Goal: Transaction & Acquisition: Purchase product/service

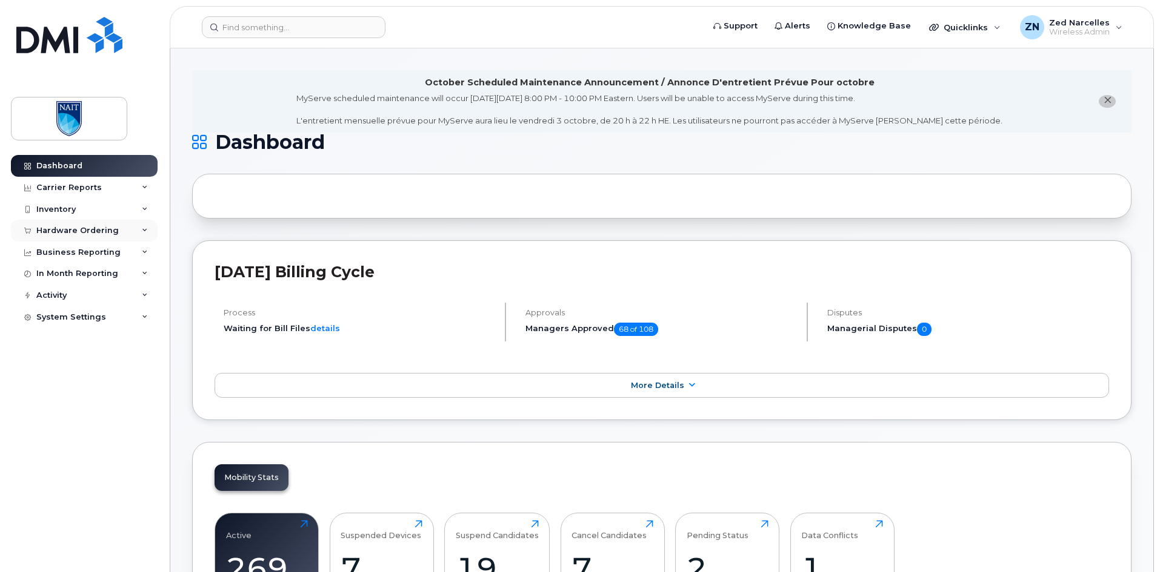
click at [136, 228] on div "Hardware Ordering" at bounding box center [84, 231] width 147 height 22
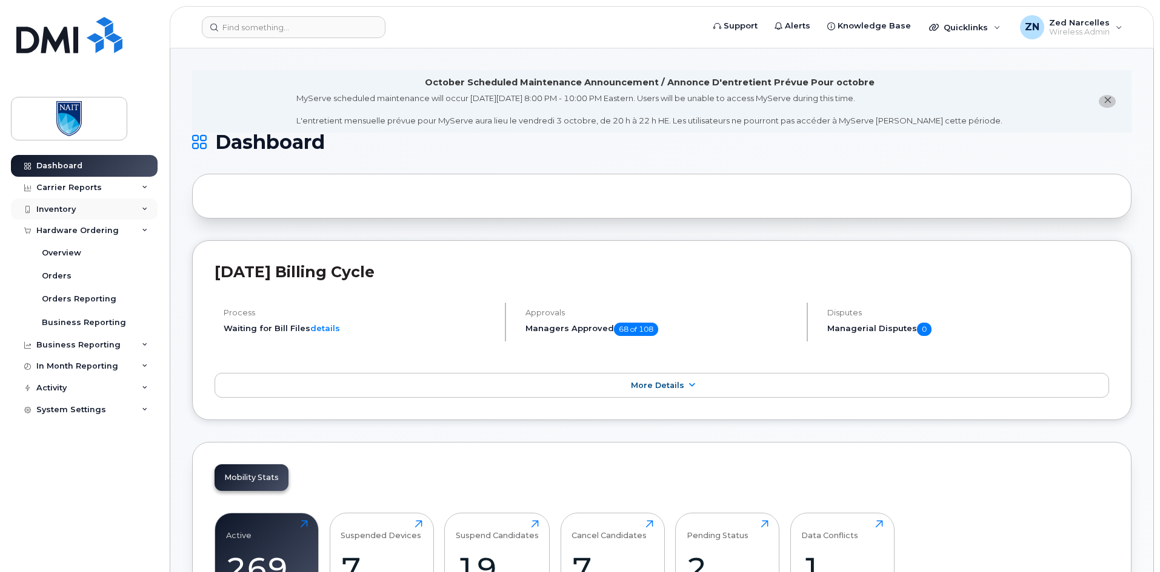
click at [146, 204] on div "Inventory" at bounding box center [84, 210] width 147 height 22
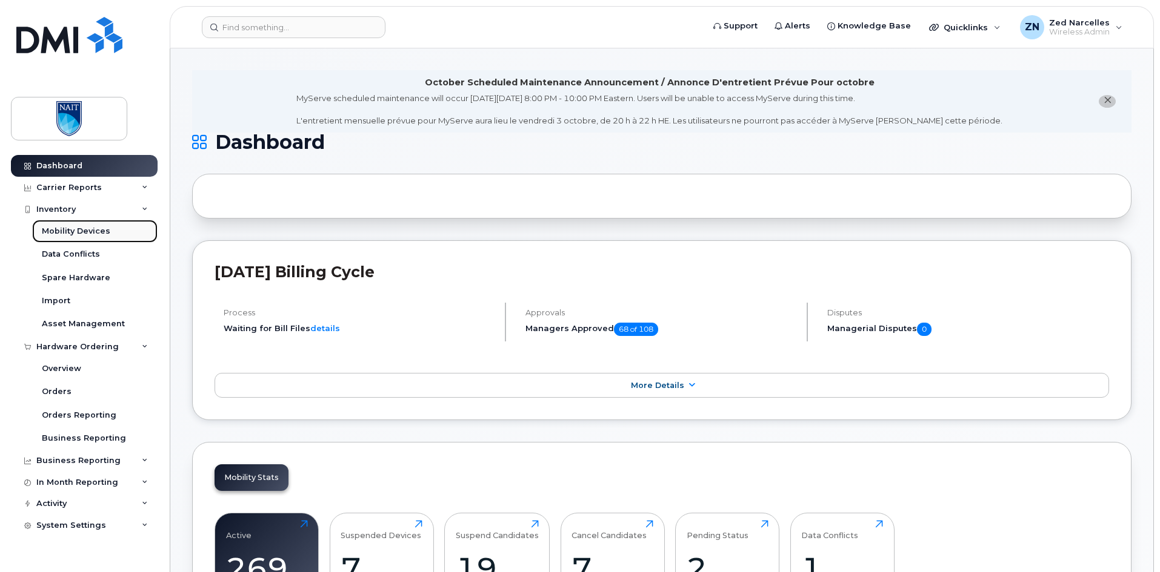
click at [96, 230] on div "Mobility Devices" at bounding box center [76, 231] width 68 height 11
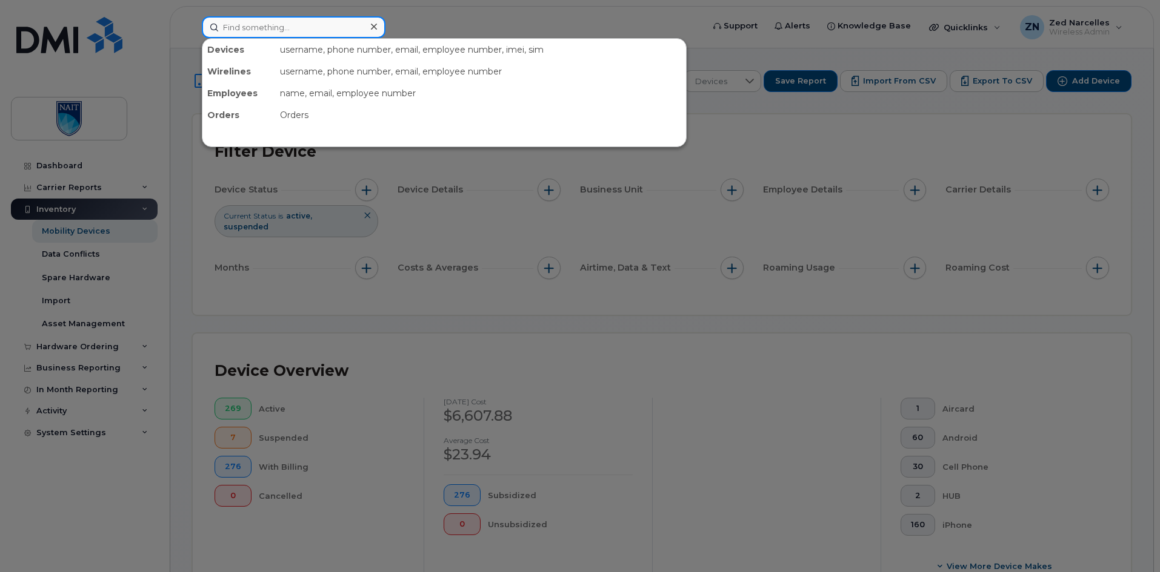
click at [280, 28] on input at bounding box center [294, 27] width 184 height 22
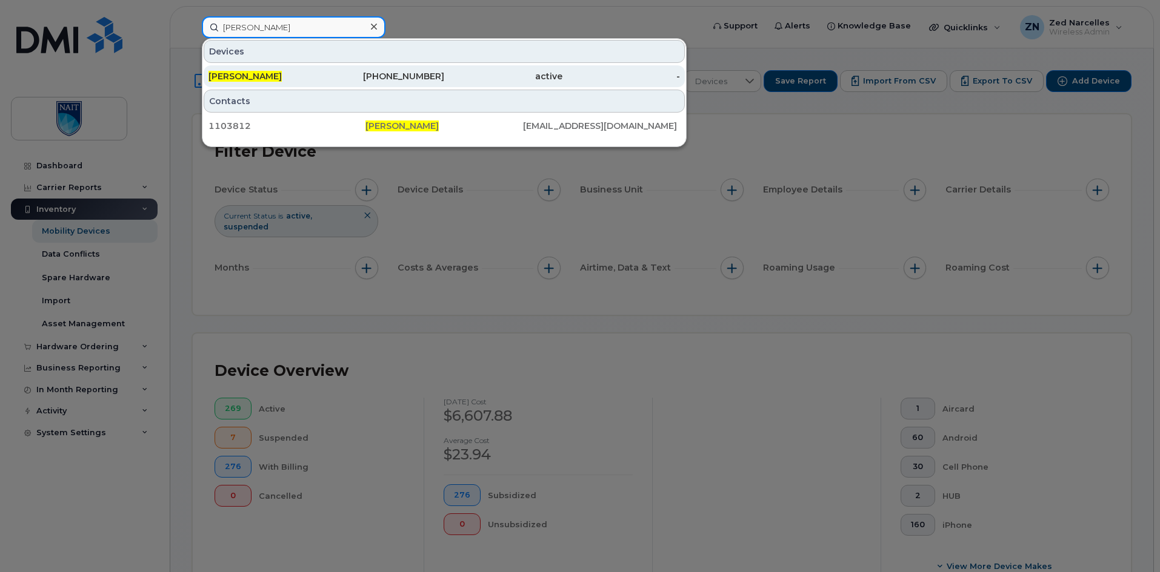
type input "les fehr"
click at [268, 74] on div "[PERSON_NAME]" at bounding box center [267, 76] width 118 height 12
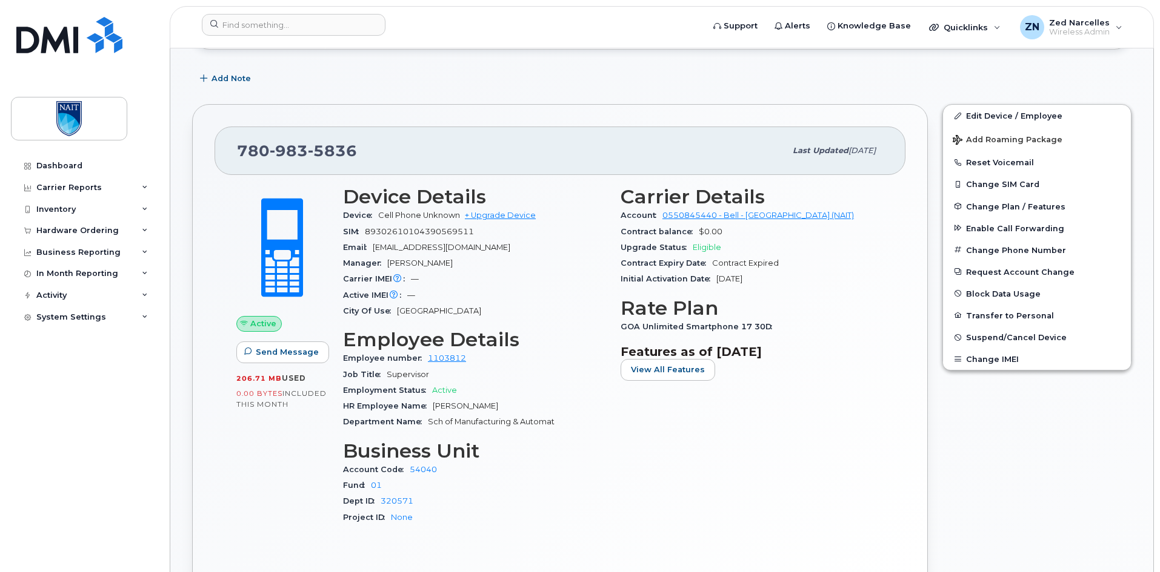
scroll to position [303, 0]
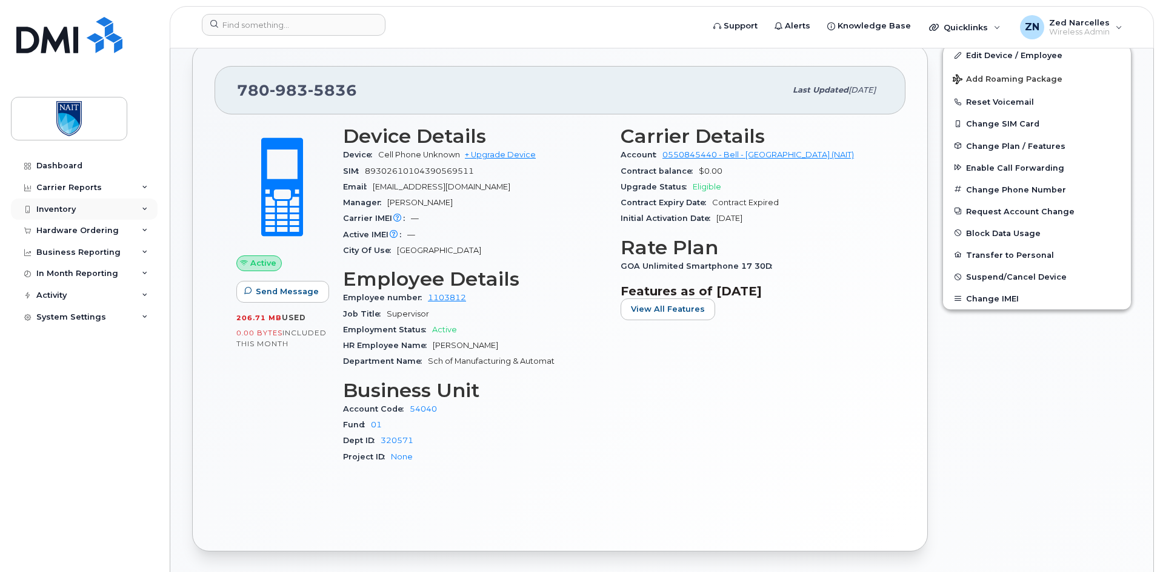
click at [139, 208] on div "Inventory" at bounding box center [84, 210] width 147 height 22
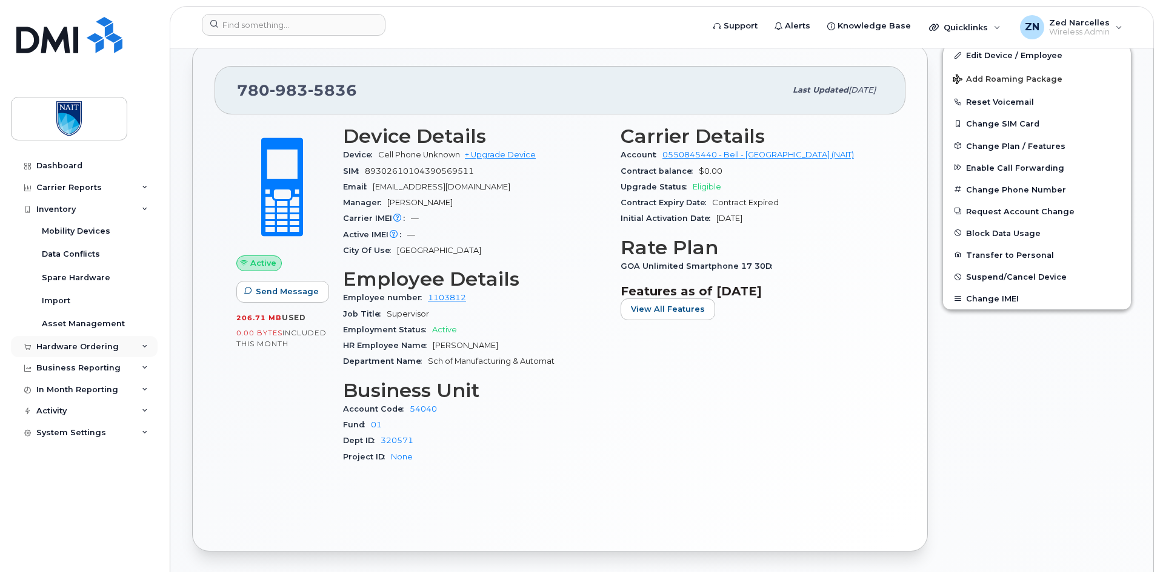
click at [131, 349] on div "Hardware Ordering" at bounding box center [84, 347] width 147 height 22
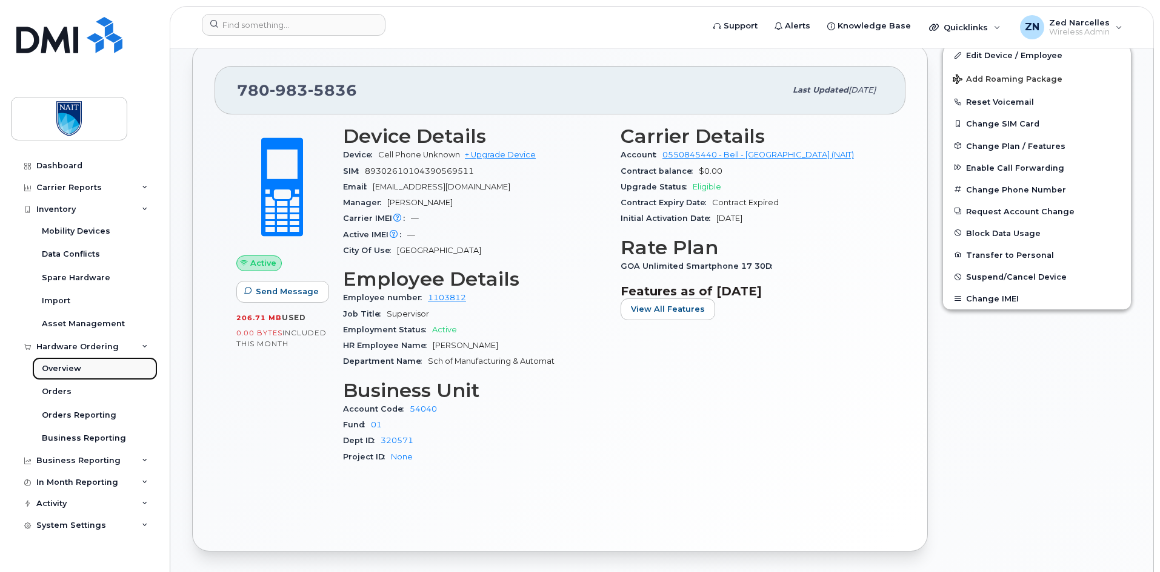
click at [75, 371] on div "Overview" at bounding box center [61, 368] width 39 height 11
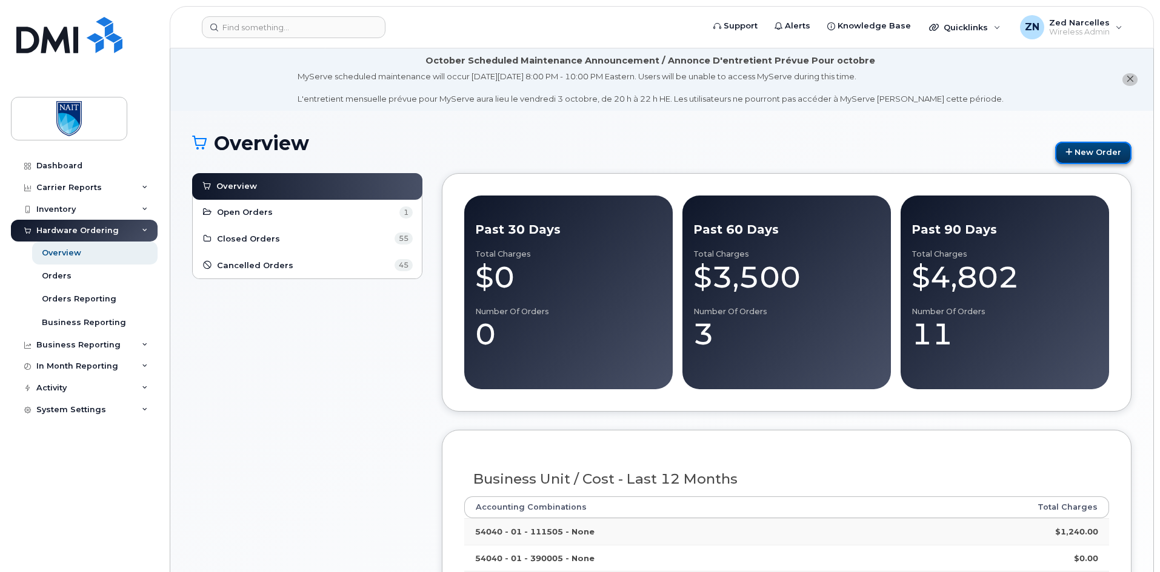
click at [1080, 148] on link "New Order" at bounding box center [1093, 153] width 76 height 22
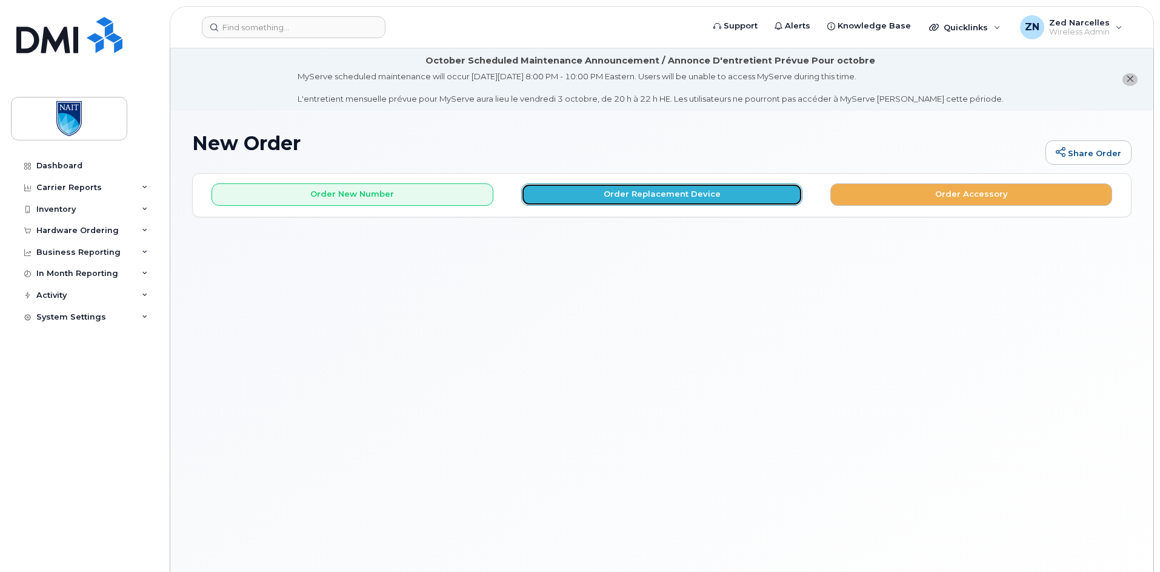
click at [643, 196] on button "Order Replacement Device" at bounding box center [662, 195] width 282 height 22
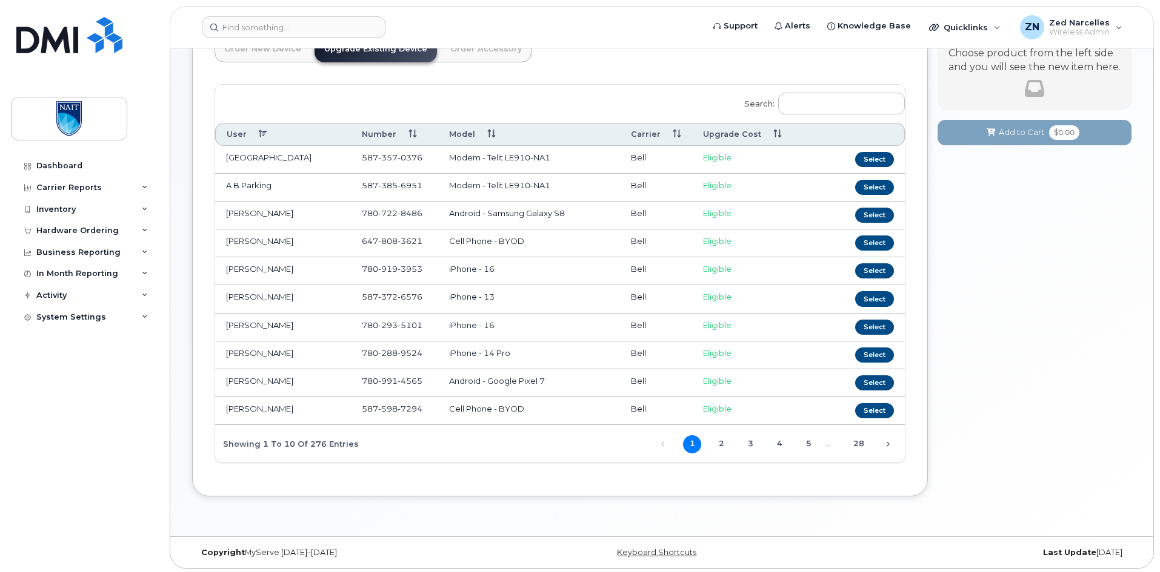
scroll to position [163, 0]
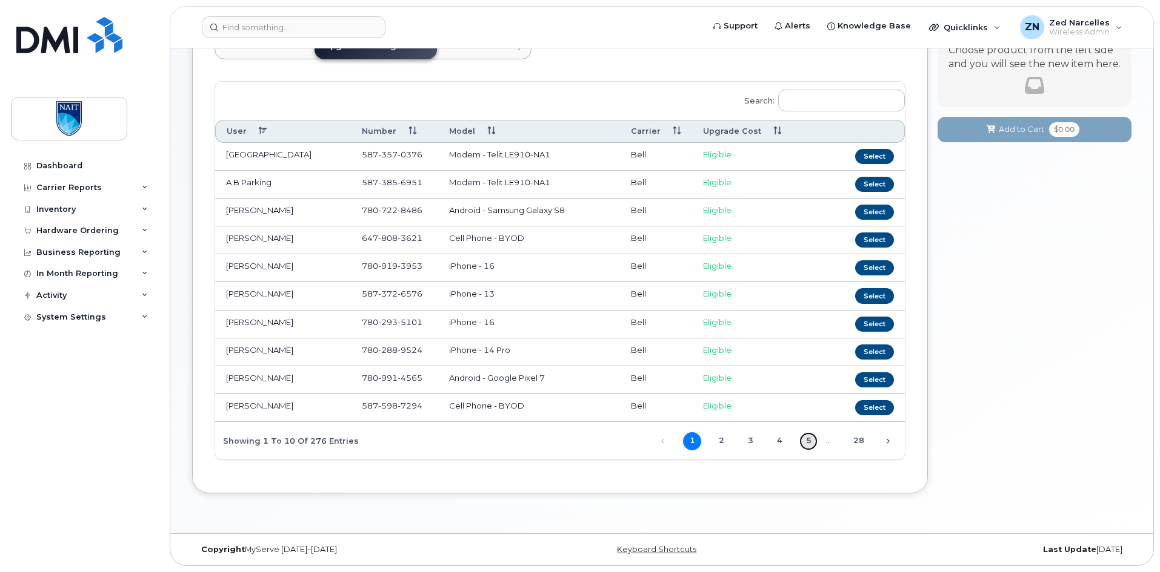
click at [812, 445] on link "5" at bounding box center [808, 442] width 18 height 18
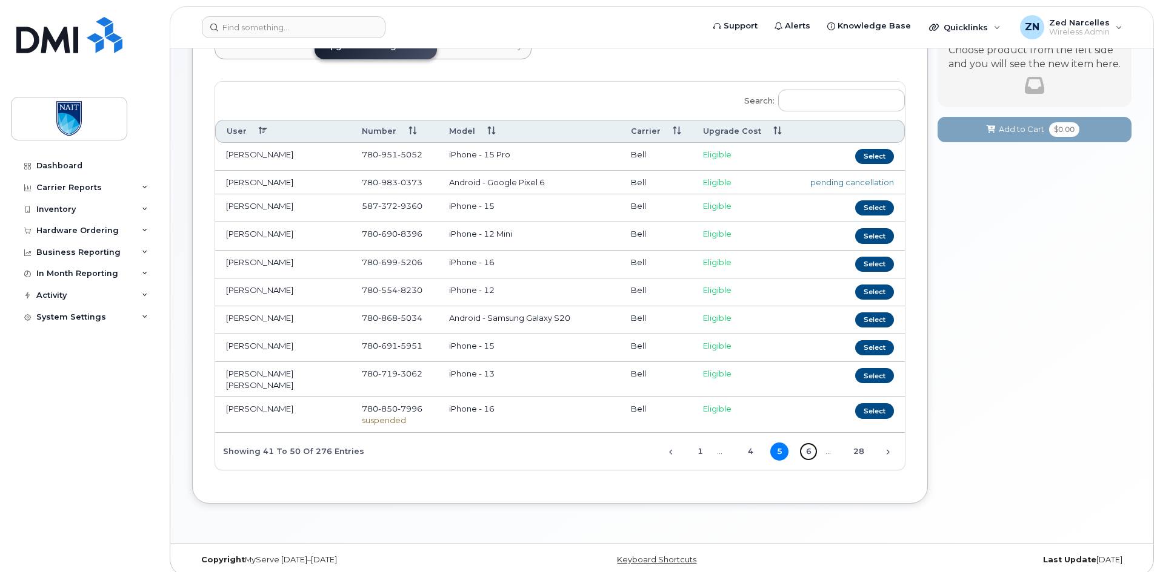
click at [812, 445] on link "6" at bounding box center [808, 452] width 18 height 18
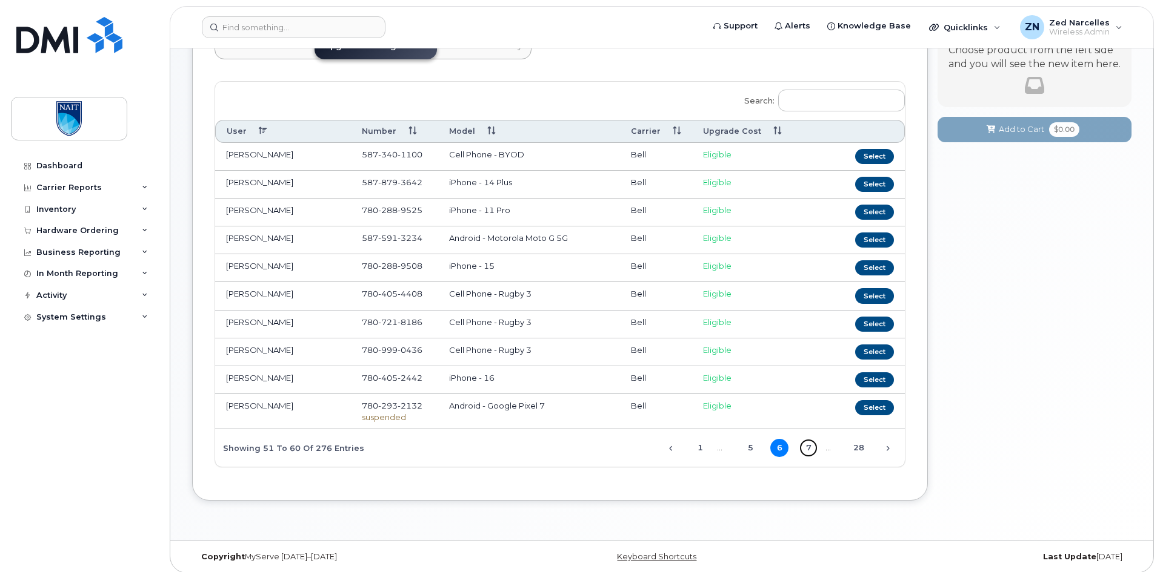
click at [812, 445] on link "7" at bounding box center [808, 448] width 18 height 18
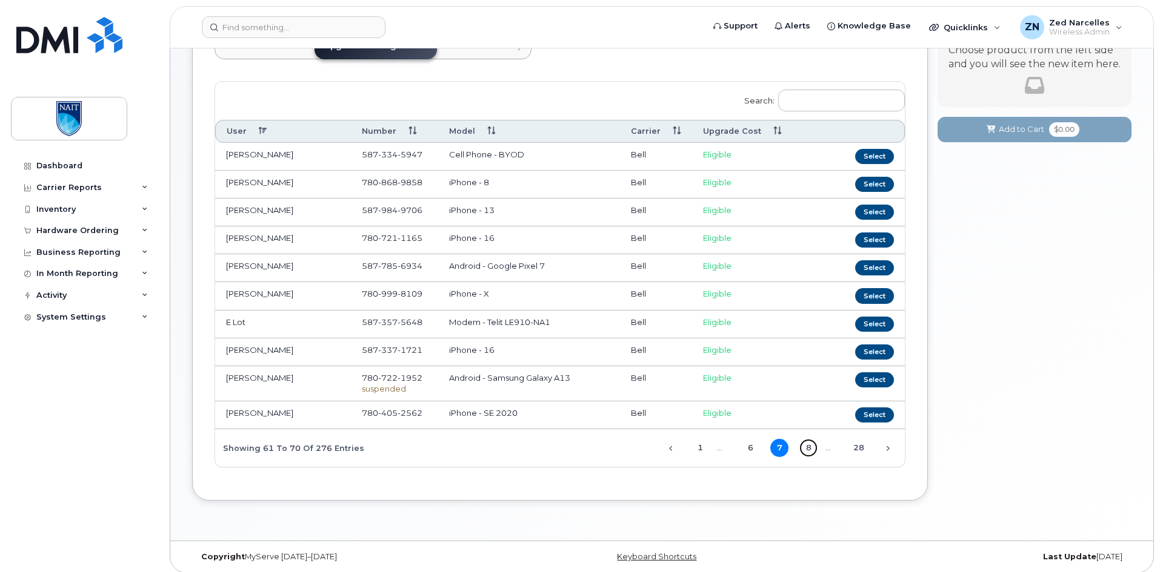
click at [812, 445] on link "8" at bounding box center [808, 448] width 18 height 18
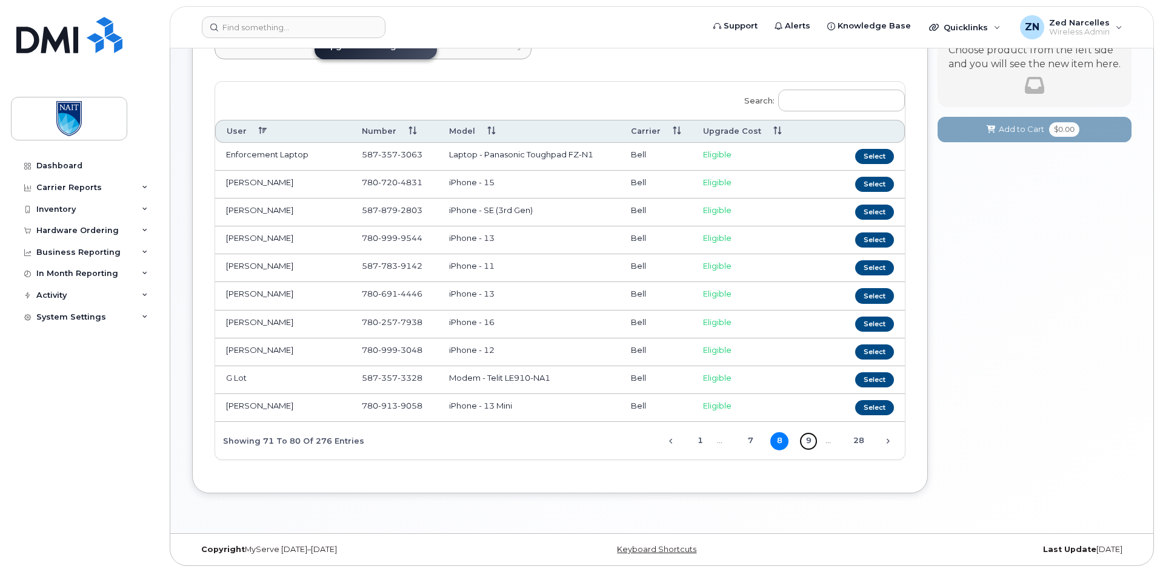
click at [812, 445] on link "9" at bounding box center [808, 442] width 18 height 18
click at [812, 445] on link "10" at bounding box center [808, 442] width 18 height 18
click at [812, 445] on link "11" at bounding box center [808, 442] width 18 height 18
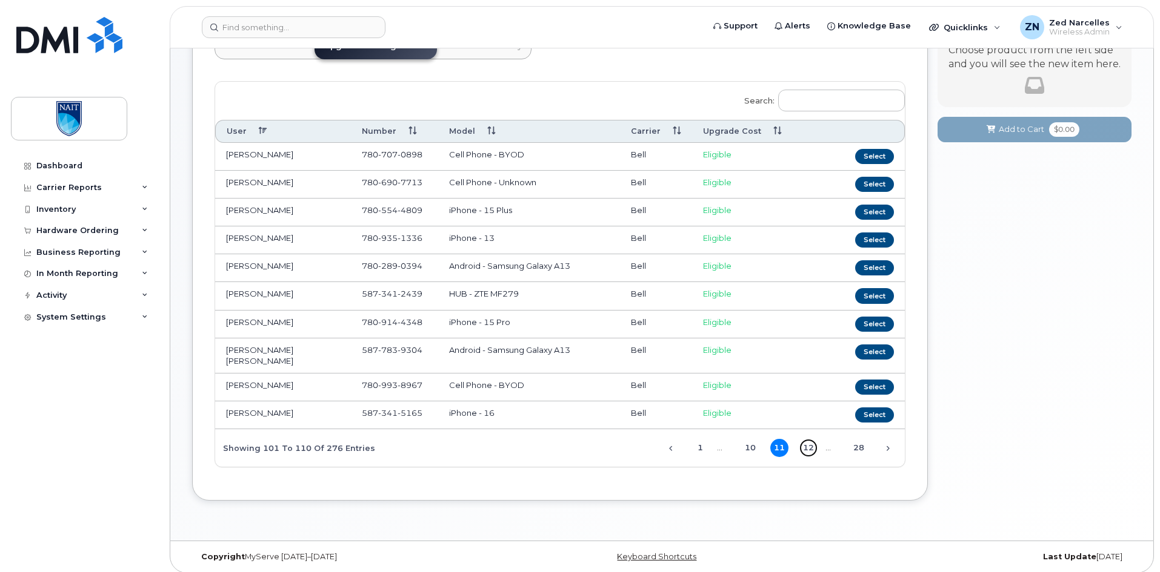
click at [812, 445] on link "12" at bounding box center [808, 448] width 18 height 18
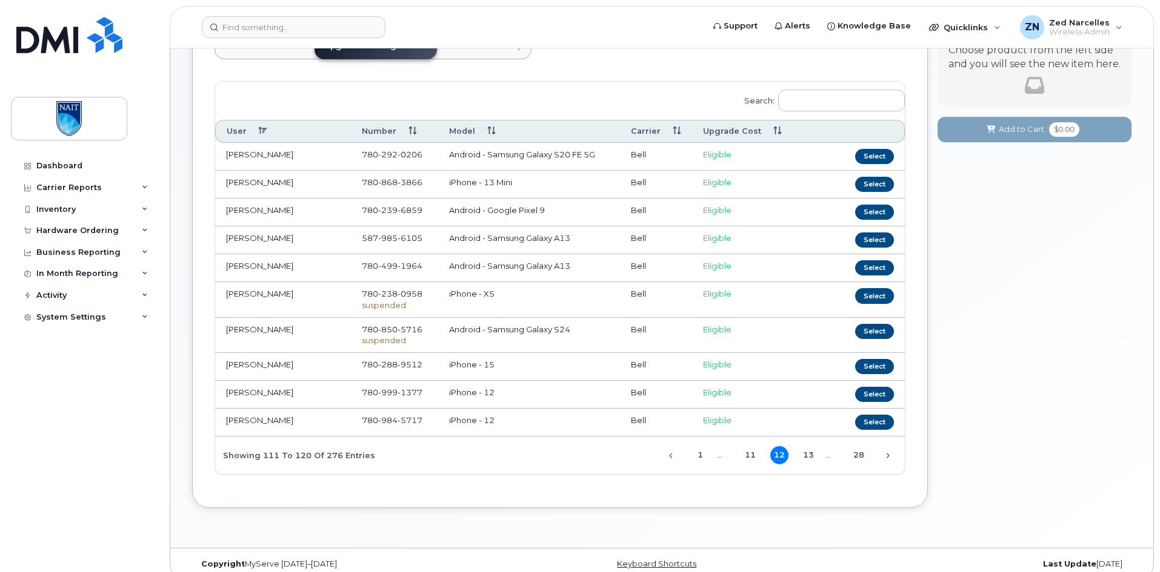
click at [812, 445] on div "Previous 1 … 11 12 13 … 28 Next" at bounding box center [778, 455] width 254 height 21
click at [808, 457] on link "13" at bounding box center [808, 455] width 18 height 18
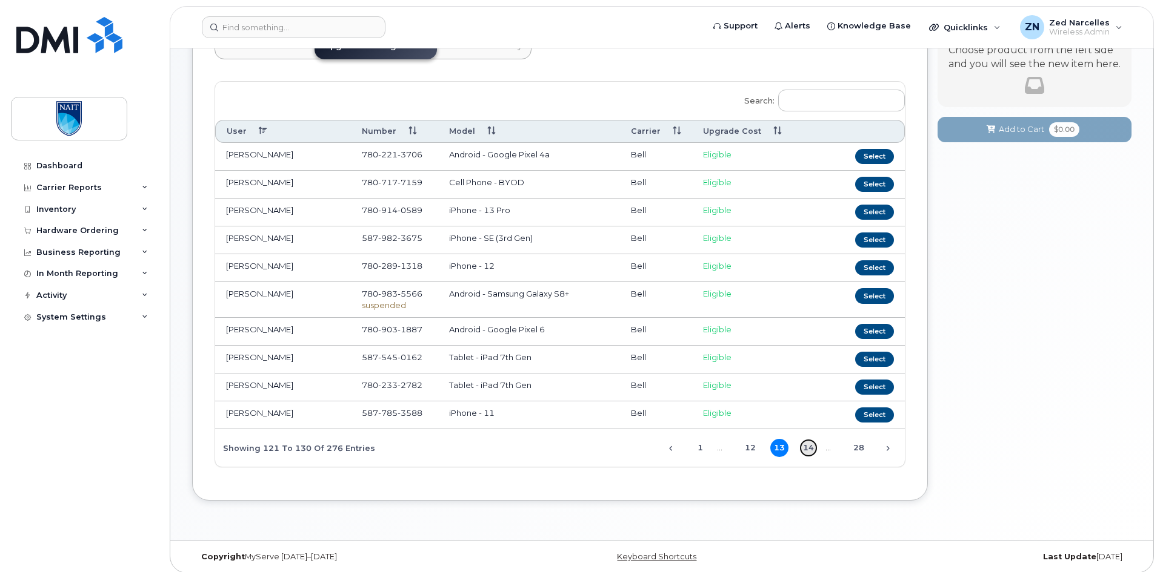
click at [810, 448] on link "14" at bounding box center [808, 448] width 18 height 18
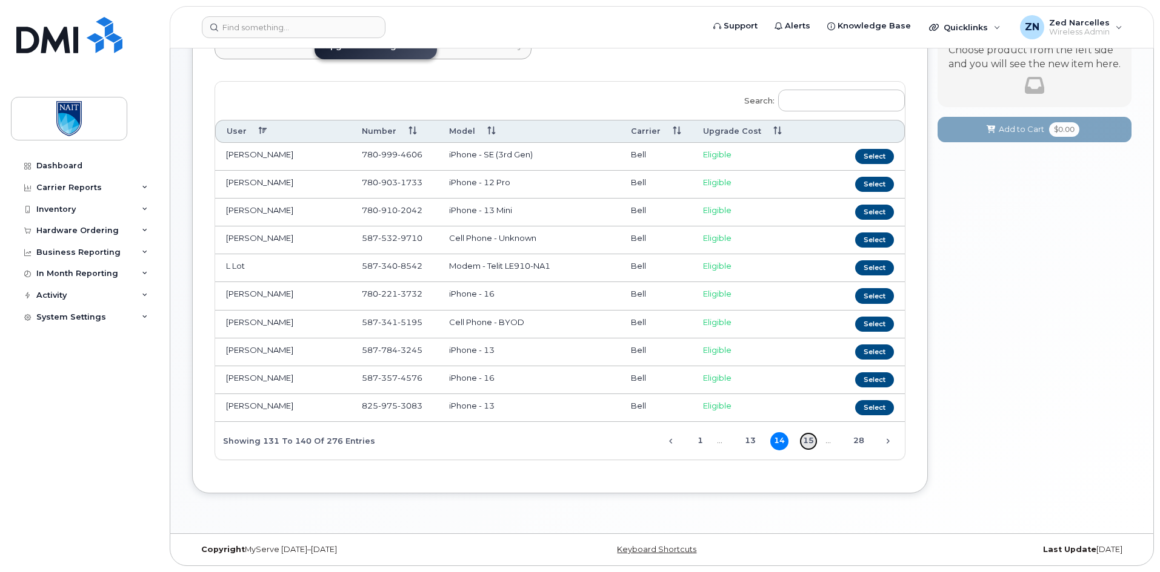
click at [809, 446] on link "15" at bounding box center [808, 442] width 18 height 18
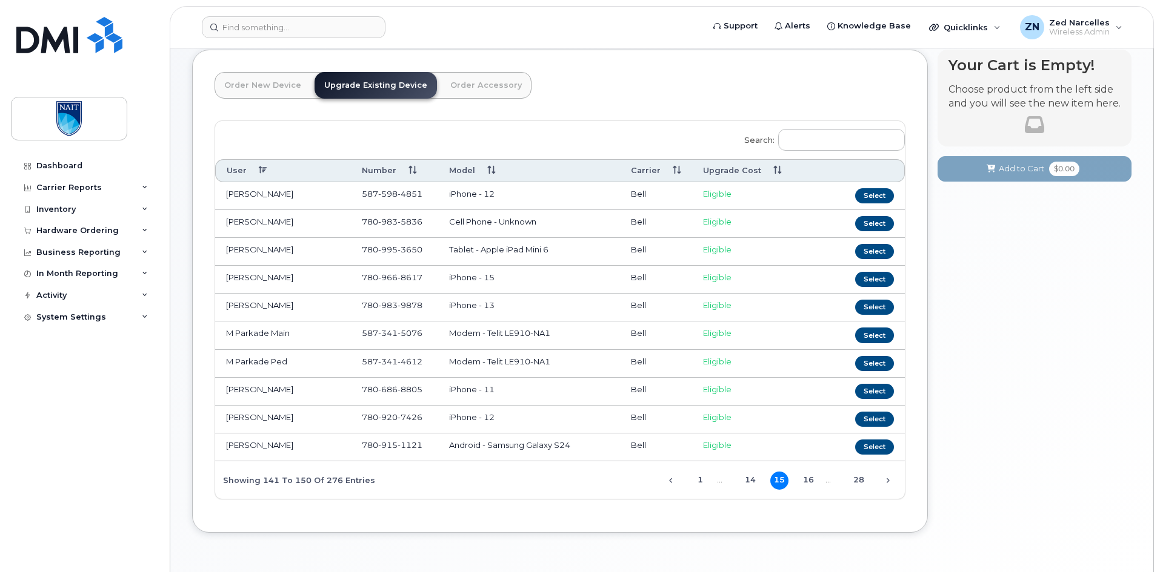
scroll to position [102, 0]
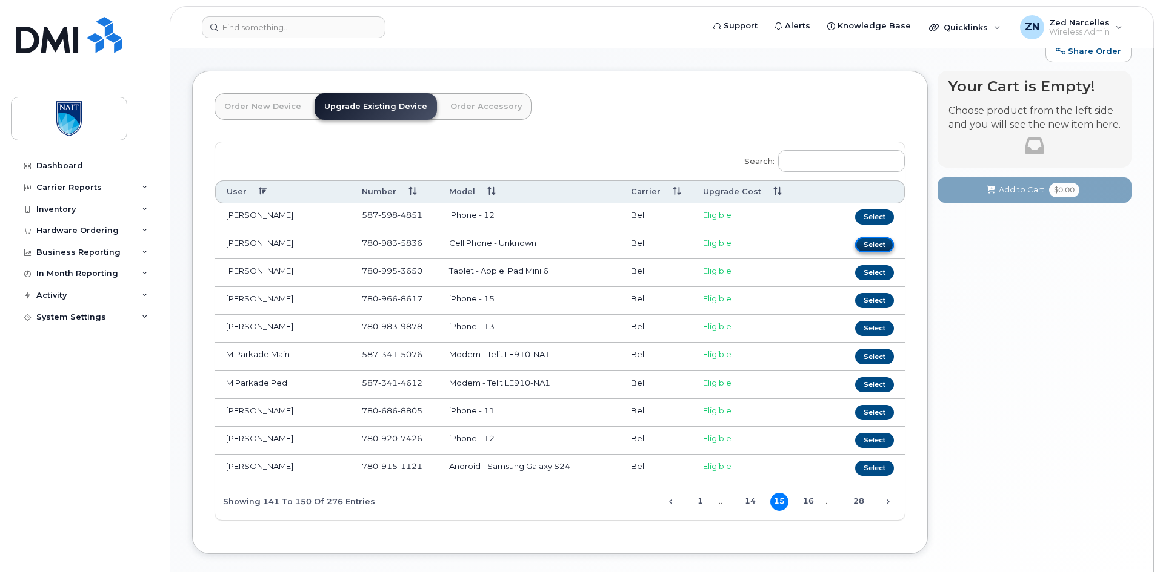
click at [869, 241] on button "Select" at bounding box center [874, 244] width 39 height 15
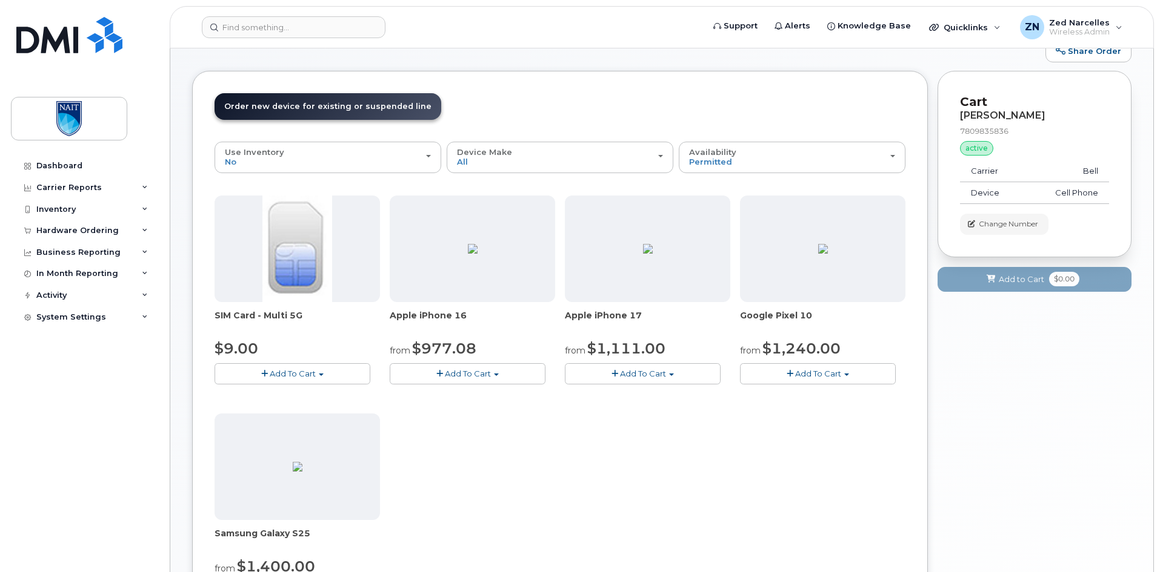
click at [637, 375] on span "Add To Cart" at bounding box center [643, 374] width 46 height 10
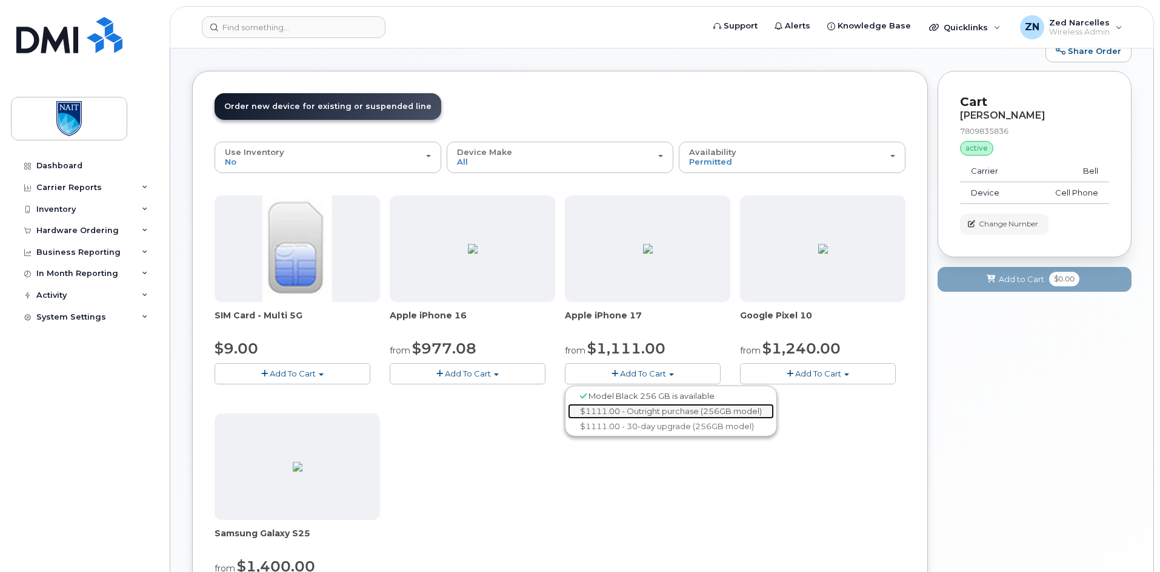
click at [675, 411] on link "$1111.00 - Outright purchase (256GB model)" at bounding box center [671, 411] width 206 height 15
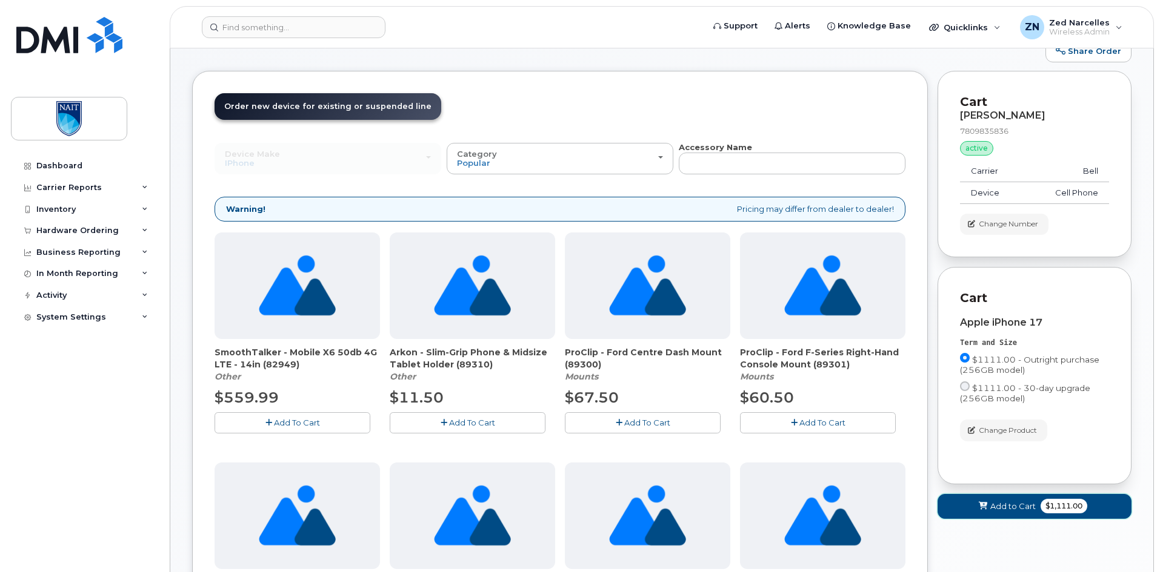
click at [1025, 510] on span "Add to Cart" at bounding box center [1012, 507] width 45 height 12
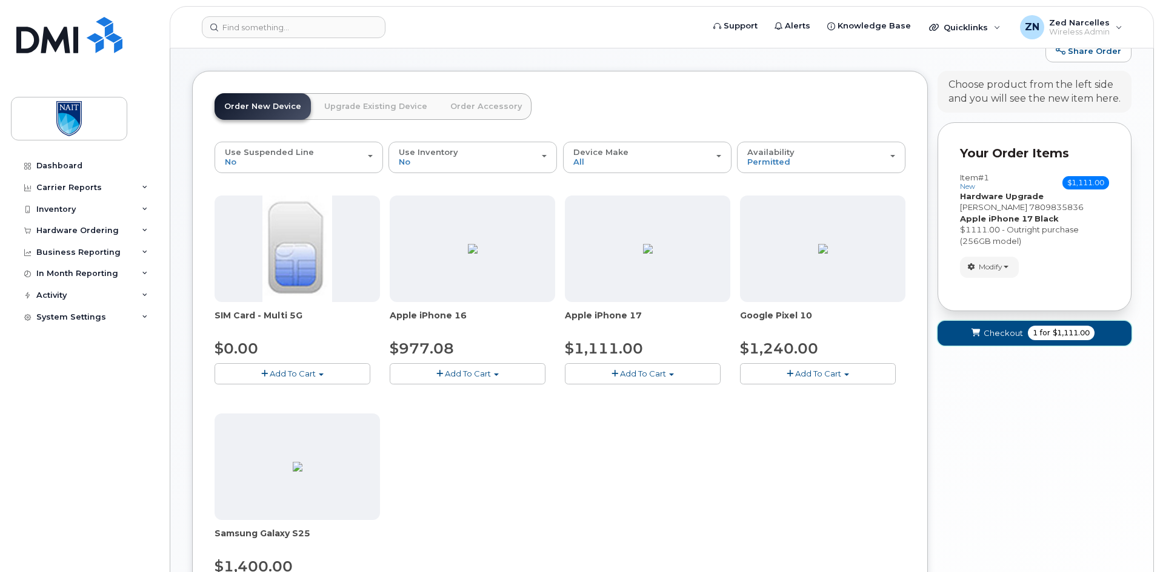
click at [1018, 330] on span "Checkout" at bounding box center [1002, 334] width 39 height 12
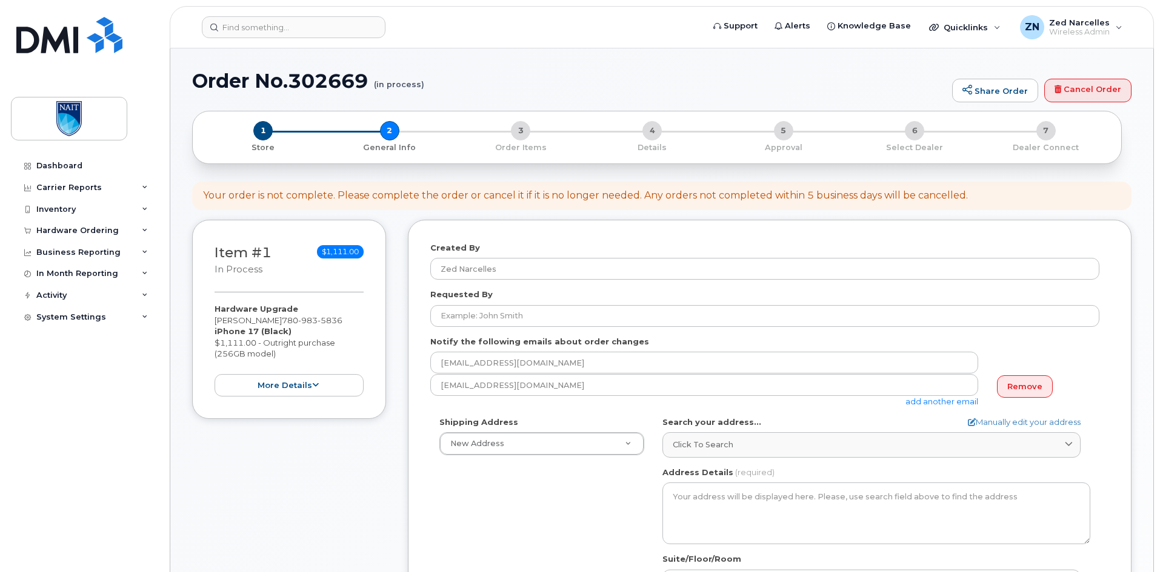
select select
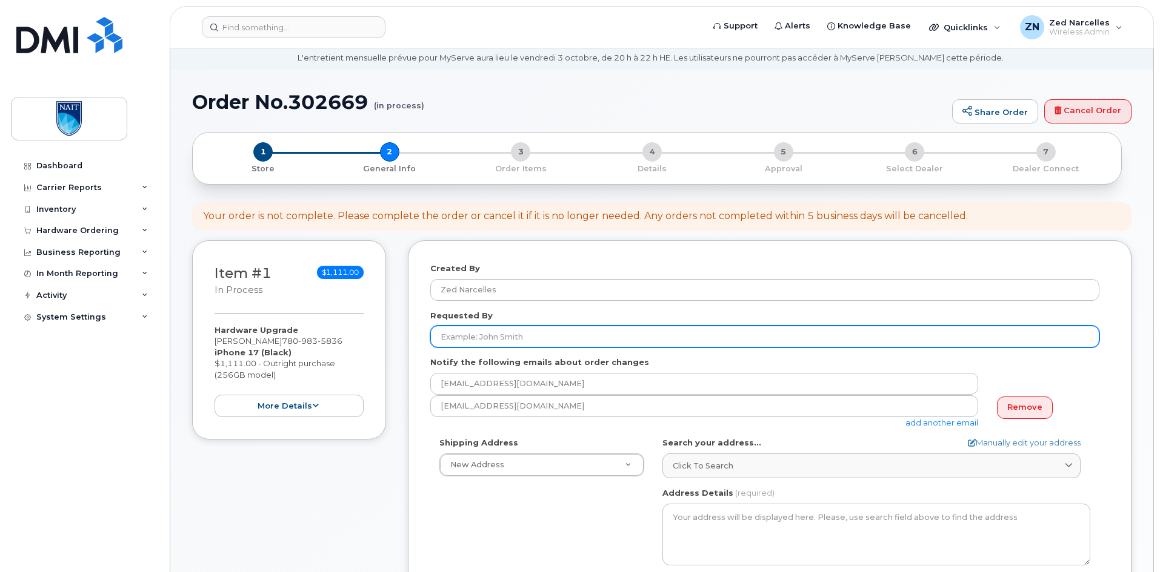
scroll to position [61, 0]
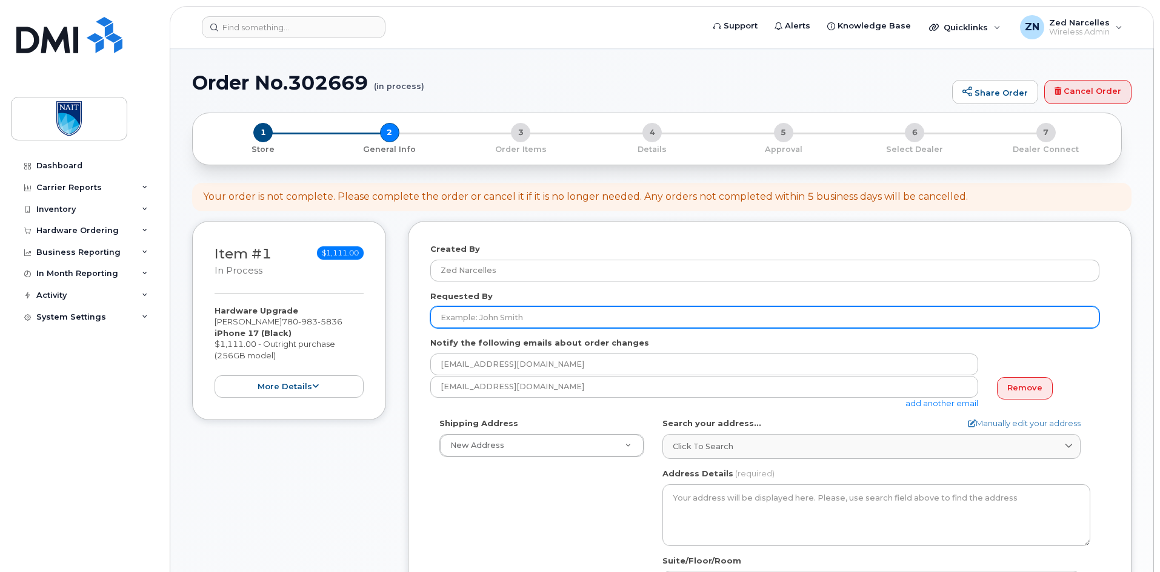
click at [504, 316] on input "Requested By" at bounding box center [764, 318] width 669 height 22
paste input "[PERSON_NAME]"
type input "[PERSON_NAME]"
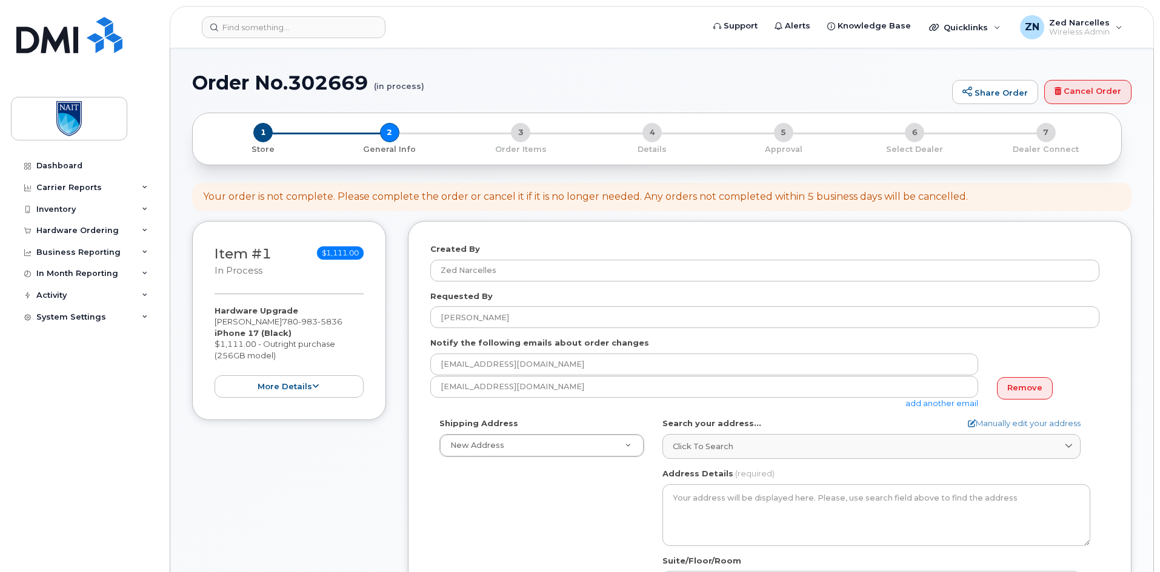
click at [526, 488] on div "Shipping Address New Address New Address Room T307, Administration Building AB …" at bounding box center [764, 557] width 669 height 278
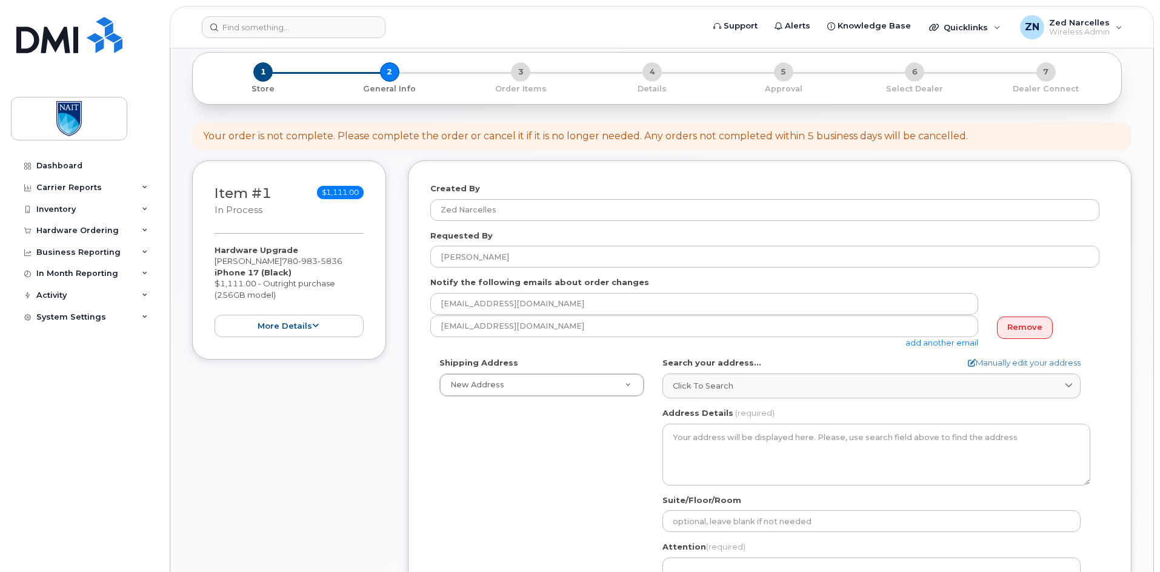
scroll to position [182, 0]
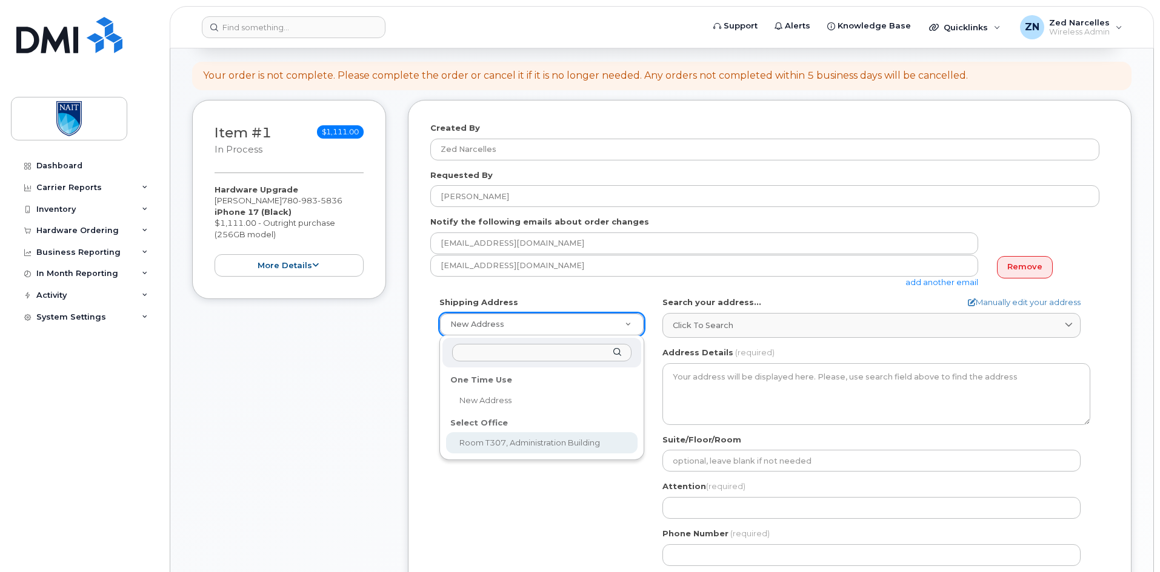
select select
type textarea "11762 106 St NW Edmonton Alberta T5G 2R1"
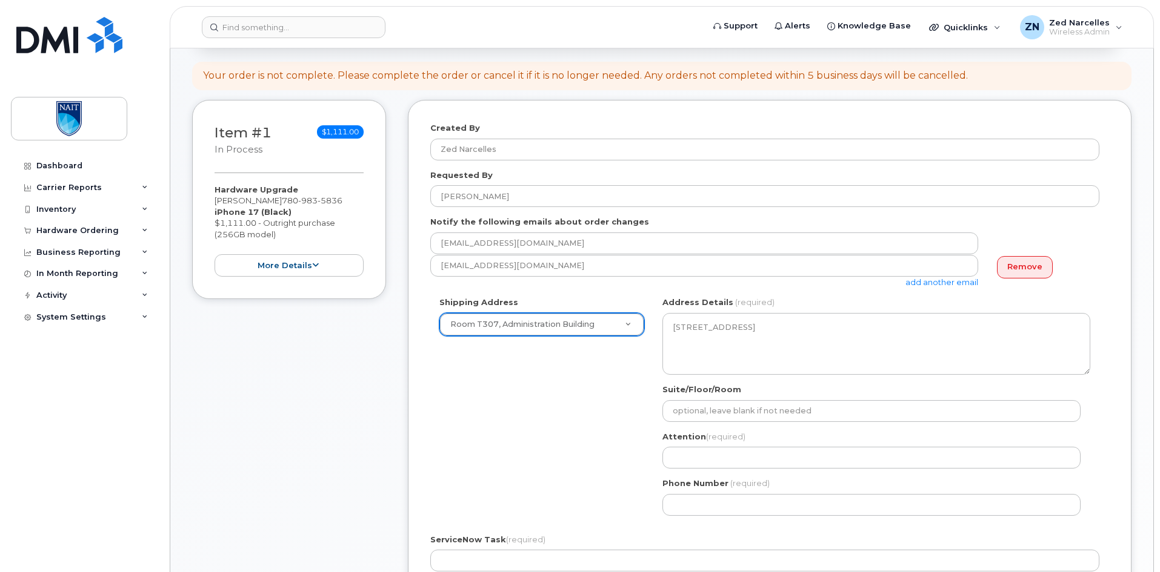
click at [590, 420] on div "Shipping Address Room T307, Administration Building New Address Room T307, Admi…" at bounding box center [764, 411] width 669 height 228
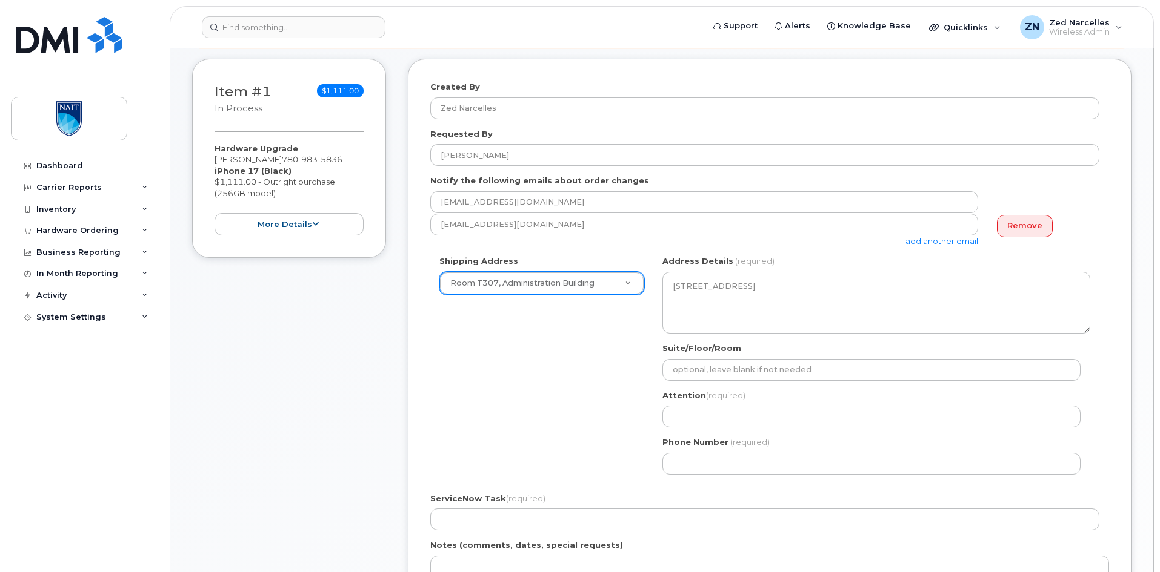
scroll to position [242, 0]
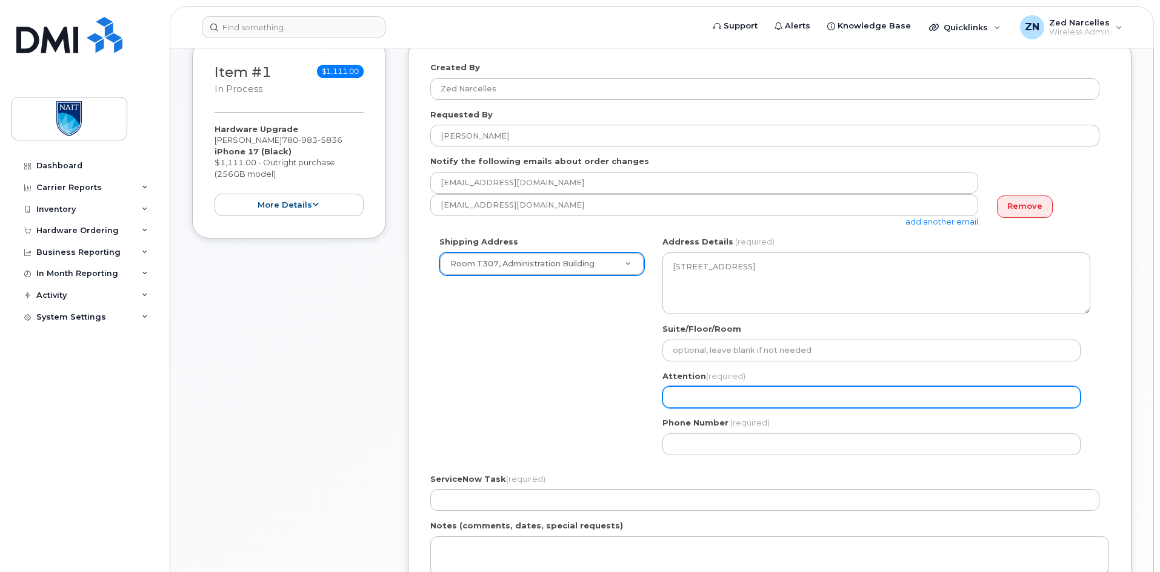
click at [687, 400] on input "Attention (required)" at bounding box center [871, 398] width 418 height 22
type input "RITM0160776-Zed Narcelles"
click at [683, 394] on input "RITM0160776-Zed Narcelles" at bounding box center [871, 398] width 418 height 22
paste input "7810"
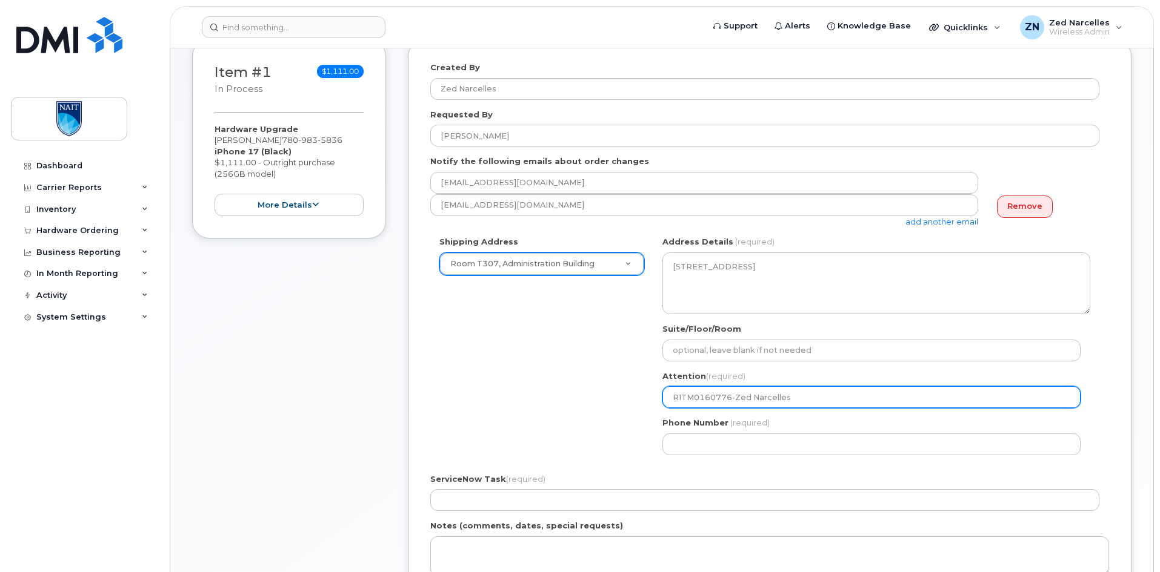
select select
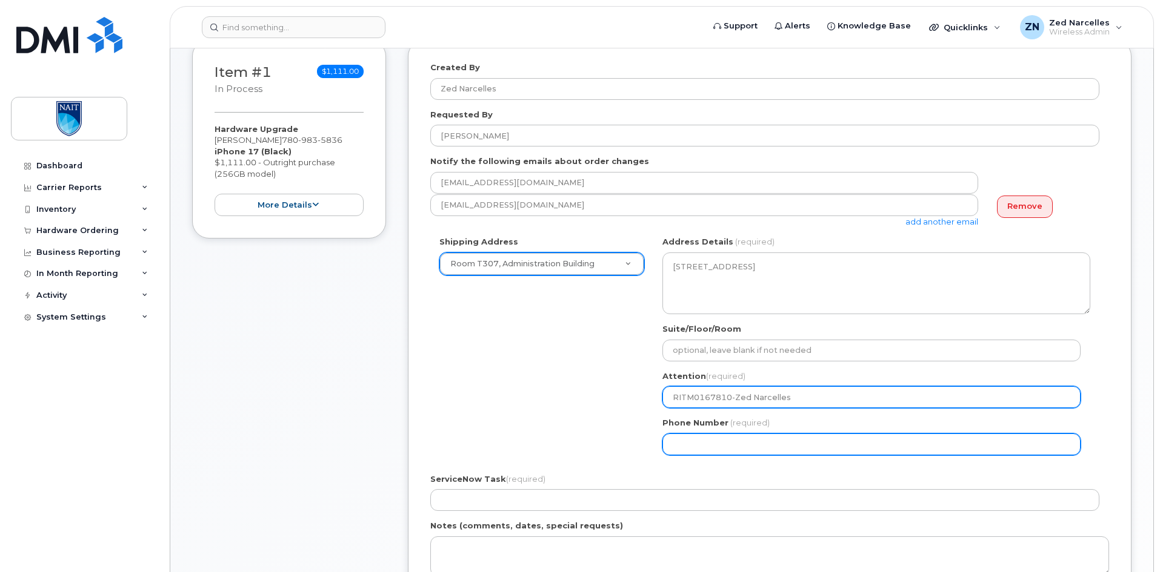
type input "RITM0167810-Zed Narcelles"
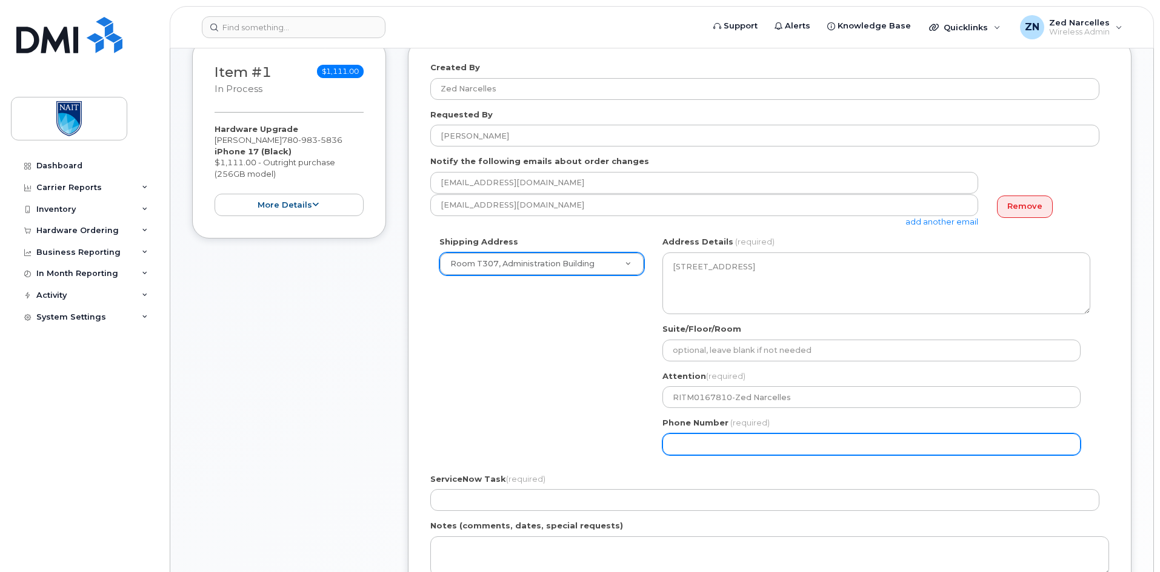
click at [700, 448] on input "Phone Number" at bounding box center [871, 445] width 418 height 22
select select
type input "416826640"
select select
type input "4168266409"
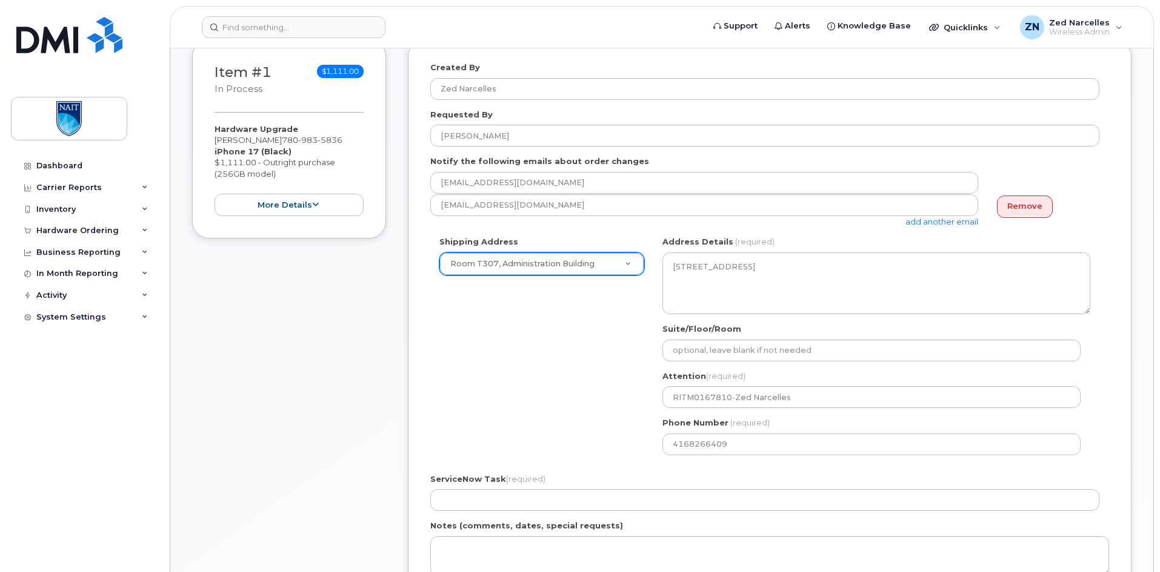
click at [576, 425] on div "Shipping Address Room T307, Administration Building New Address Room T307, Admi…" at bounding box center [764, 350] width 669 height 228
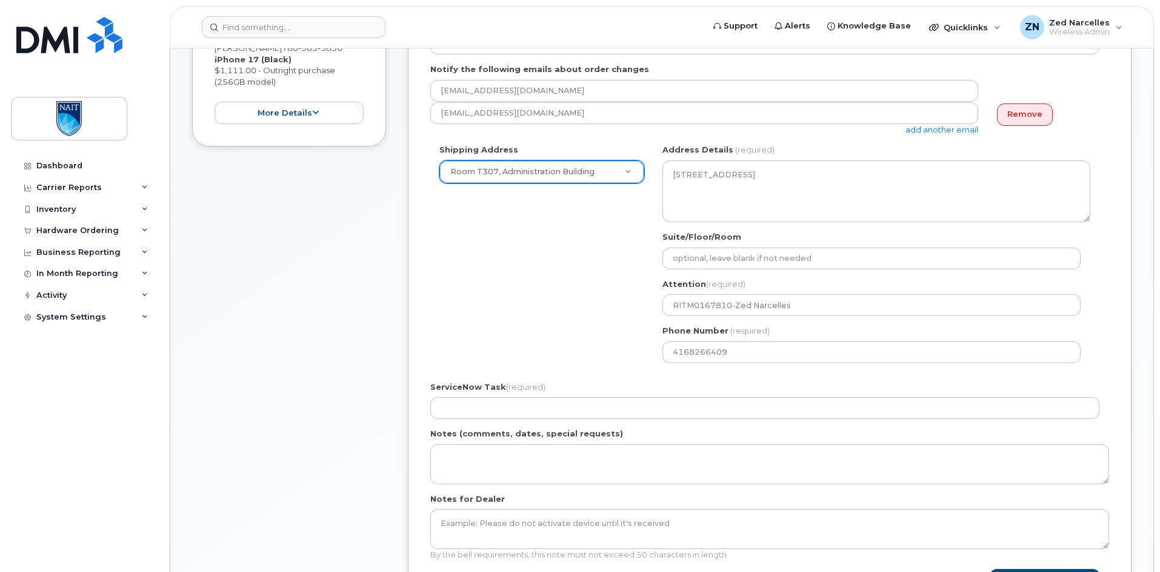
scroll to position [363, 0]
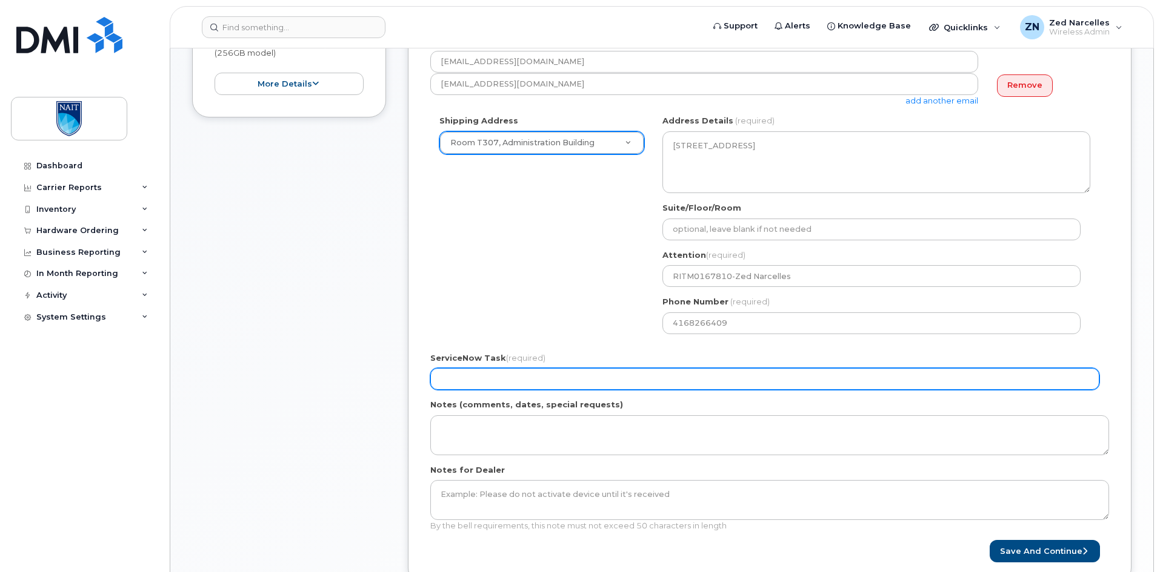
click at [563, 376] on input "ServiceNow Task (required)" at bounding box center [764, 379] width 669 height 22
paste input "RITM0167810"
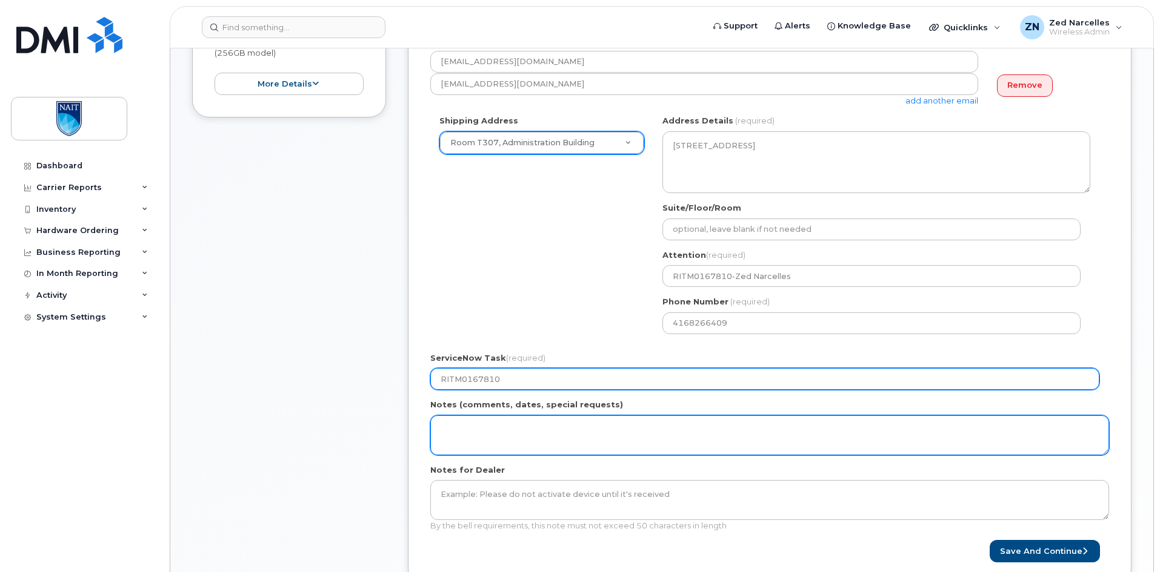
type input "RITM0167810"
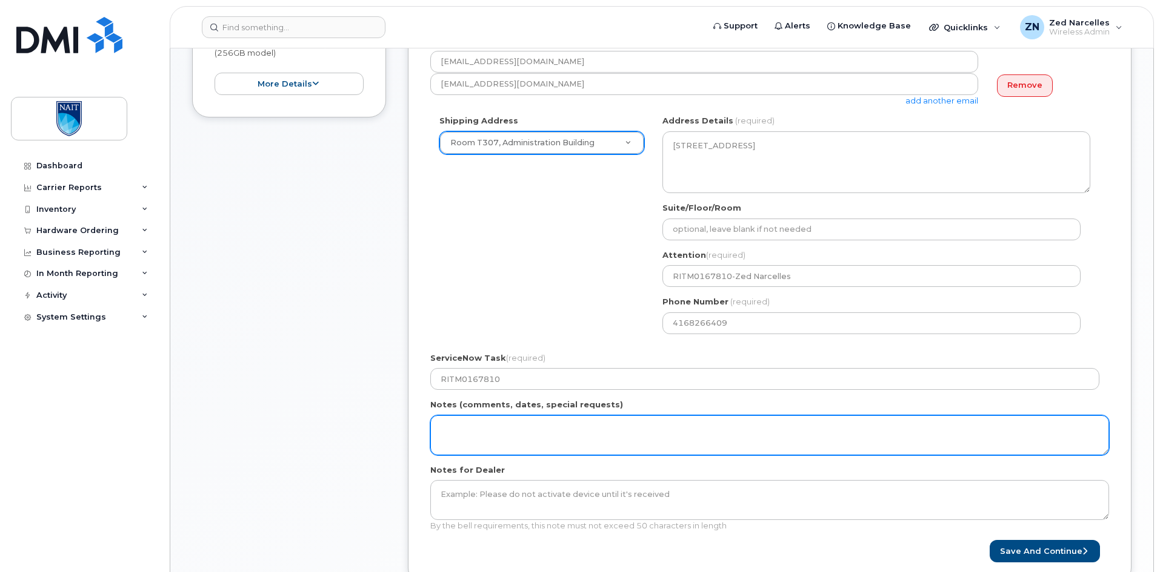
click at [562, 425] on textarea "Notes (comments, dates, special requests)" at bounding box center [769, 436] width 678 height 40
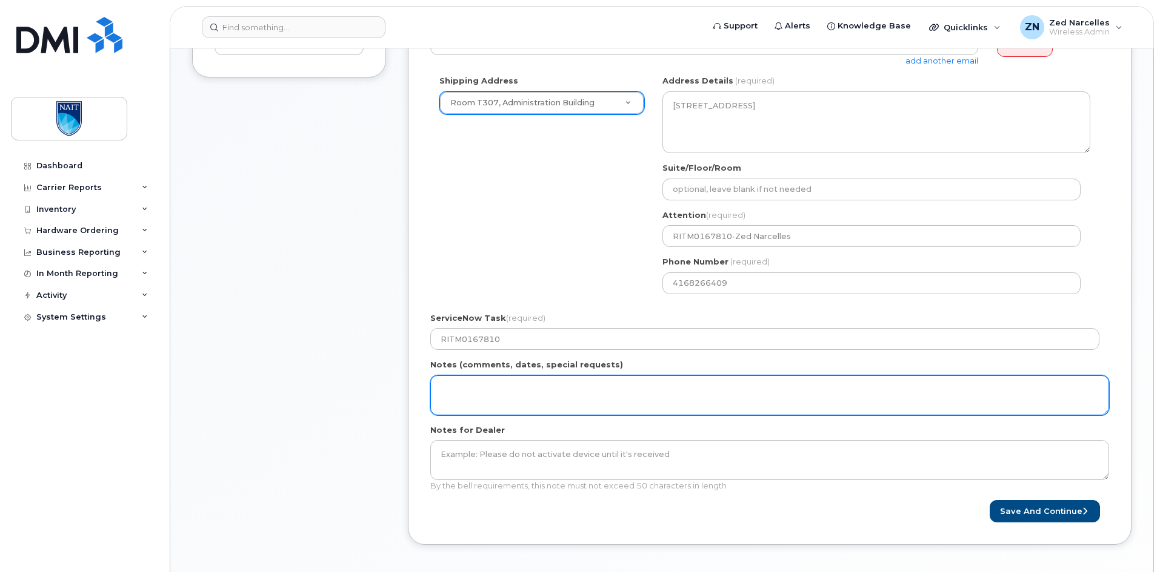
scroll to position [424, 0]
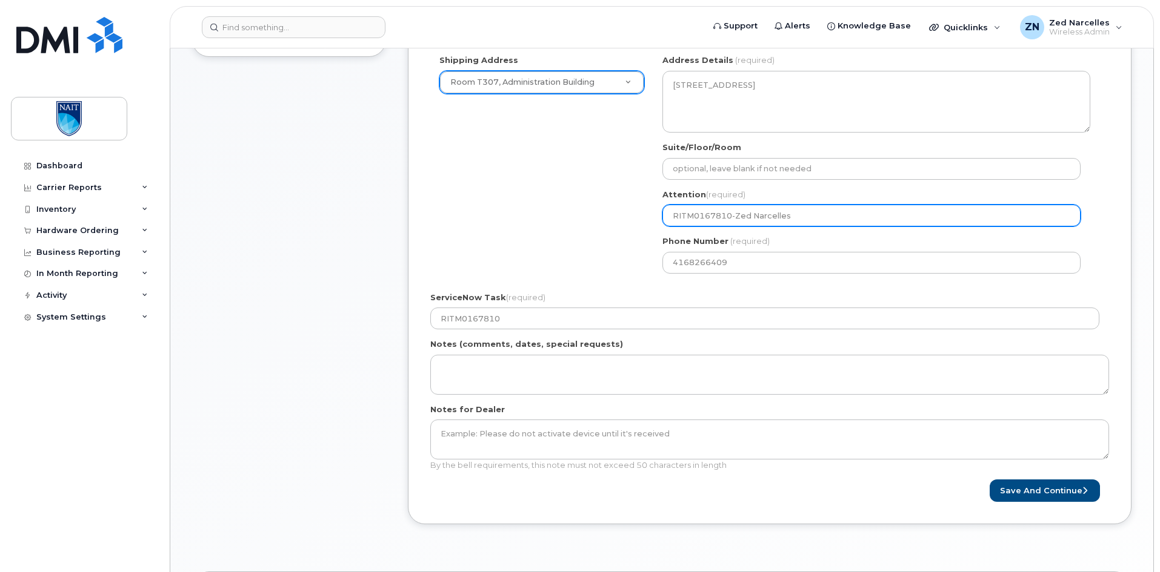
drag, startPoint x: 799, startPoint y: 217, endPoint x: 531, endPoint y: 223, distance: 268.4
click at [531, 223] on div "Shipping Address Room T307, Administration Building New Address Room T307, Admi…" at bounding box center [764, 169] width 669 height 228
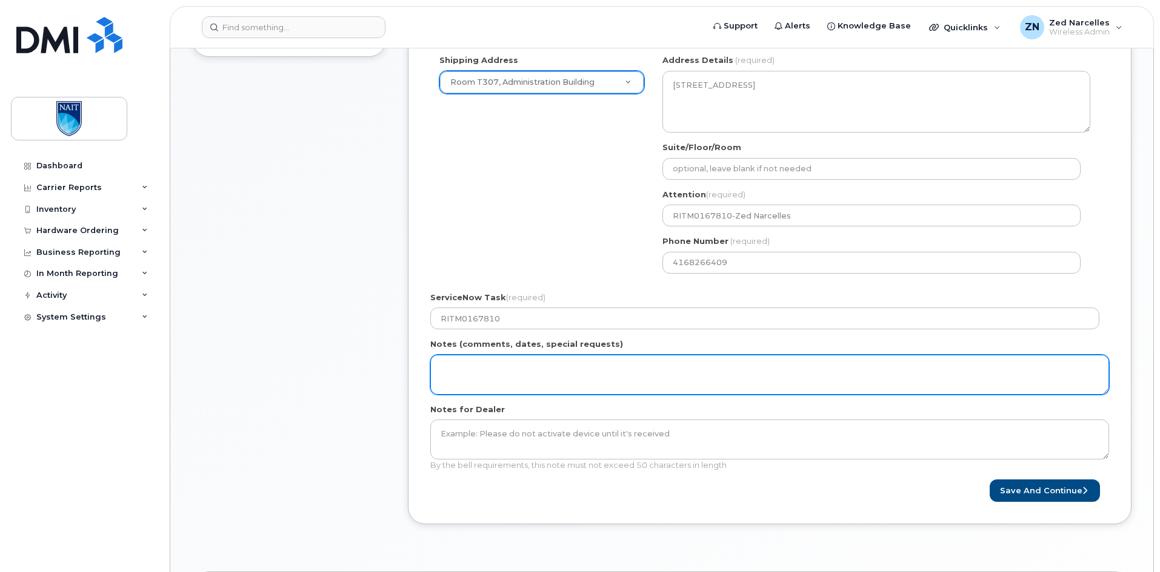
click at [508, 373] on textarea "Notes (comments, dates, special requests)" at bounding box center [769, 375] width 678 height 40
paste textarea "RITM0167810-Zed Narcelles"
type textarea "RITM0167810-Zed Narcelles"
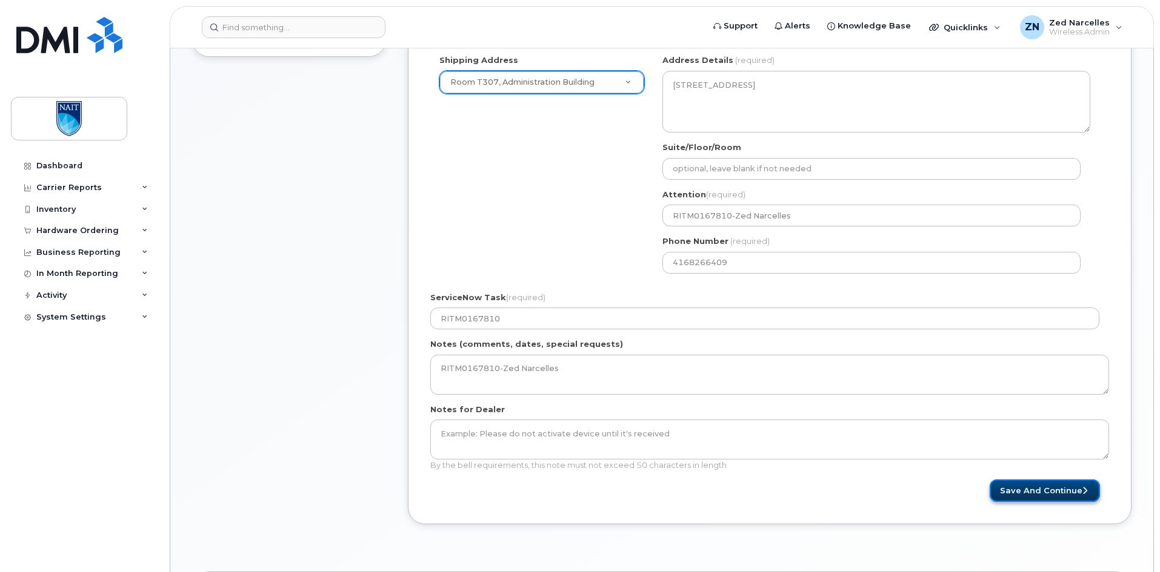
click at [1030, 492] on button "Save and Continue" at bounding box center [1044, 491] width 110 height 22
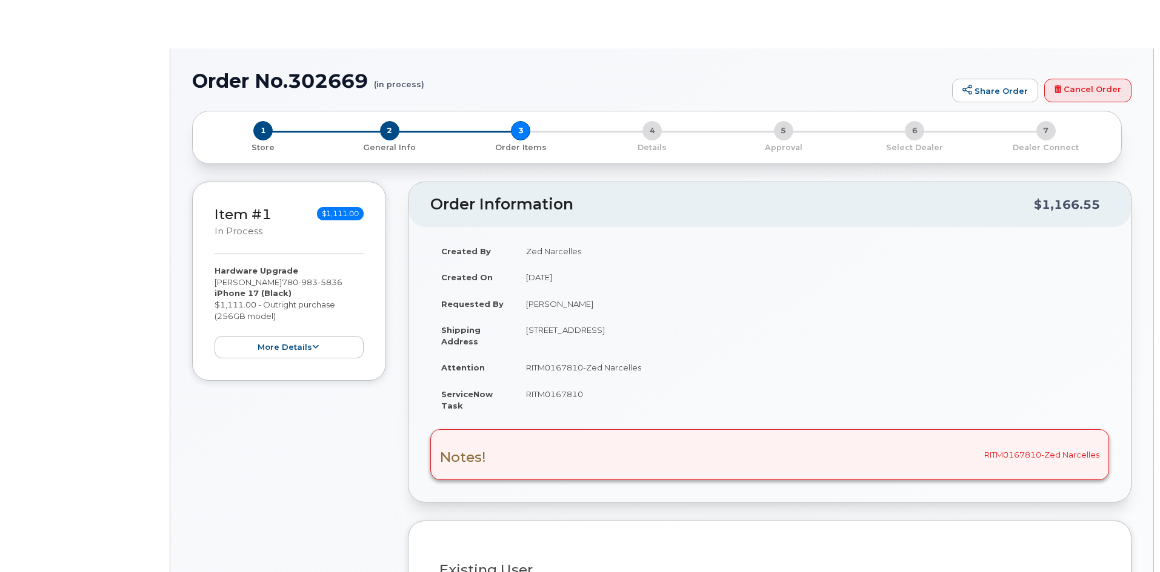
type input "[PERSON_NAME]"
type input "[EMAIL_ADDRESS][DOMAIN_NAME]"
select select "2089567"
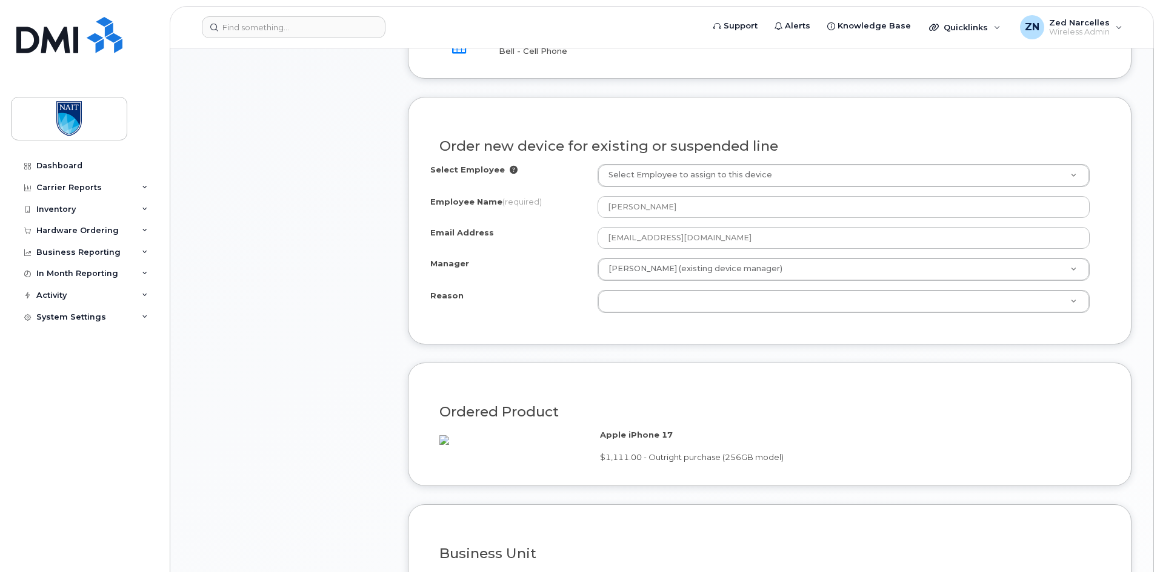
scroll to position [727, 0]
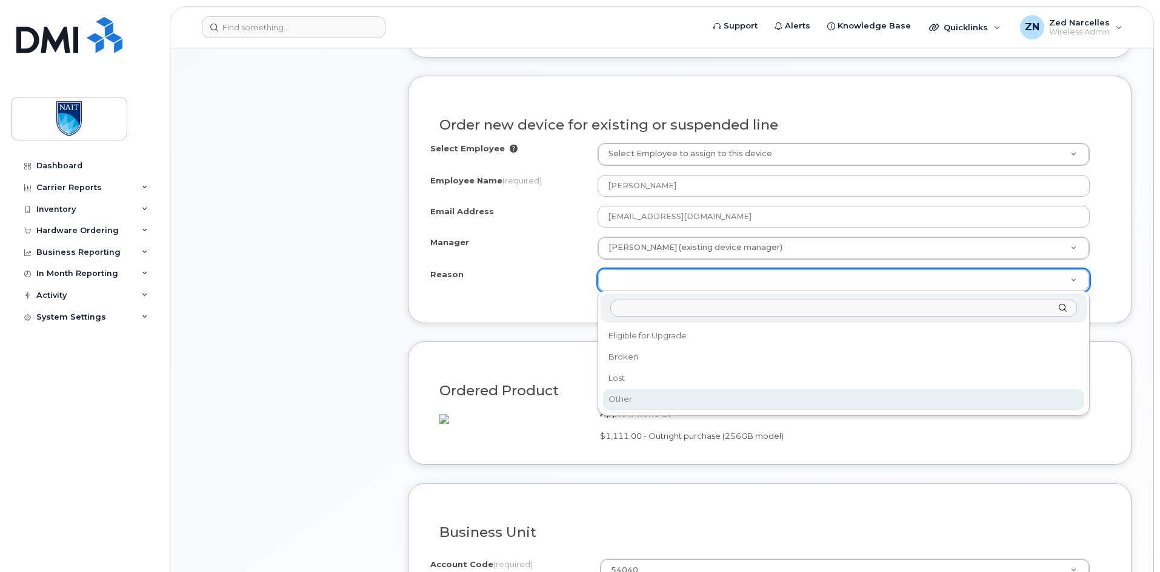
select select "other"
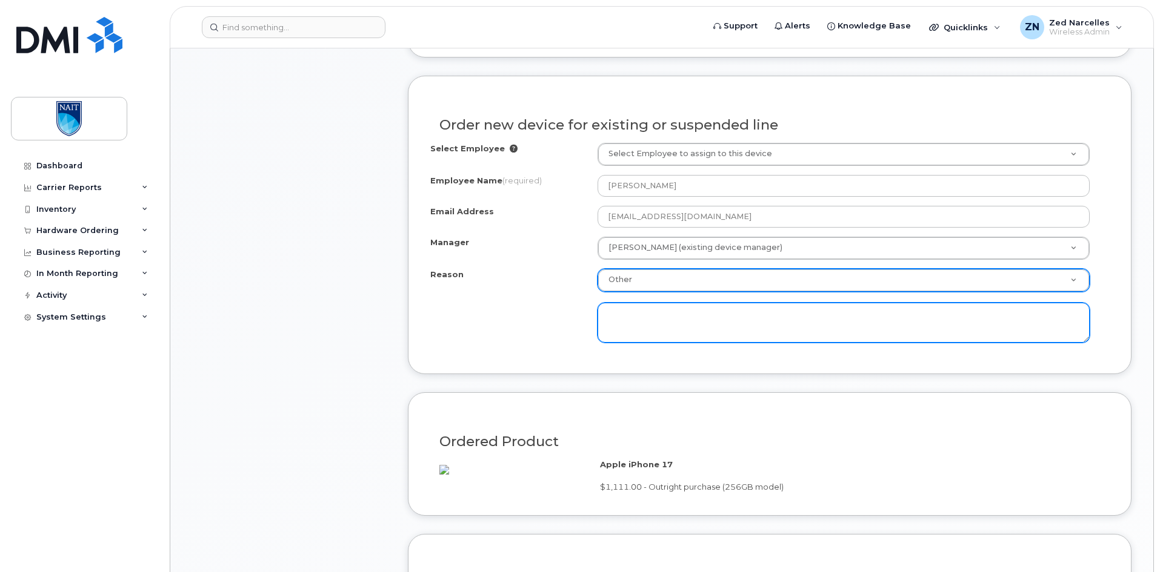
click at [770, 331] on textarea at bounding box center [843, 323] width 492 height 40
paste textarea "phone cracked"
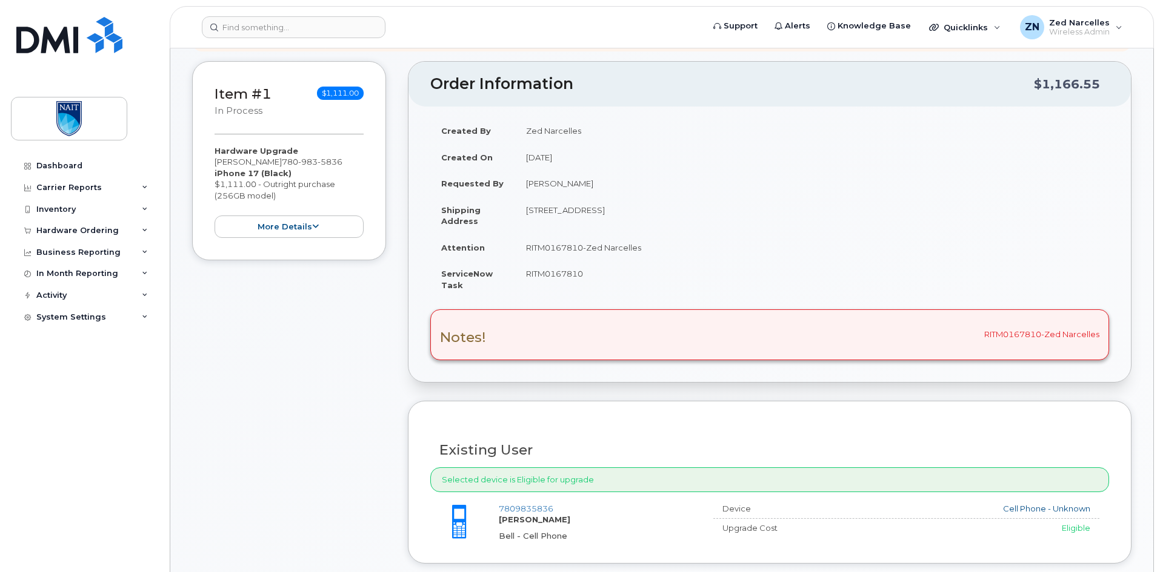
scroll to position [242, 0]
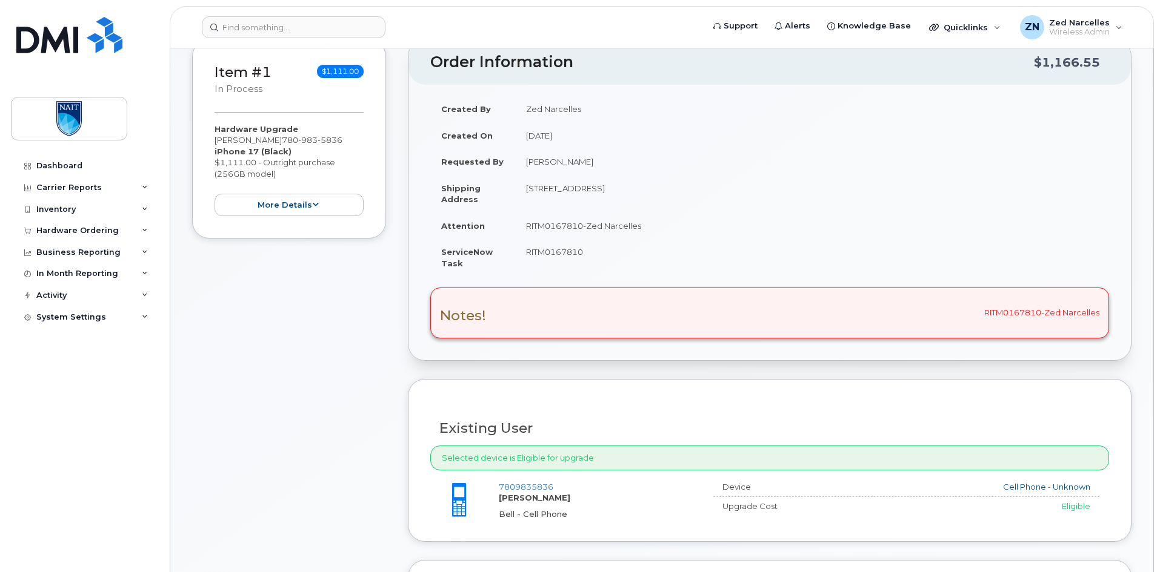
type textarea "phone cracked"
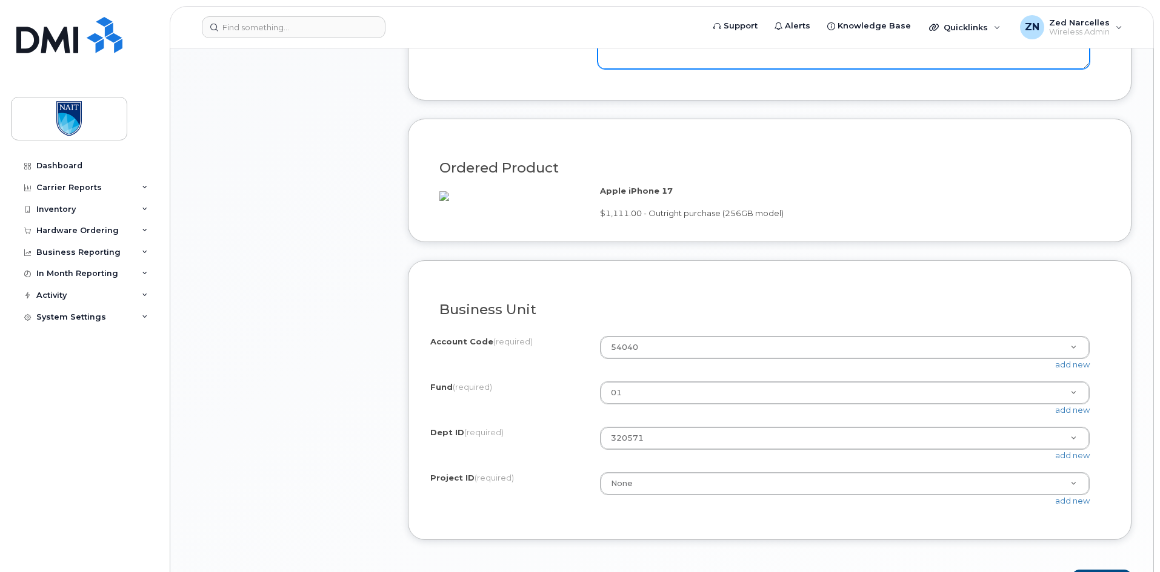
scroll to position [1030, 0]
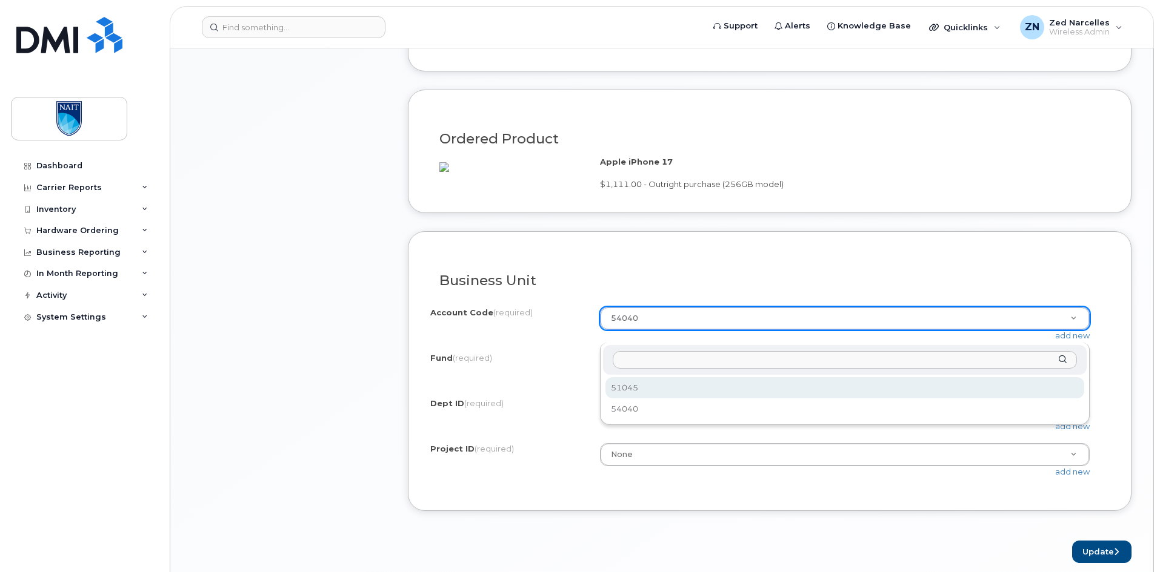
select select "51045"
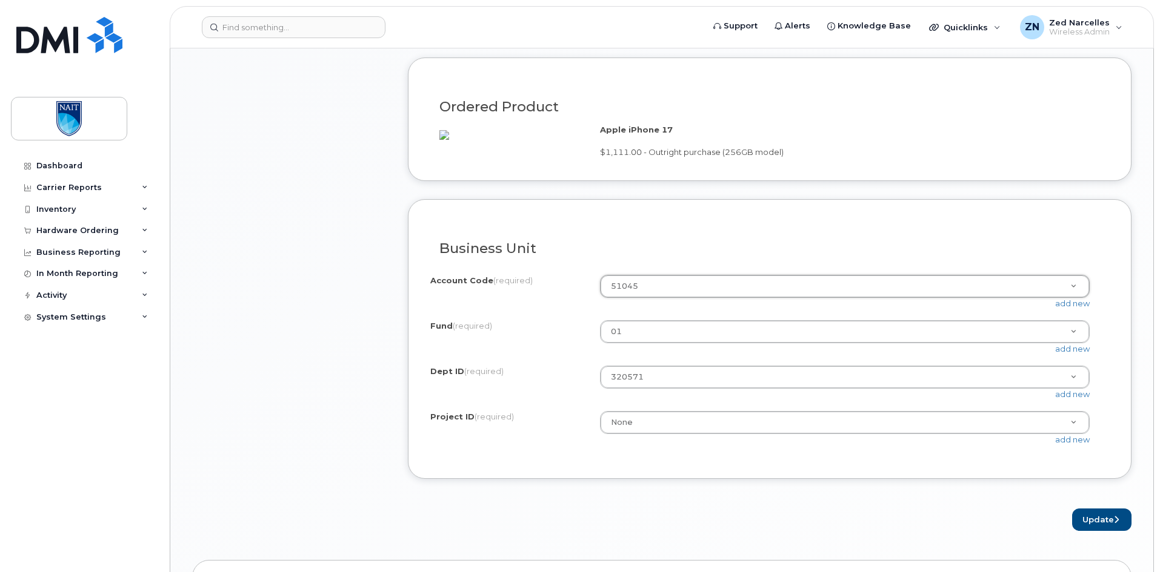
scroll to position [1090, 0]
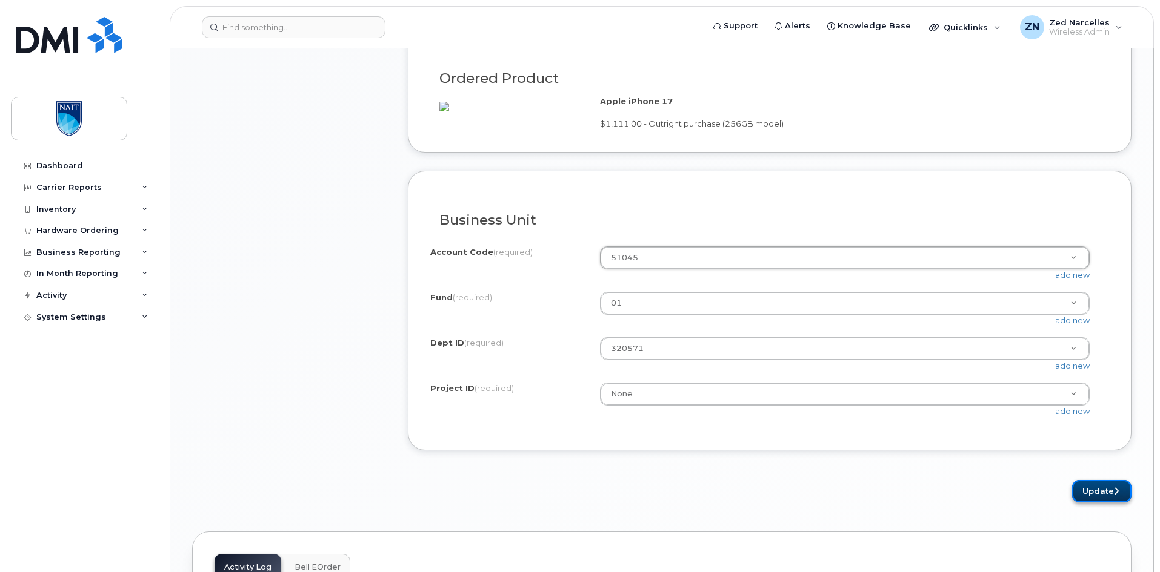
click at [1104, 503] on button "Update" at bounding box center [1101, 491] width 59 height 22
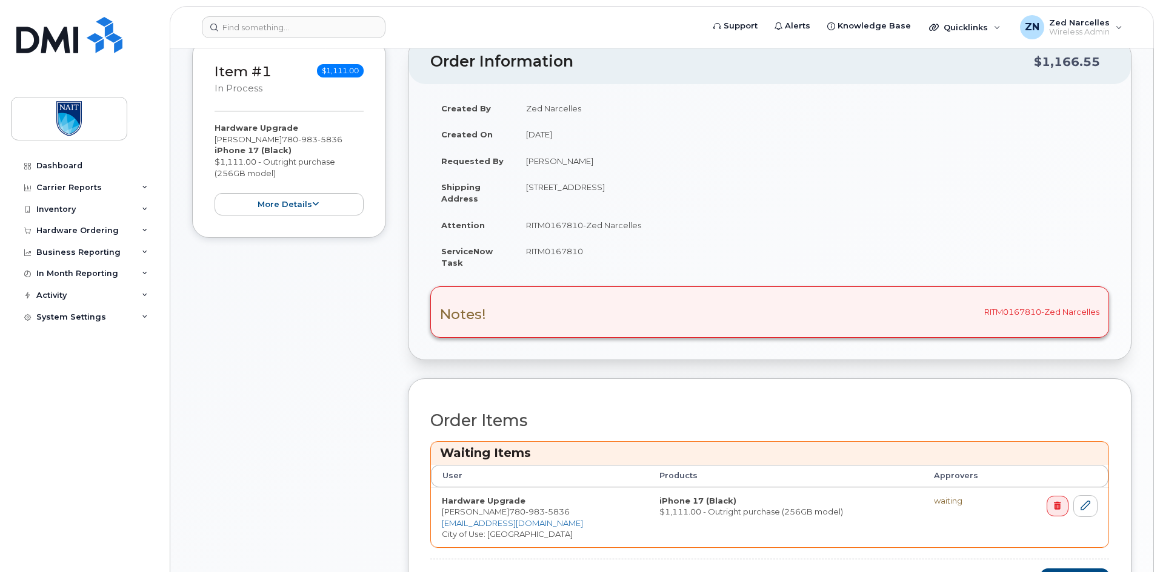
scroll to position [363, 0]
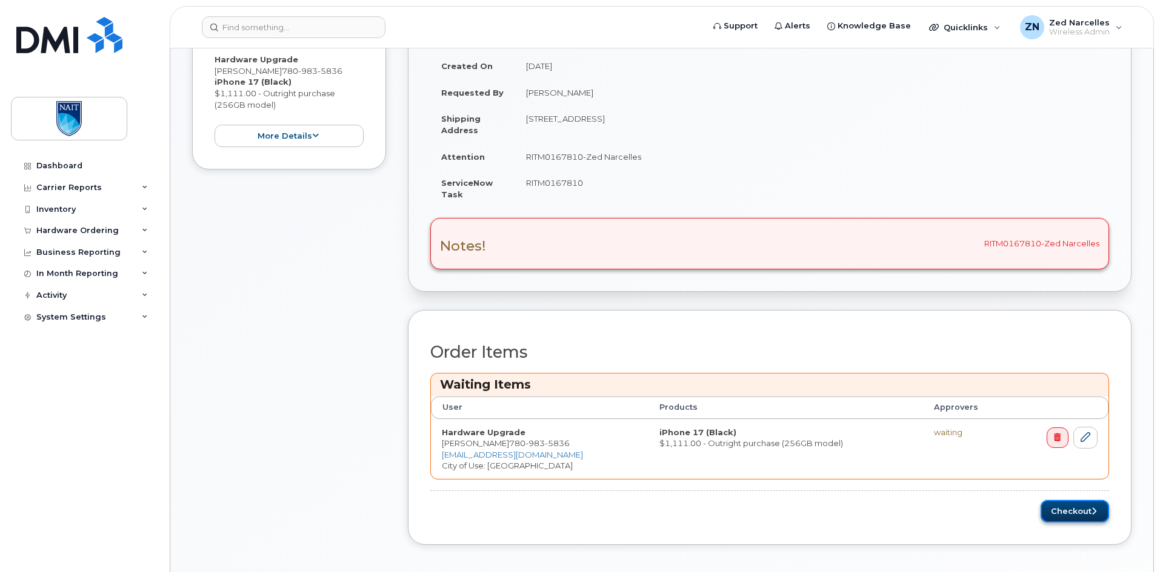
click at [1075, 514] on button "Checkout" at bounding box center [1074, 511] width 68 height 22
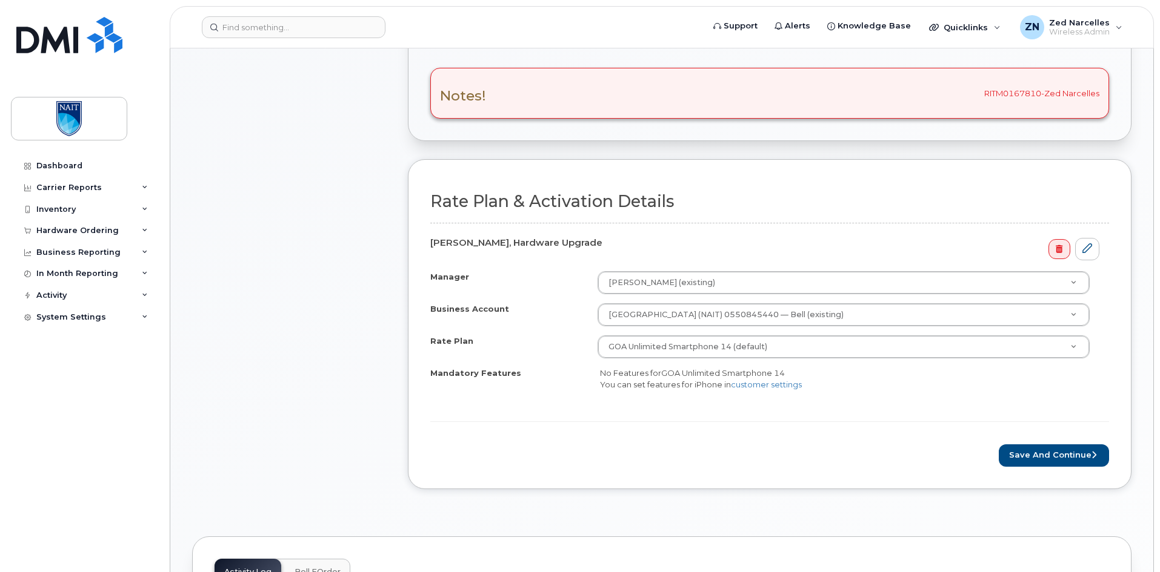
scroll to position [485, 0]
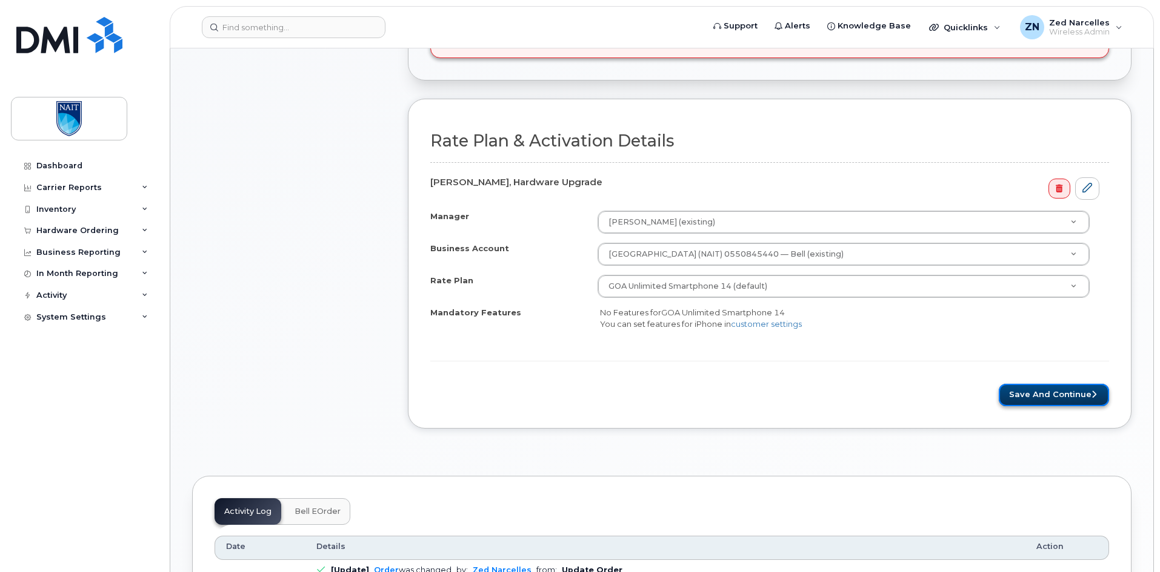
click at [1055, 398] on button "Save and Continue" at bounding box center [1053, 395] width 110 height 22
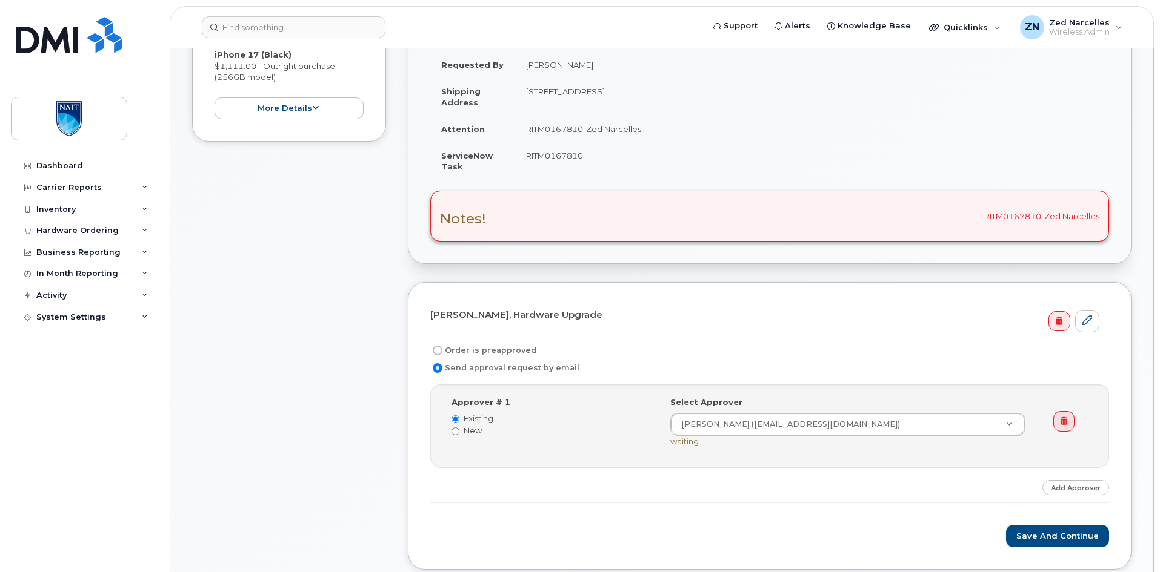
scroll to position [424, 0]
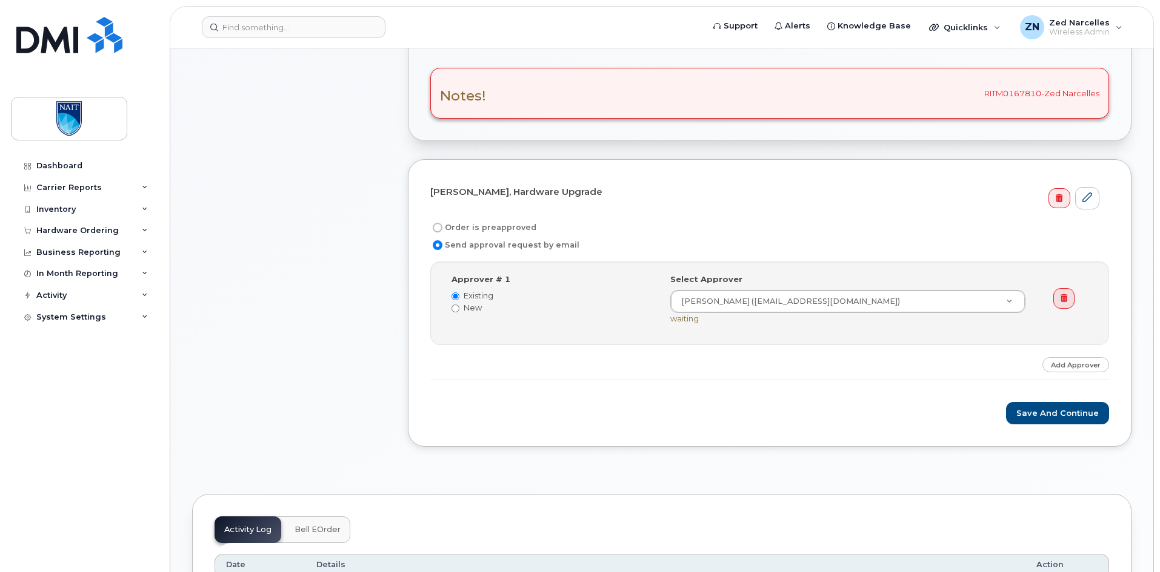
click at [482, 229] on label "Order is preapproved" at bounding box center [483, 228] width 106 height 15
click at [442, 229] on input "Order is preapproved" at bounding box center [438, 228] width 10 height 10
radio input "true"
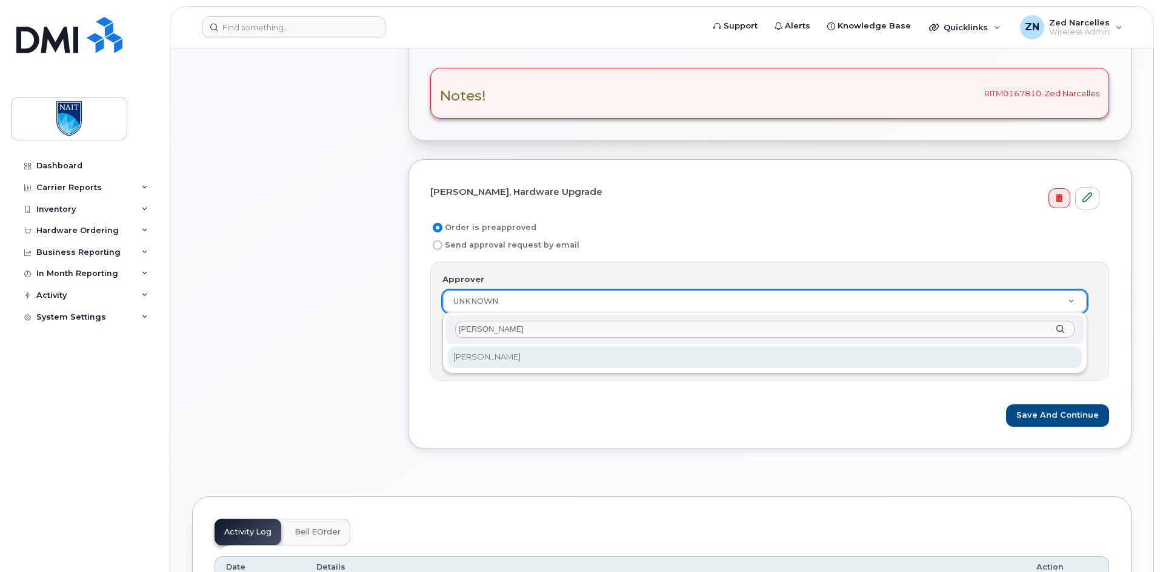
type input "donna l"
select select "2089567"
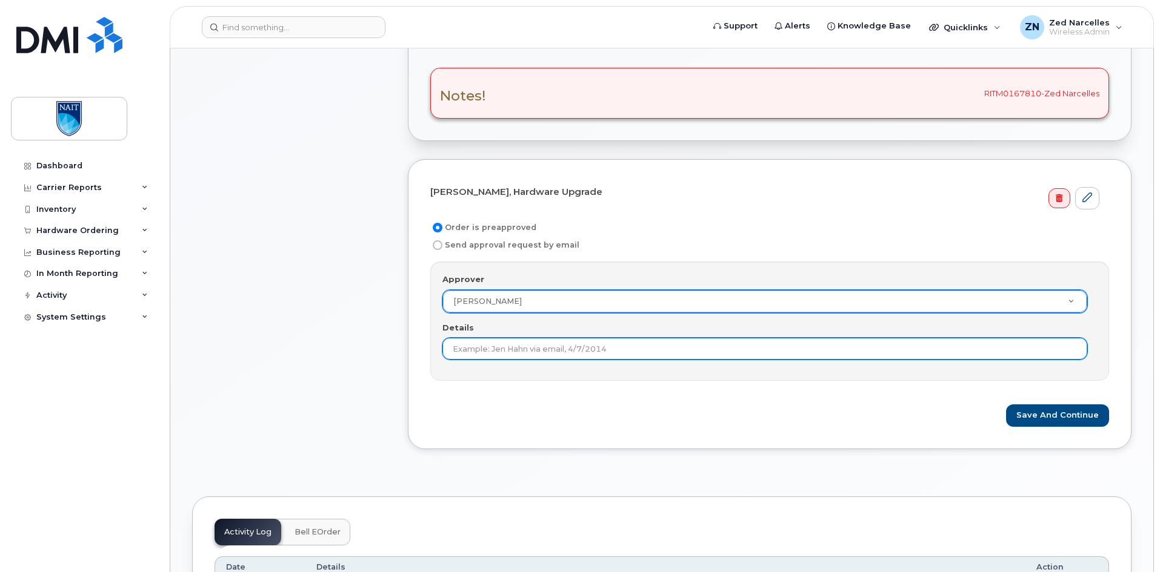
click at [647, 354] on input "Details" at bounding box center [764, 349] width 645 height 22
click at [542, 341] on input "pre approved from RITM0158569" at bounding box center [764, 349] width 645 height 22
paste input "67810"
type input "pre approved from RITM0167810"
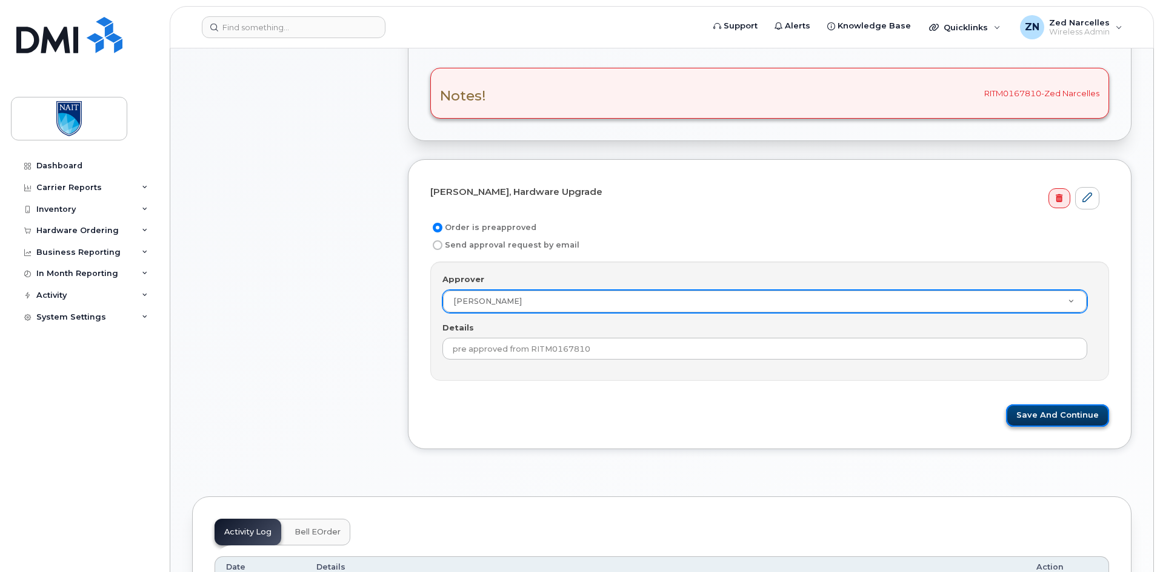
click at [1053, 416] on button "Save and Continue" at bounding box center [1057, 416] width 103 height 22
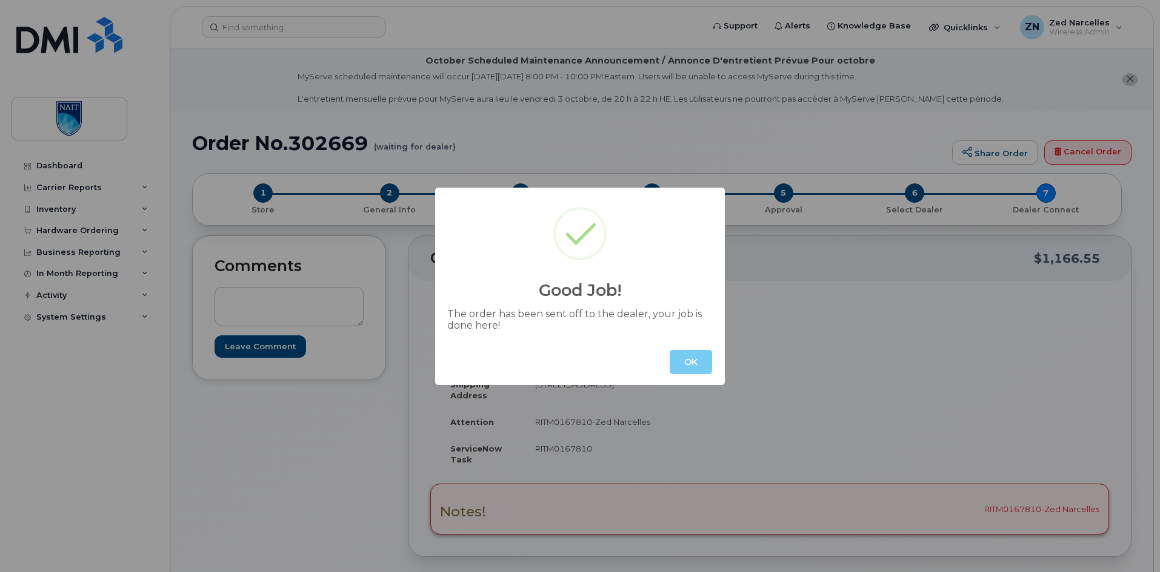
click at [691, 363] on button "OK" at bounding box center [690, 362] width 42 height 24
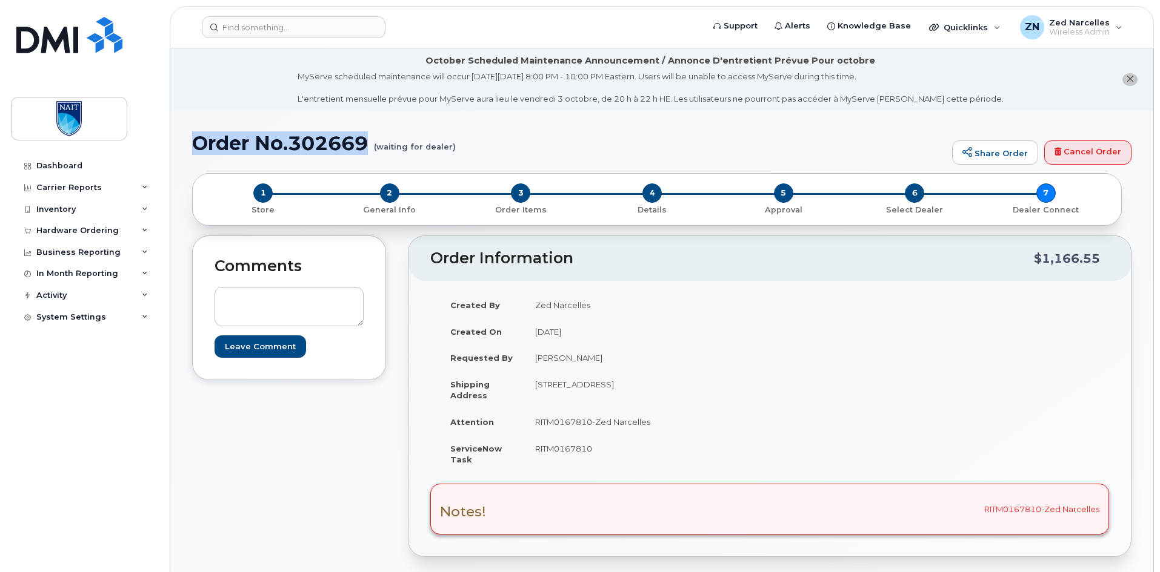
drag, startPoint x: 189, startPoint y: 144, endPoint x: 368, endPoint y: 148, distance: 179.4
copy h1 "Order No.302669"
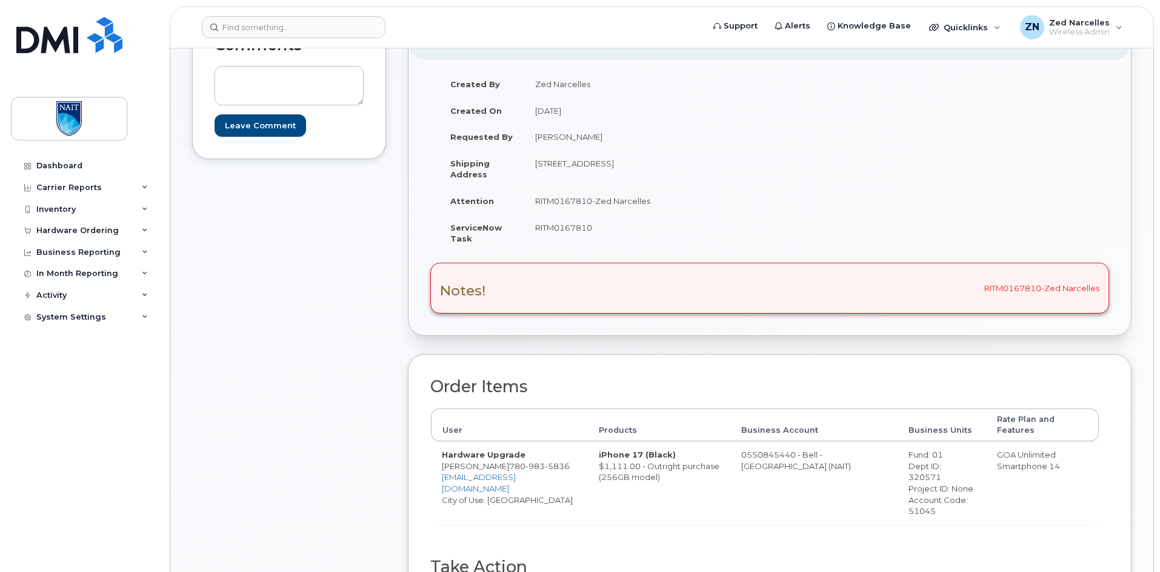
scroll to position [242, 0]
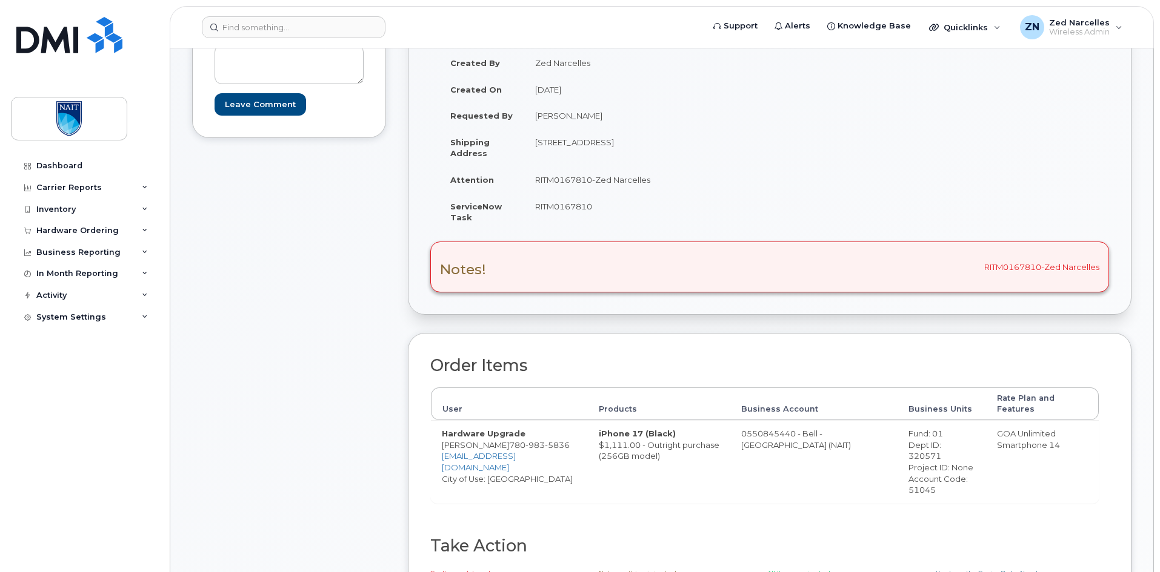
drag, startPoint x: 619, startPoint y: 421, endPoint x: 539, endPoint y: 426, distance: 80.2
click at [588, 426] on td "iPhone 17 (Black) $1,111.00 - Outright purchase (256GB model)" at bounding box center [659, 461] width 142 height 82
copy strong "iPhone 17 (Black)"
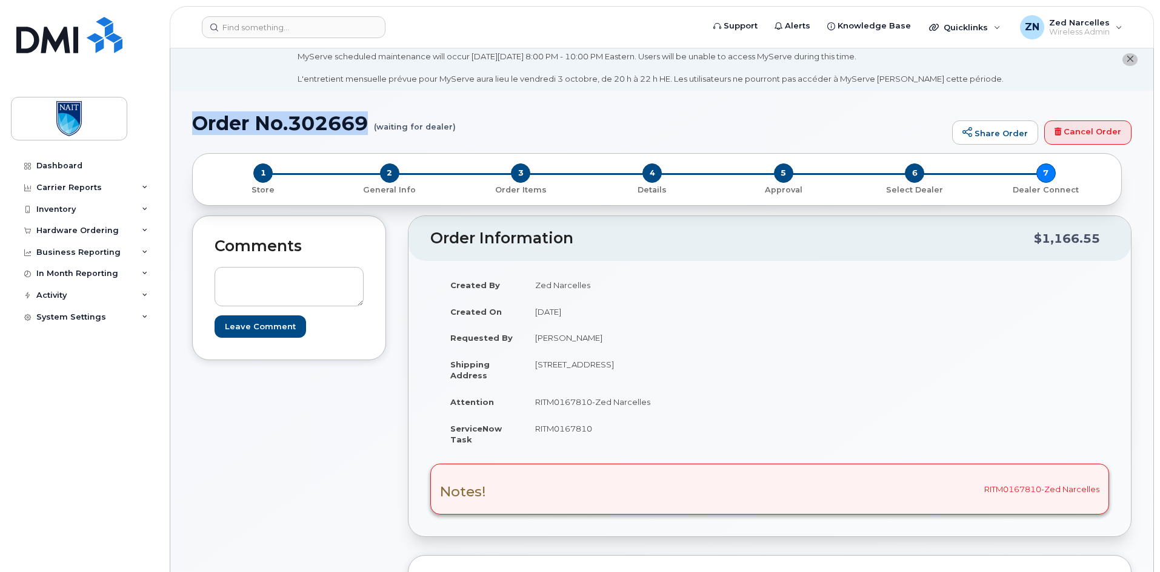
scroll to position [0, 0]
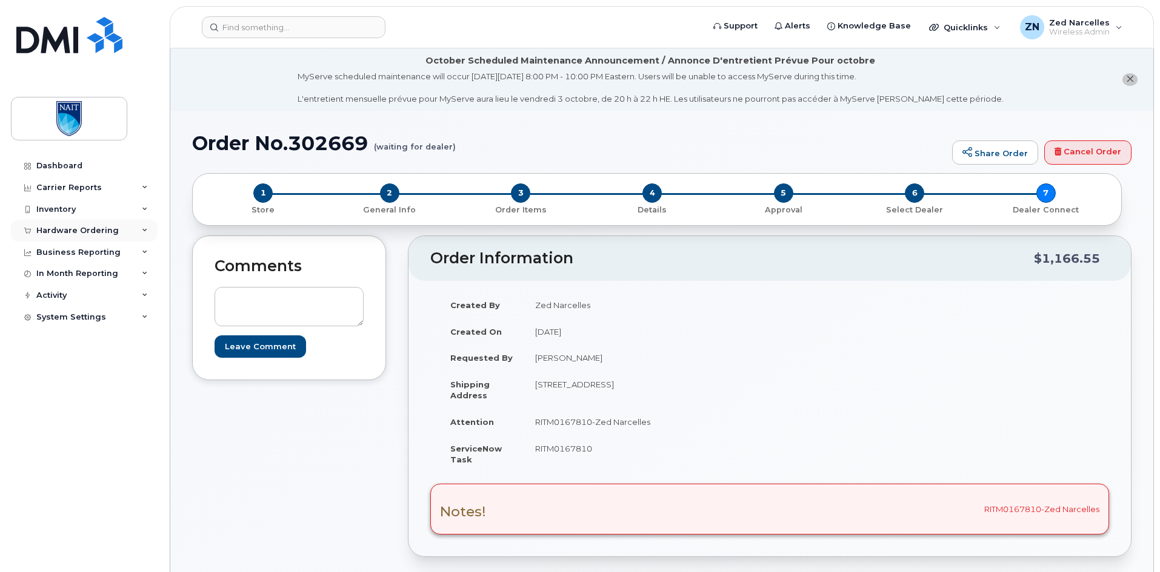
click at [126, 230] on div "Hardware Ordering" at bounding box center [84, 231] width 147 height 22
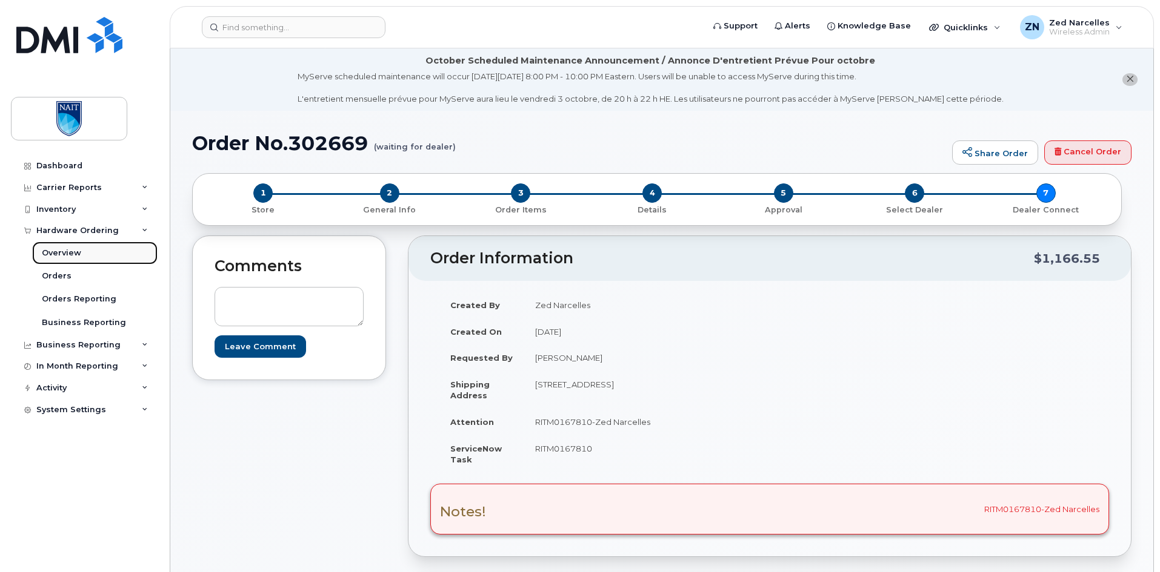
click at [69, 254] on div "Overview" at bounding box center [61, 253] width 39 height 11
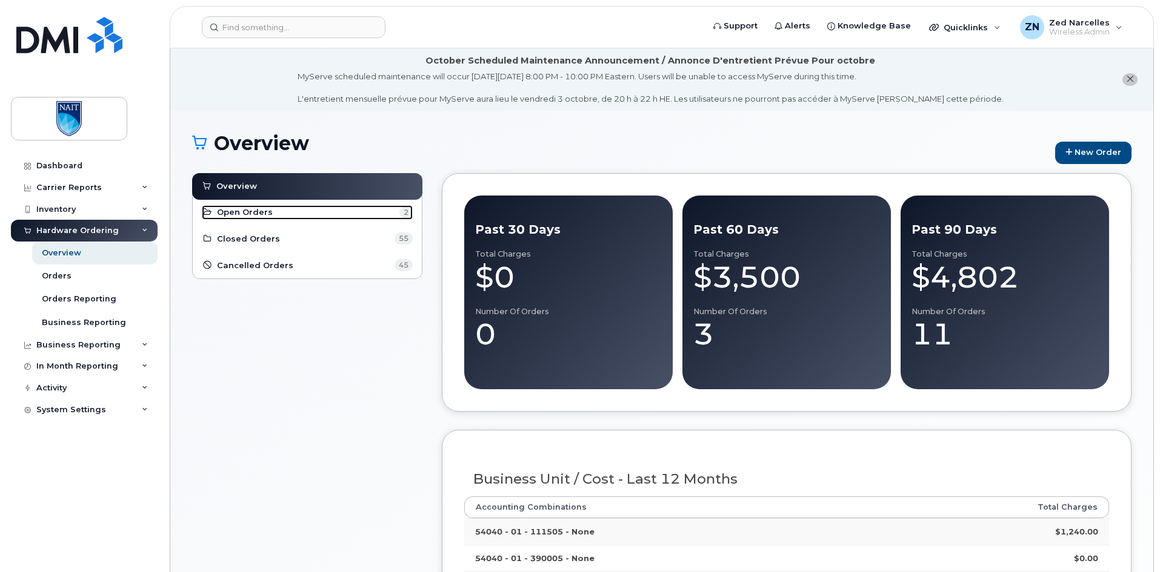
click at [242, 211] on span "Open Orders" at bounding box center [245, 213] width 56 height 12
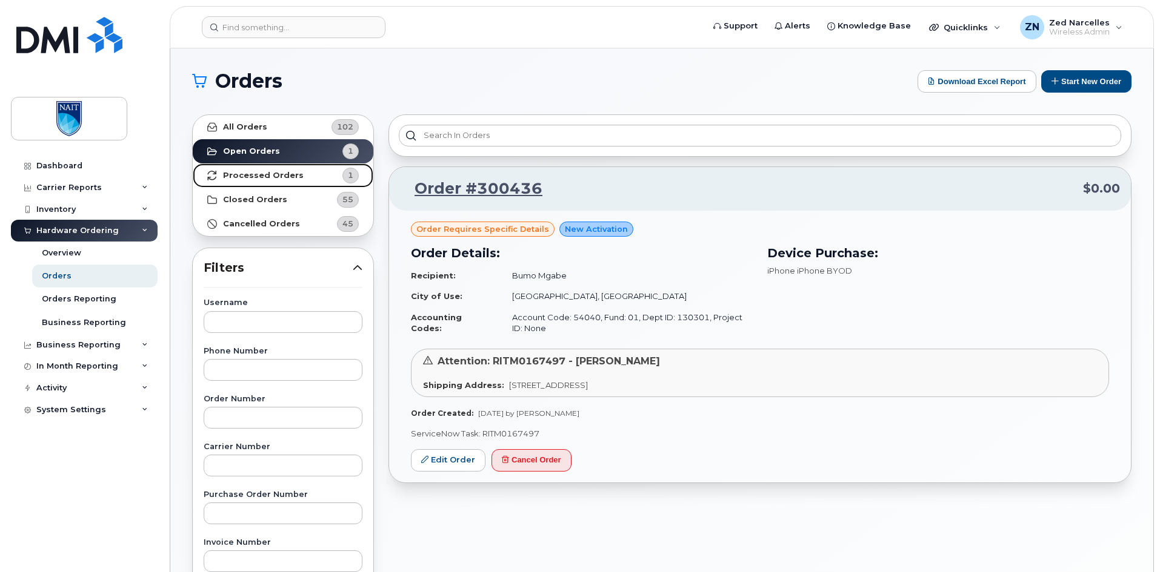
click at [238, 179] on strong "Processed Orders" at bounding box center [263, 176] width 81 height 10
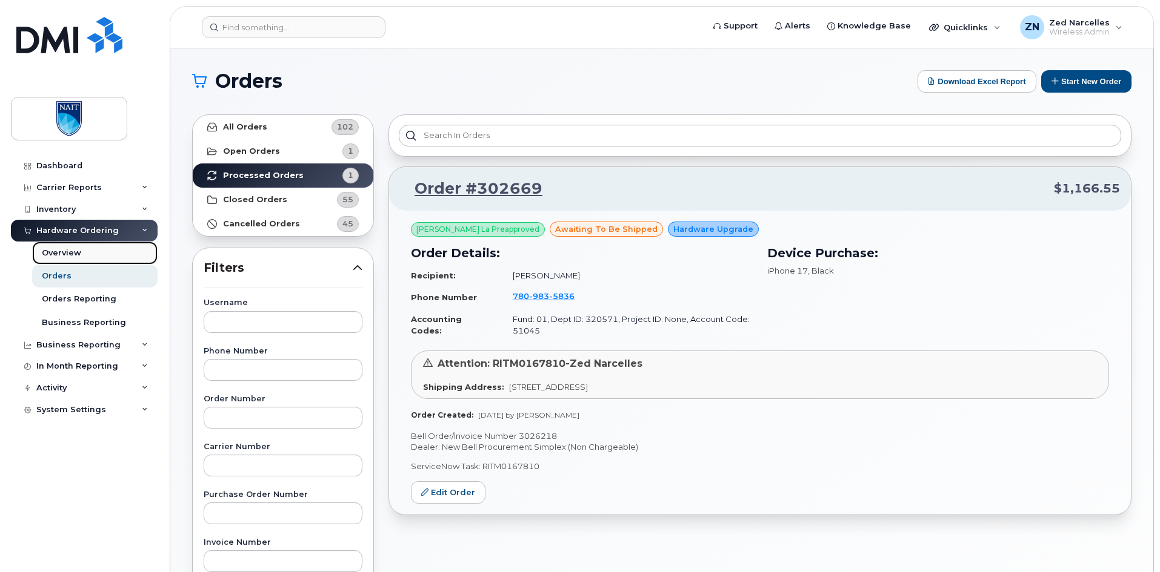
click at [63, 255] on div "Overview" at bounding box center [61, 253] width 39 height 11
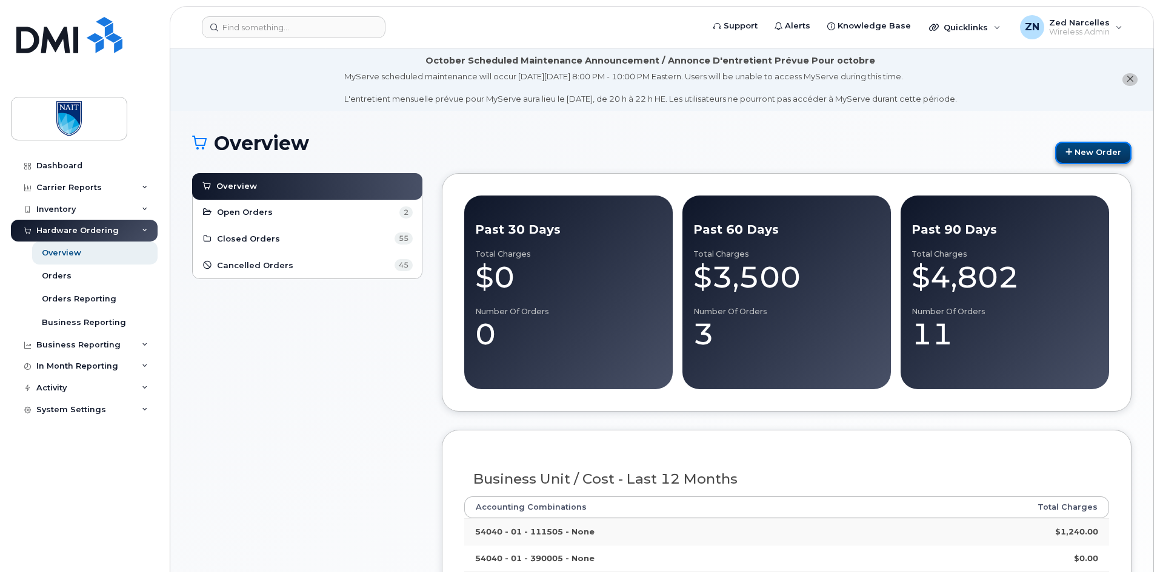
click at [1104, 150] on link "New Order" at bounding box center [1093, 153] width 76 height 22
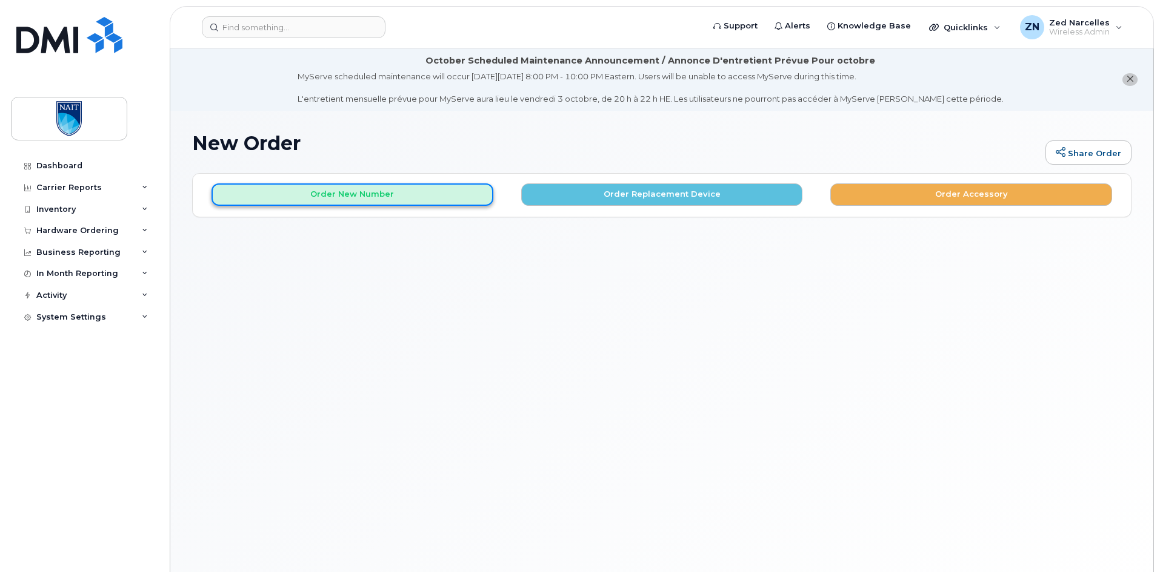
click at [405, 193] on button "Order New Number" at bounding box center [352, 195] width 282 height 22
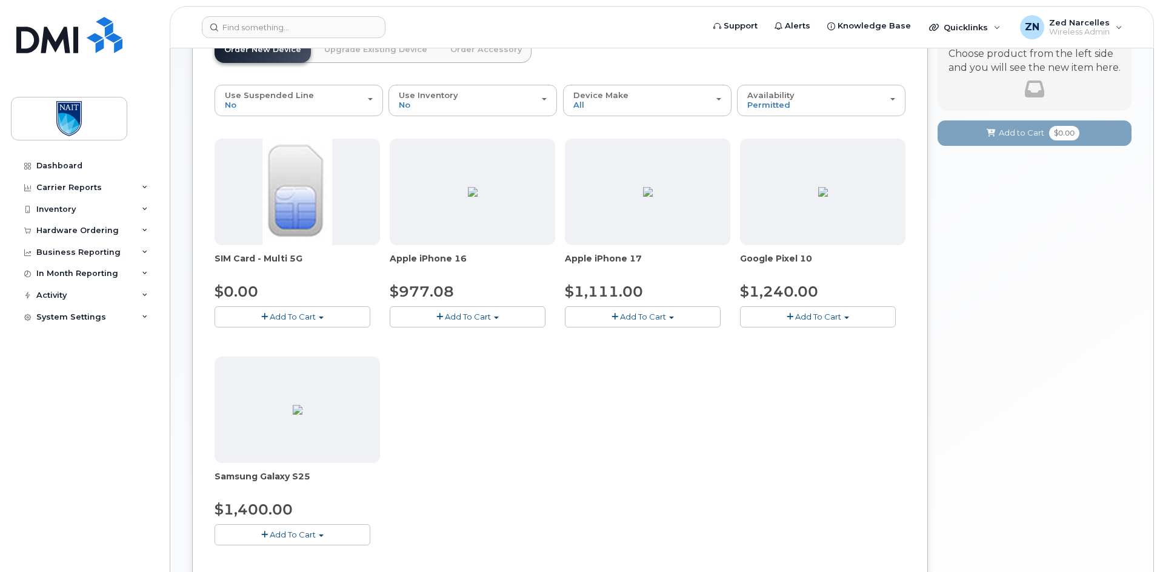
scroll to position [182, 0]
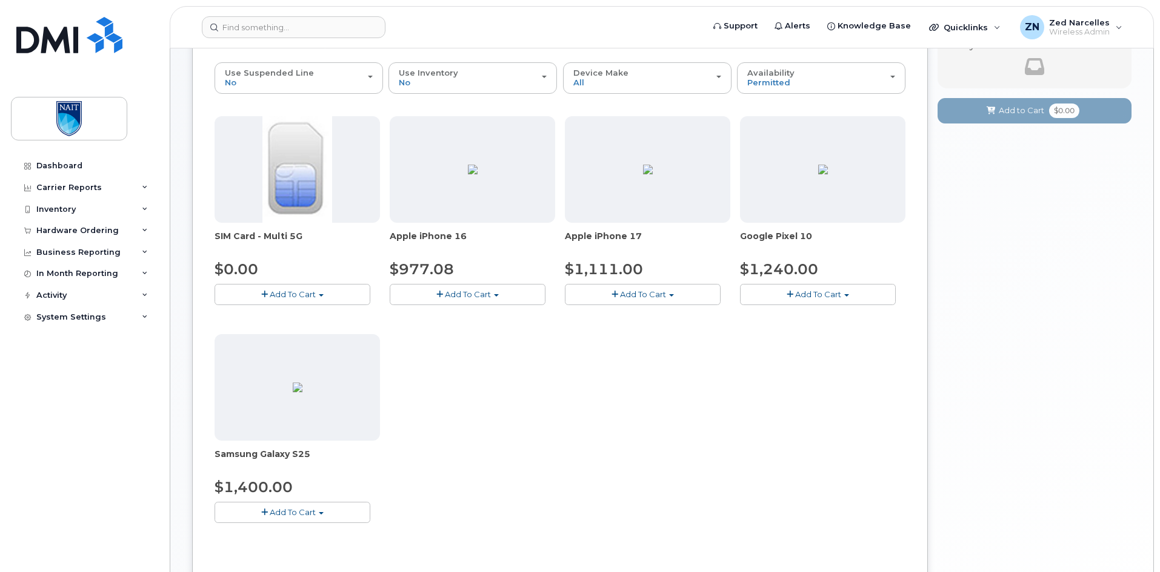
click at [273, 517] on span "Add To Cart" at bounding box center [293, 513] width 46 height 10
click at [291, 550] on link "$1400.00 - 30-day activation (128GB model)" at bounding box center [318, 550] width 203 height 15
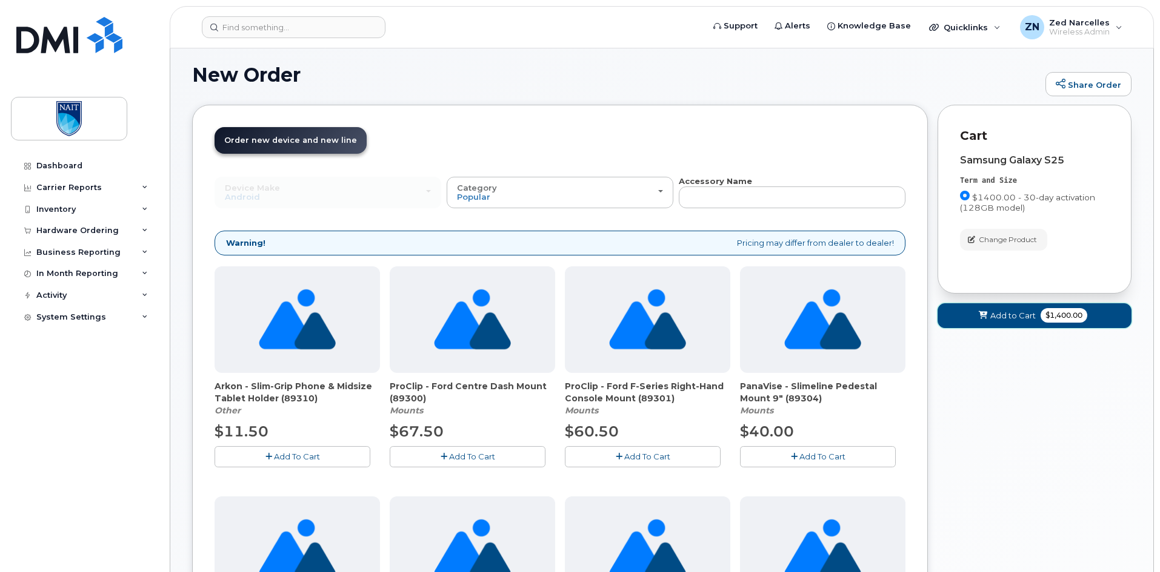
click at [1002, 314] on span "Add to Cart" at bounding box center [1012, 316] width 45 height 12
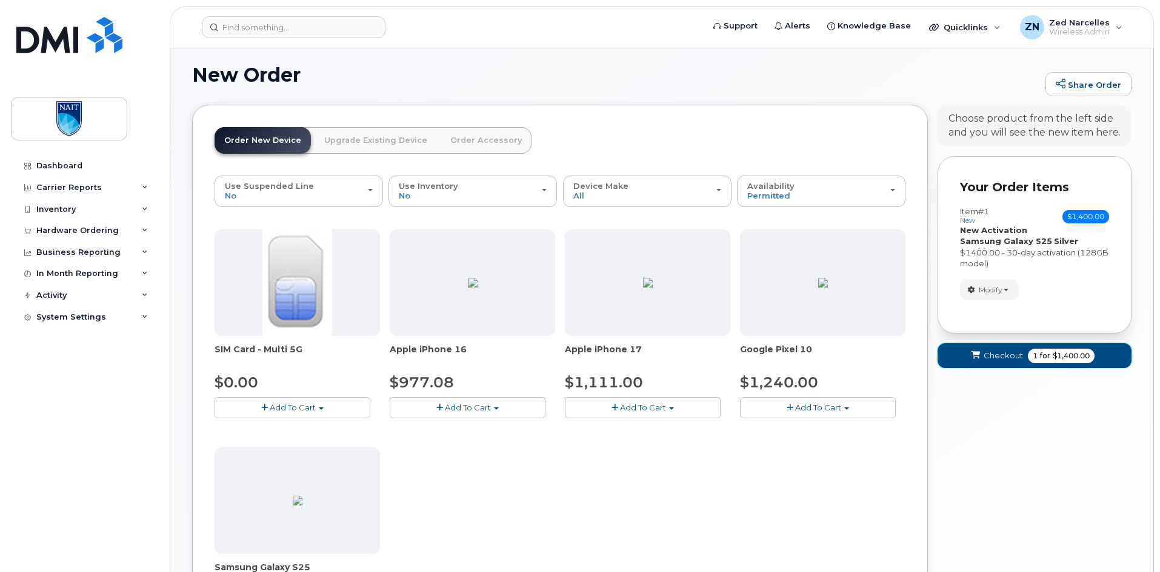
click at [1046, 351] on span "for" at bounding box center [1044, 356] width 15 height 11
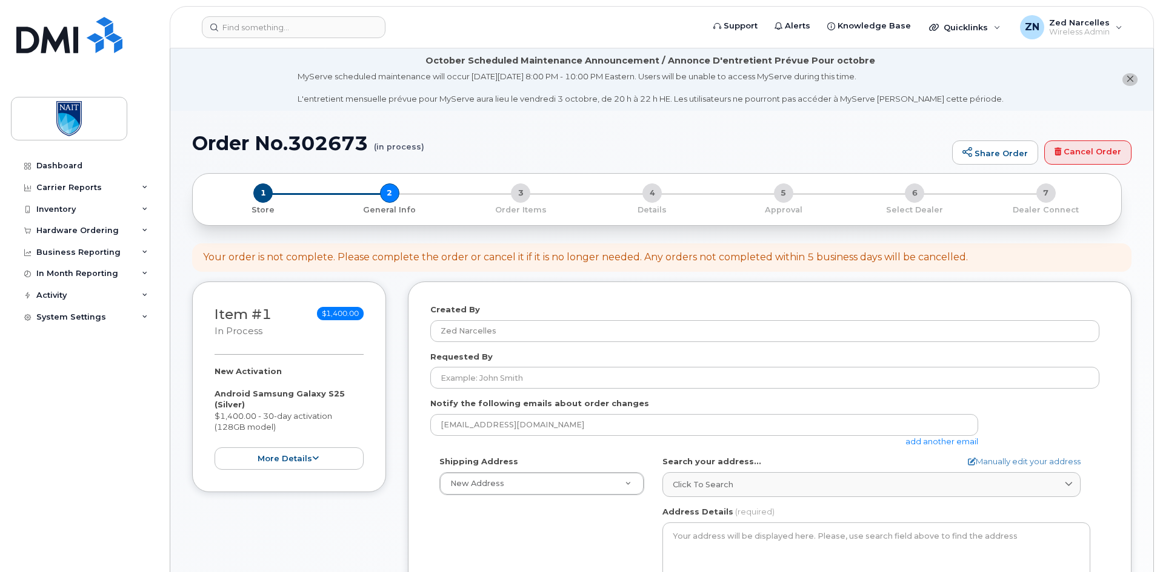
select select
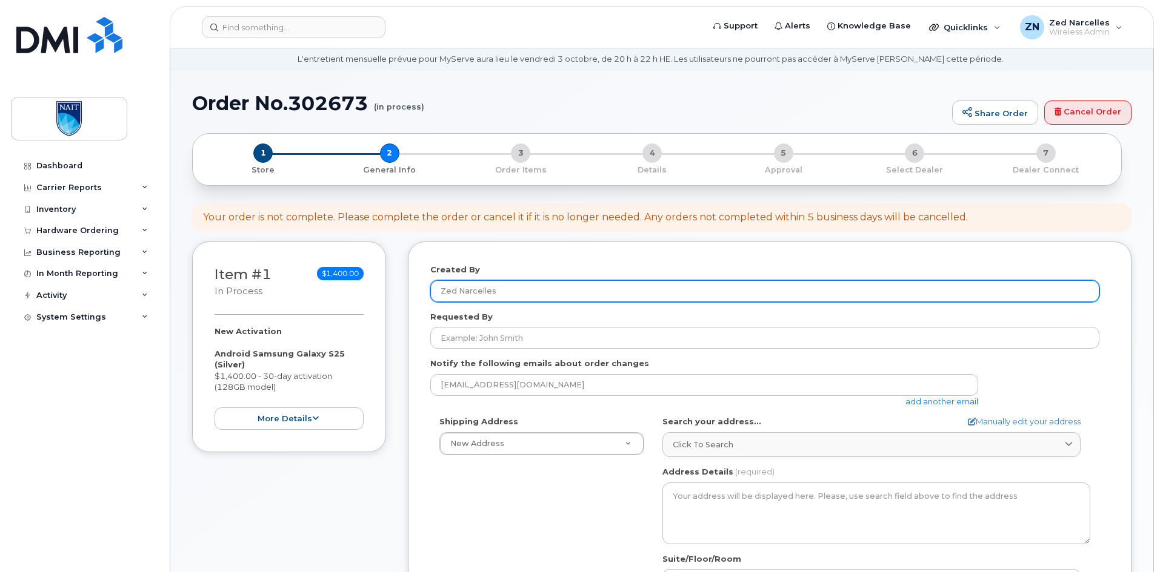
scroll to position [121, 0]
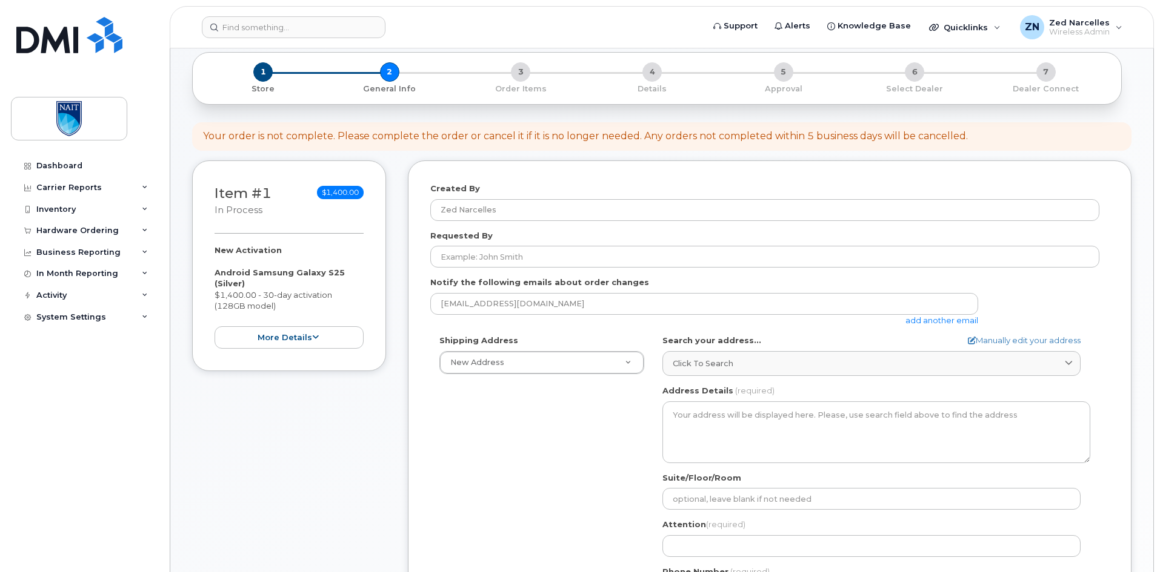
click at [525, 244] on div "Requested By" at bounding box center [769, 249] width 678 height 38
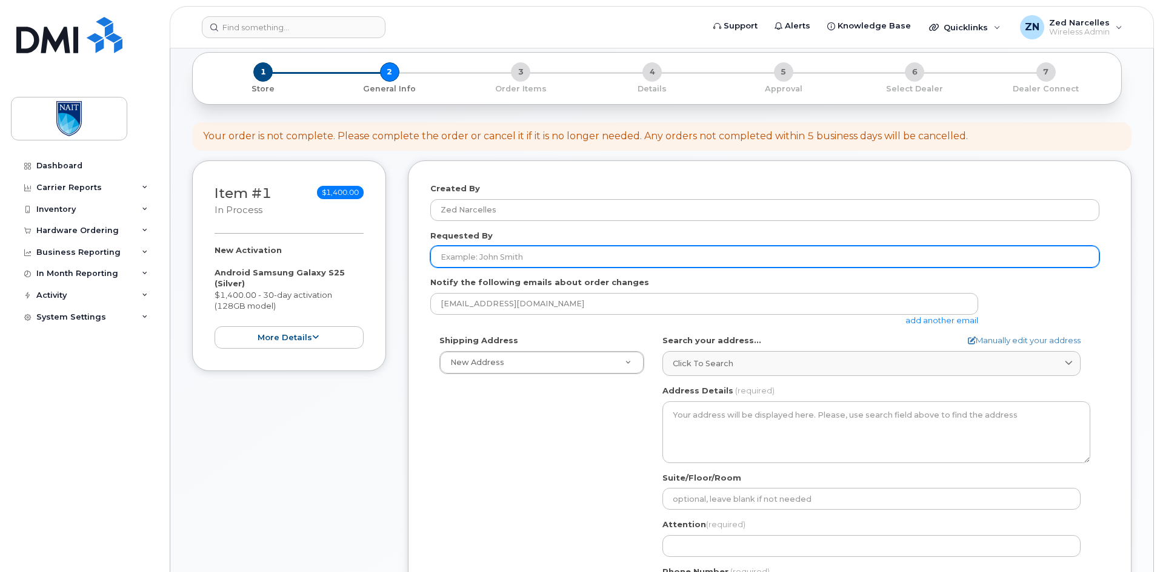
click at [523, 251] on input "Requested By" at bounding box center [764, 257] width 669 height 22
paste input "[PERSON_NAME]"
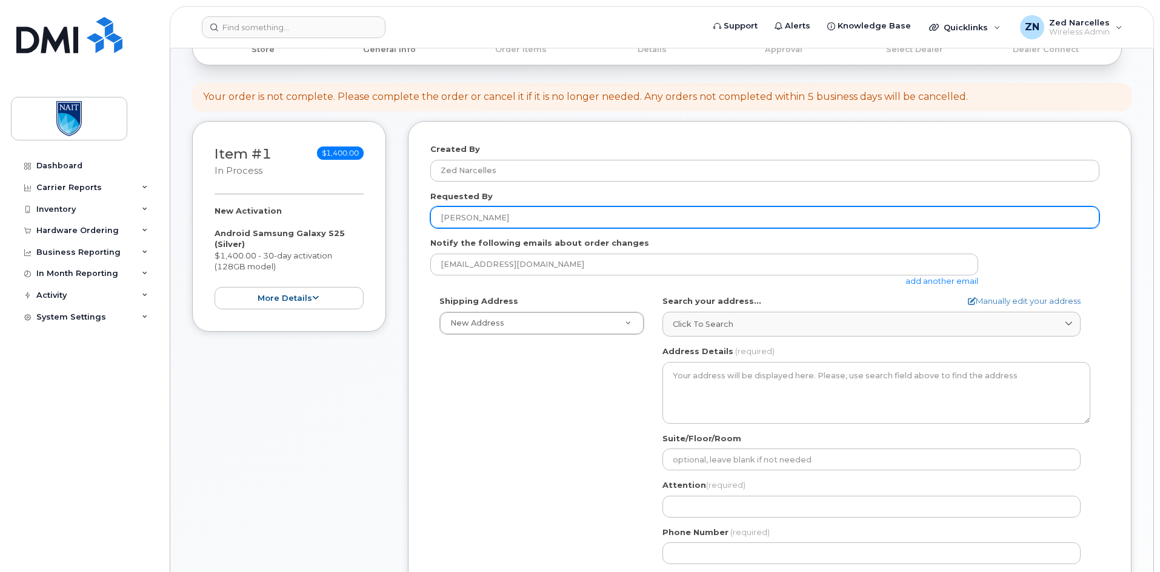
scroll to position [182, 0]
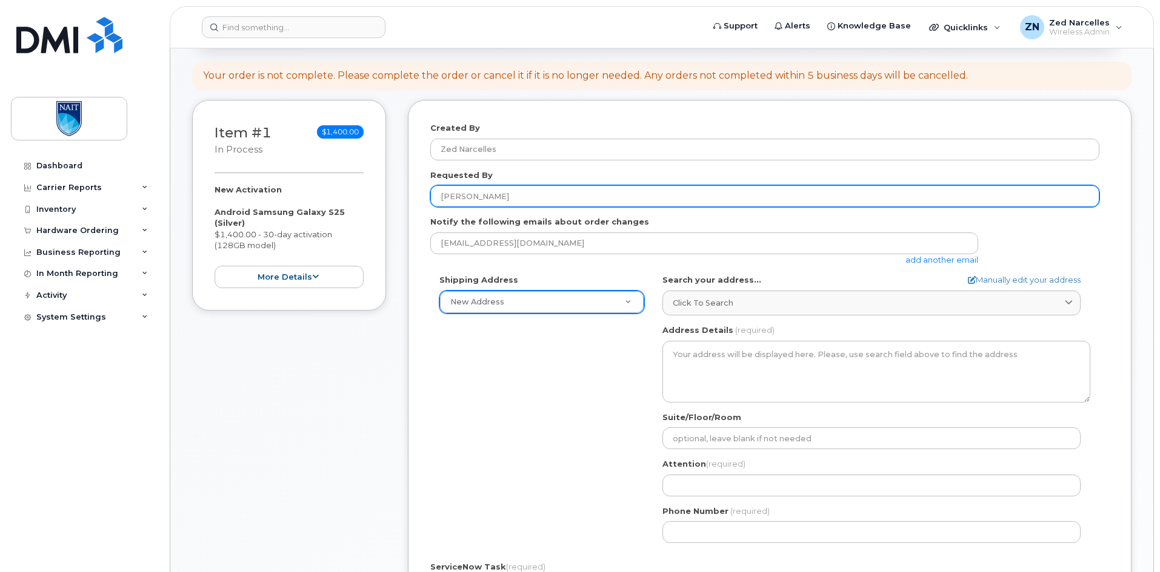
type input "[PERSON_NAME]"
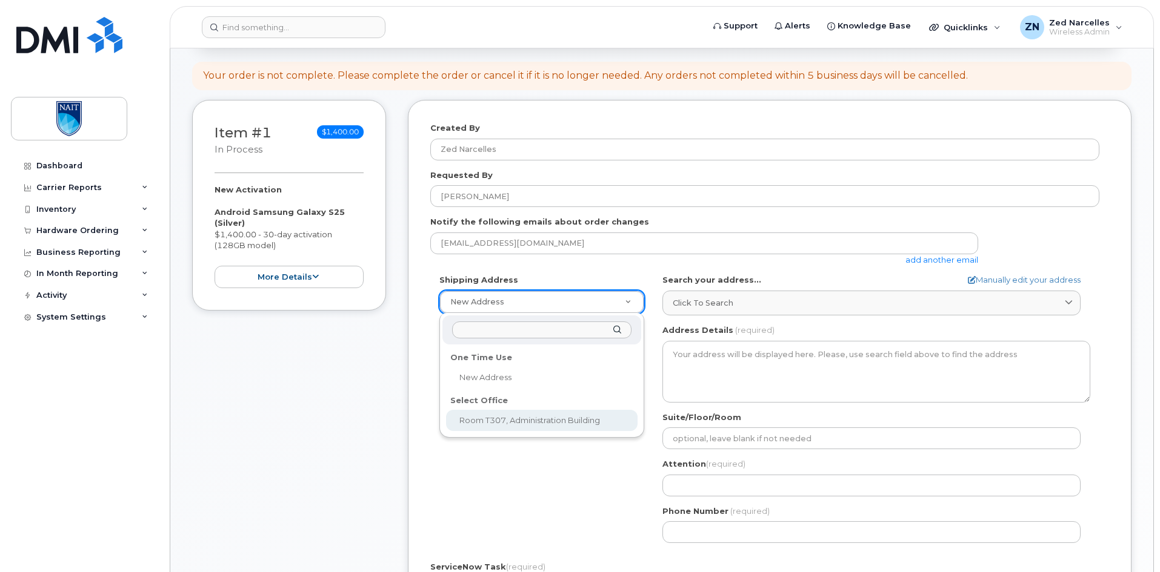
select select
type textarea "11762 106 St NW Edmonton Alberta T5G 2R1"
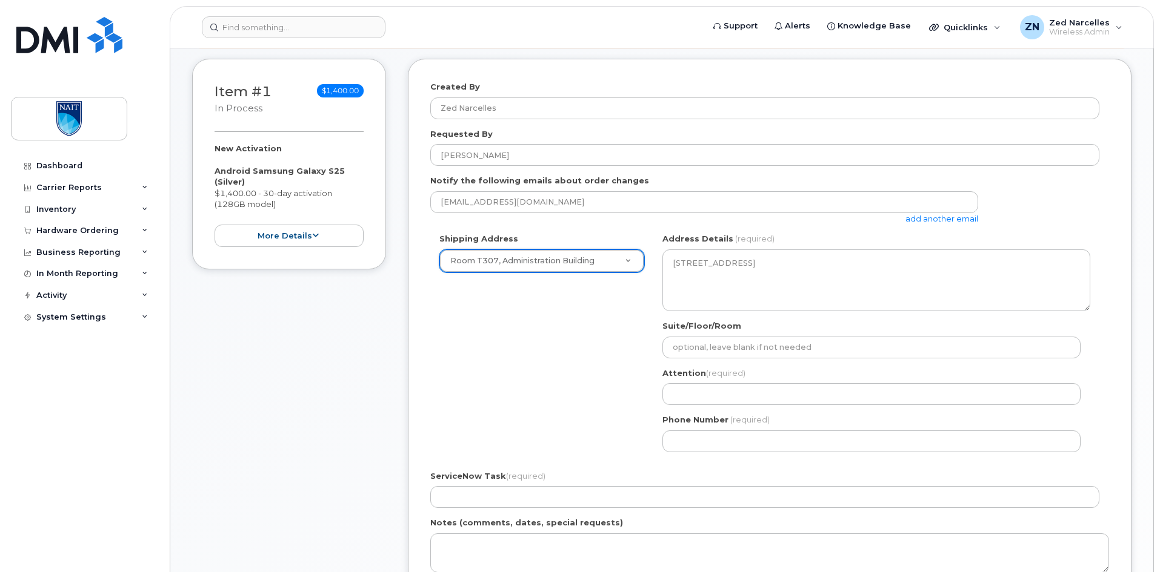
scroll to position [242, 0]
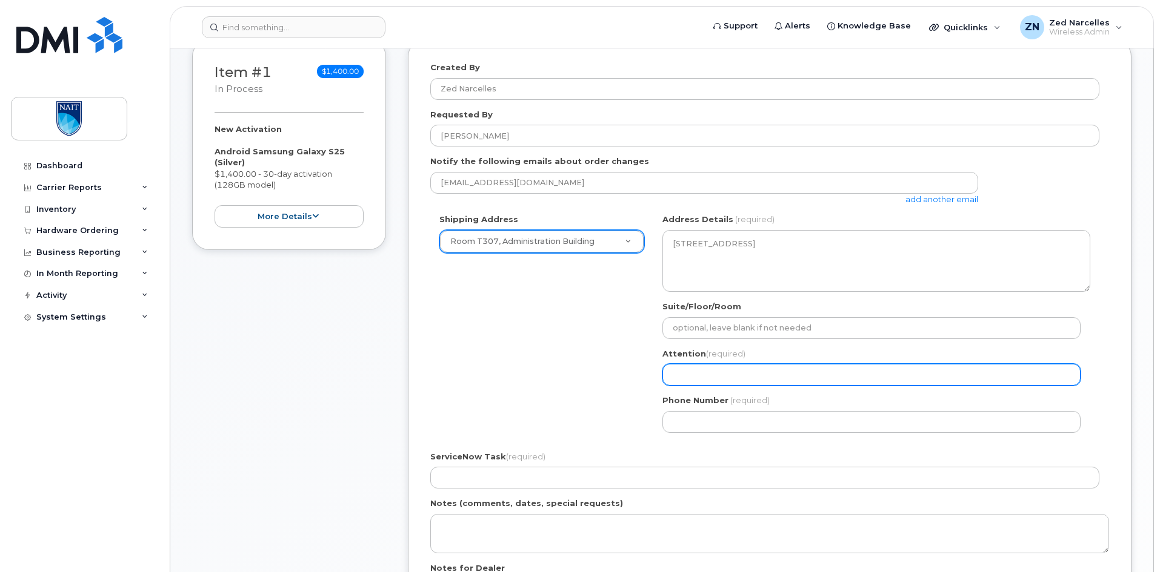
click at [726, 373] on input "Attention (required)" at bounding box center [871, 375] width 418 height 22
type input "RITM0160776-Zed Narcelles"
click at [685, 370] on input "RITM0160776-Zed Narcelles" at bounding box center [871, 375] width 418 height 22
paste input "781"
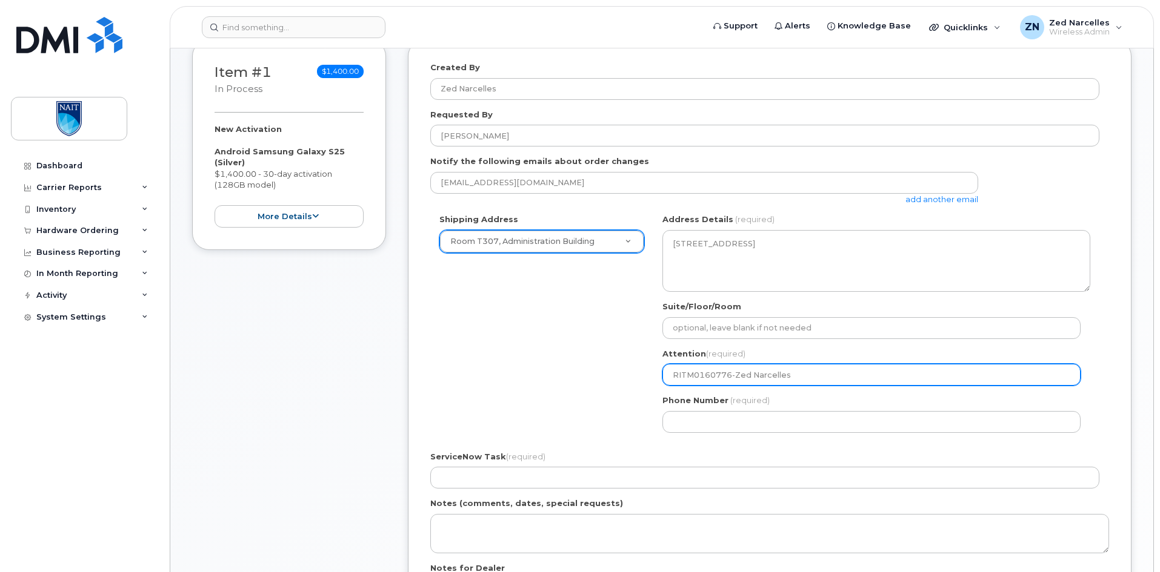
select select
type input "RITM0167816-Zed Narcelles"
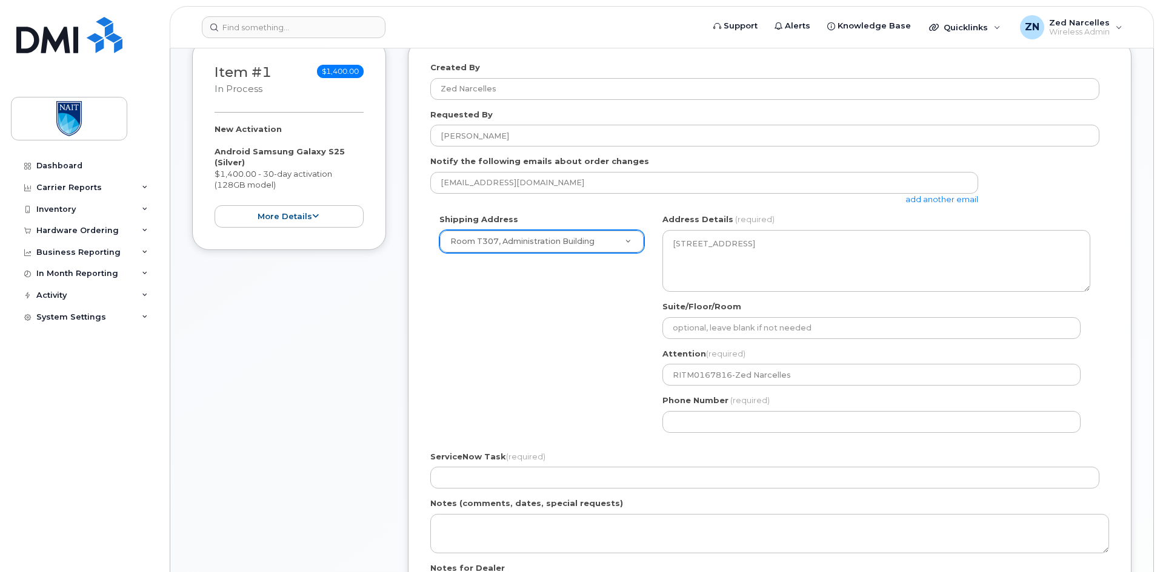
click at [735, 433] on div "AB Edmonton Search your address... Manually edit your address Click to search N…" at bounding box center [876, 328] width 446 height 228
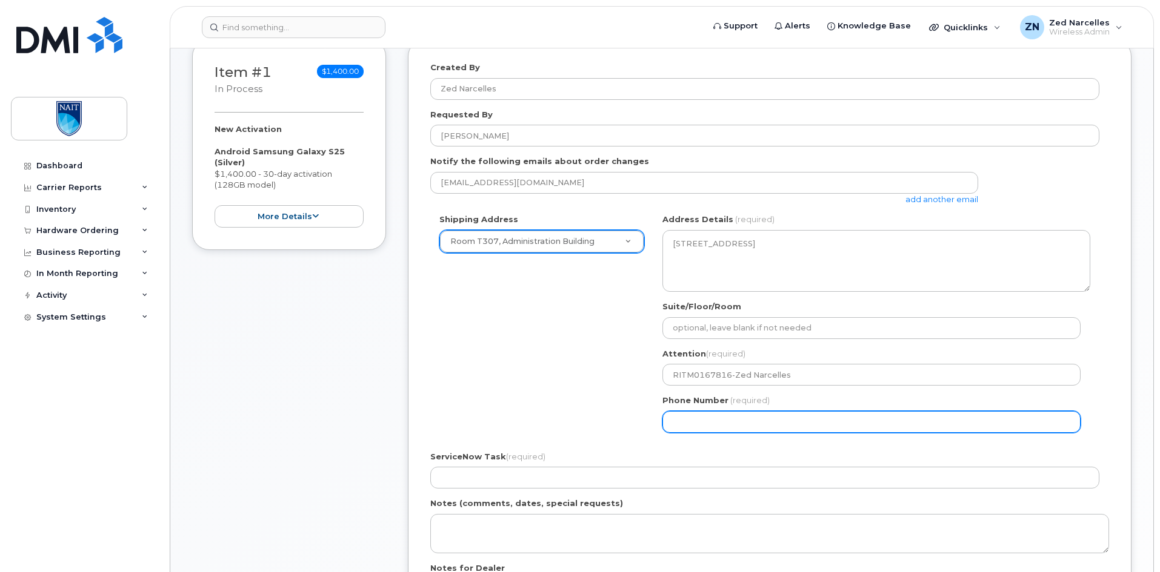
click at [739, 425] on input "Phone Number" at bounding box center [871, 422] width 418 height 22
select select
type input "416826640"
select select
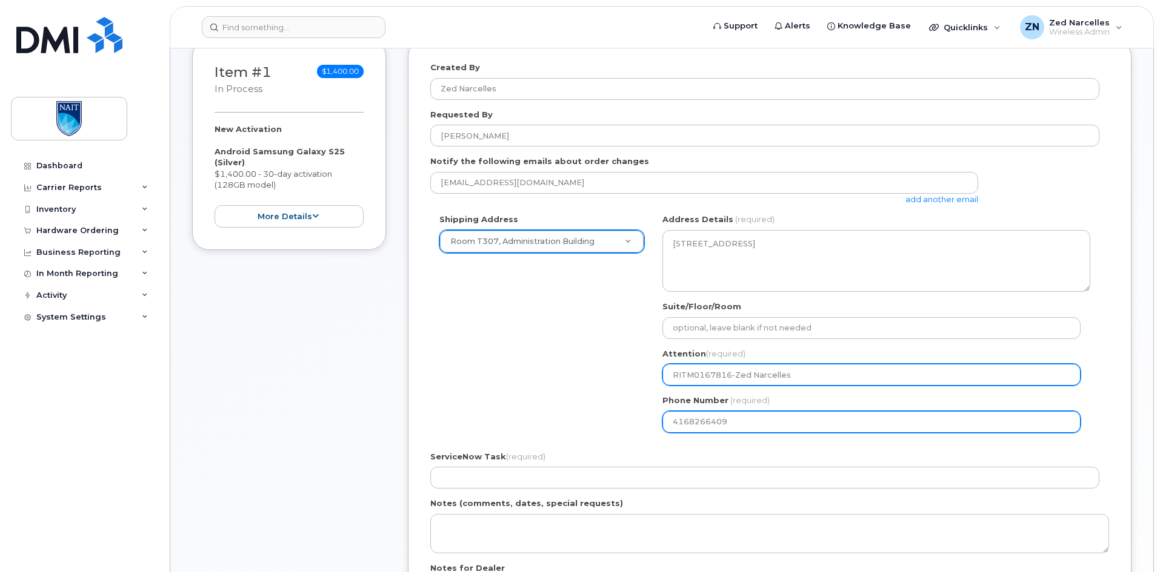
type input "4168266409"
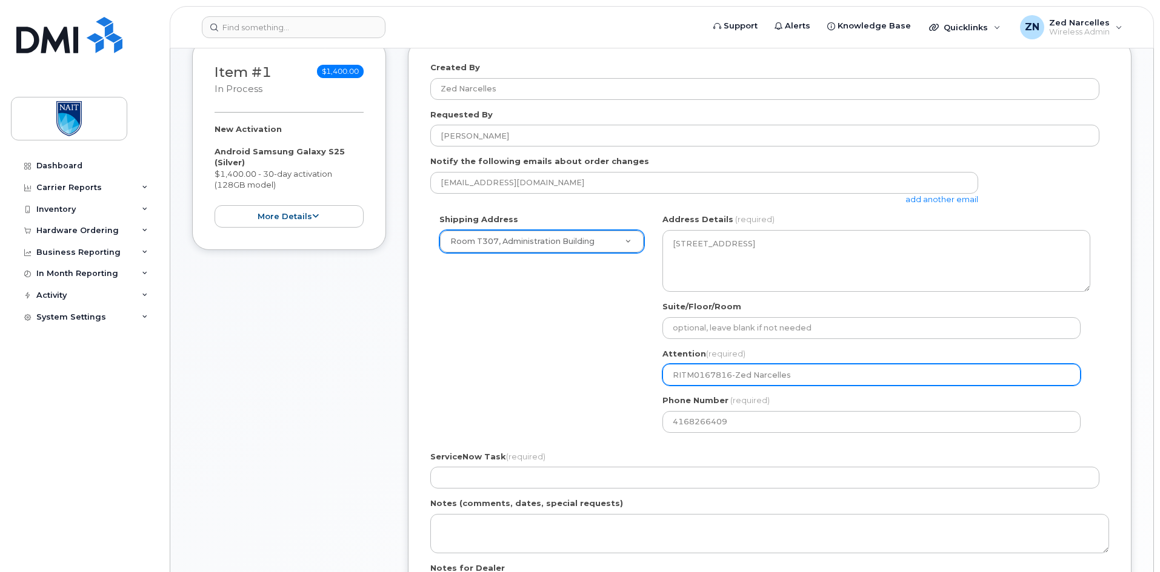
drag, startPoint x: 809, startPoint y: 384, endPoint x: 515, endPoint y: 377, distance: 293.9
click at [517, 382] on div "Shipping Address Room T307, Administration Building New Address Room T307, Admi…" at bounding box center [764, 328] width 669 height 228
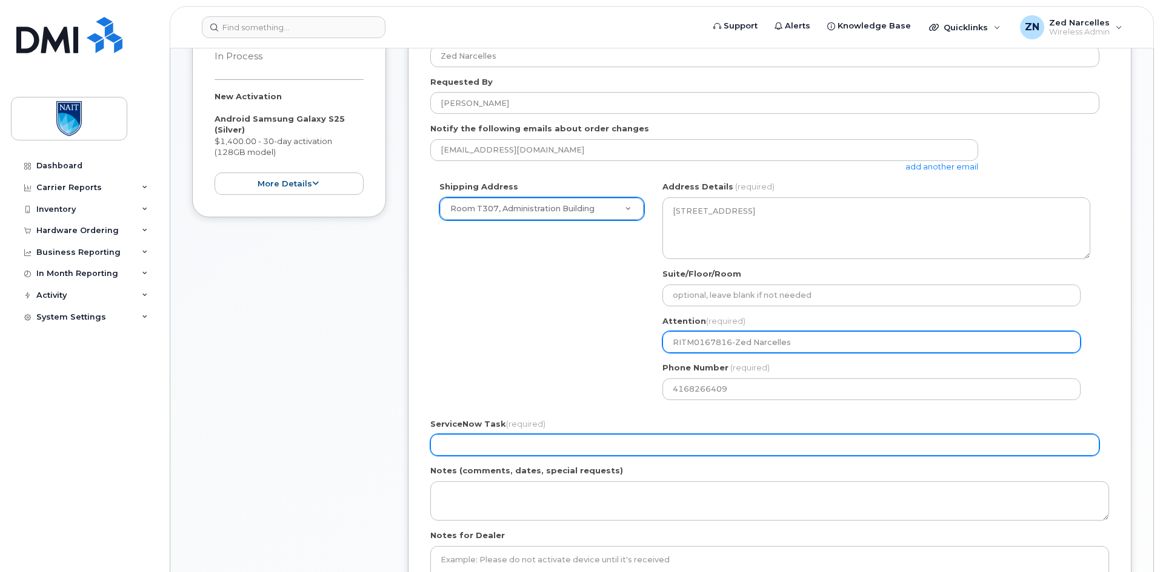
scroll to position [303, 0]
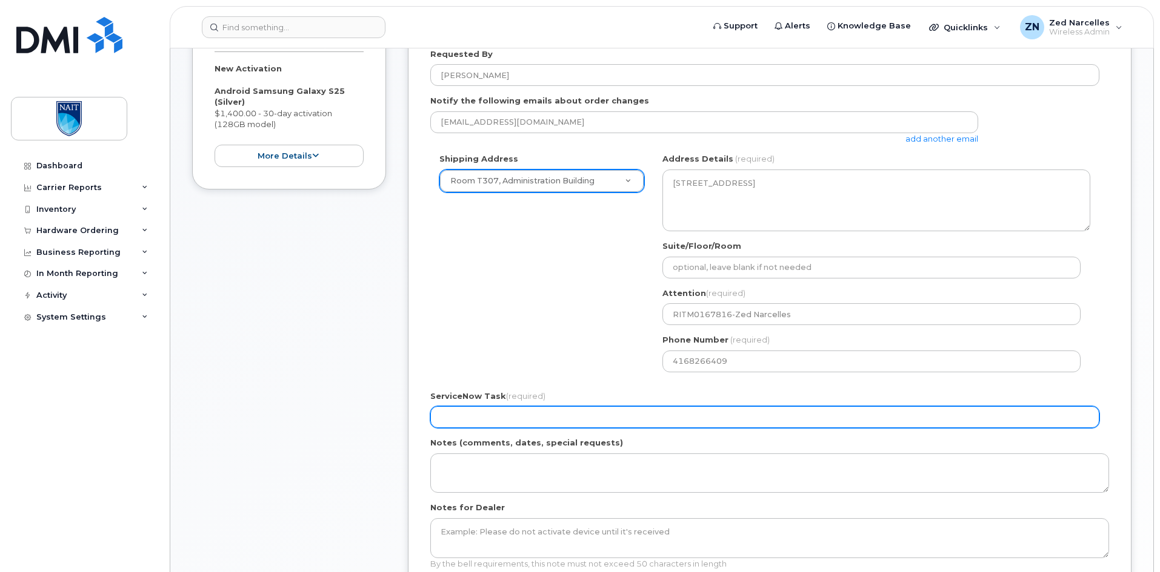
click at [505, 413] on input "ServiceNow Task (required)" at bounding box center [764, 417] width 669 height 22
paste input "RITM0167816-Zed Narcelles"
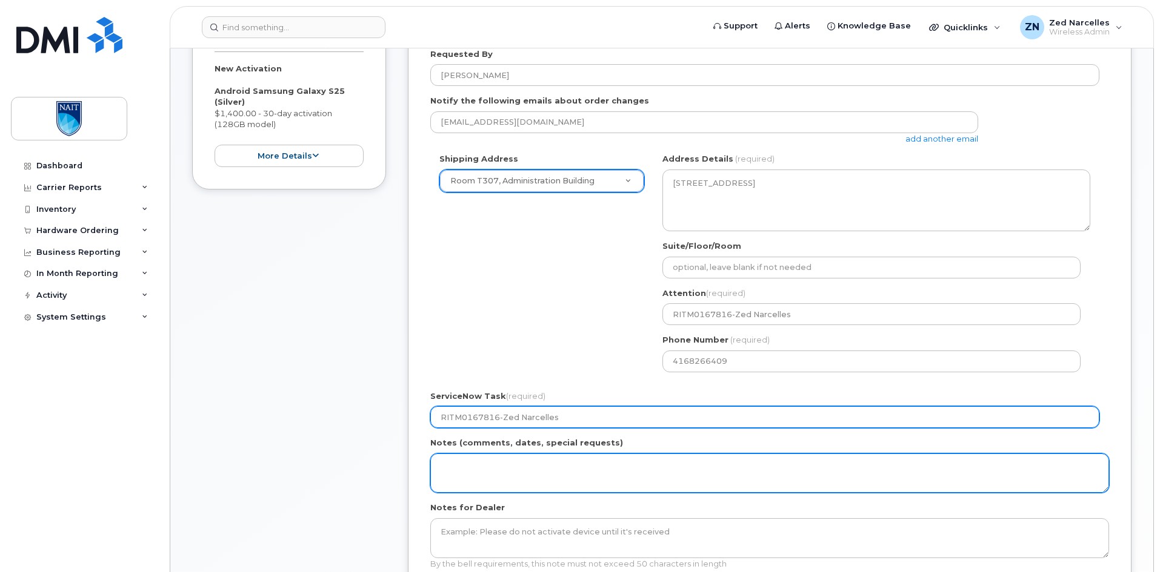
type input "RITM0167816-Zed Narcelles"
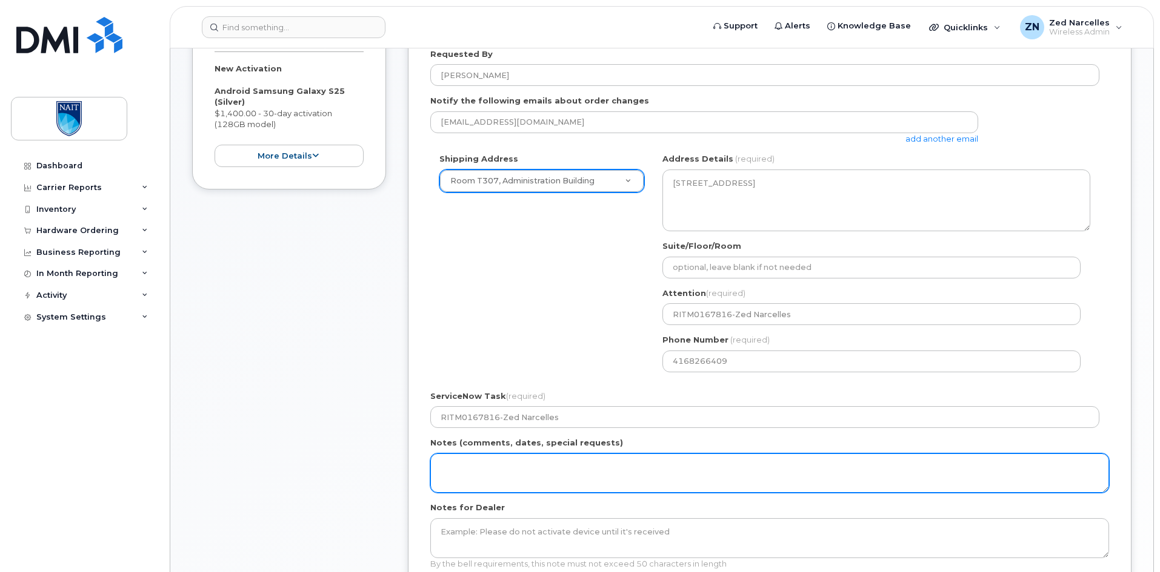
click at [485, 471] on textarea "Notes (comments, dates, special requests)" at bounding box center [769, 474] width 678 height 40
paste textarea "RITM0167816-Zed Narcelles"
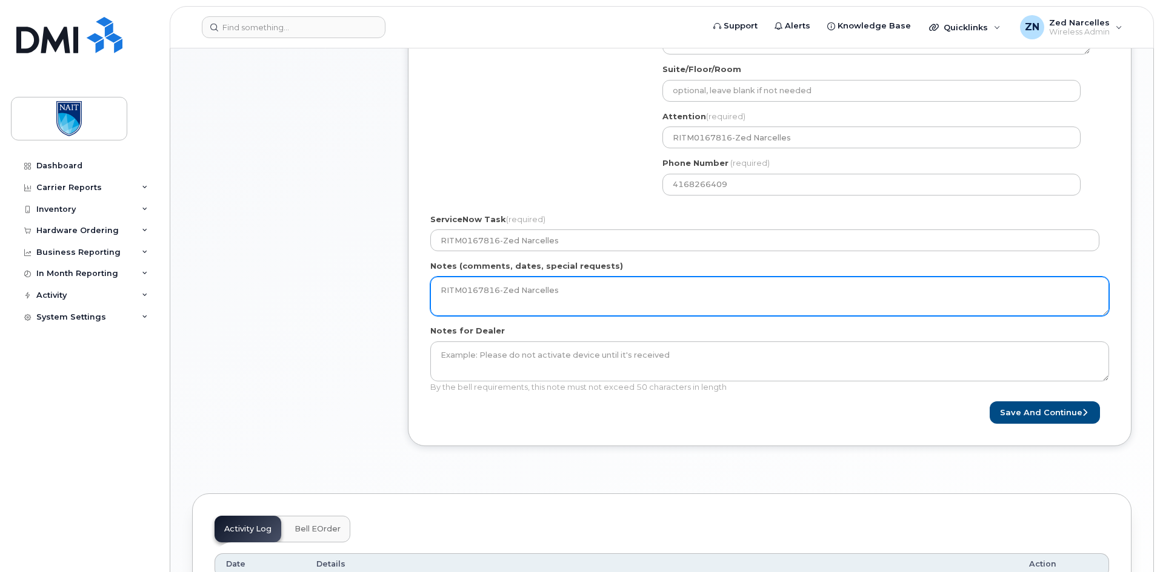
scroll to position [485, 0]
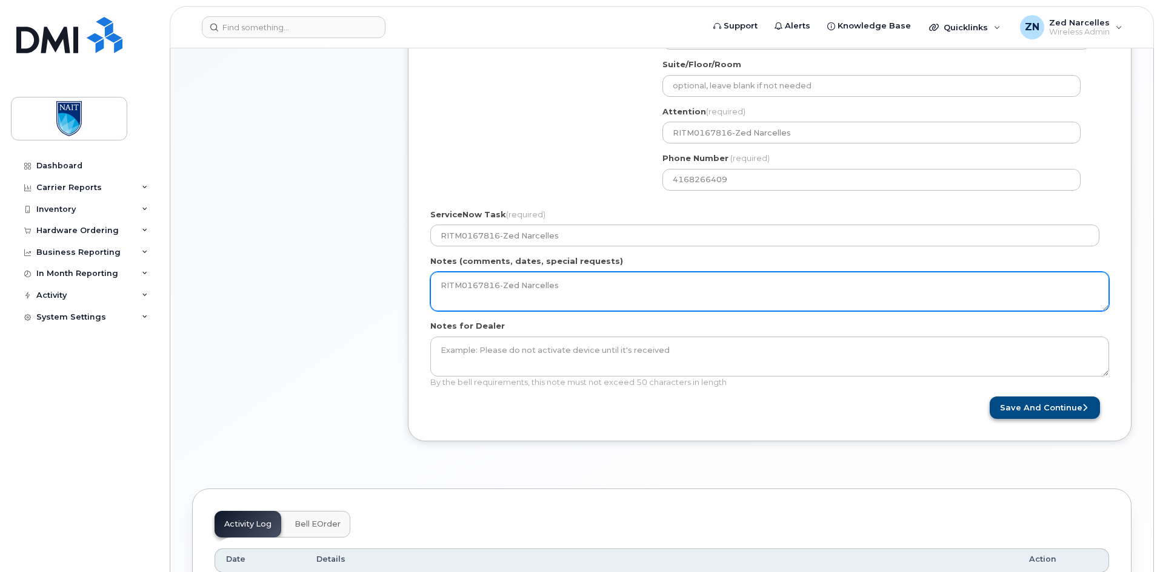
type textarea "RITM0167816-Zed Narcelles"
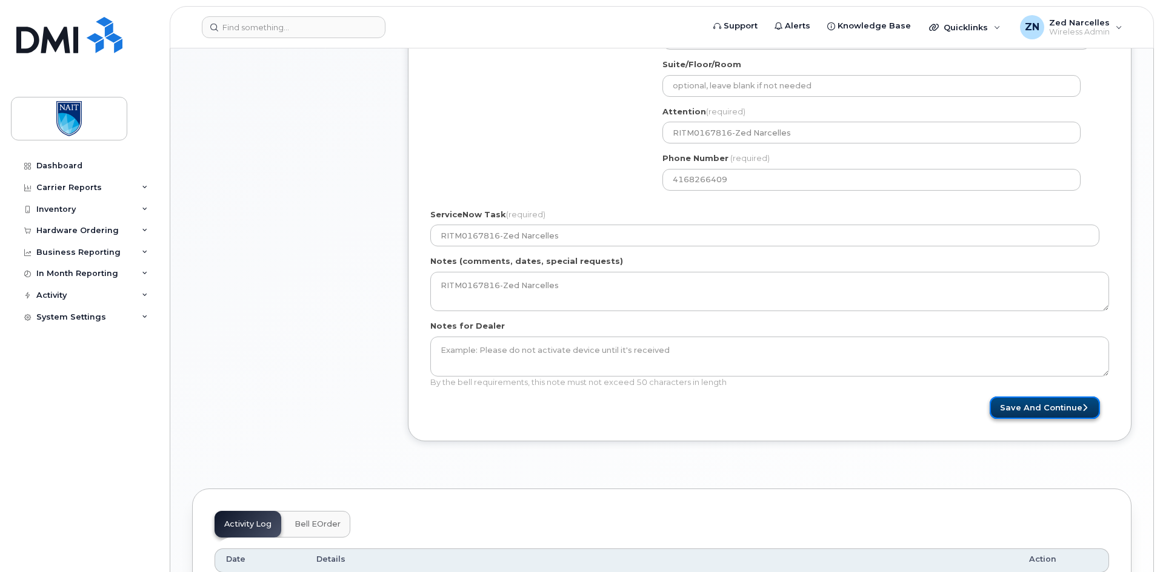
click at [1024, 405] on button "Save and Continue" at bounding box center [1044, 408] width 110 height 22
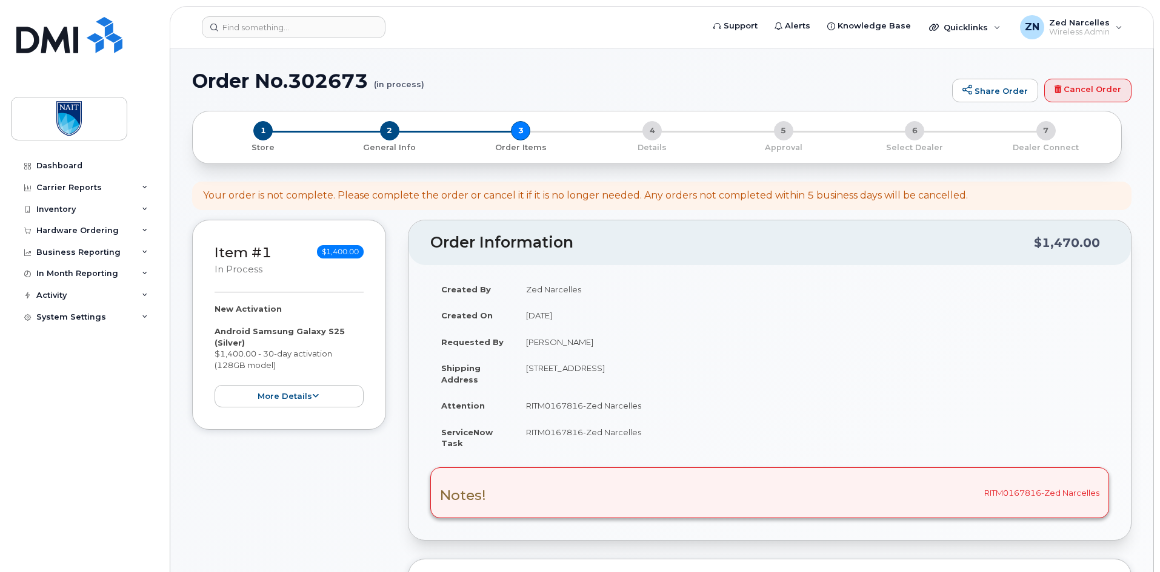
select select
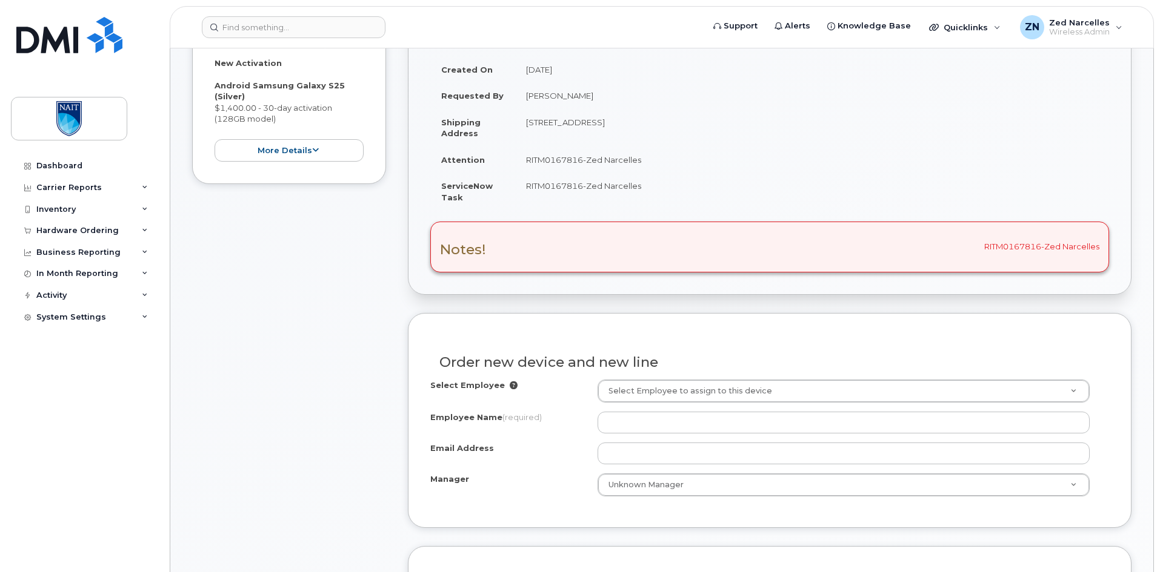
scroll to position [363, 0]
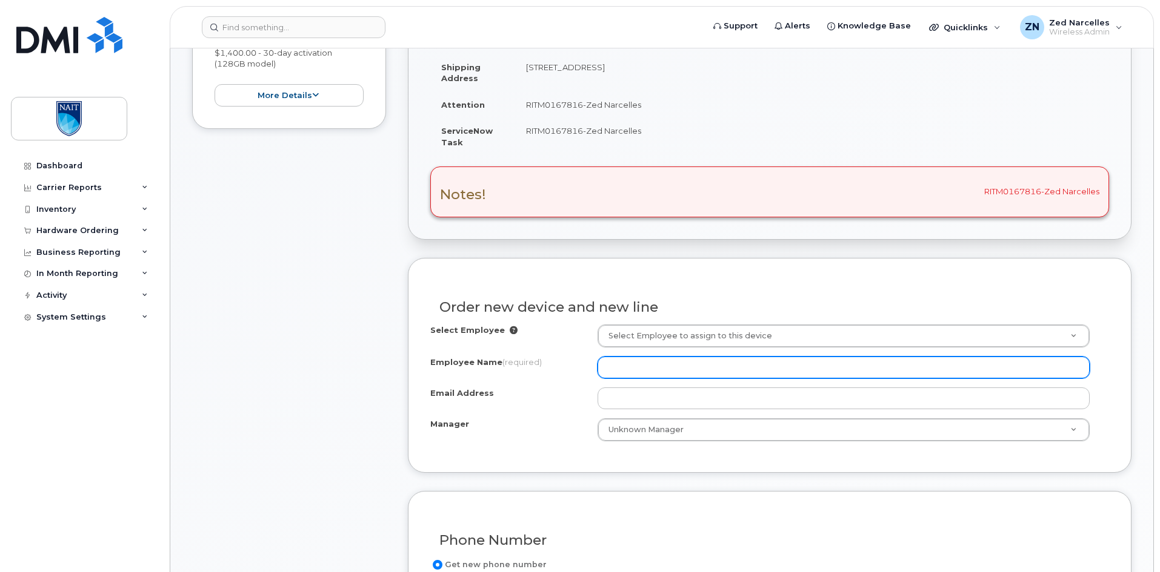
click at [682, 368] on input "Employee Name (required)" at bounding box center [843, 368] width 492 height 22
type input "[PERSON_NAME]"
drag, startPoint x: 677, startPoint y: 368, endPoint x: 421, endPoint y: 368, distance: 256.3
click at [417, 372] on div "Order new device and new line Select Employee Select Employee to assign to this…" at bounding box center [769, 365] width 723 height 215
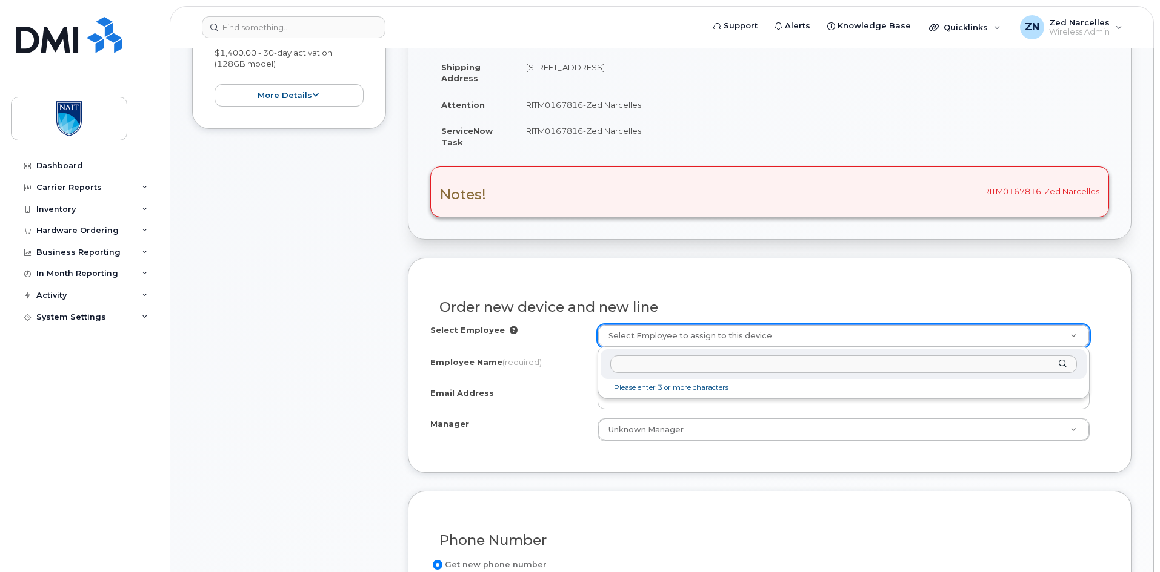
drag, startPoint x: 669, startPoint y: 326, endPoint x: 663, endPoint y: 333, distance: 8.6
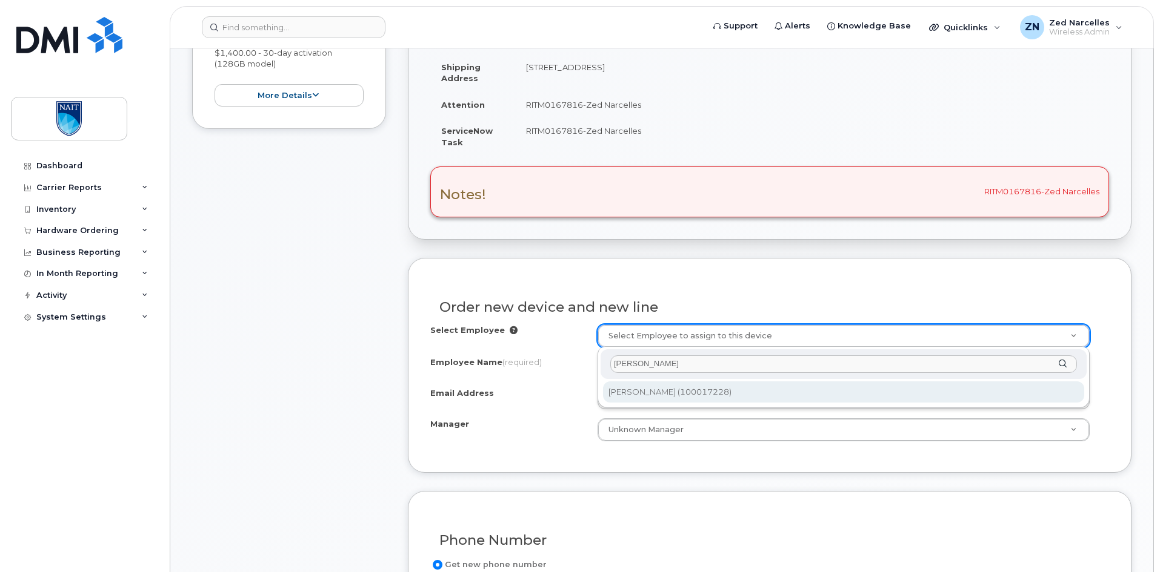
type input "sheldon ba"
type input "2749395"
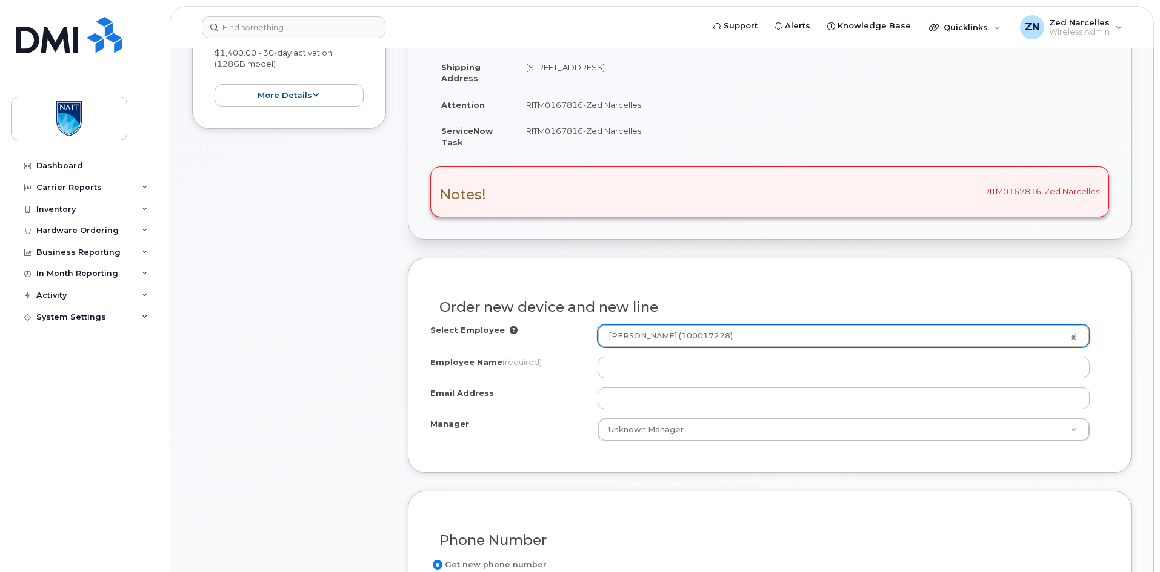
type input "[PERSON_NAME]"
type input "[PERSON_NAME][EMAIL_ADDRESS][DOMAIN_NAME]"
select select "2087388"
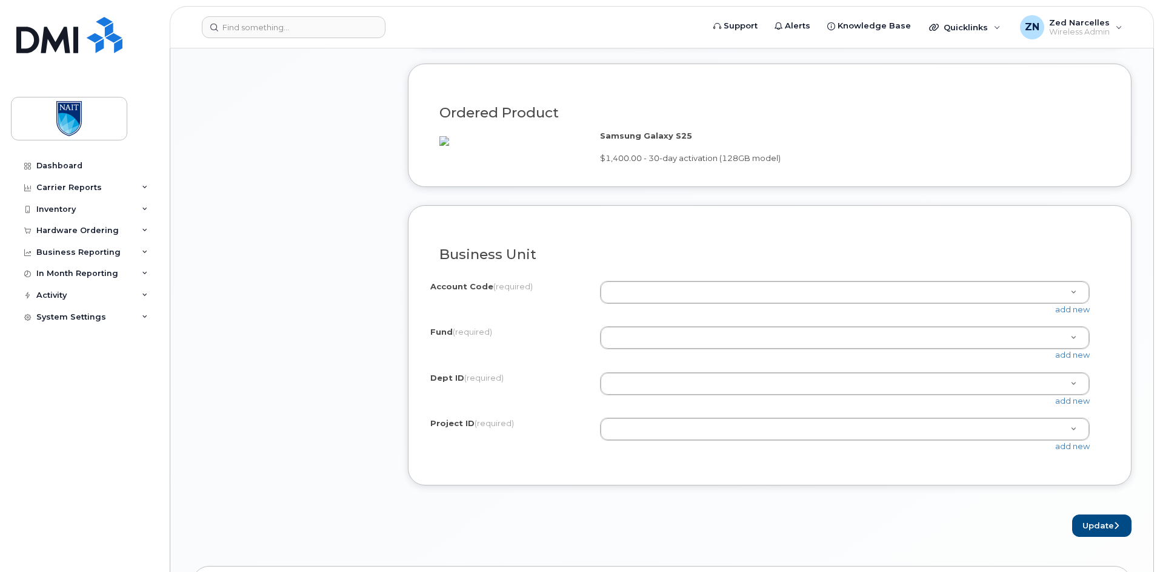
scroll to position [1030, 0]
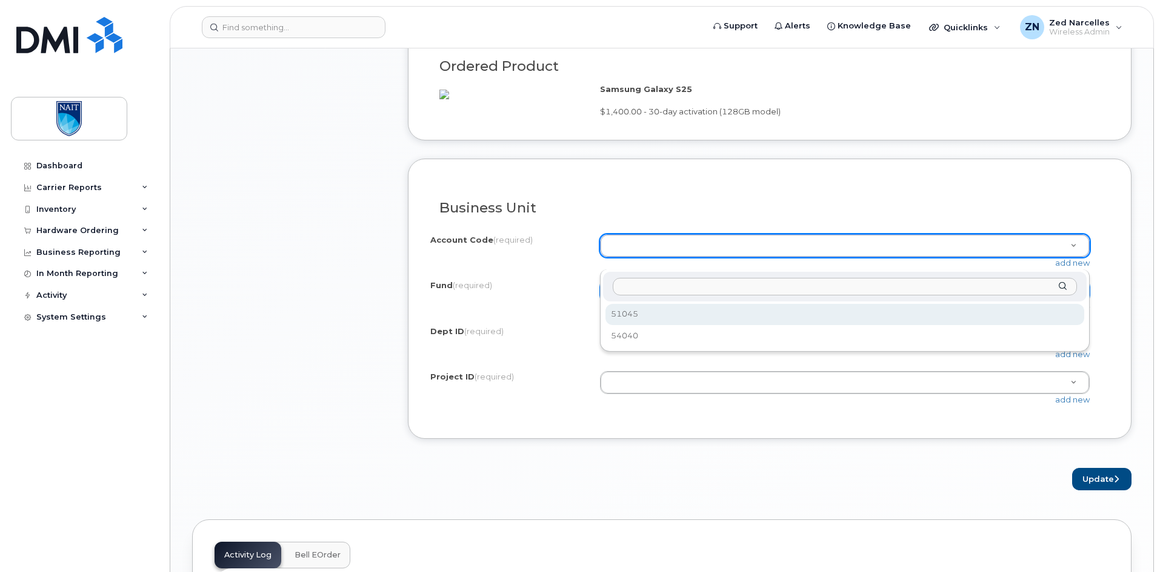
select select "51045"
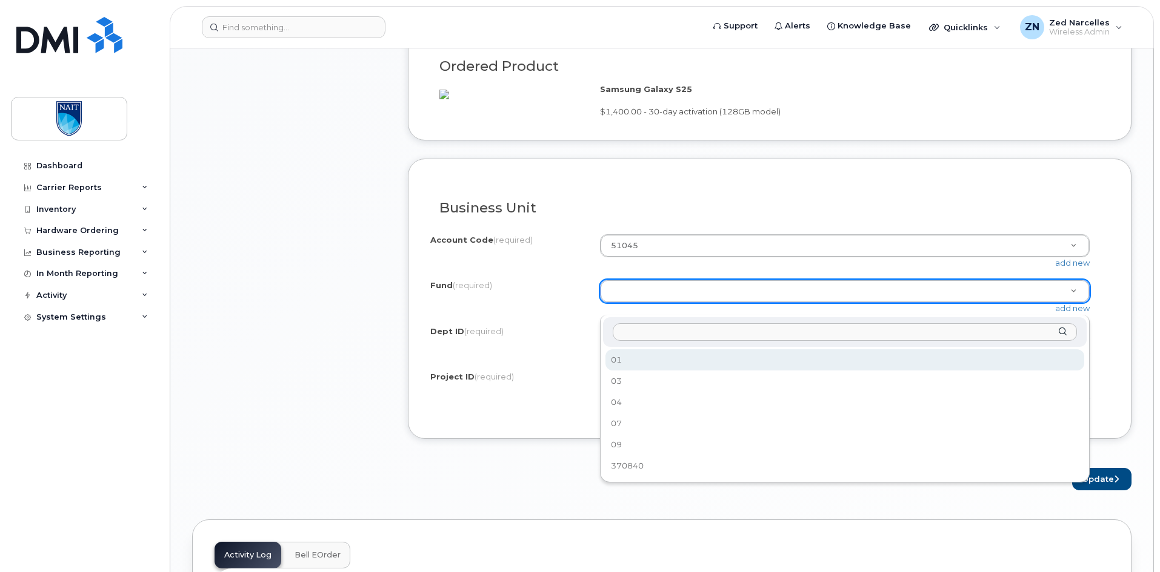
select select "01"
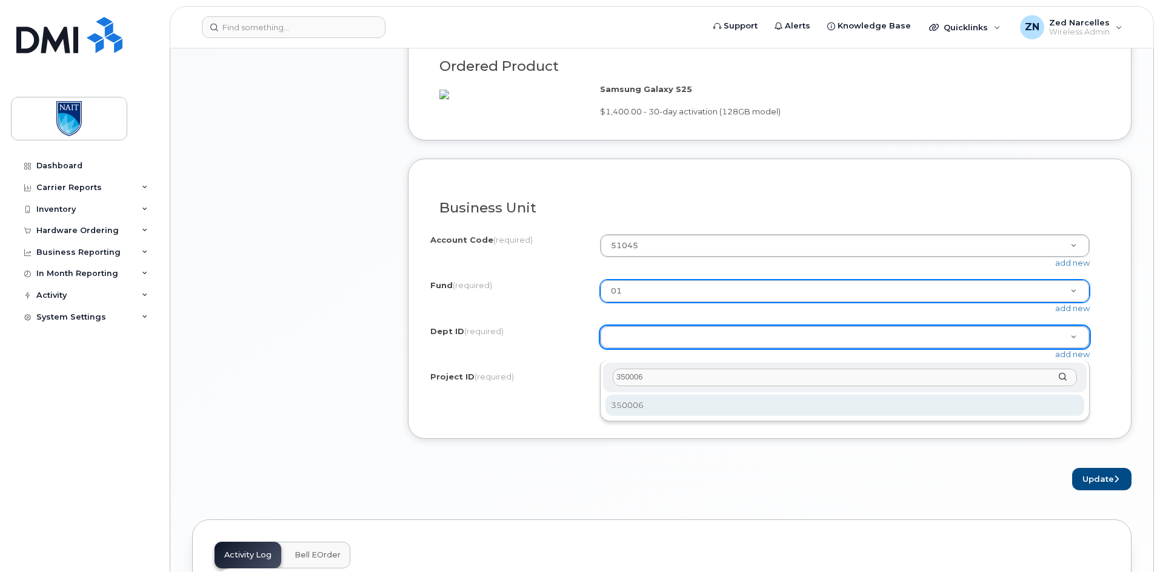
type input "350006"
select select "350006"
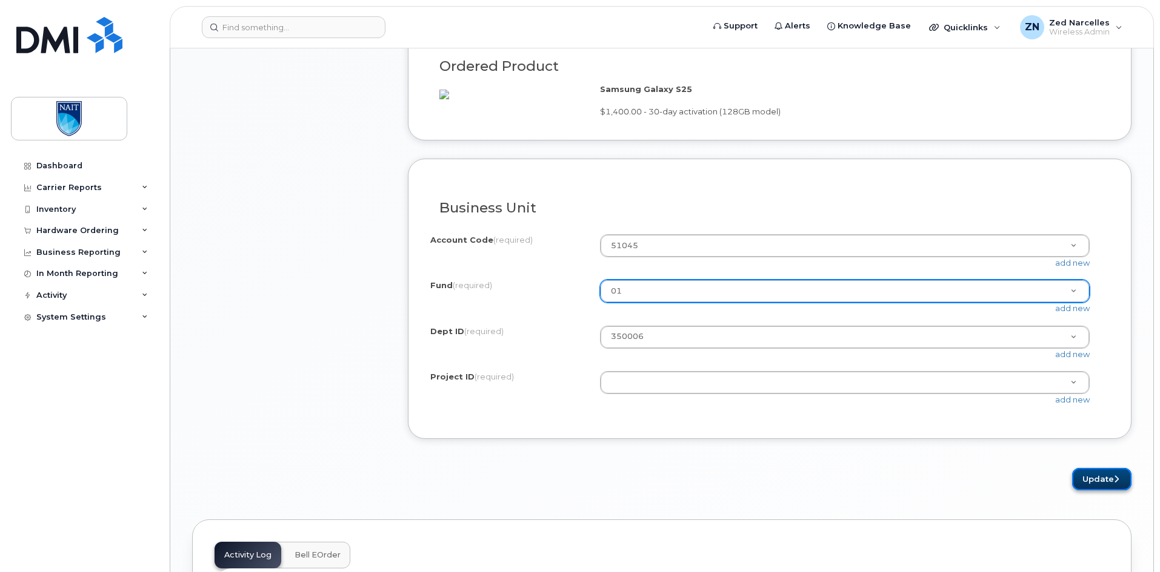
click at [1103, 491] on button "Update" at bounding box center [1101, 479] width 59 height 22
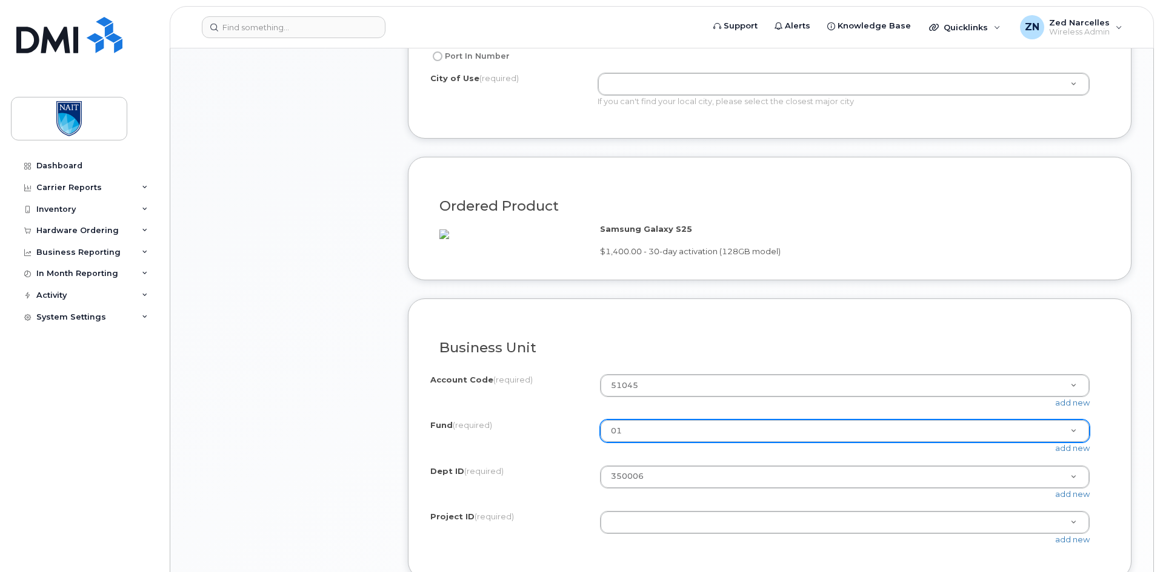
scroll to position [777, 0]
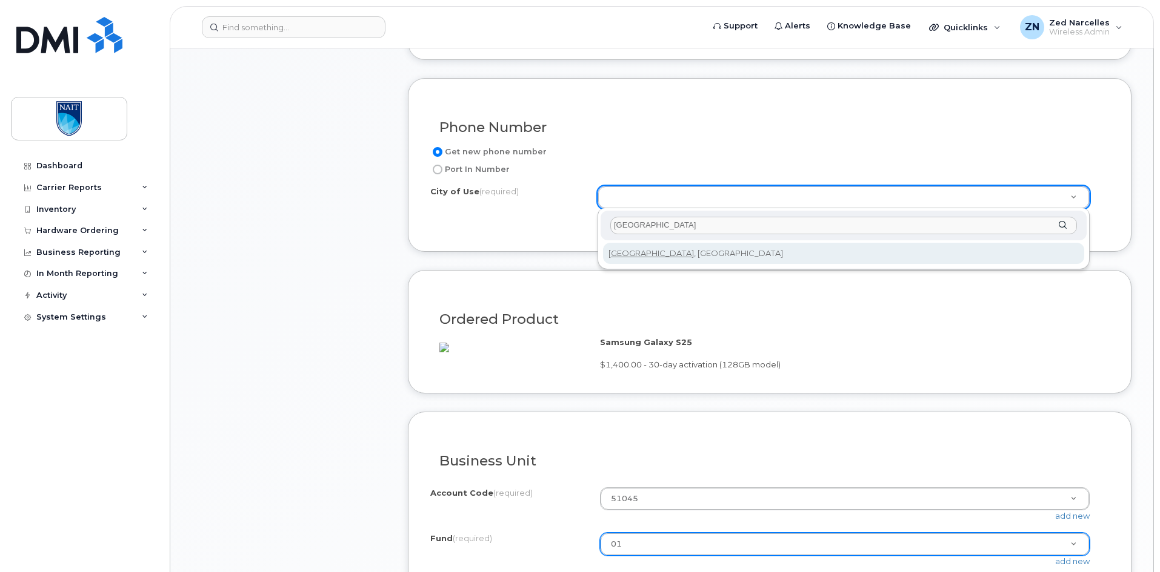
type input "Edmonton"
type input "182"
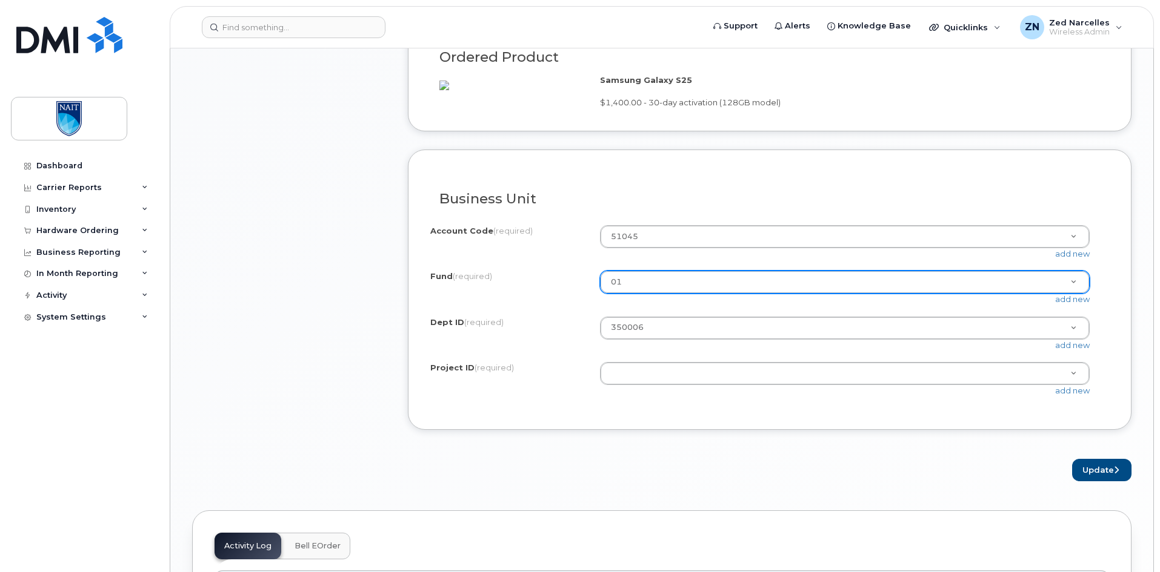
scroll to position [1080, 0]
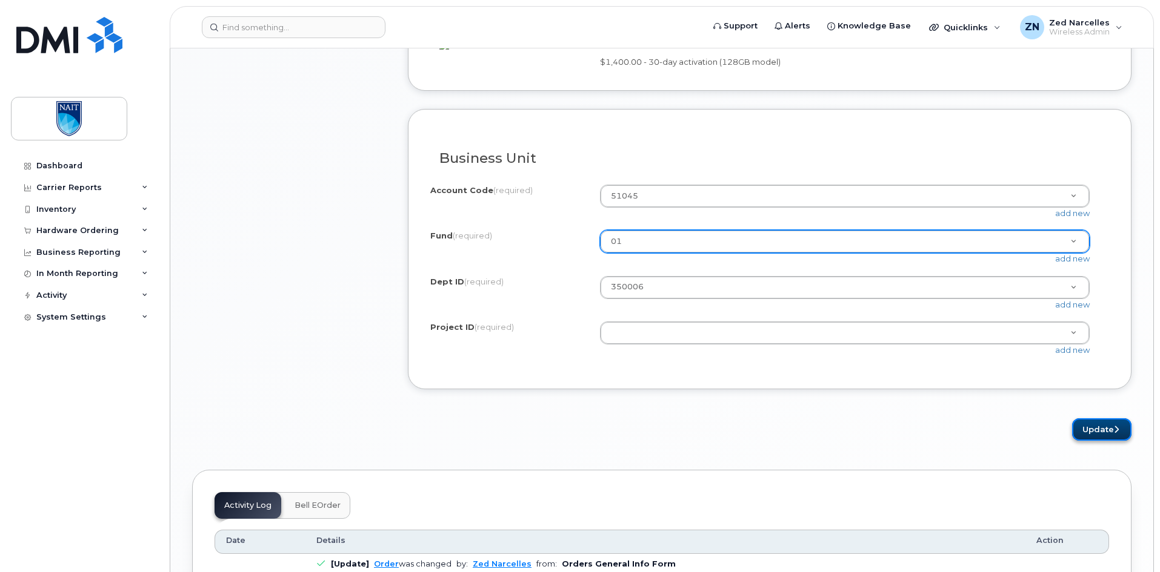
click at [1109, 441] on button "Update" at bounding box center [1101, 430] width 59 height 22
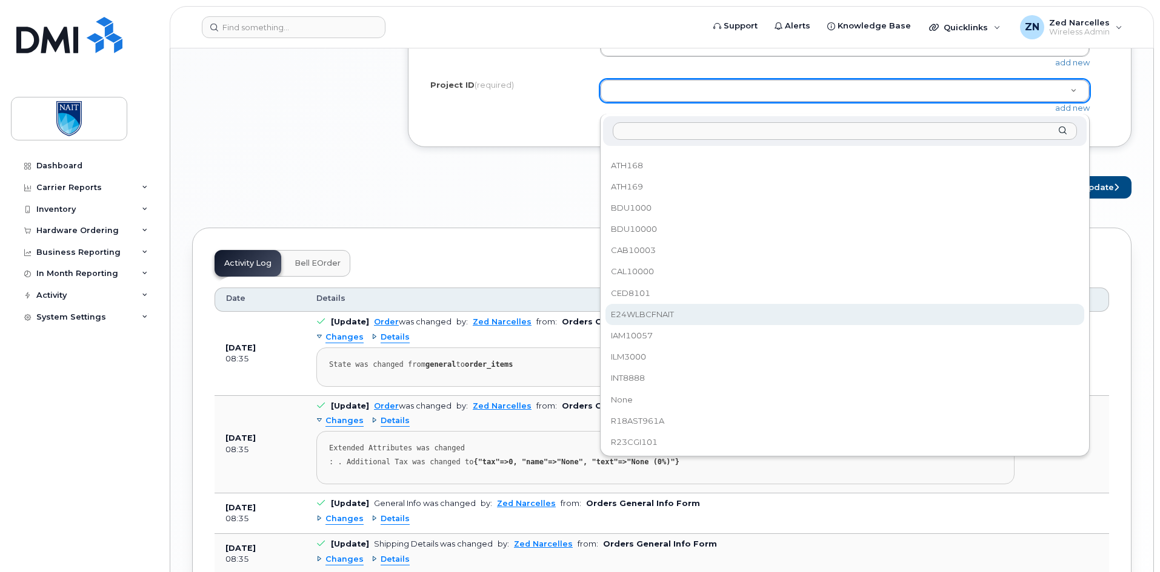
scroll to position [81, 0]
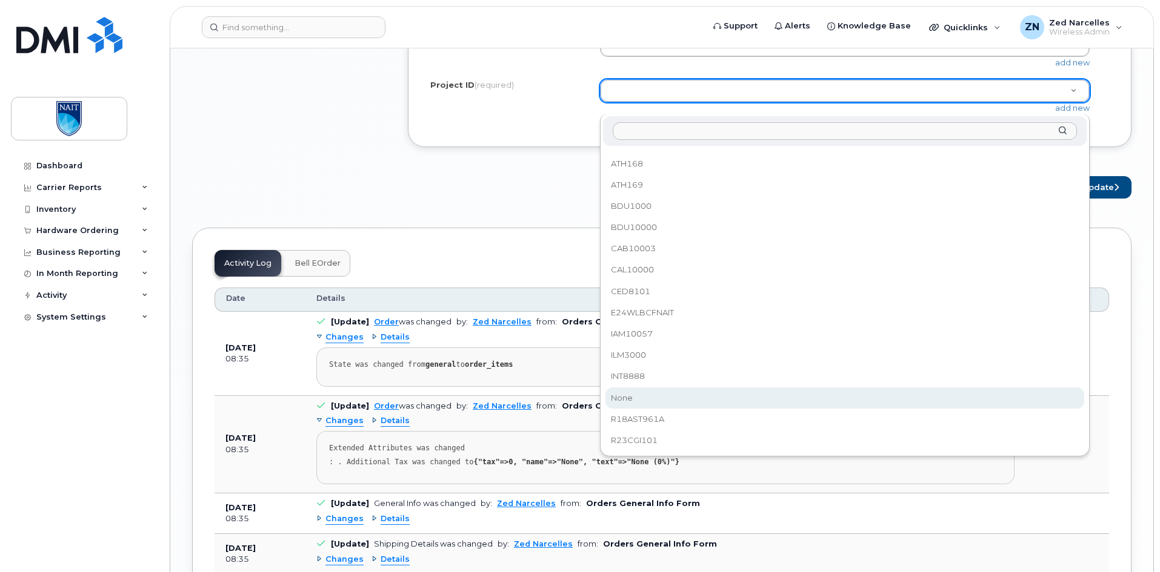
select select "None"
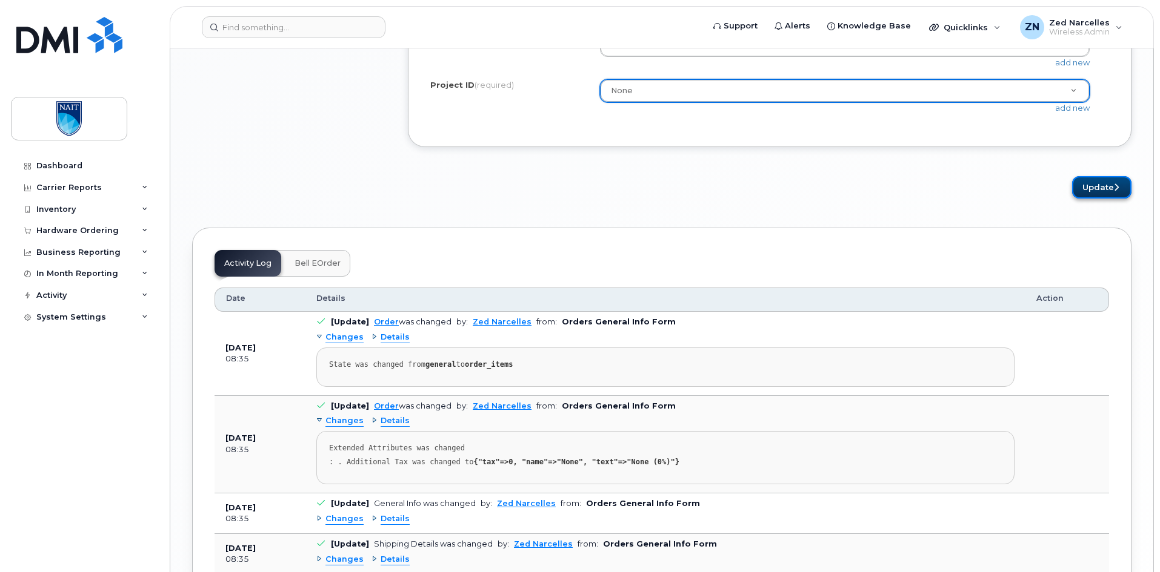
click at [1110, 199] on button "Update" at bounding box center [1101, 187] width 59 height 22
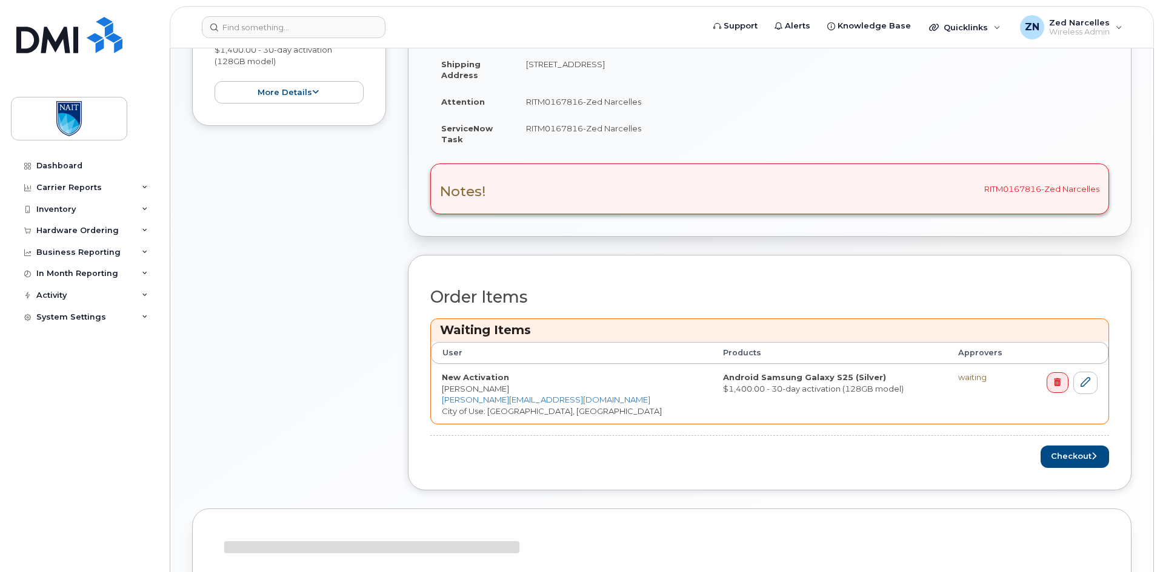
scroll to position [363, 0]
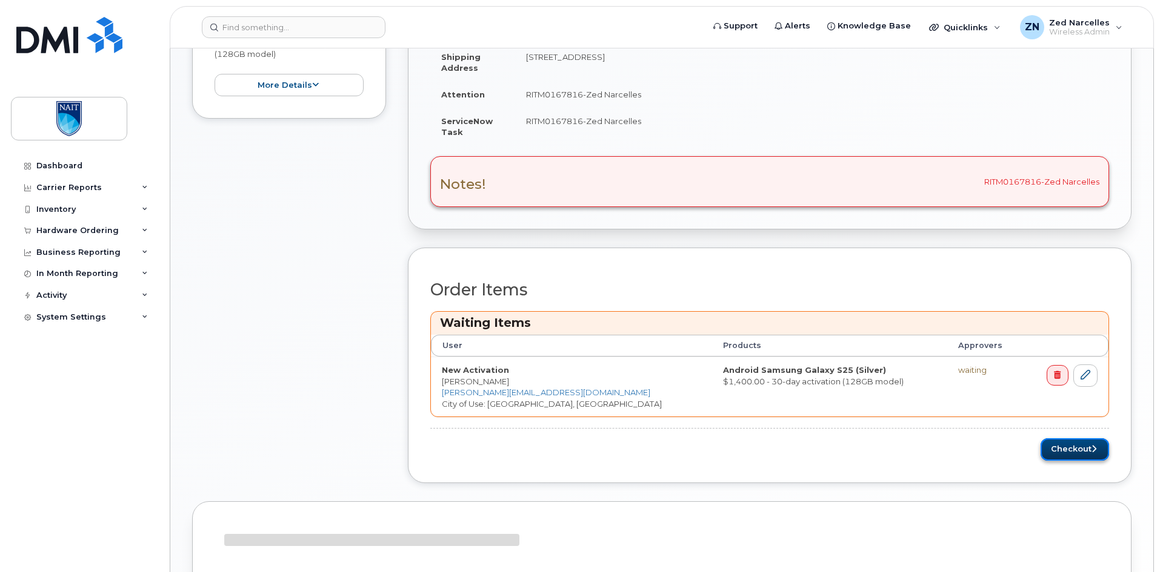
click at [1074, 446] on button "Checkout" at bounding box center [1074, 450] width 68 height 22
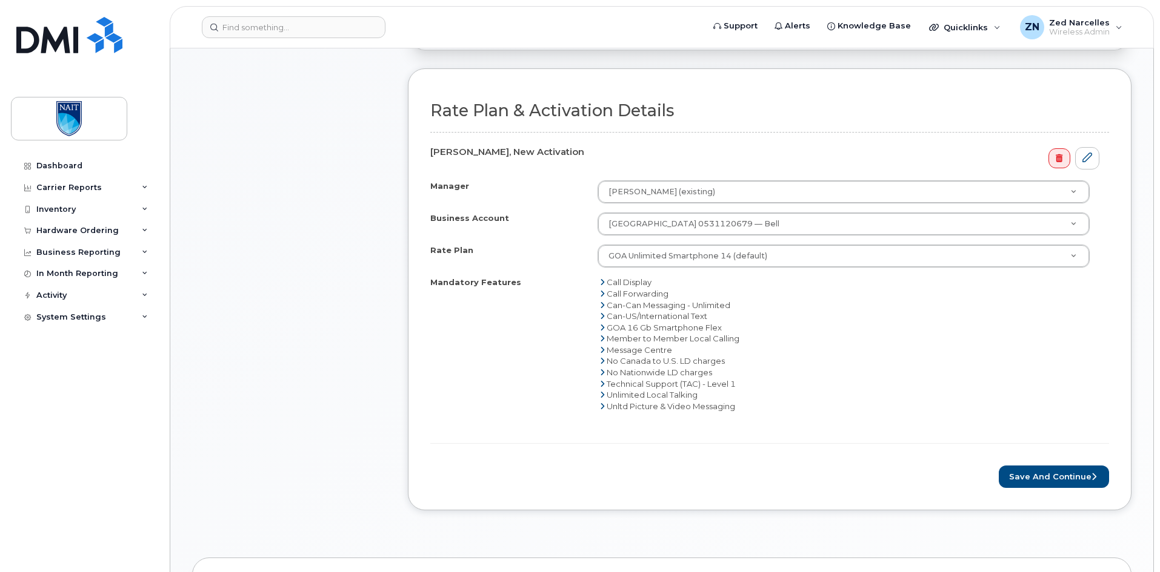
scroll to position [606, 0]
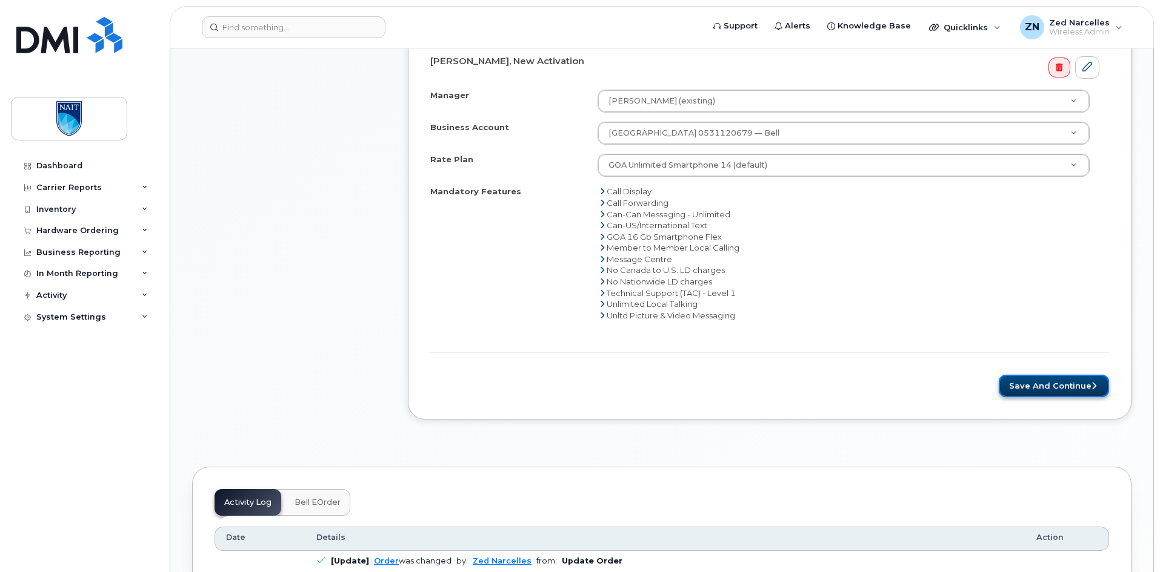
click at [1057, 384] on button "Save and Continue" at bounding box center [1053, 386] width 110 height 22
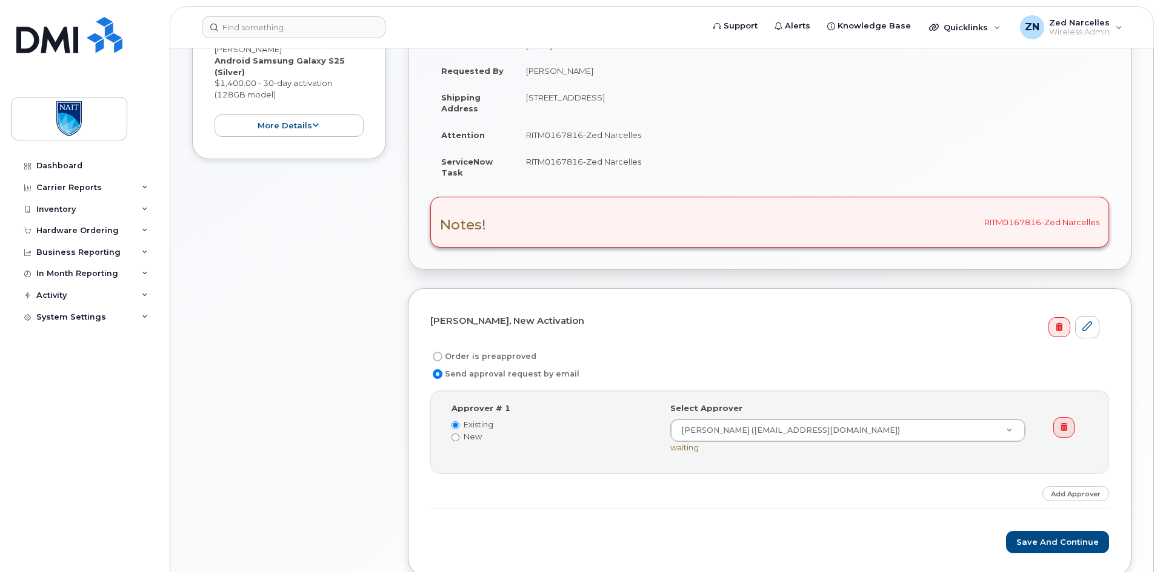
scroll to position [305, 0]
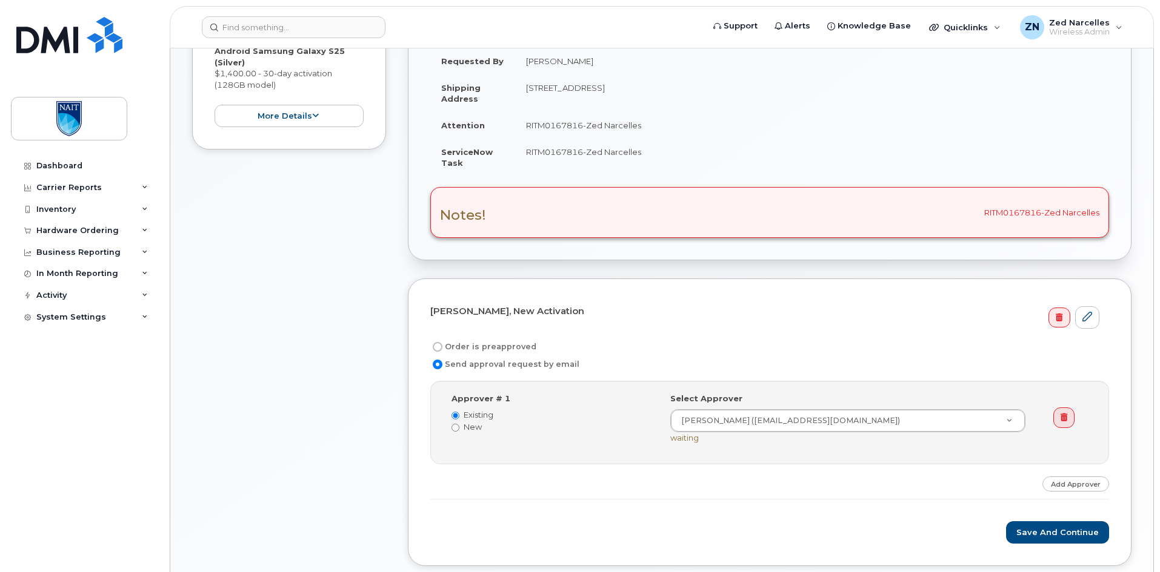
click at [499, 343] on label "Order is preapproved" at bounding box center [483, 347] width 106 height 15
click at [442, 343] on input "Order is preapproved" at bounding box center [438, 347] width 10 height 10
radio input "true"
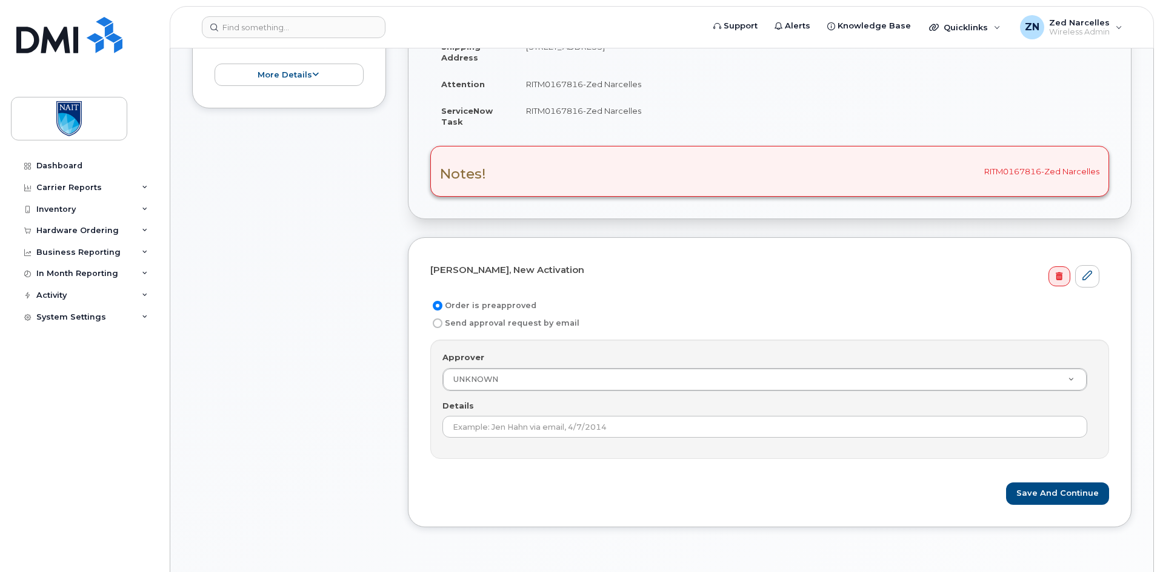
scroll to position [365, 0]
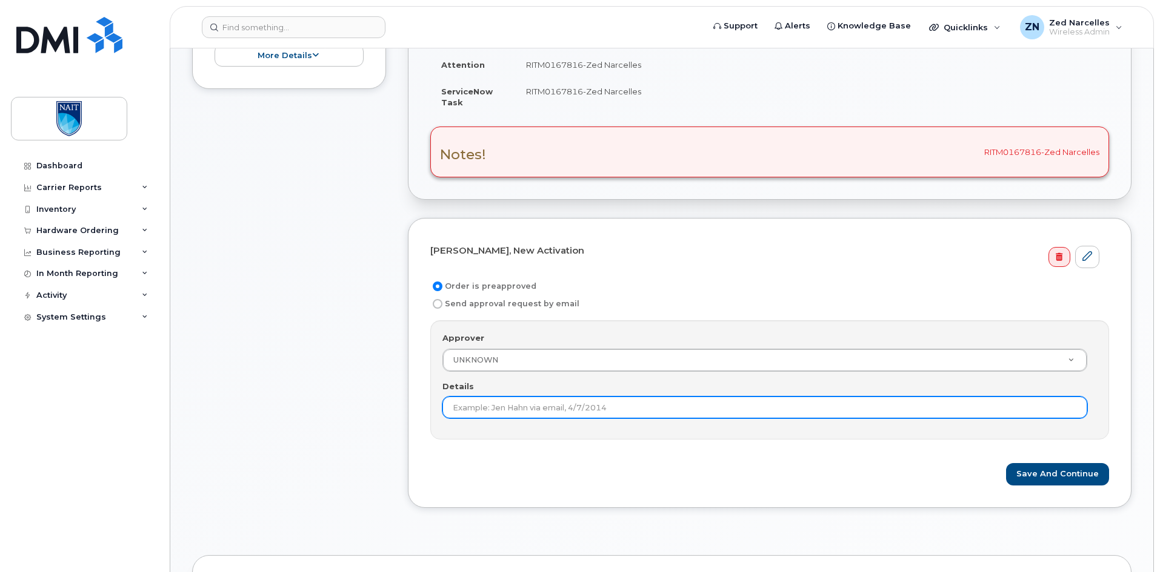
click at [640, 413] on input "Details" at bounding box center [764, 408] width 645 height 22
click at [548, 401] on input "pre approved from RITM0158569" at bounding box center [764, 408] width 645 height 22
paste input "67816"
type input "pre approved from RITM0167816"
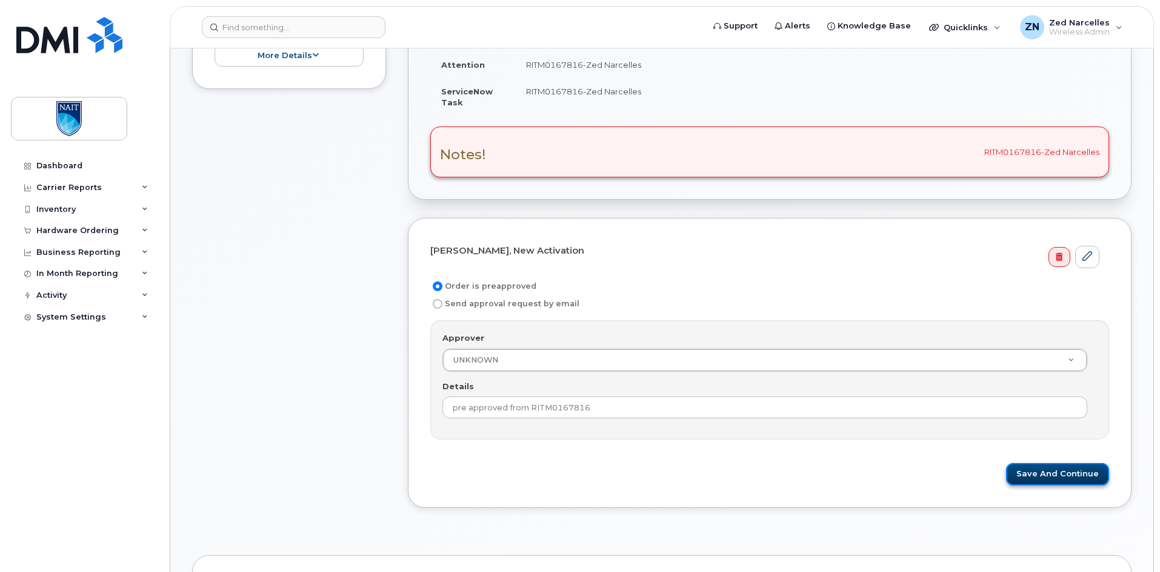
click at [1054, 475] on button "Save and Continue" at bounding box center [1057, 474] width 103 height 22
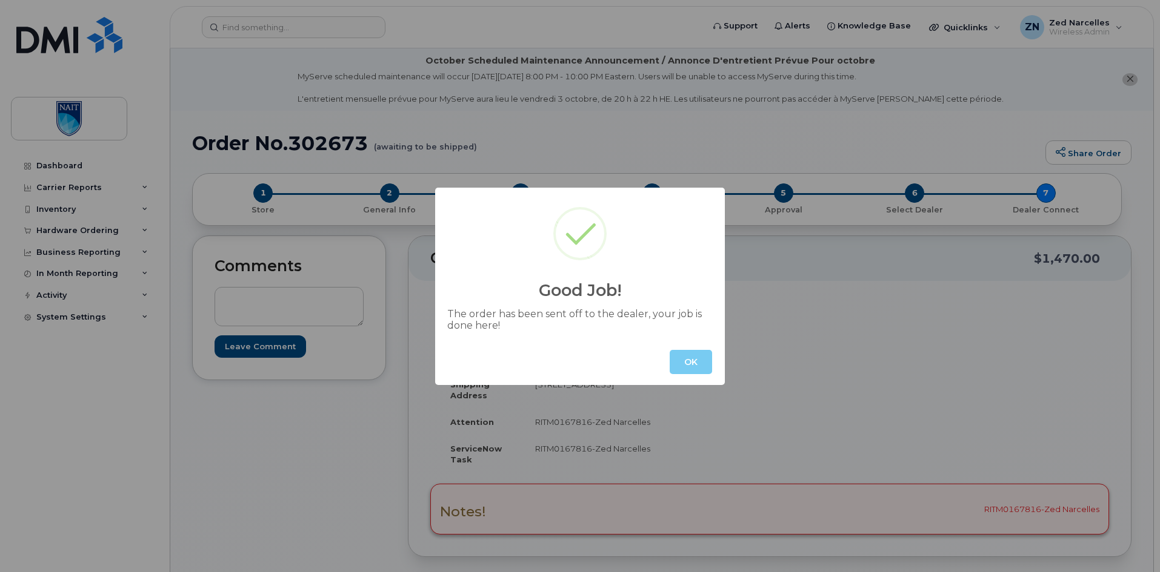
click at [689, 360] on button "OK" at bounding box center [690, 362] width 42 height 24
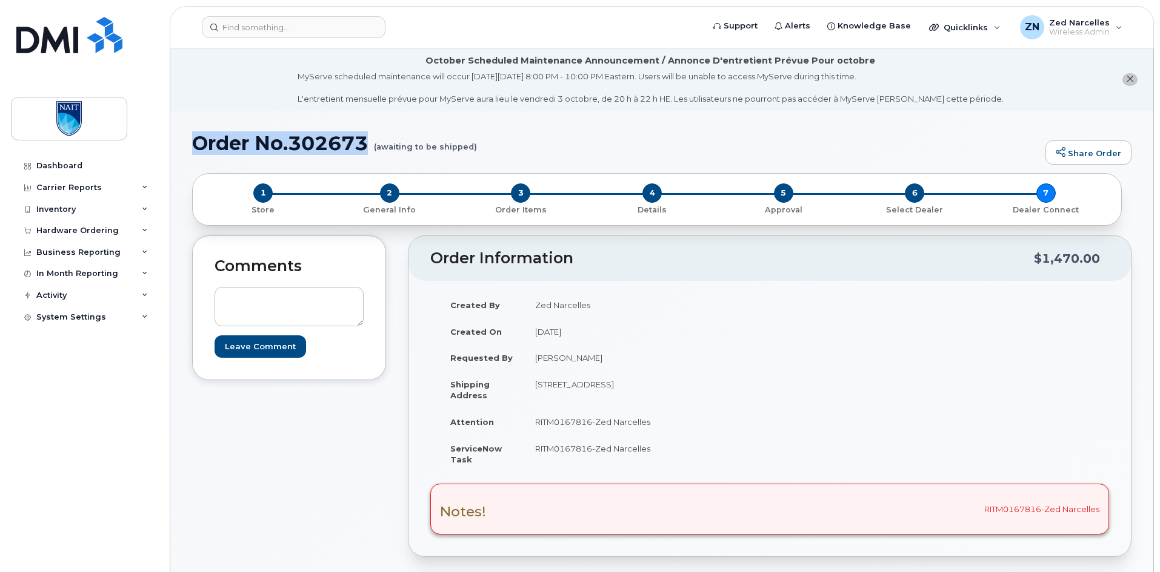
drag, startPoint x: 190, startPoint y: 148, endPoint x: 370, endPoint y: 149, distance: 179.9
copy h1 "Order No.302673"
click at [131, 227] on div "Hardware Ordering" at bounding box center [84, 231] width 147 height 22
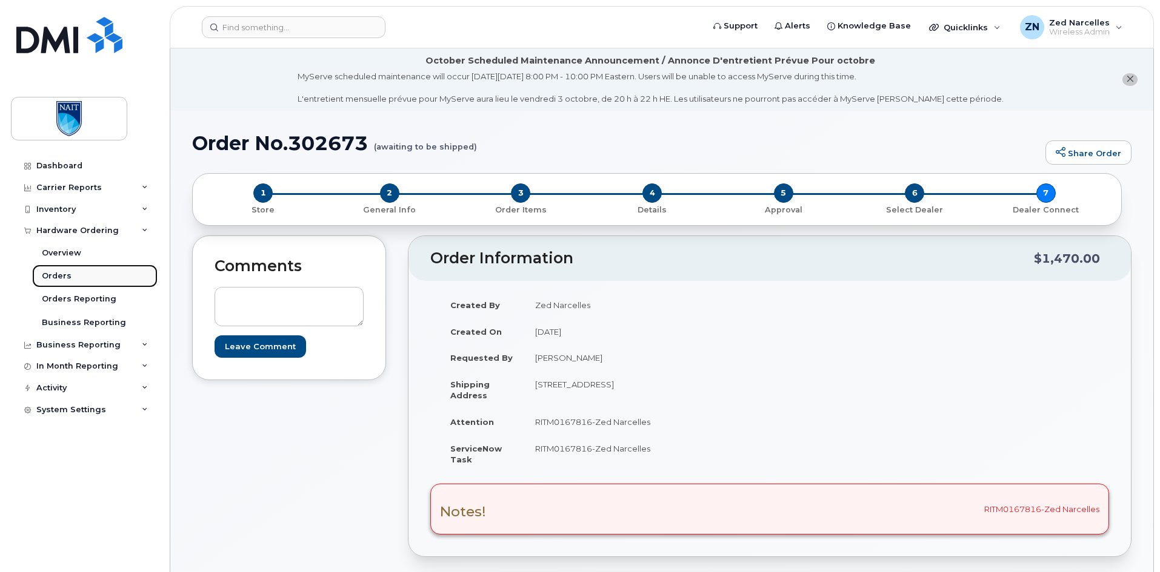
click at [68, 278] on div "Orders" at bounding box center [57, 276] width 30 height 11
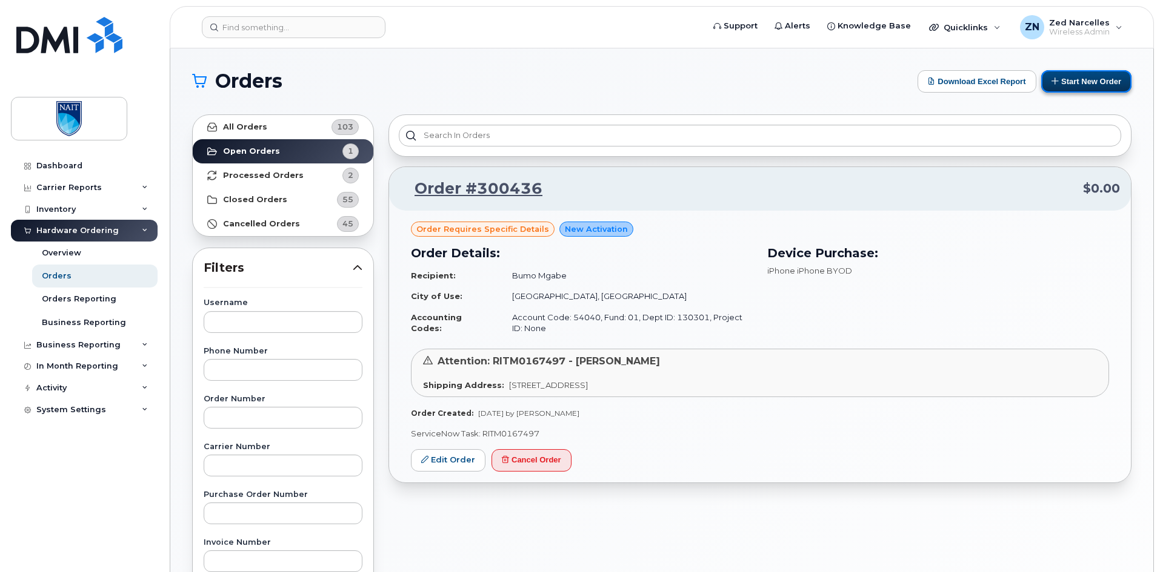
click at [1090, 85] on button "Start New Order" at bounding box center [1086, 81] width 90 height 22
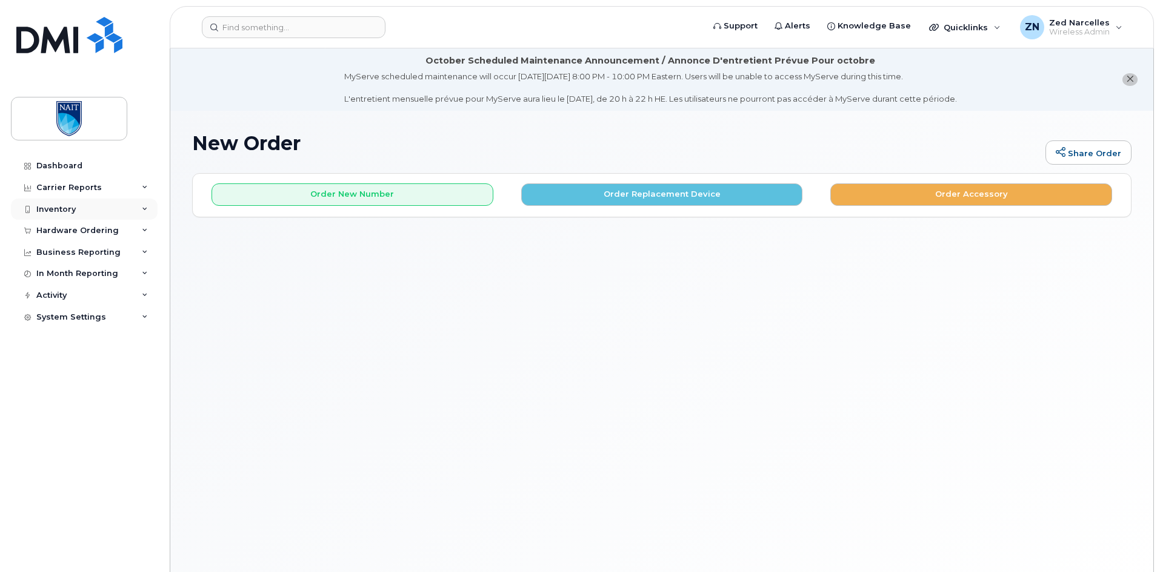
click at [142, 211] on icon at bounding box center [145, 210] width 6 height 6
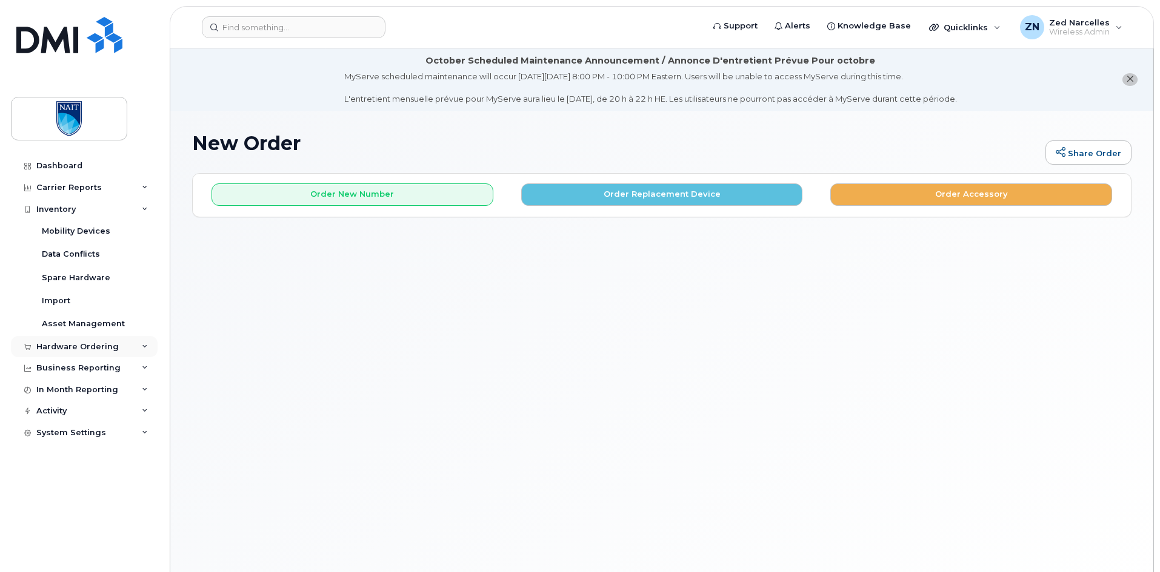
click at [138, 345] on div "Hardware Ordering" at bounding box center [84, 347] width 147 height 22
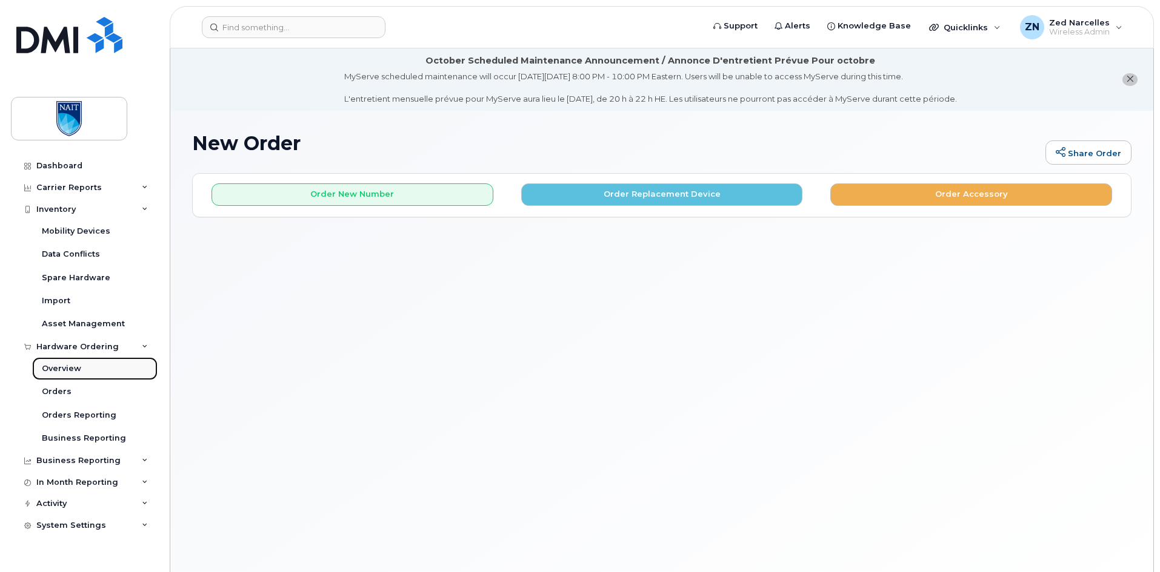
click at [74, 373] on div "Overview" at bounding box center [61, 368] width 39 height 11
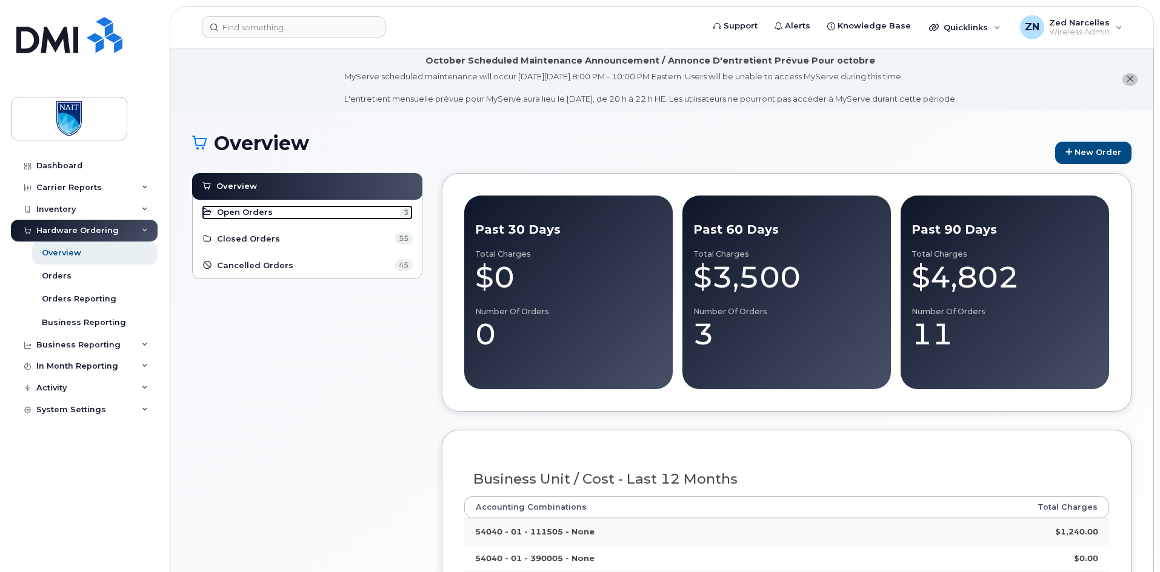
click at [287, 214] on link "Open Orders 3" at bounding box center [307, 212] width 211 height 15
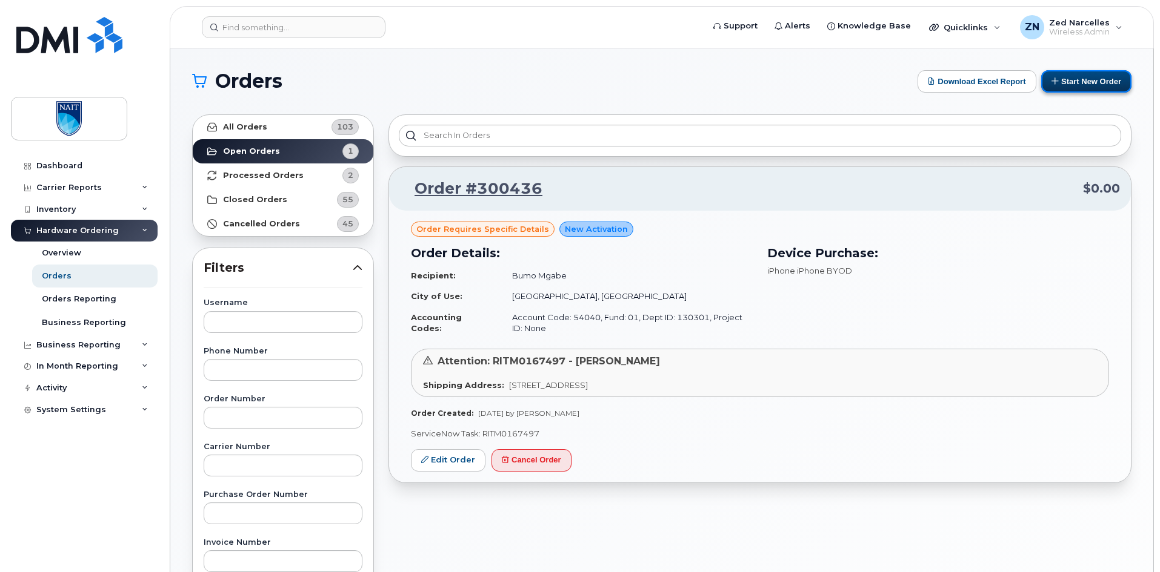
click at [1058, 80] on button "Start New Order" at bounding box center [1086, 81] width 90 height 22
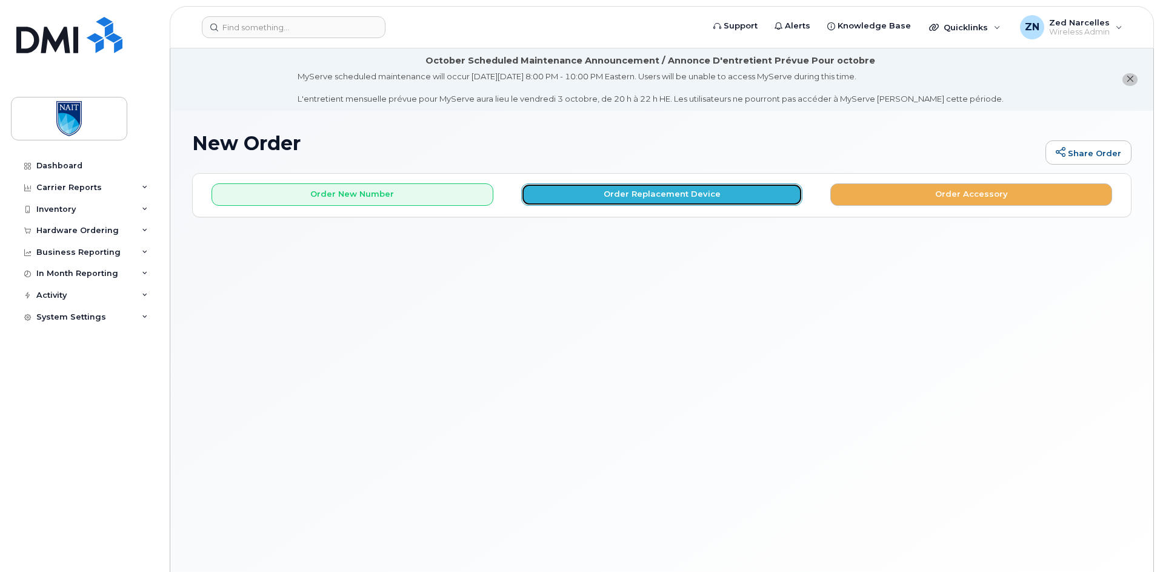
click at [637, 196] on button "Order Replacement Device" at bounding box center [662, 195] width 282 height 22
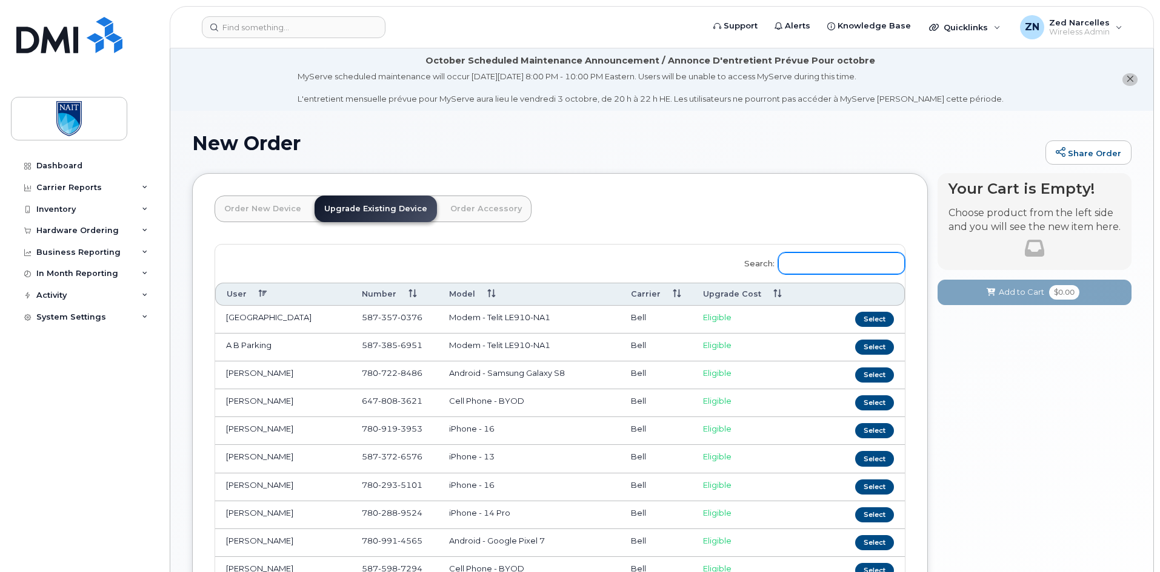
click at [840, 257] on input "Search:" at bounding box center [841, 264] width 127 height 22
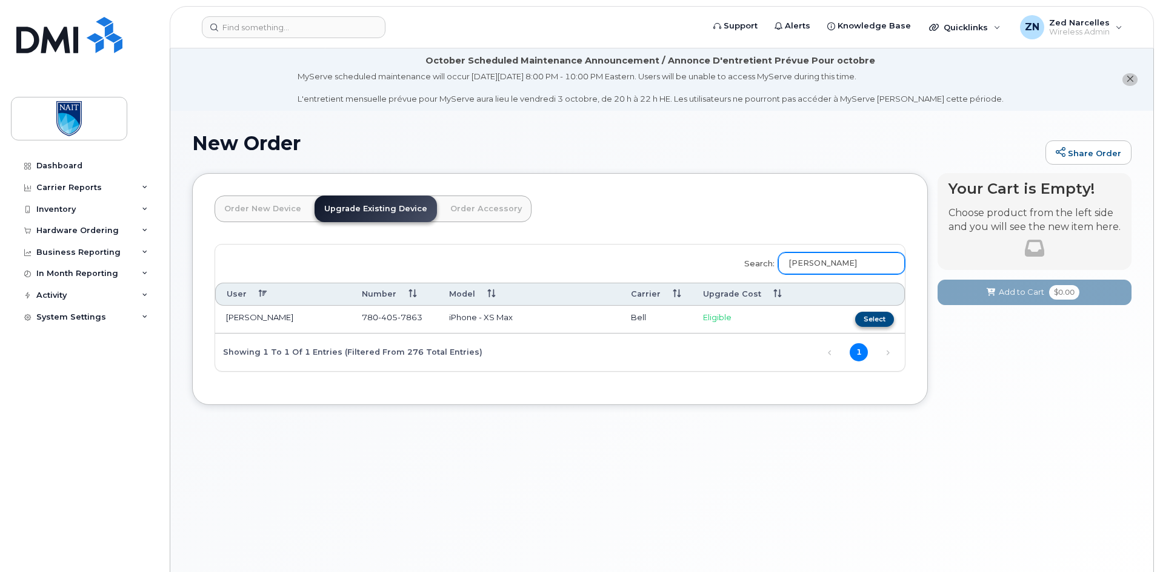
type input "terry"
click at [872, 320] on button "Select" at bounding box center [874, 319] width 39 height 15
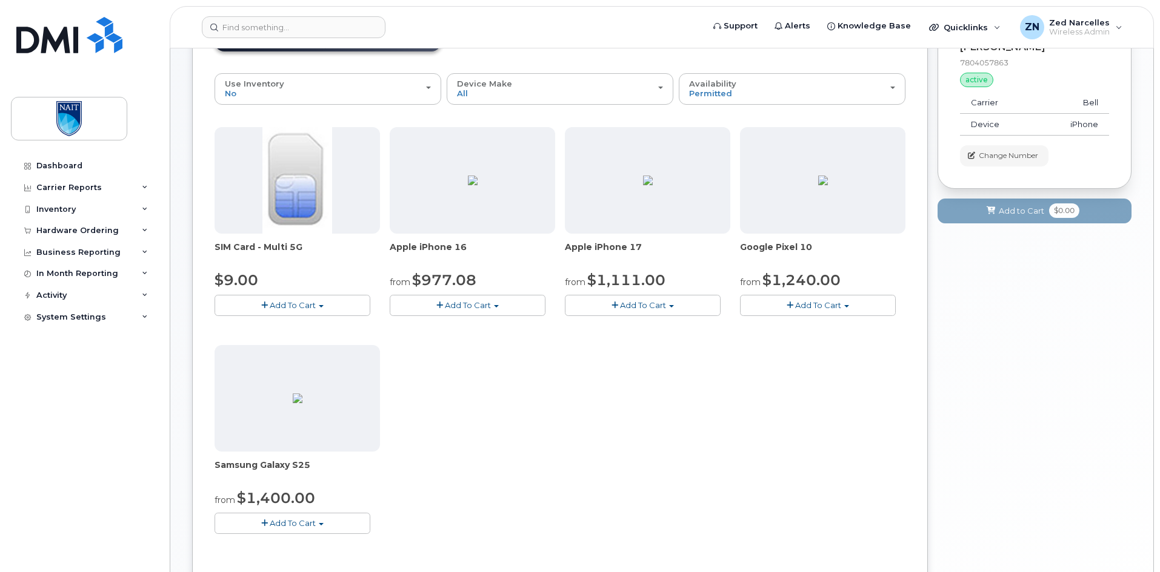
scroll to position [182, 0]
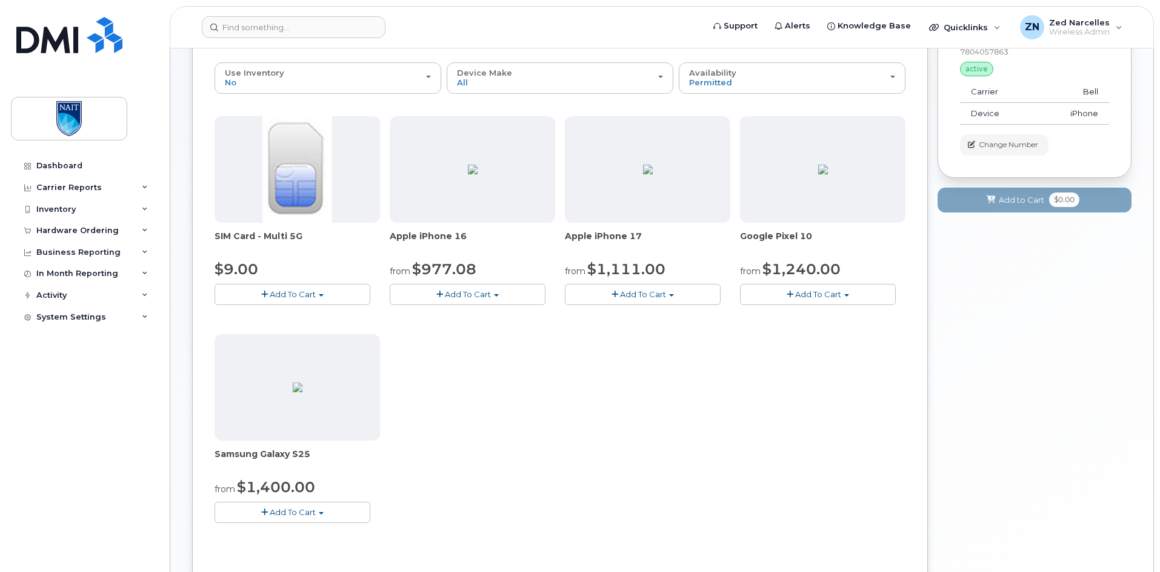
click at [655, 296] on span "Add To Cart" at bounding box center [643, 295] width 46 height 10
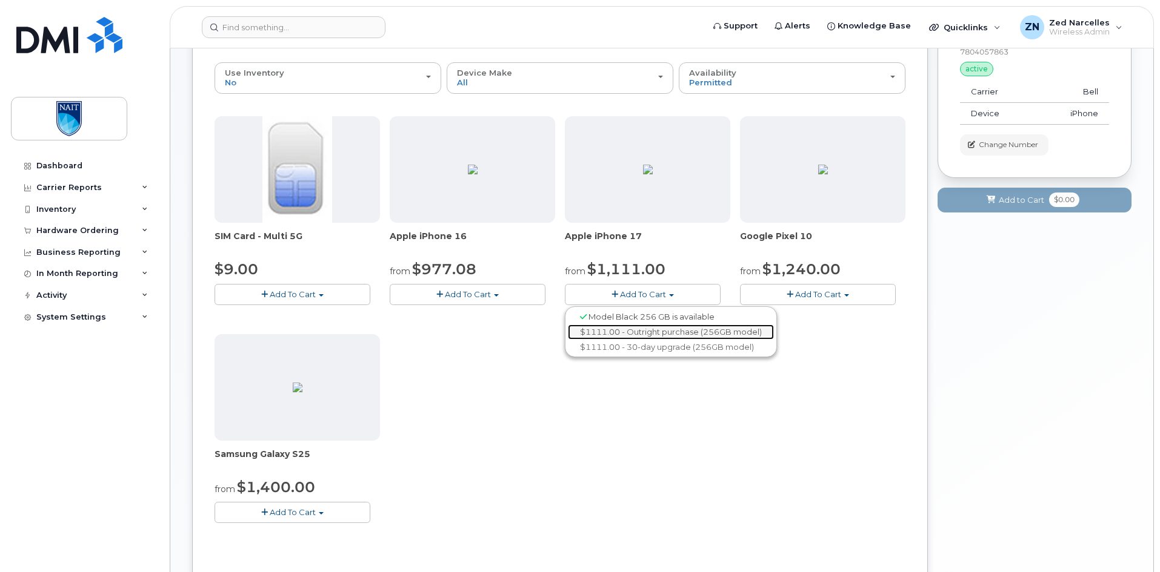
click at [675, 332] on link "$1111.00 - Outright purchase (256GB model)" at bounding box center [671, 332] width 206 height 15
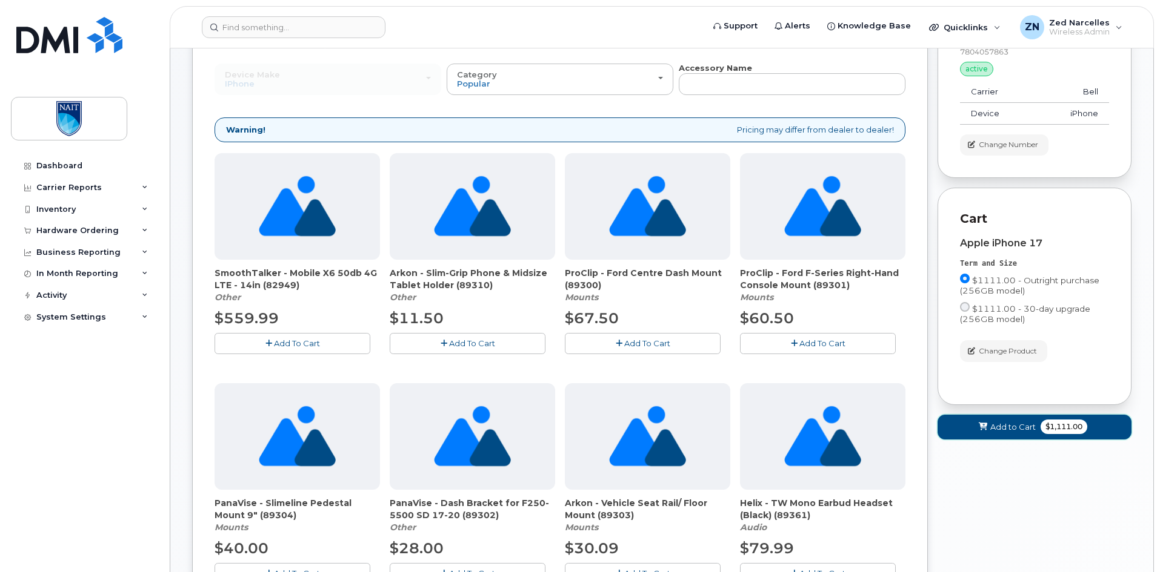
click at [1043, 434] on button "Add to Cart $1,111.00" at bounding box center [1034, 427] width 194 height 25
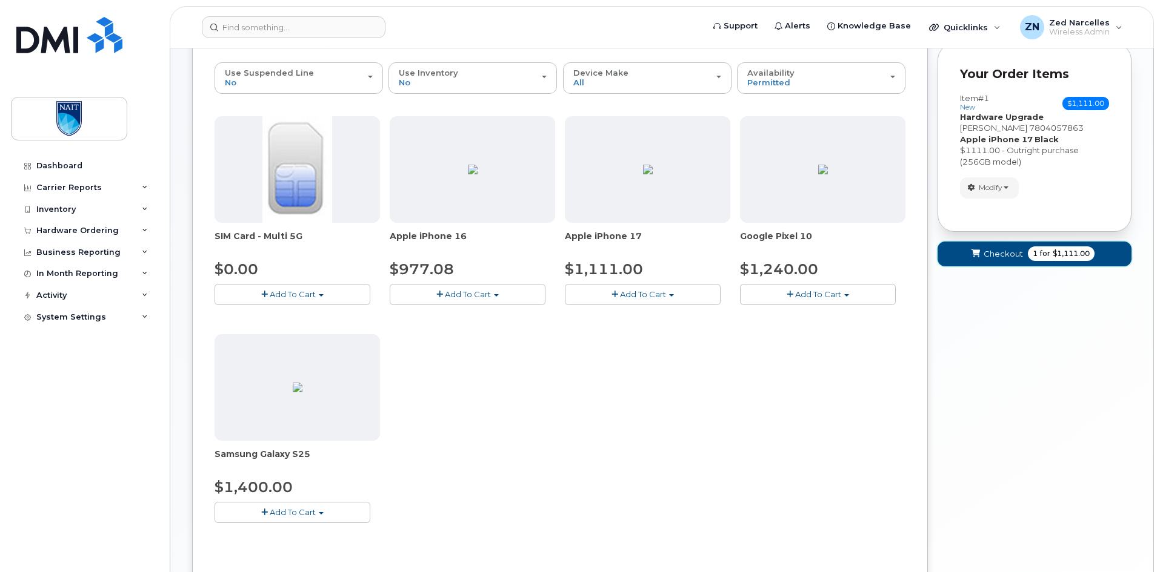
click at [1032, 258] on span "1" at bounding box center [1034, 253] width 5 height 11
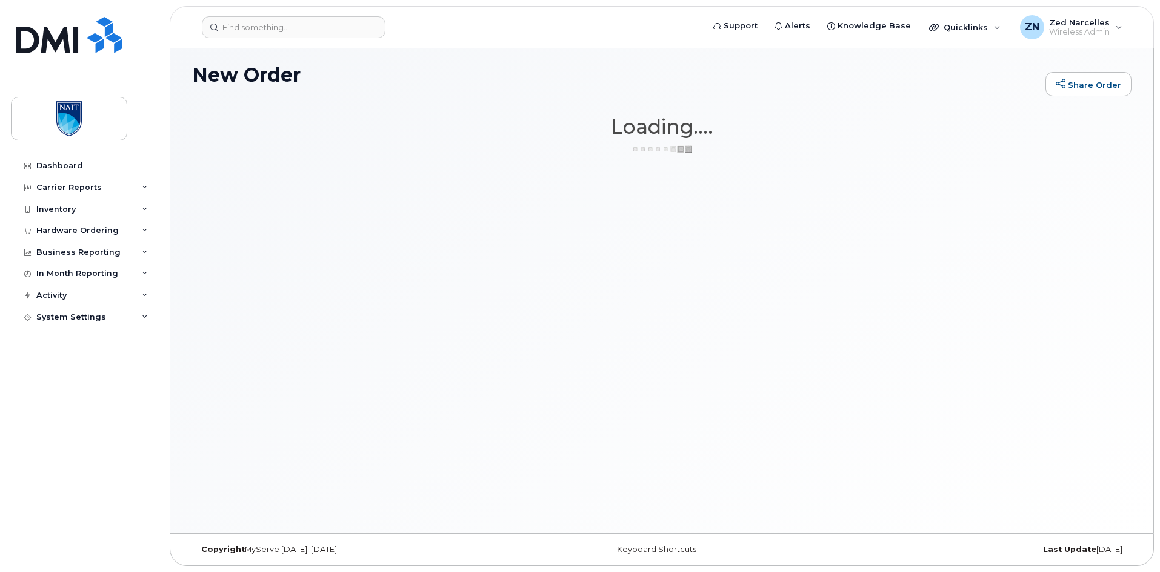
scroll to position [68, 0]
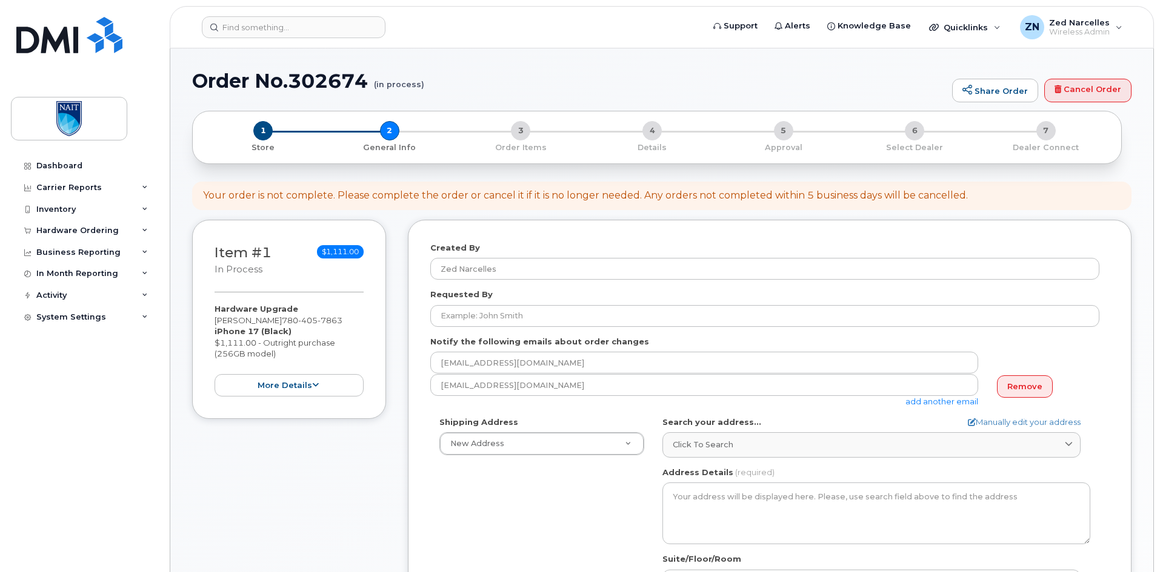
select select
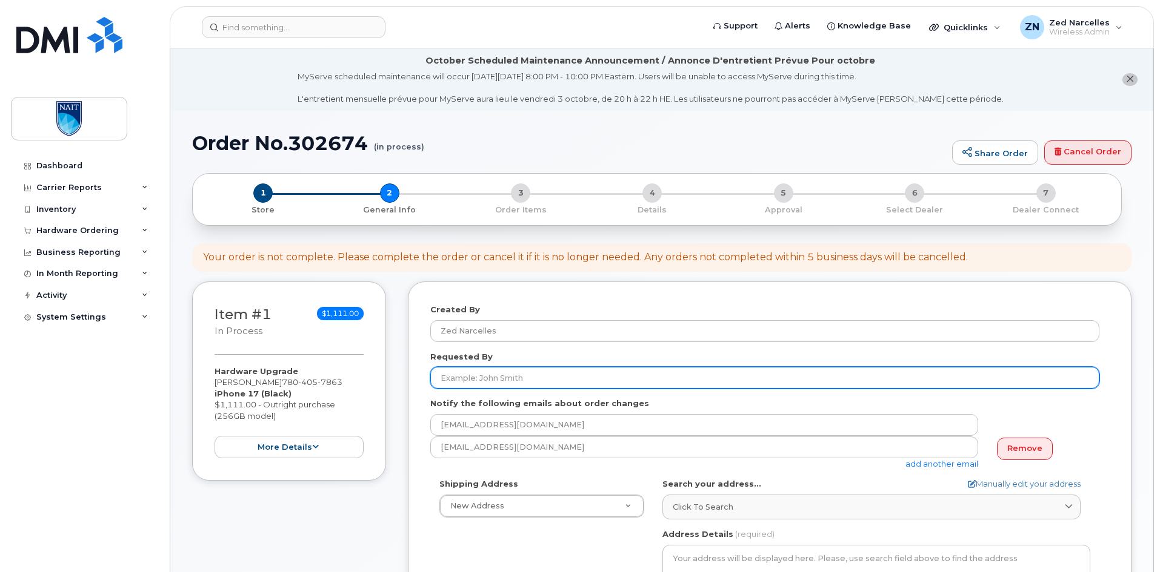
scroll to position [61, 0]
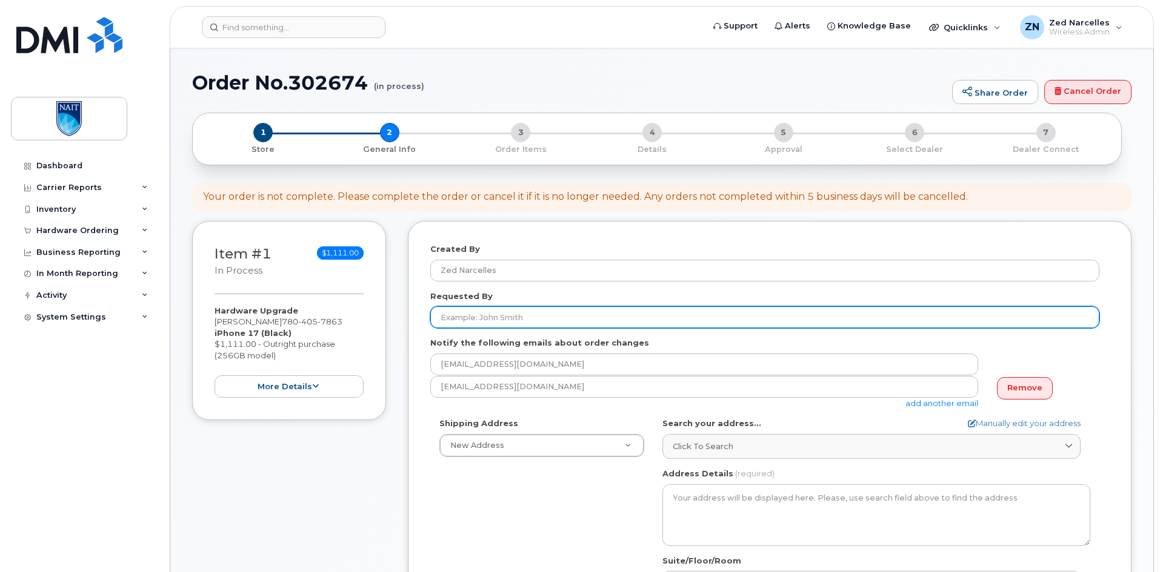
click at [524, 311] on input "Requested By" at bounding box center [764, 318] width 669 height 22
paste input "[PERSON_NAME]"
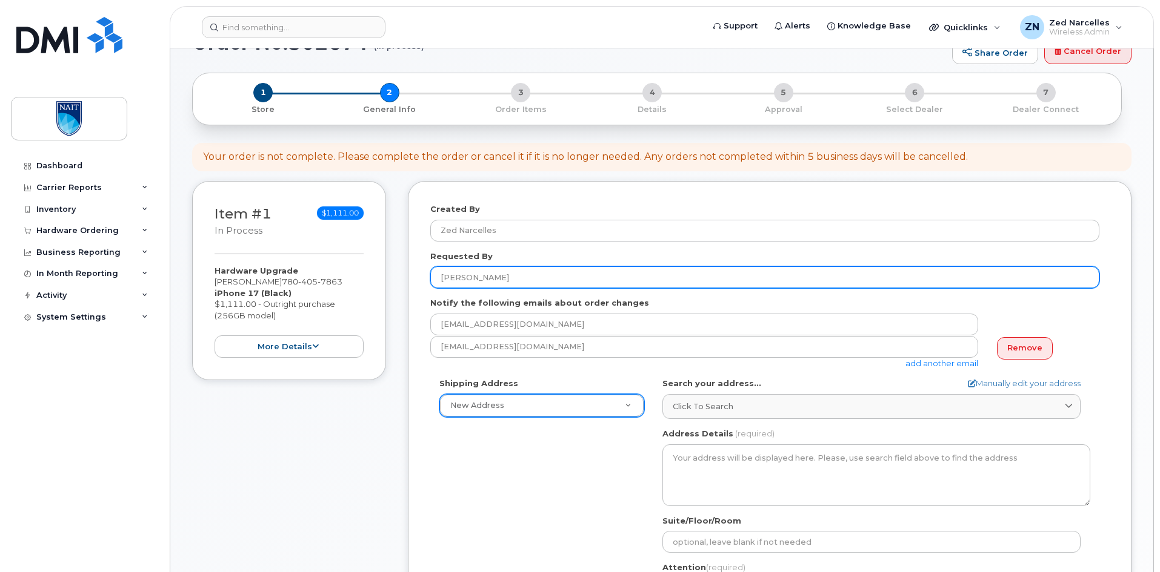
scroll to position [182, 0]
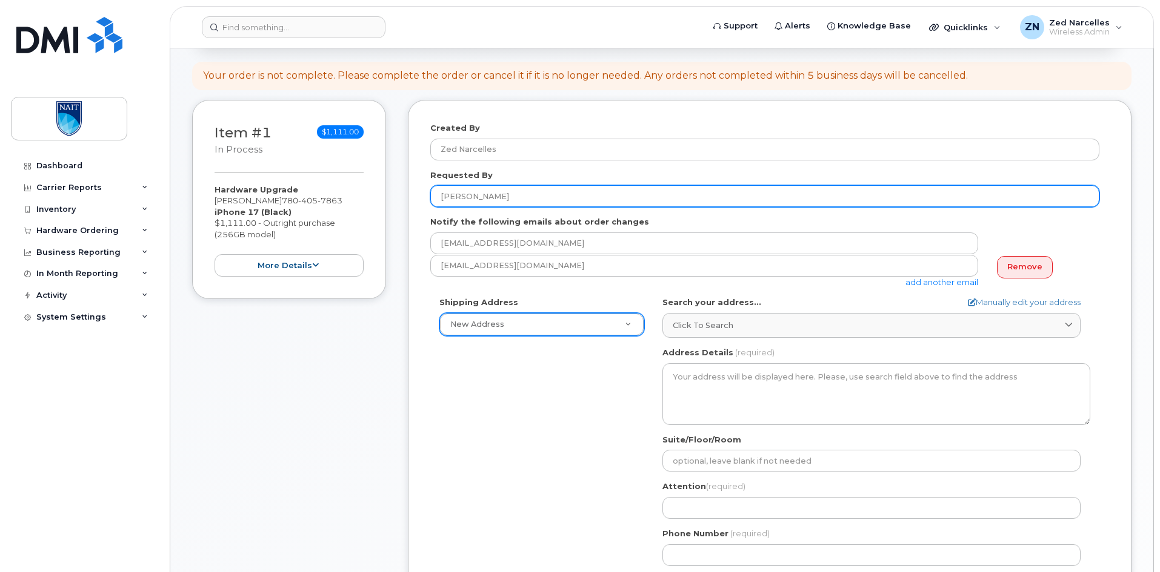
type input "[PERSON_NAME]"
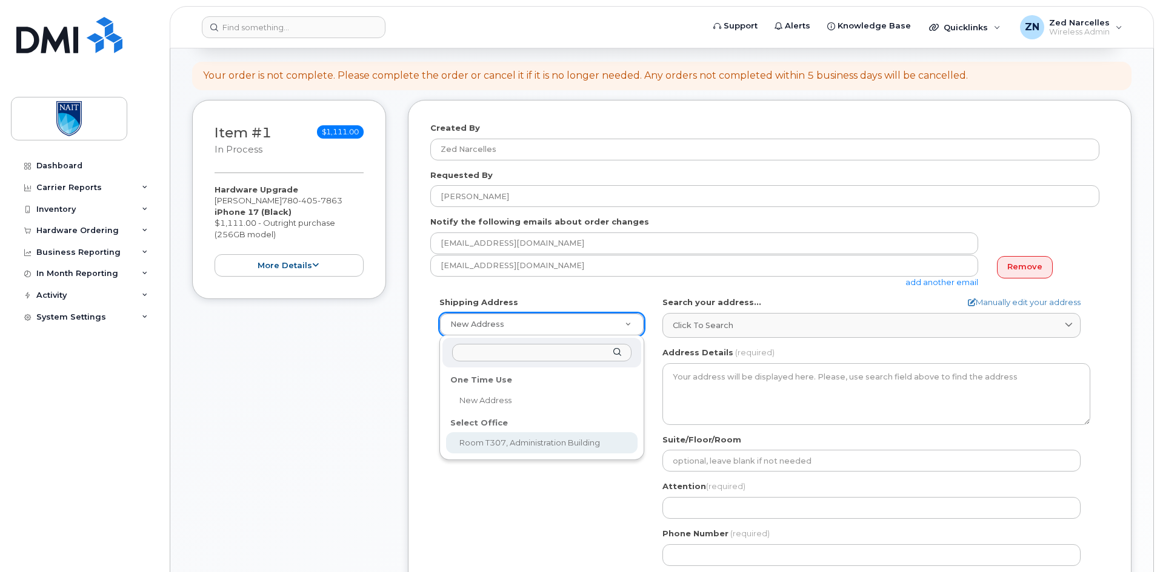
select select
type textarea "11762 106 St NW Edmonton Alberta T5G 2R1"
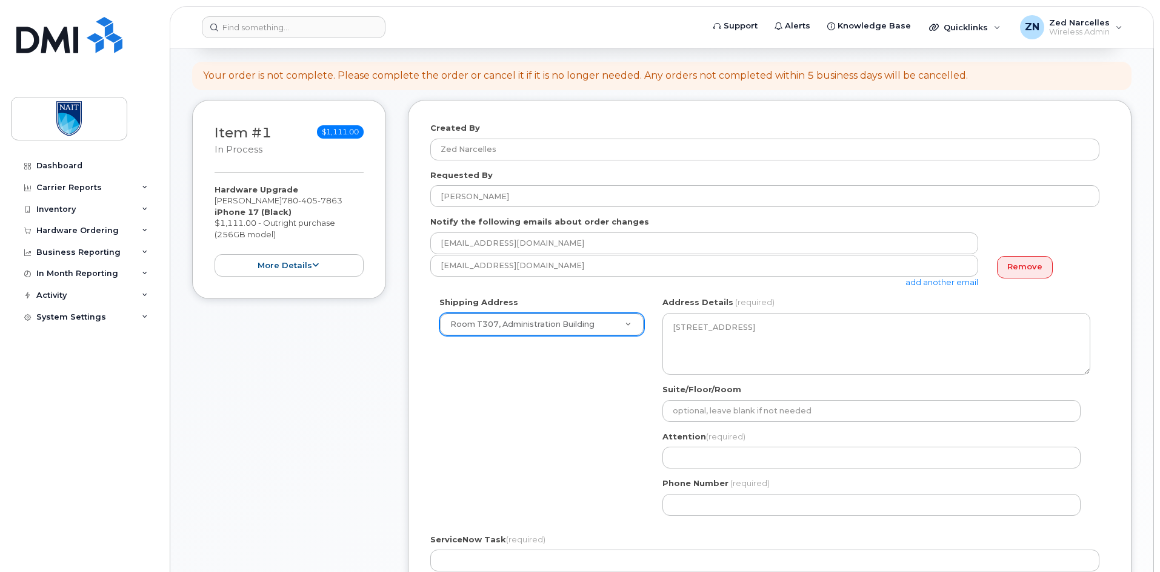
click at [577, 411] on div "Shipping Address Room T307, Administration Building New Address Room T307, Admi…" at bounding box center [764, 411] width 669 height 228
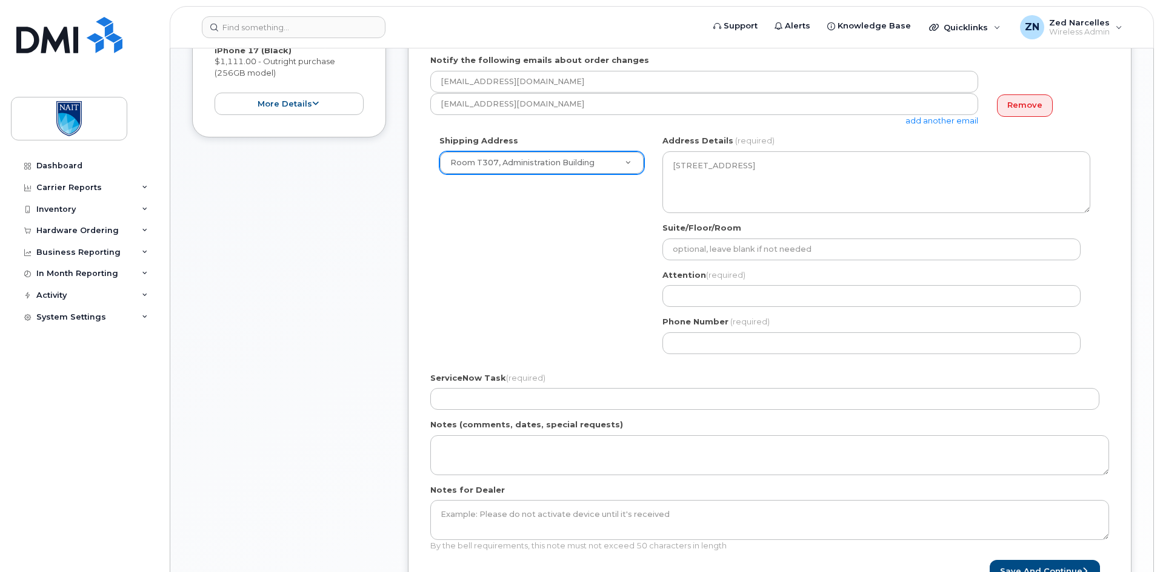
scroll to position [363, 0]
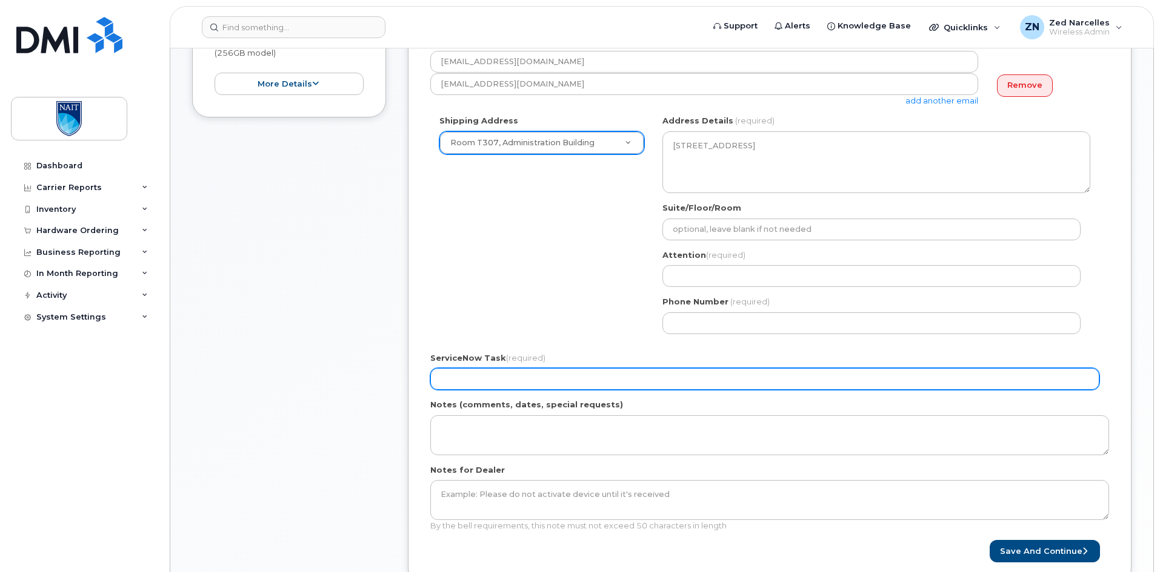
click at [502, 376] on input "ServiceNow Task (required)" at bounding box center [764, 379] width 669 height 22
click at [460, 376] on input "RITM0160776-Zed Narcelles" at bounding box center [764, 379] width 669 height 22
paste input "8513"
drag, startPoint x: 570, startPoint y: 374, endPoint x: 282, endPoint y: 366, distance: 287.9
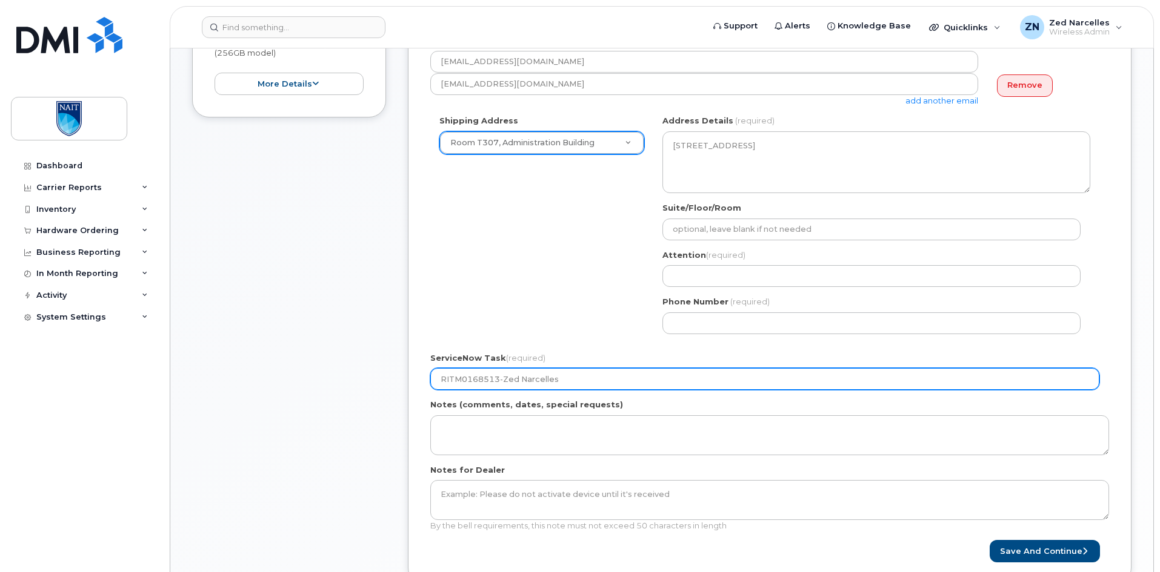
click at [282, 366] on div "Item #1 in process $1,111.00 Hardware Upgrade Terry Schlitter 780 405 7863 iPho…" at bounding box center [661, 260] width 939 height 685
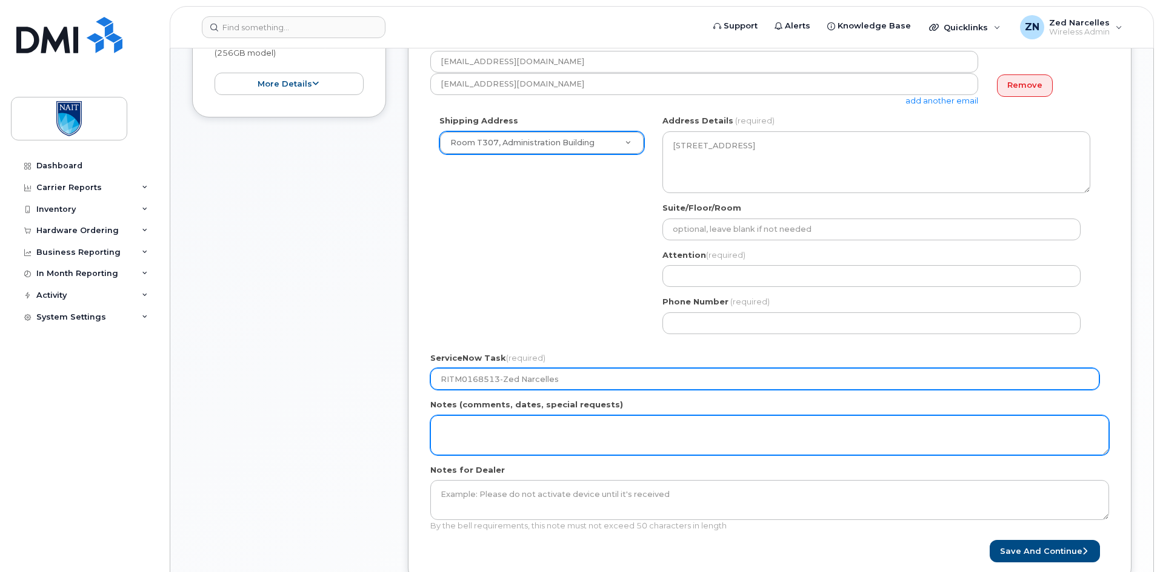
type input "RITM0168513-Zed Narcelles"
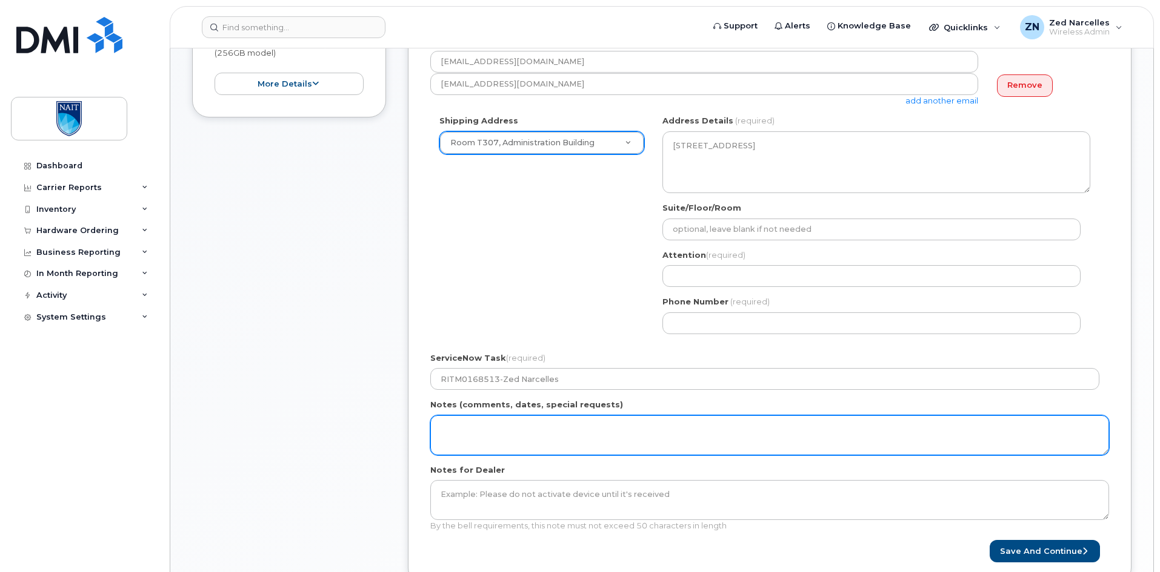
click at [529, 431] on textarea "Notes (comments, dates, special requests)" at bounding box center [769, 436] width 678 height 40
paste textarea "RITM0168513-Zed Narcelles"
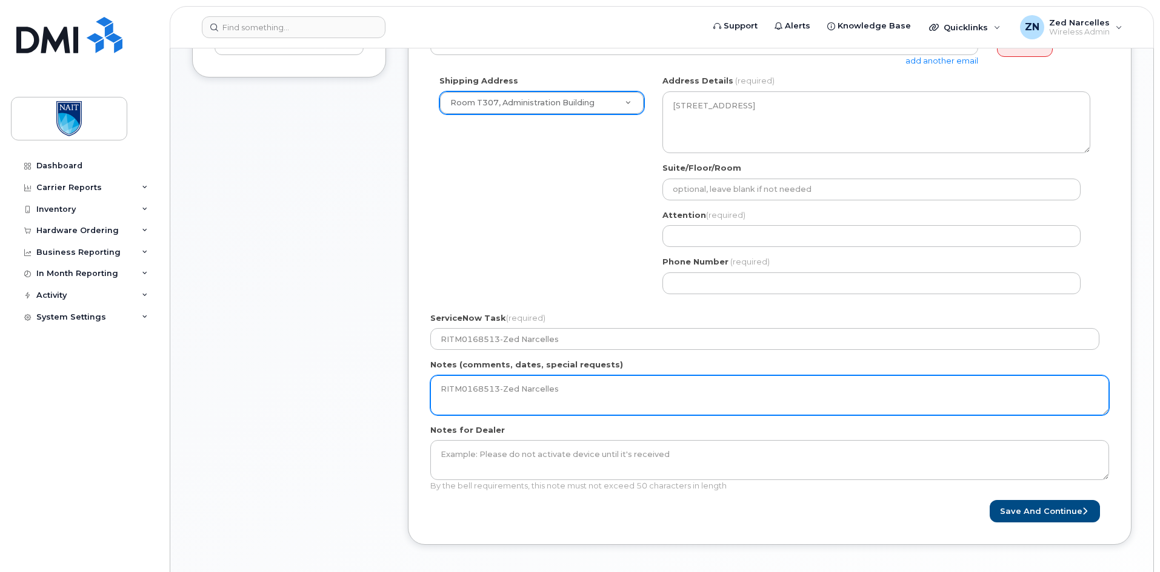
scroll to position [485, 0]
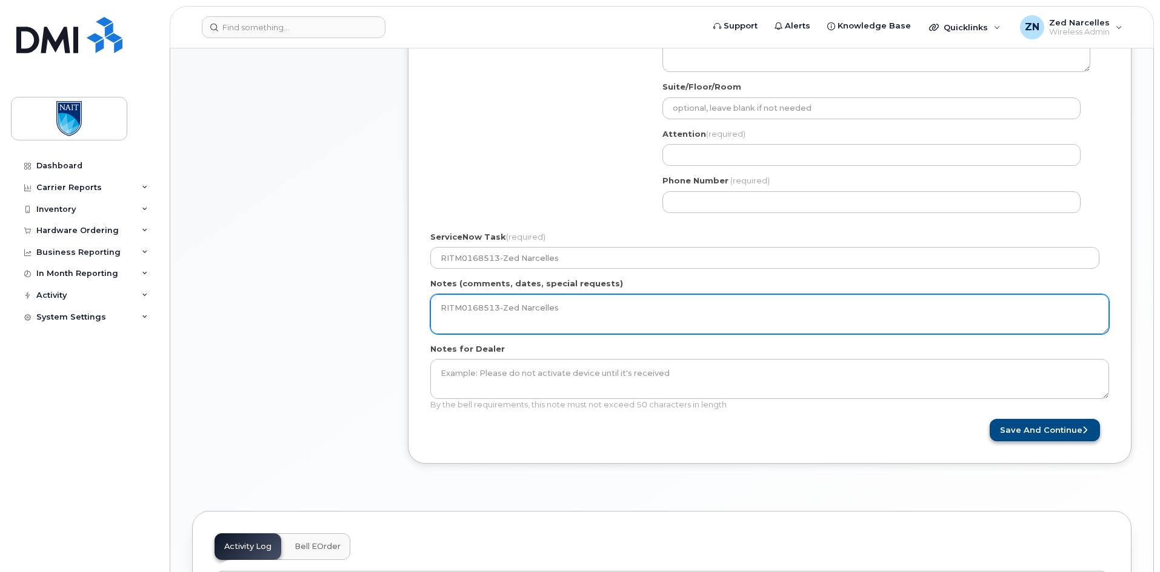
type textarea "RITM0168513-Zed Narcelles"
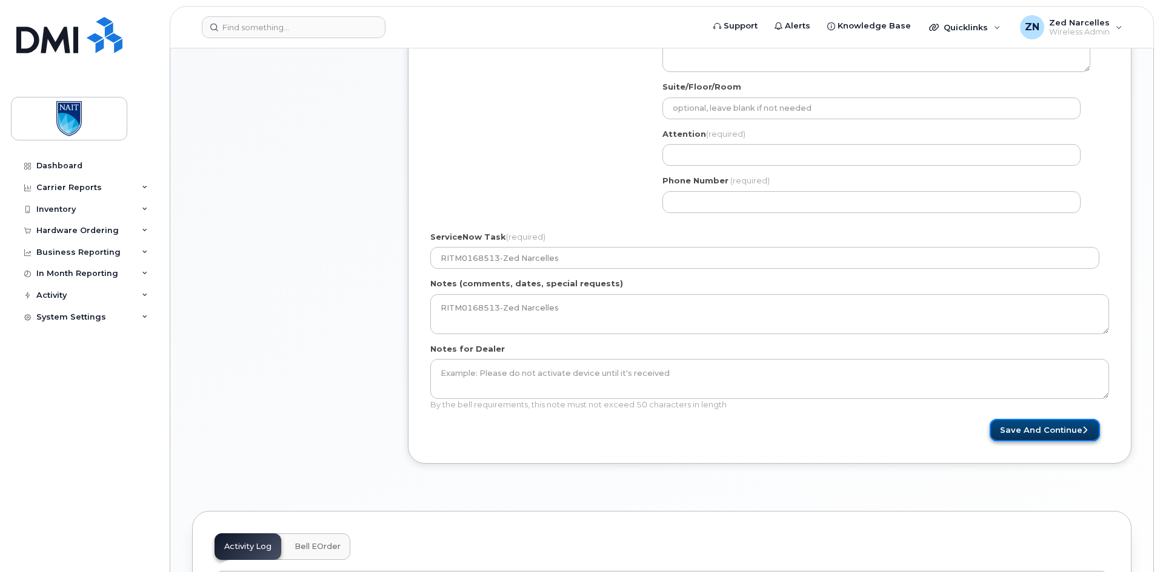
click at [1075, 429] on button "Save and Continue" at bounding box center [1044, 430] width 110 height 22
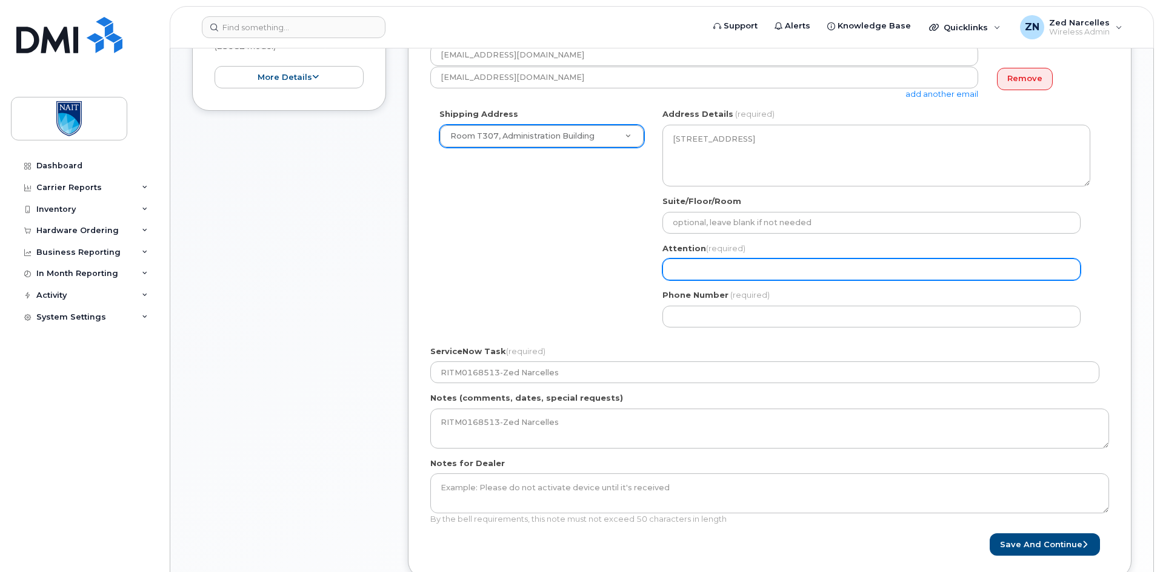
scroll to position [363, 0]
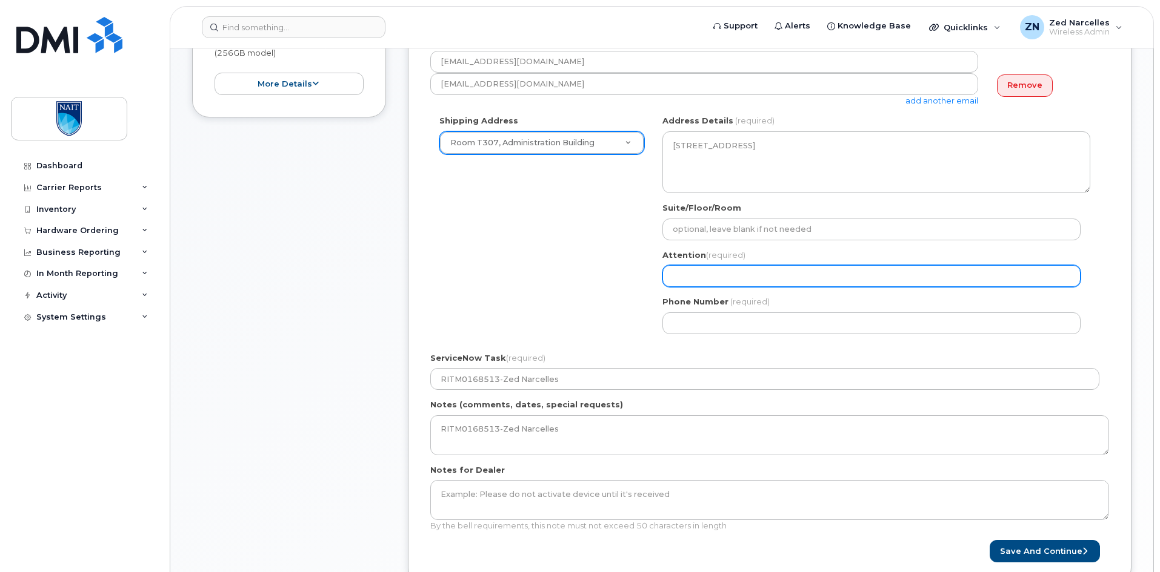
click at [738, 273] on input "Attention (required)" at bounding box center [871, 276] width 418 height 22
click at [741, 278] on input "Attention (required)" at bounding box center [871, 276] width 418 height 22
paste input "RITM0168513-Zed Narcelles"
select select
type input "RITM0168513-Zed Narcelles"
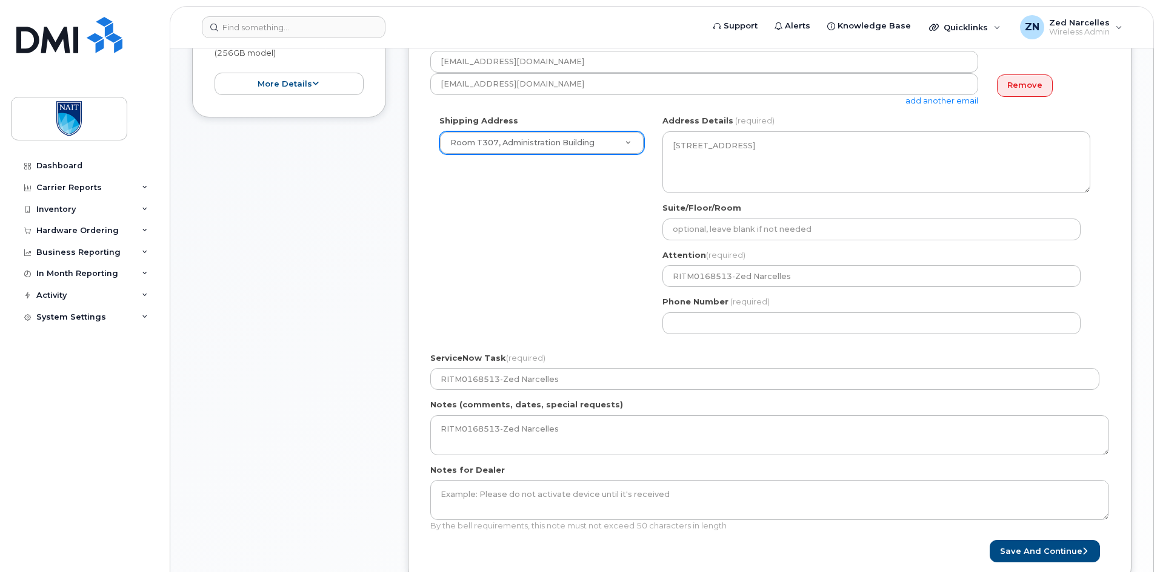
click at [654, 353] on div "ServiceNow Task (required) RITM0168513-Zed Narcelles" at bounding box center [769, 372] width 678 height 38
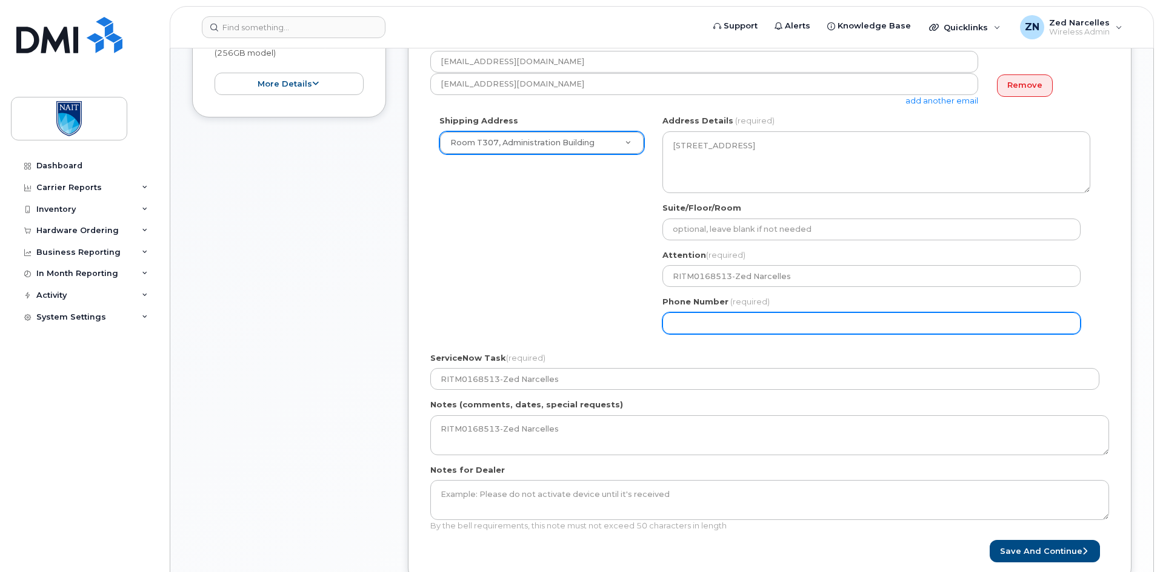
click at [691, 329] on input "Phone Number" at bounding box center [871, 324] width 418 height 22
select select
type input "416826640"
select select
type input "4168266409"
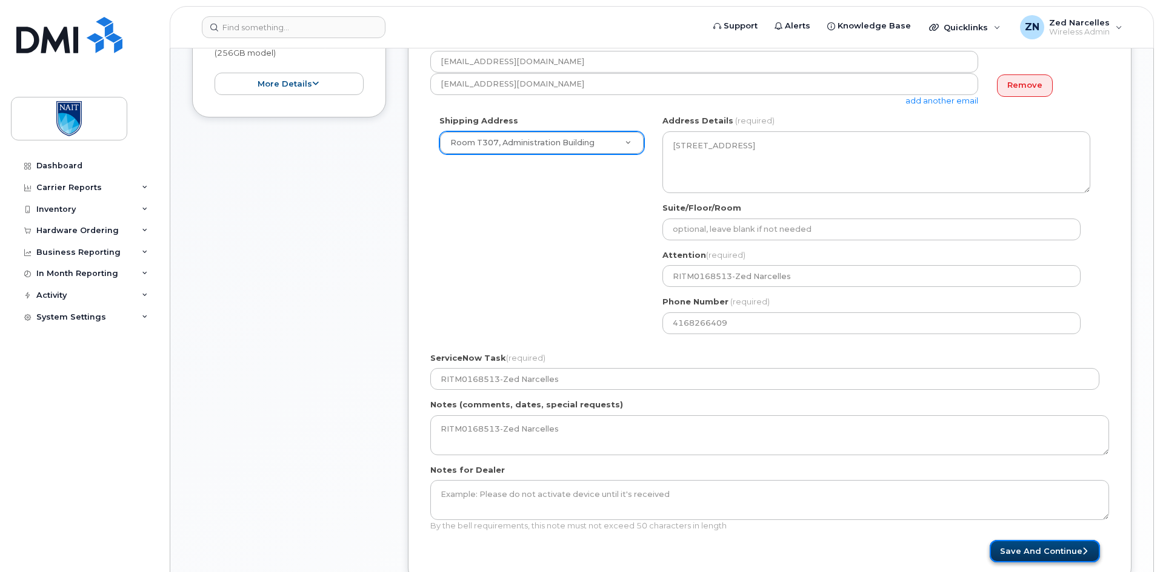
click at [1052, 556] on button "Save and Continue" at bounding box center [1044, 551] width 110 height 22
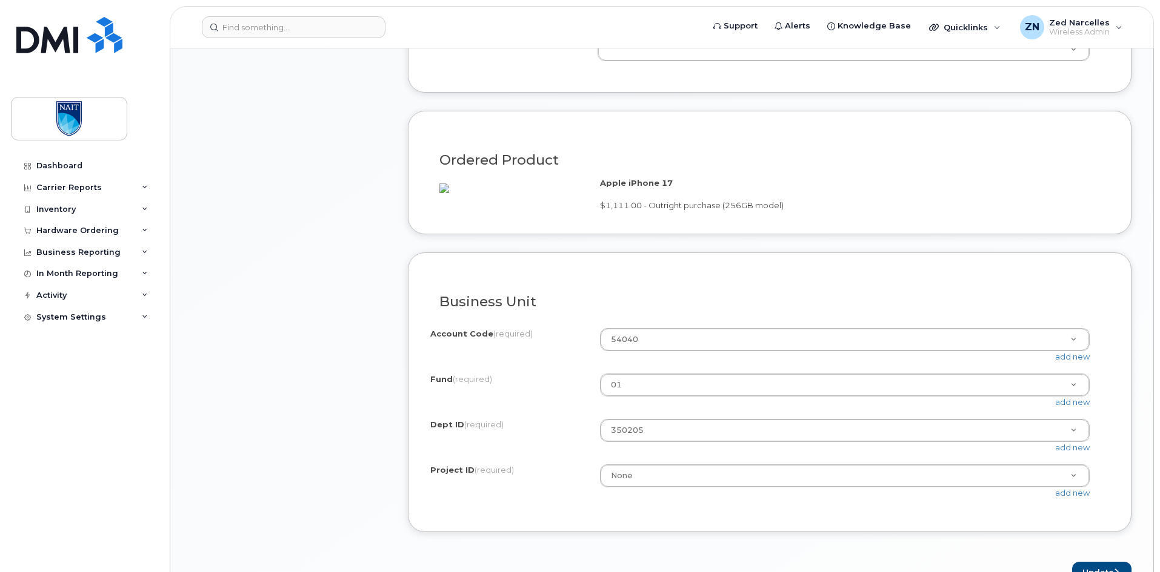
scroll to position [969, 0]
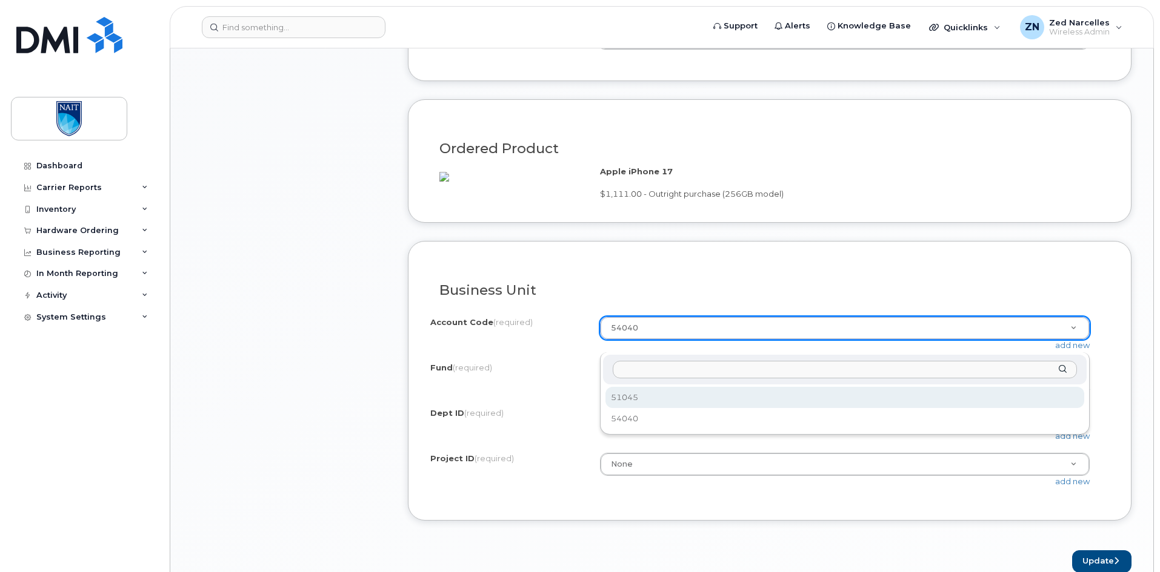
select select "51045"
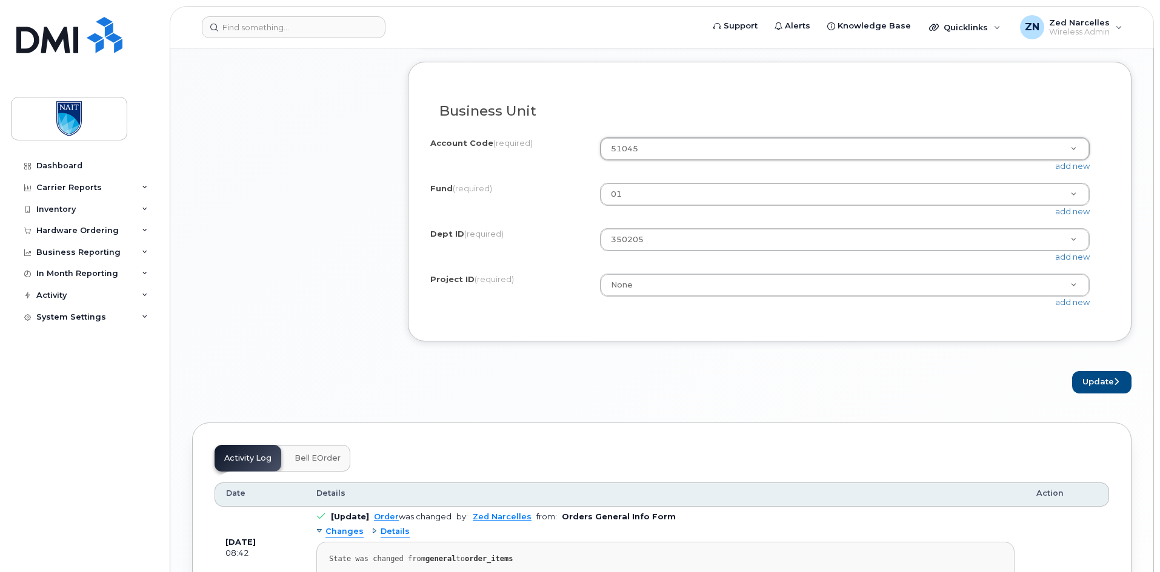
scroll to position [1151, 0]
click at [1098, 391] on button "Update" at bounding box center [1101, 380] width 59 height 22
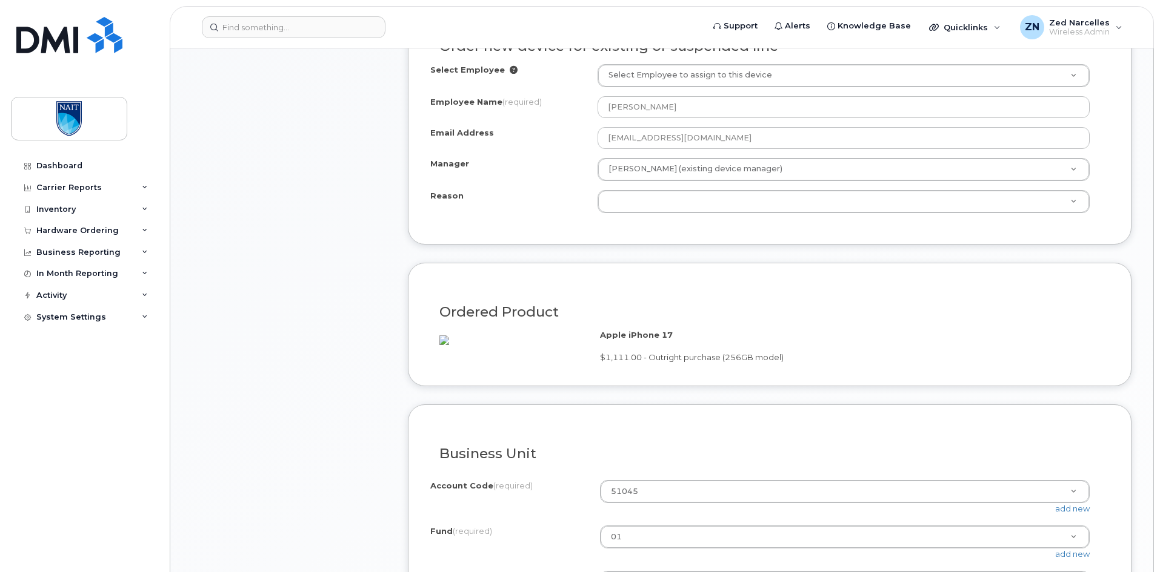
scroll to position [754, 0]
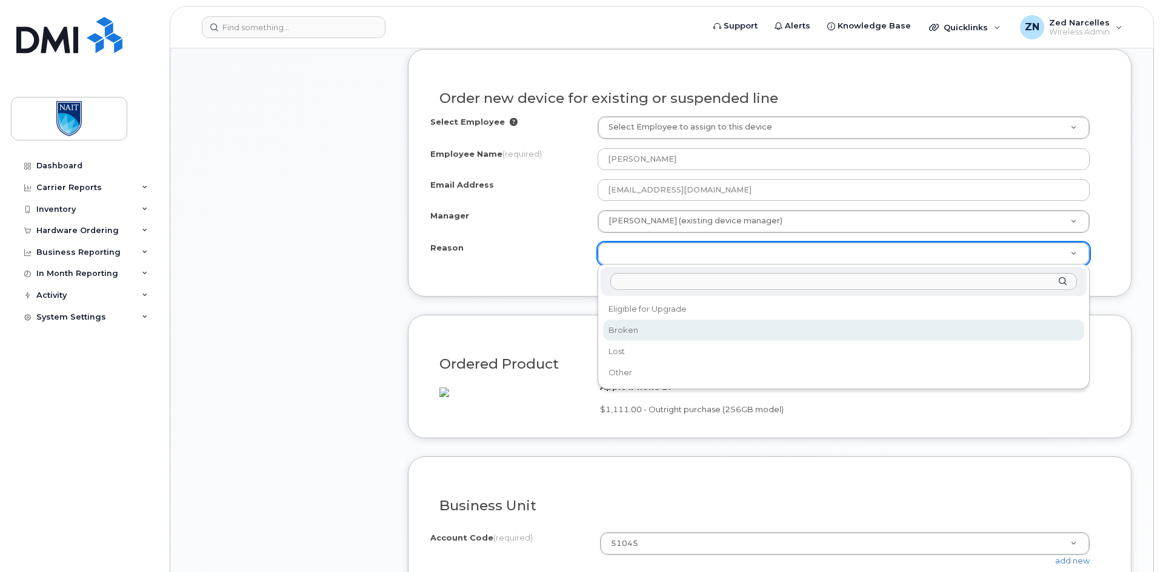
select select "broken"
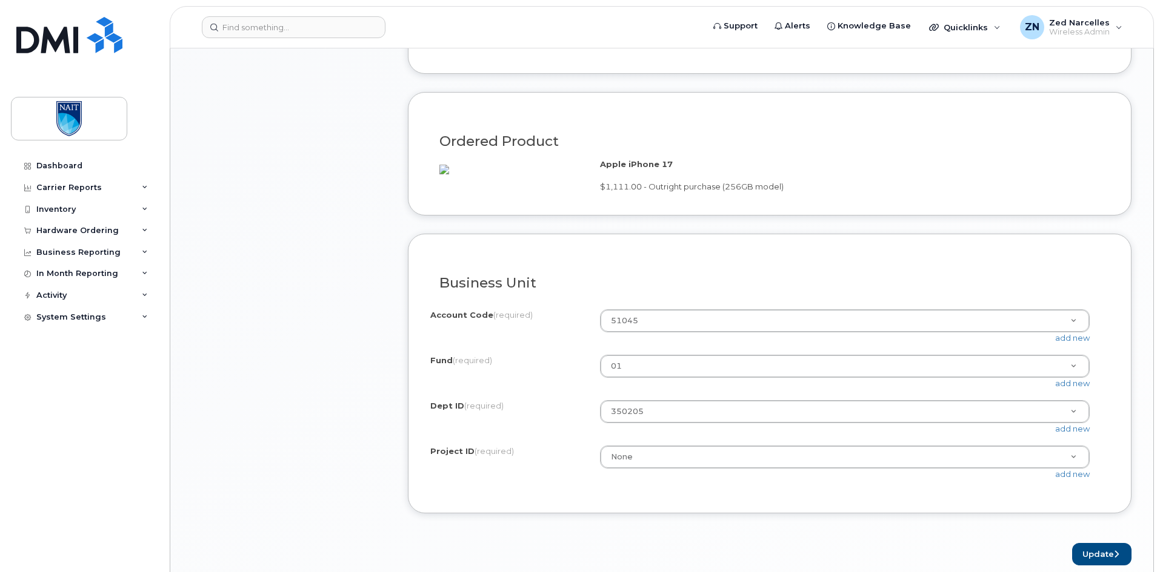
scroll to position [1057, 0]
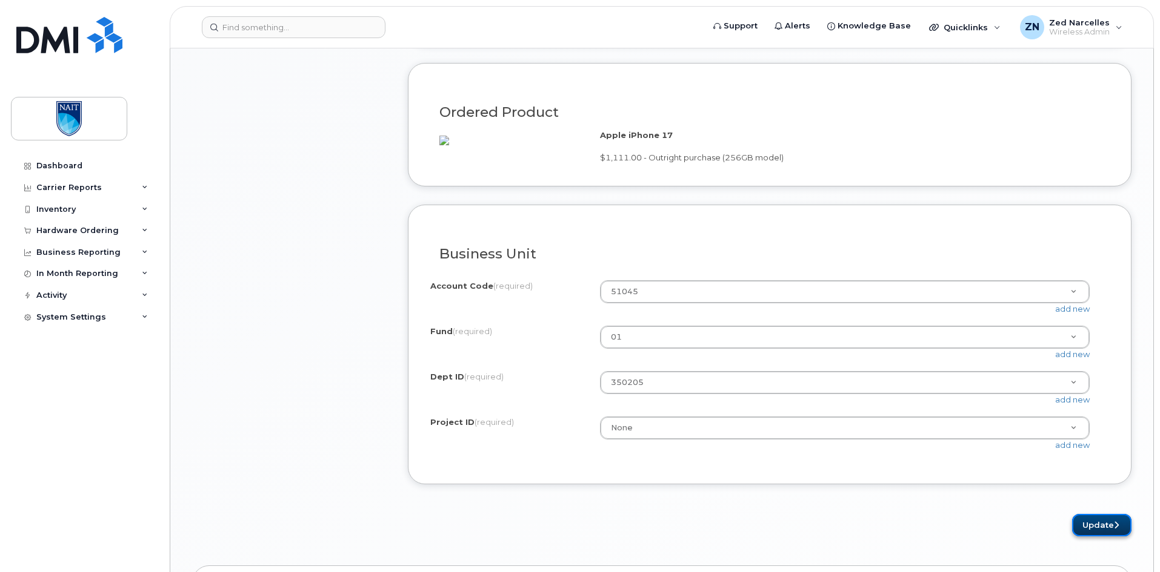
click at [1107, 537] on button "Update" at bounding box center [1101, 525] width 59 height 22
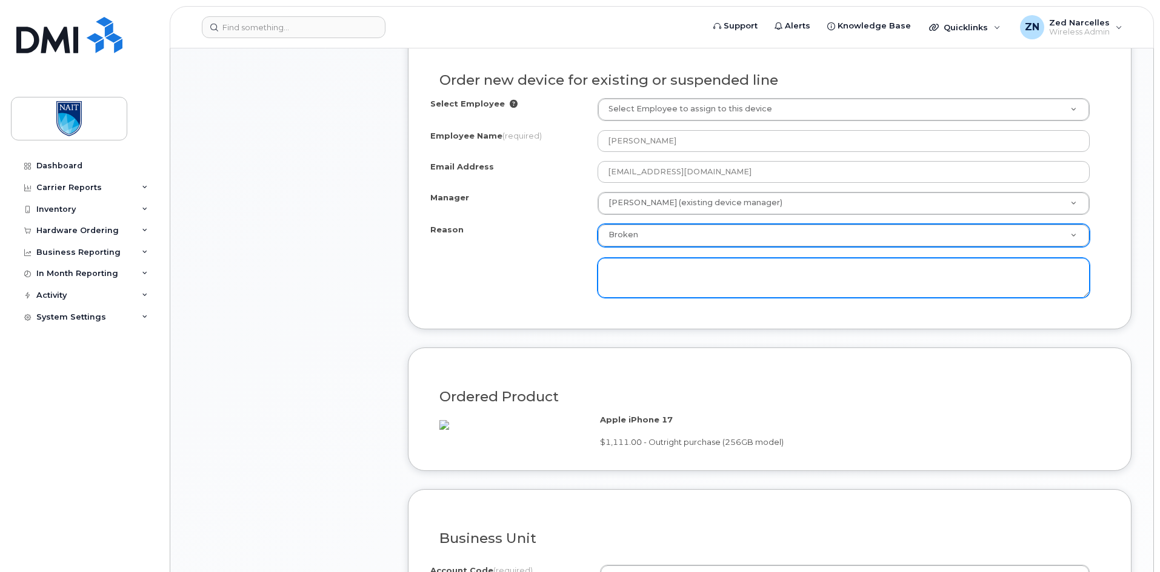
scroll to position [728, 0]
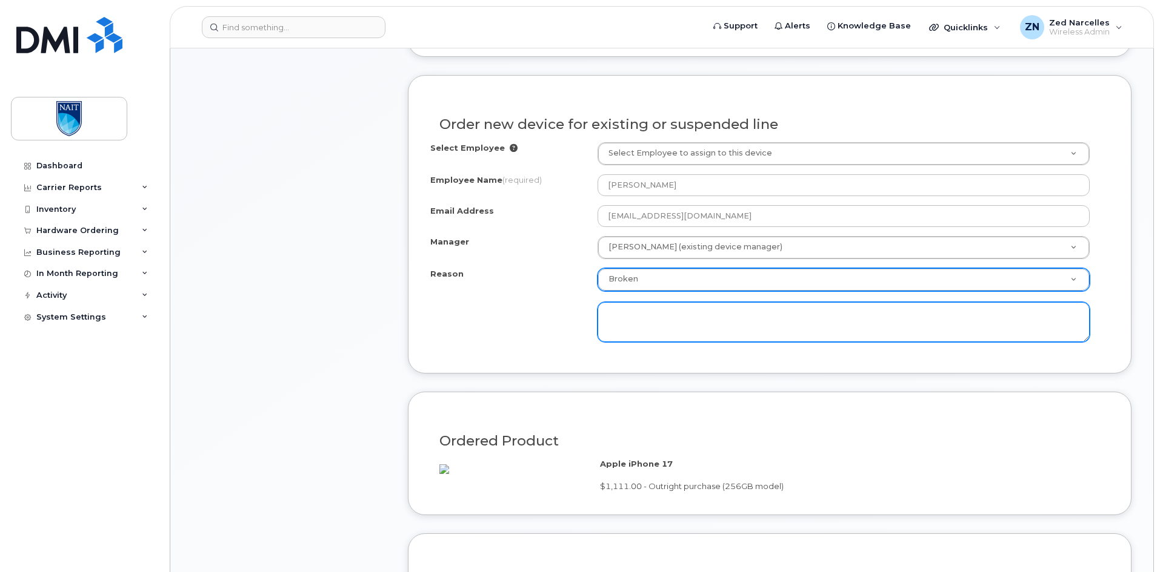
click at [699, 310] on textarea at bounding box center [843, 322] width 492 height 40
paste textarea "Terry's phone is no longer holding a charge"
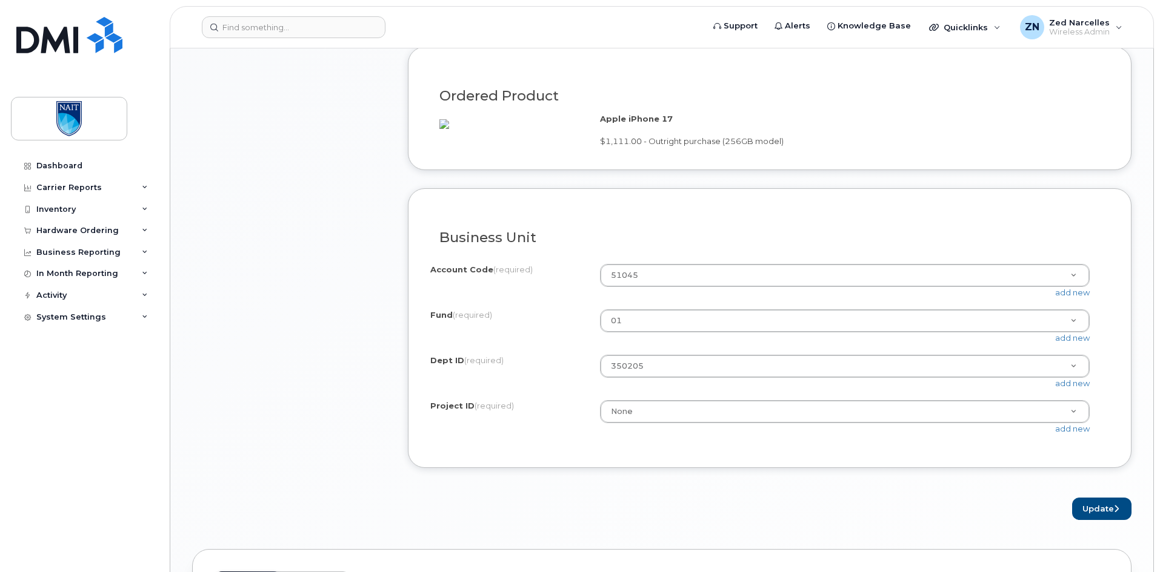
scroll to position [1091, 0]
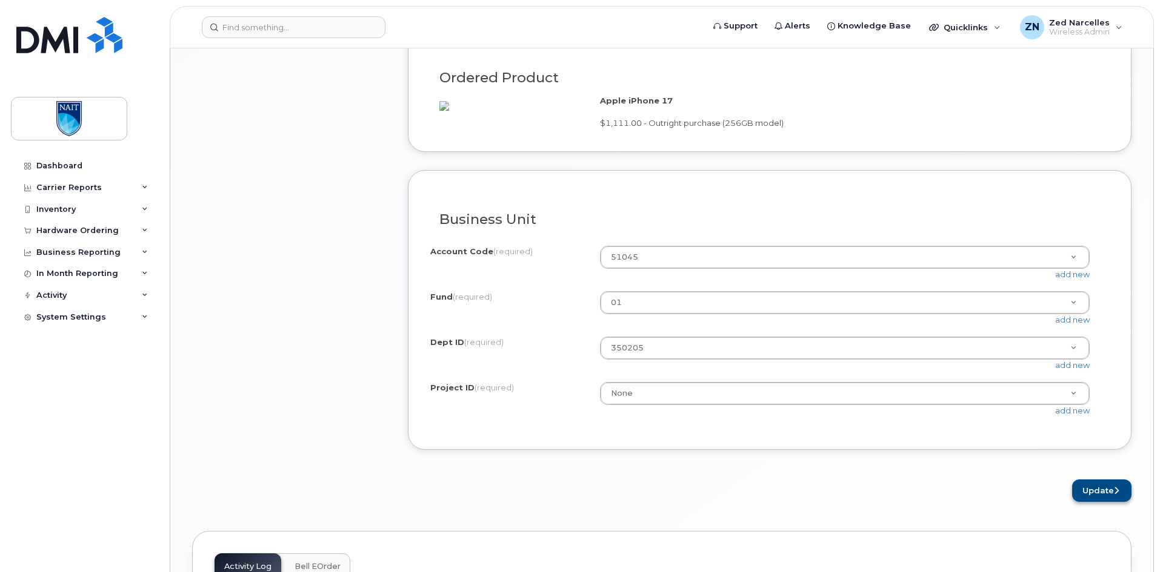
type textarea "Terry's phone is no longer holding a charge"
click at [1096, 502] on button "Update" at bounding box center [1101, 491] width 59 height 22
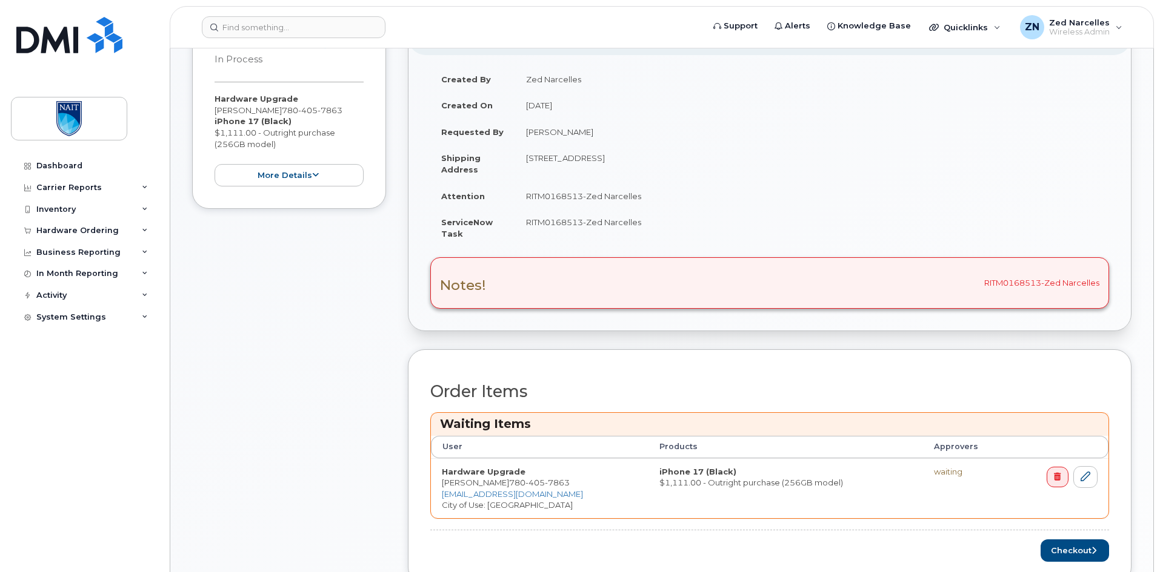
scroll to position [363, 0]
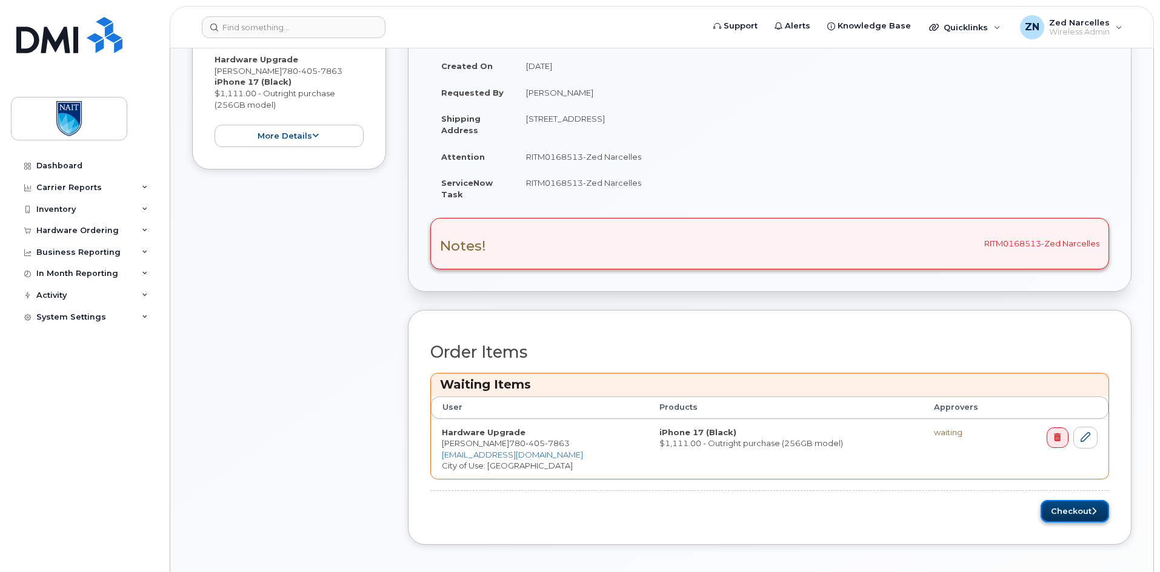
click at [1063, 514] on button "Checkout" at bounding box center [1074, 511] width 68 height 22
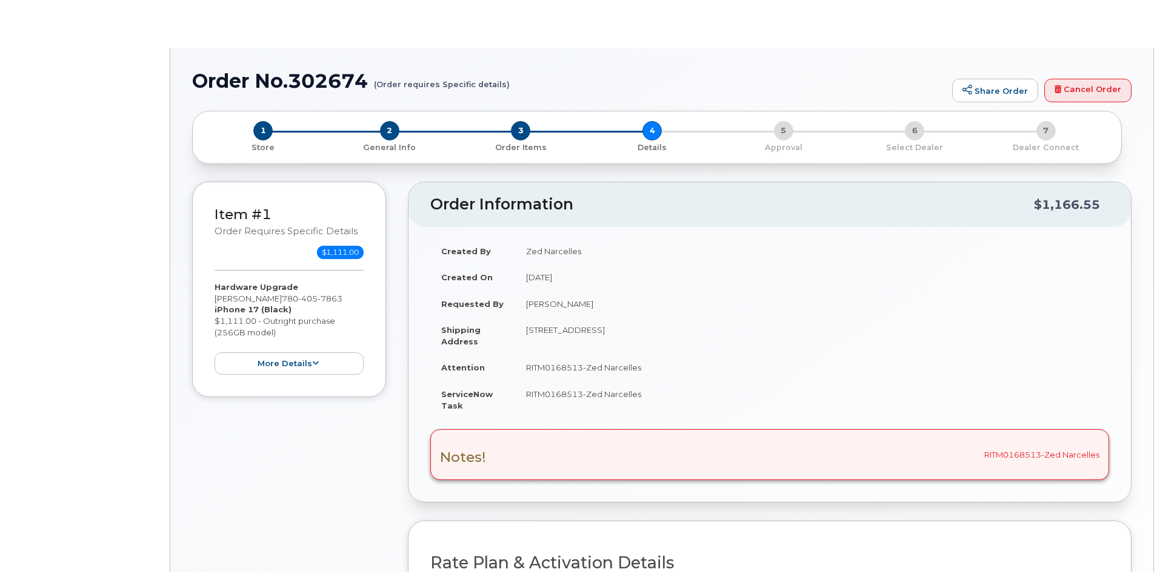
select select "GOA Unlimited Smartphone 14"
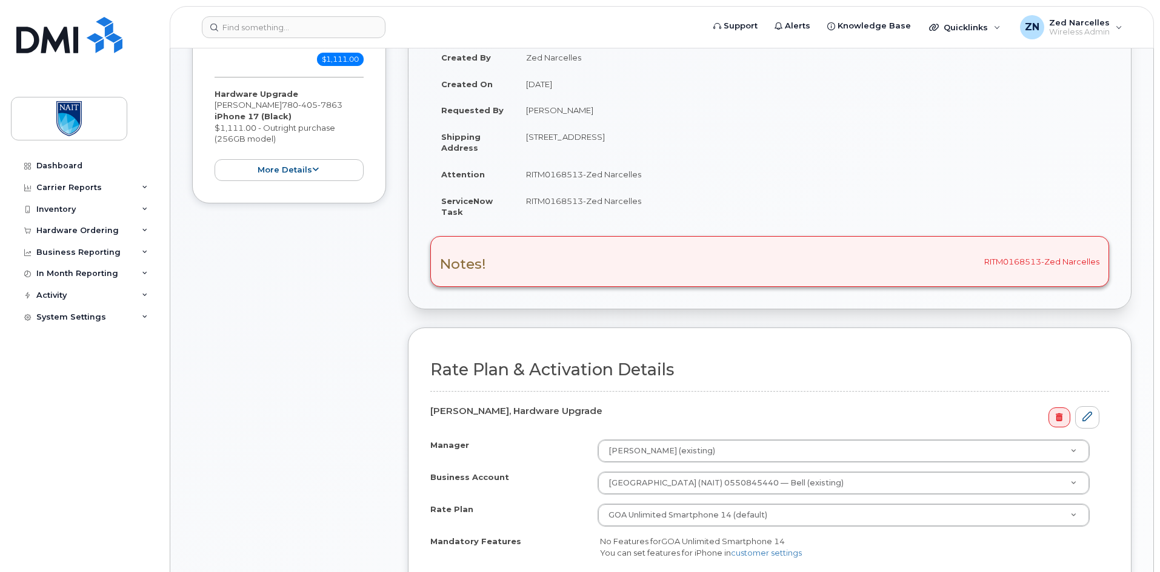
scroll to position [424, 0]
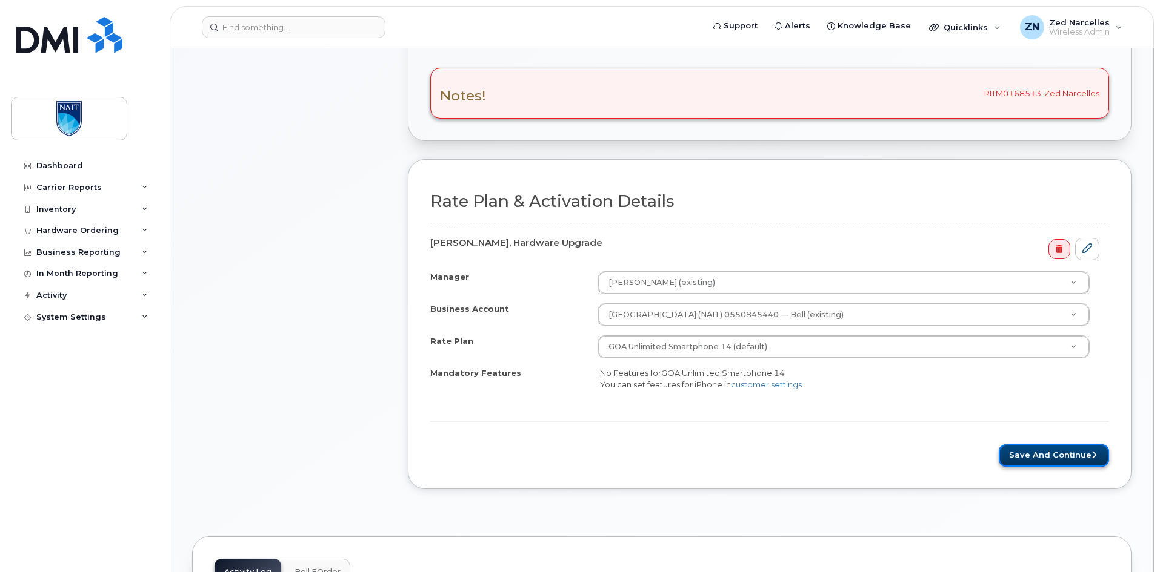
click at [1073, 456] on button "Save and Continue" at bounding box center [1053, 456] width 110 height 22
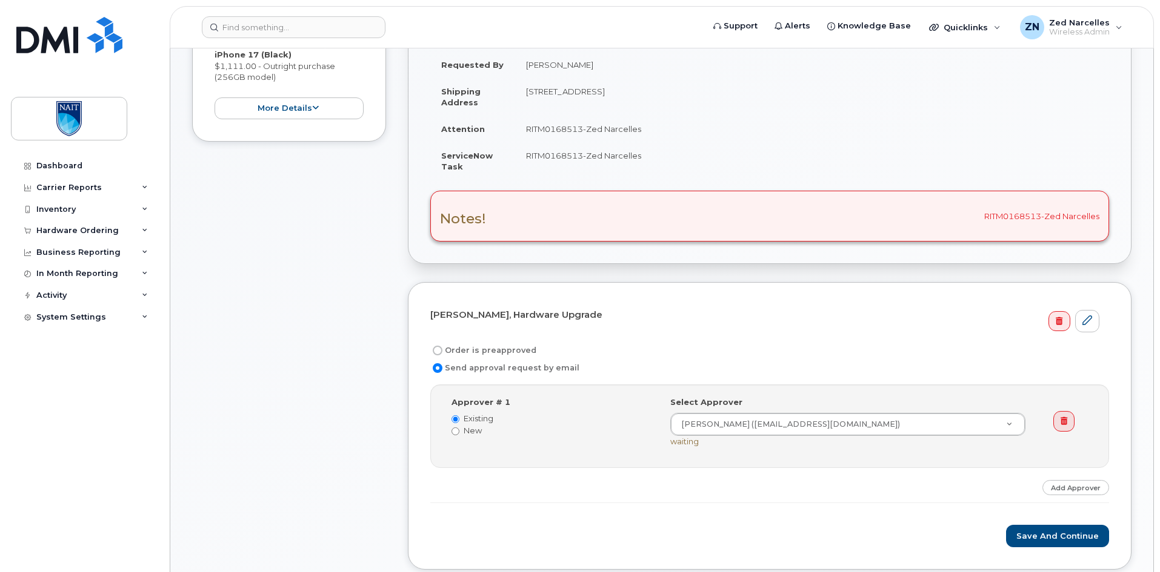
scroll to position [303, 0]
click at [458, 346] on label "Order is preapproved" at bounding box center [483, 349] width 106 height 15
click at [442, 346] on input "Order is preapproved" at bounding box center [438, 349] width 10 height 10
radio input "true"
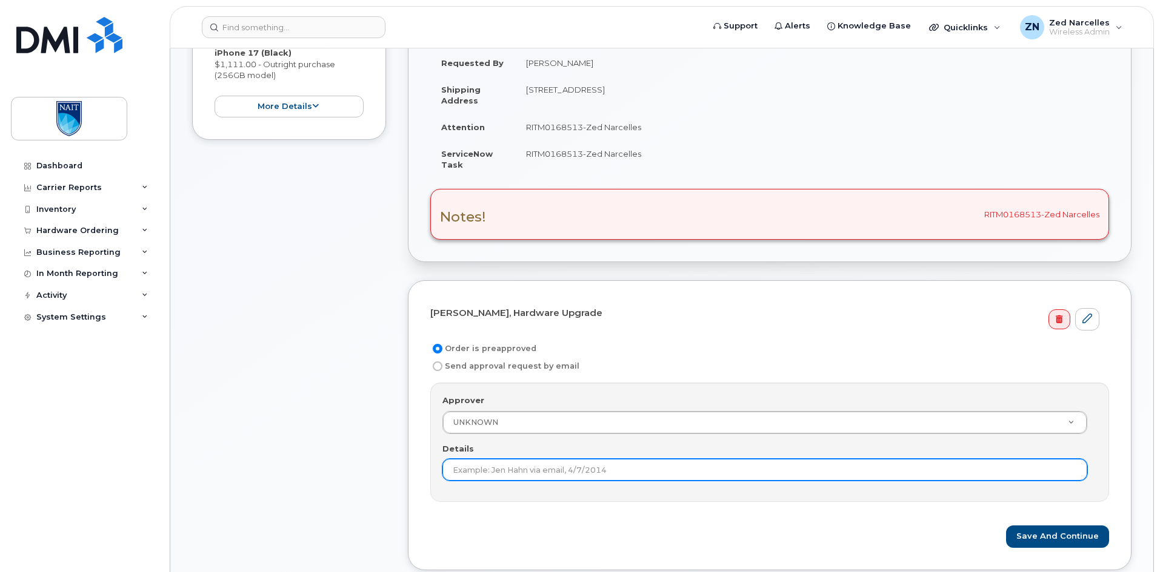
click at [746, 468] on input "Details" at bounding box center [764, 470] width 645 height 22
click at [551, 471] on input "pre approved from RITM0158569" at bounding box center [764, 470] width 645 height 22
paste input "68513"
type input "pre approved from RITM0168513"
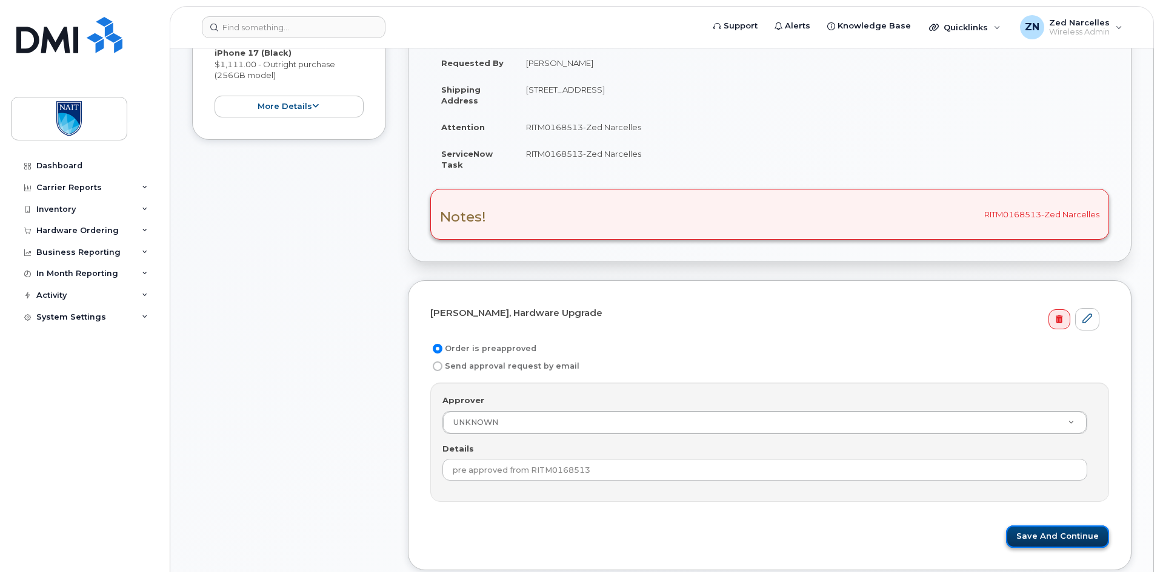
click at [1039, 537] on button "Save and Continue" at bounding box center [1057, 537] width 103 height 22
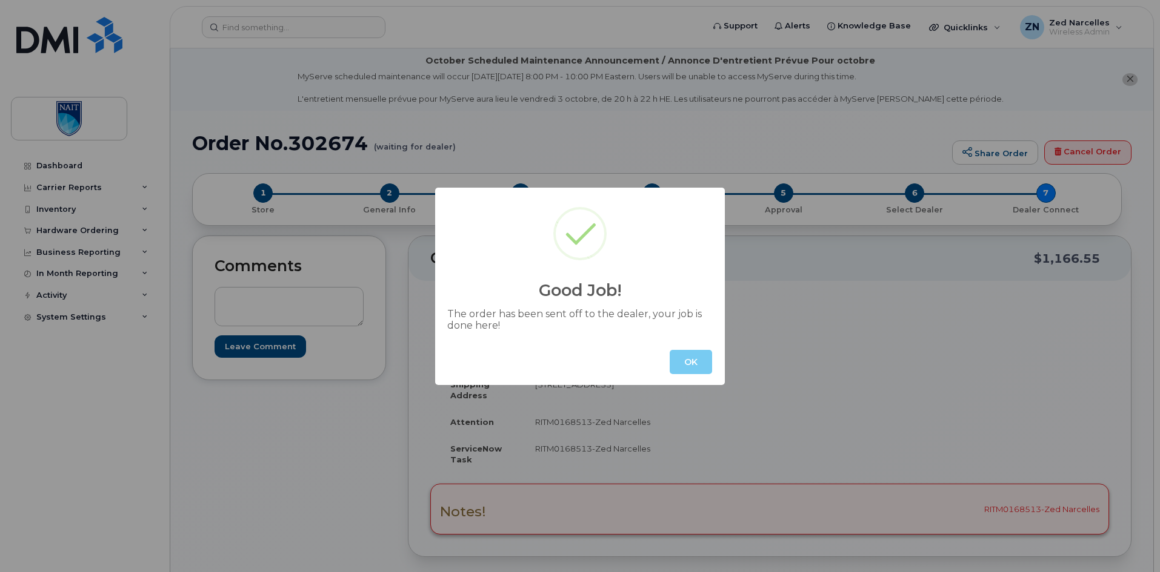
click at [693, 362] on button "OK" at bounding box center [690, 362] width 42 height 24
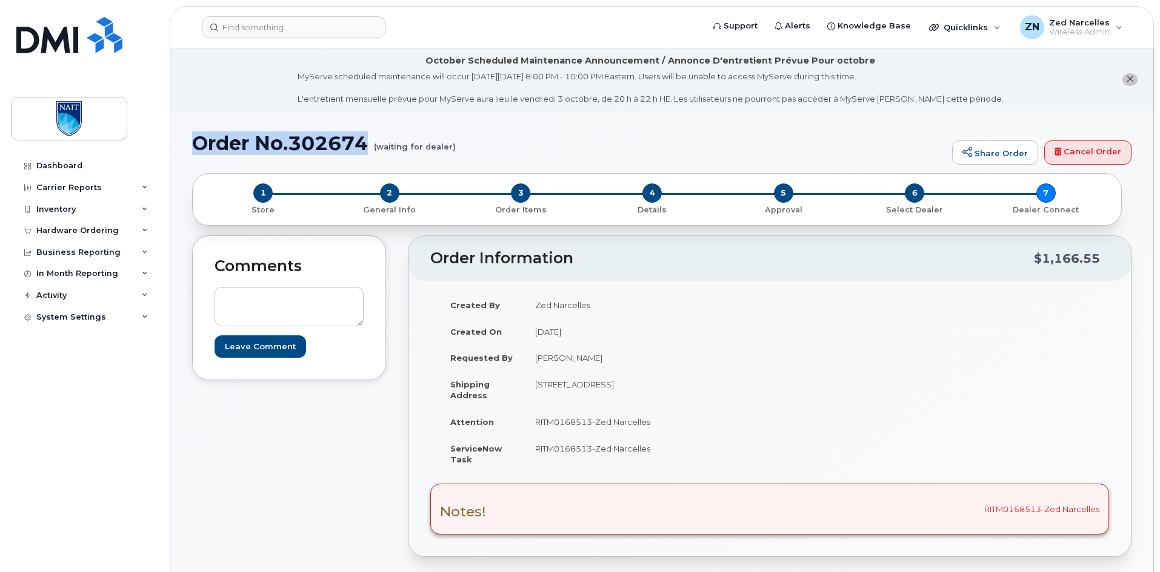
drag, startPoint x: 190, startPoint y: 144, endPoint x: 367, endPoint y: 147, distance: 176.3
copy h1 "Order No.302674"
click at [134, 229] on div "Hardware Ordering" at bounding box center [84, 231] width 147 height 22
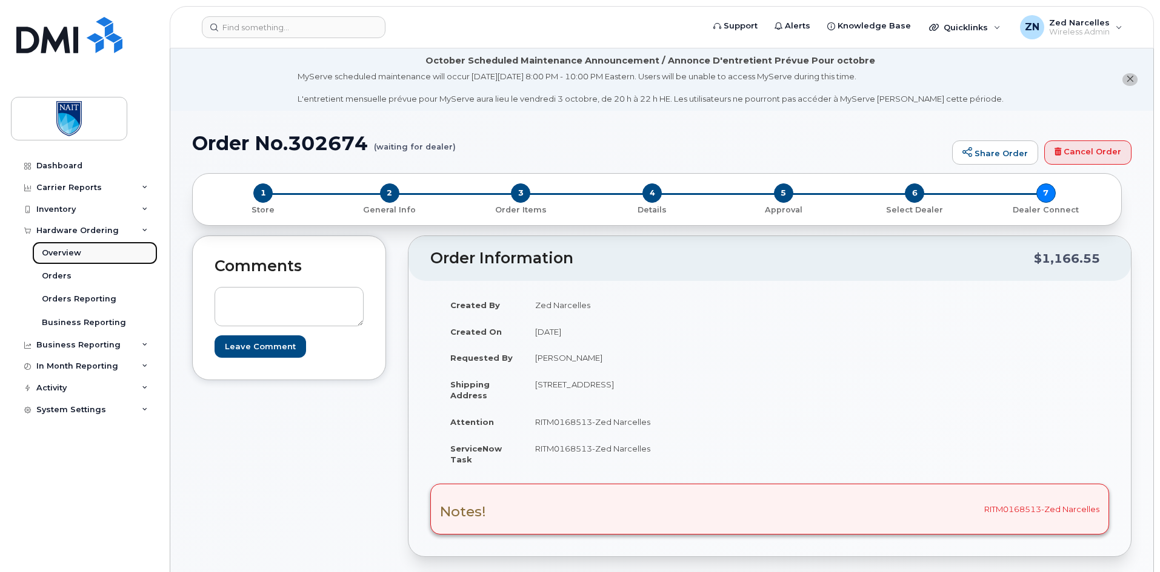
click at [96, 253] on link "Overview" at bounding box center [94, 253] width 125 height 23
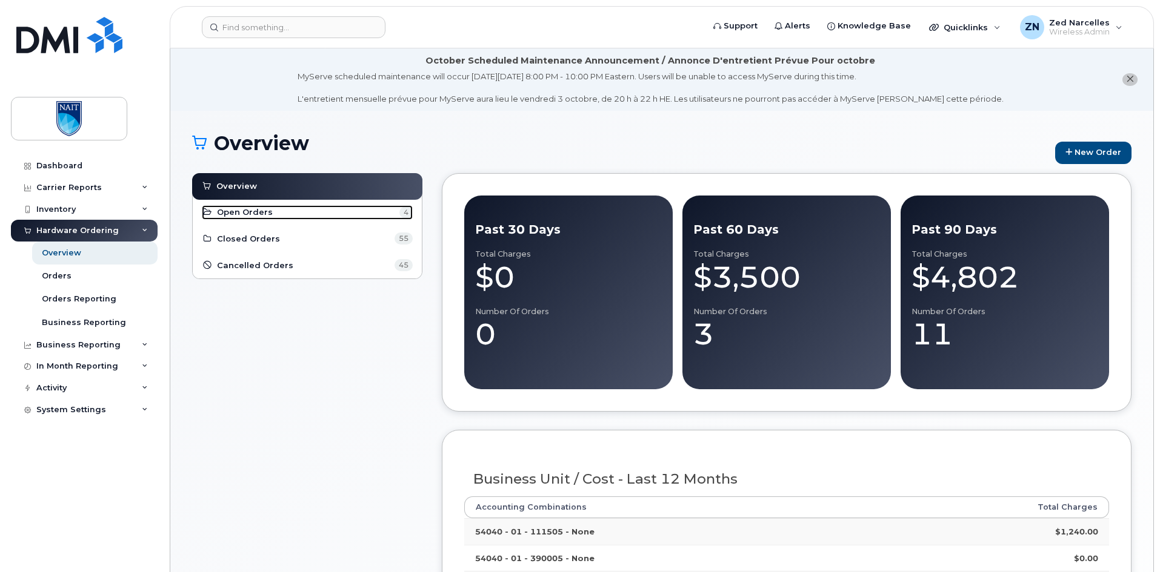
click at [325, 211] on link "Open Orders 4" at bounding box center [307, 212] width 211 height 15
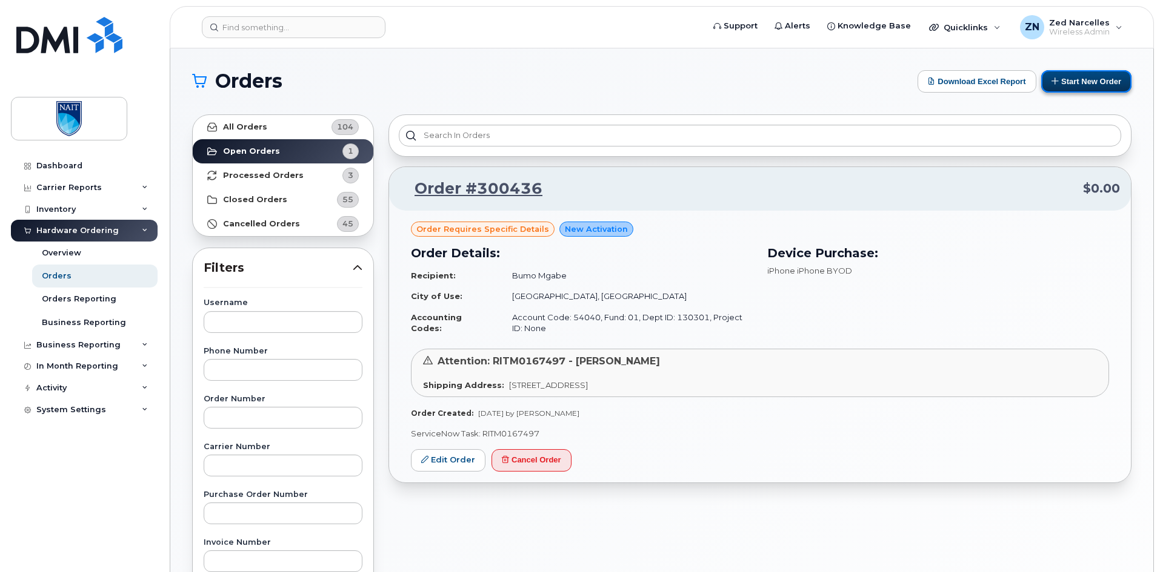
click at [1072, 84] on button "Start New Order" at bounding box center [1086, 81] width 90 height 22
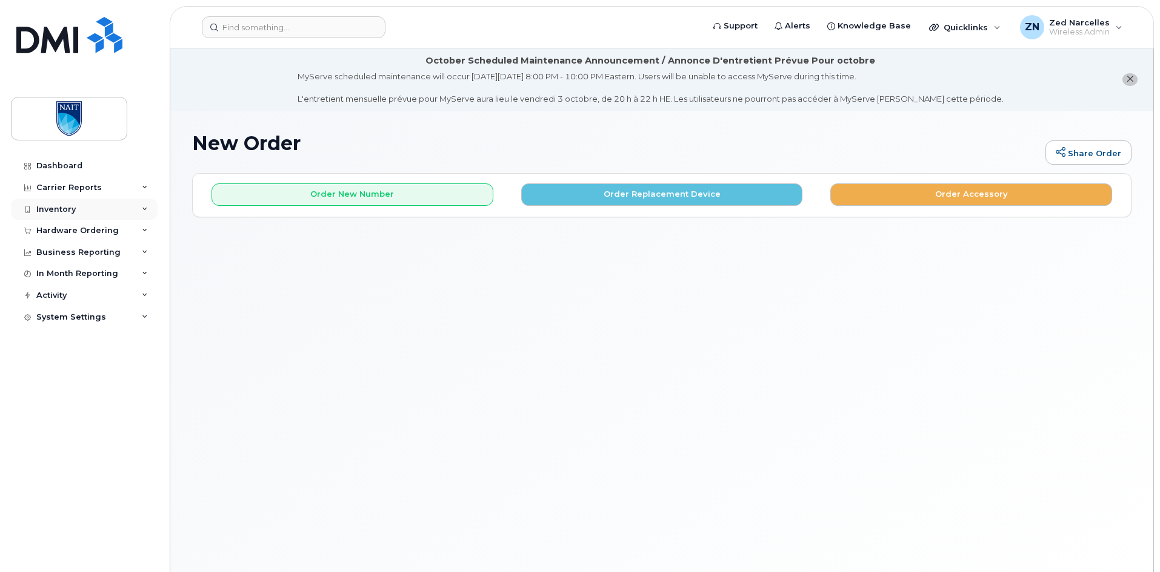
click at [117, 212] on div "Inventory" at bounding box center [84, 210] width 147 height 22
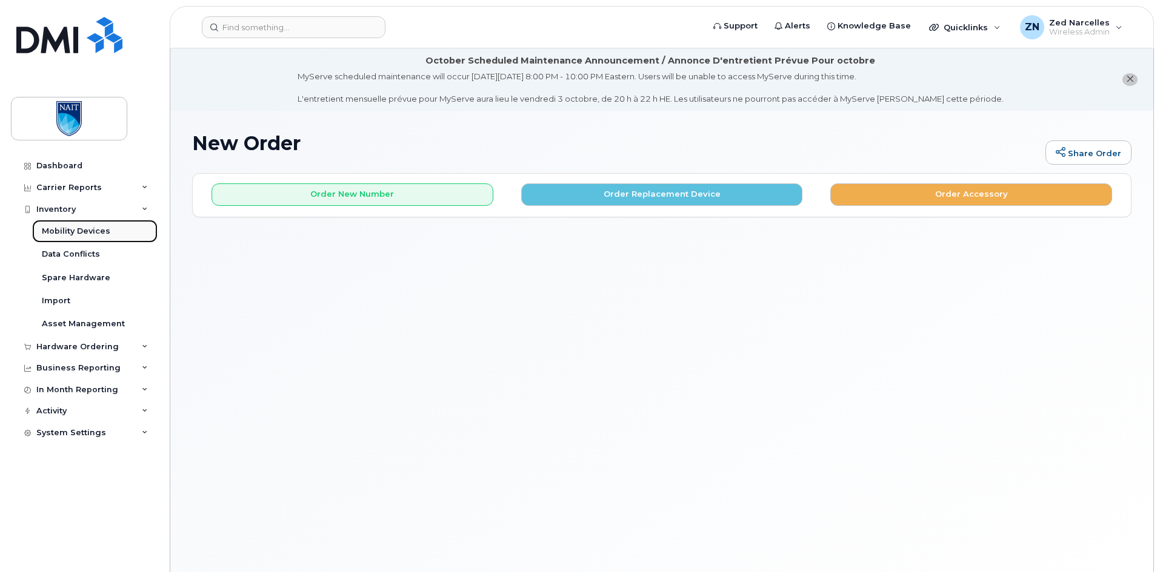
click at [103, 227] on div "Mobility Devices" at bounding box center [76, 231] width 68 height 11
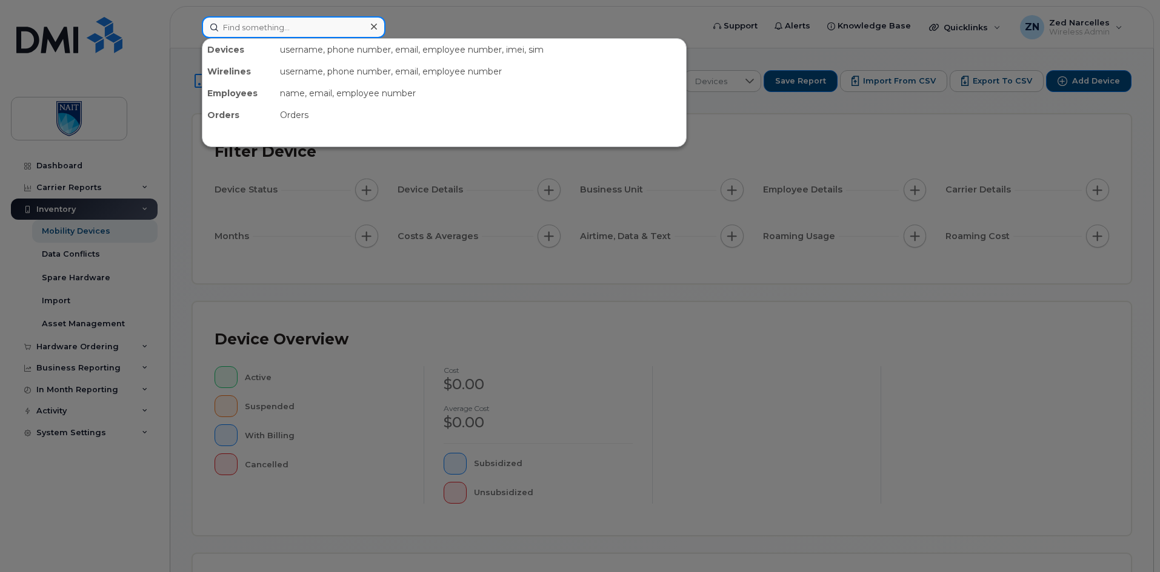
click at [310, 24] on input at bounding box center [294, 27] width 184 height 22
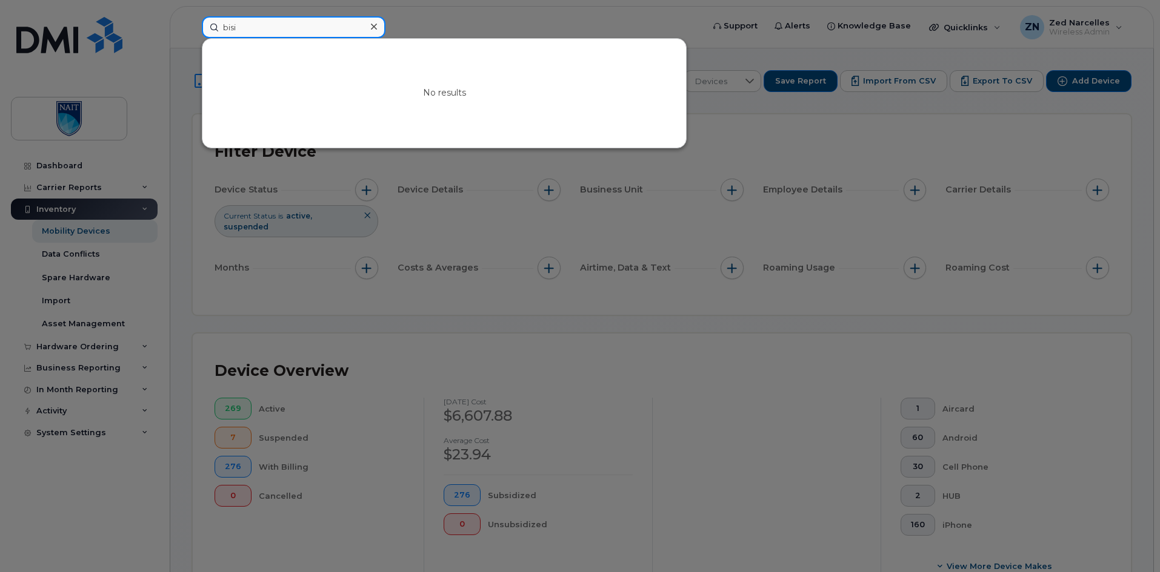
type input "bisi"
click at [104, 337] on div at bounding box center [580, 286] width 1160 height 572
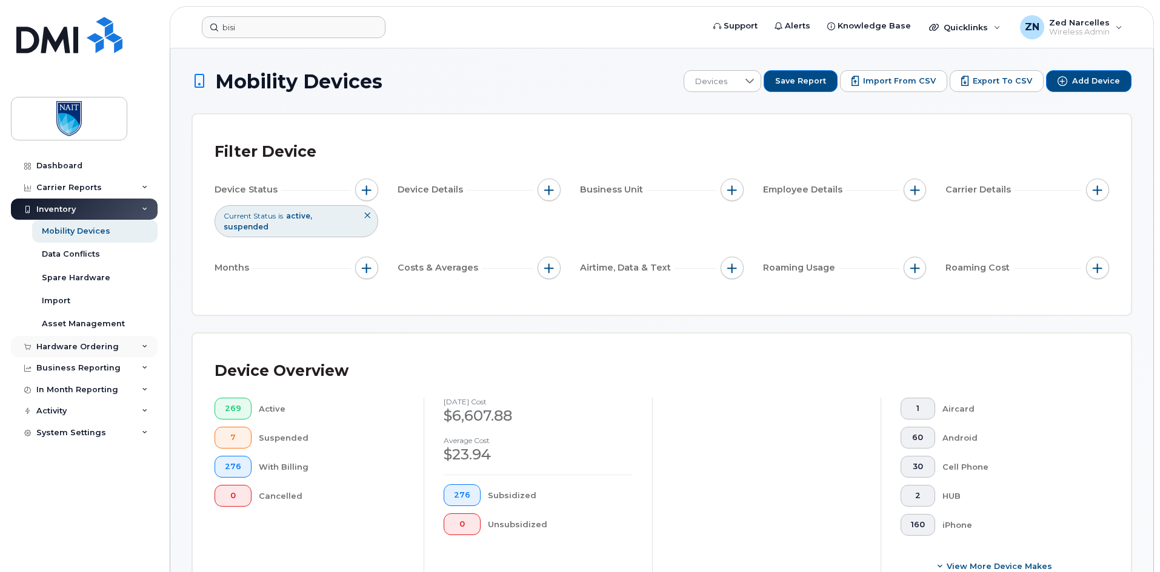
click at [106, 349] on div "Hardware Ordering" at bounding box center [77, 347] width 82 height 10
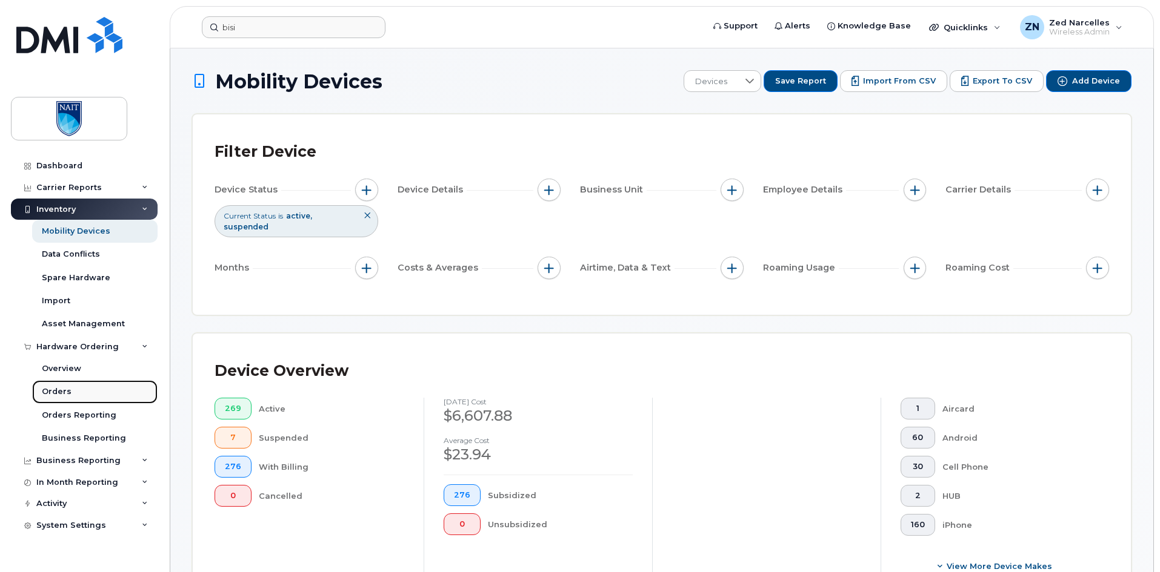
click at [65, 391] on div "Orders" at bounding box center [57, 392] width 30 height 11
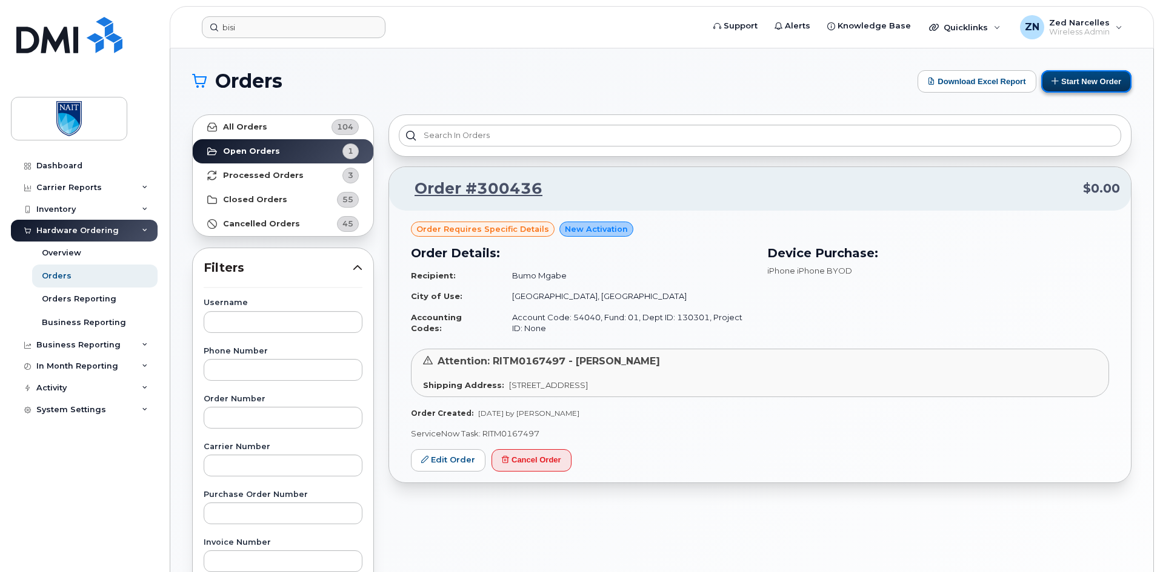
click at [1069, 89] on button "Start New Order" at bounding box center [1086, 81] width 90 height 22
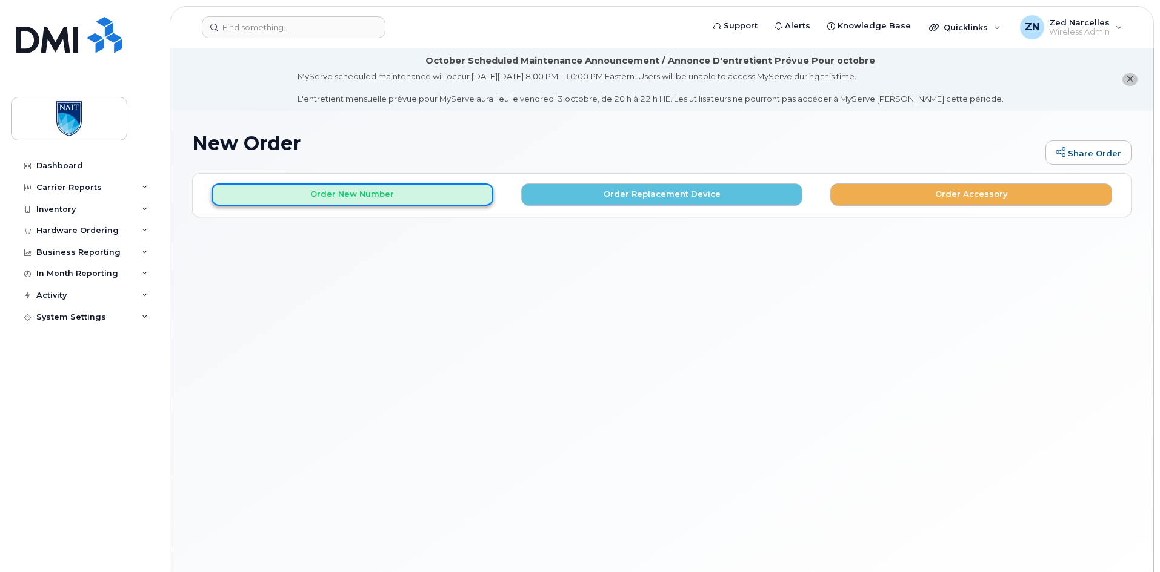
click at [476, 190] on button "Order New Number" at bounding box center [352, 195] width 282 height 22
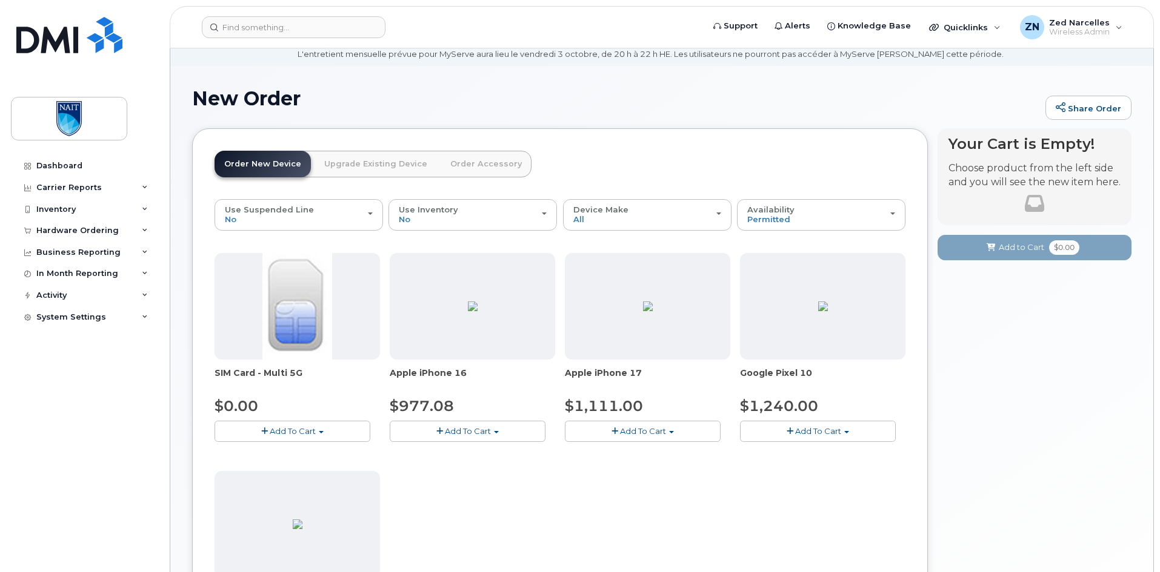
scroll to position [61, 0]
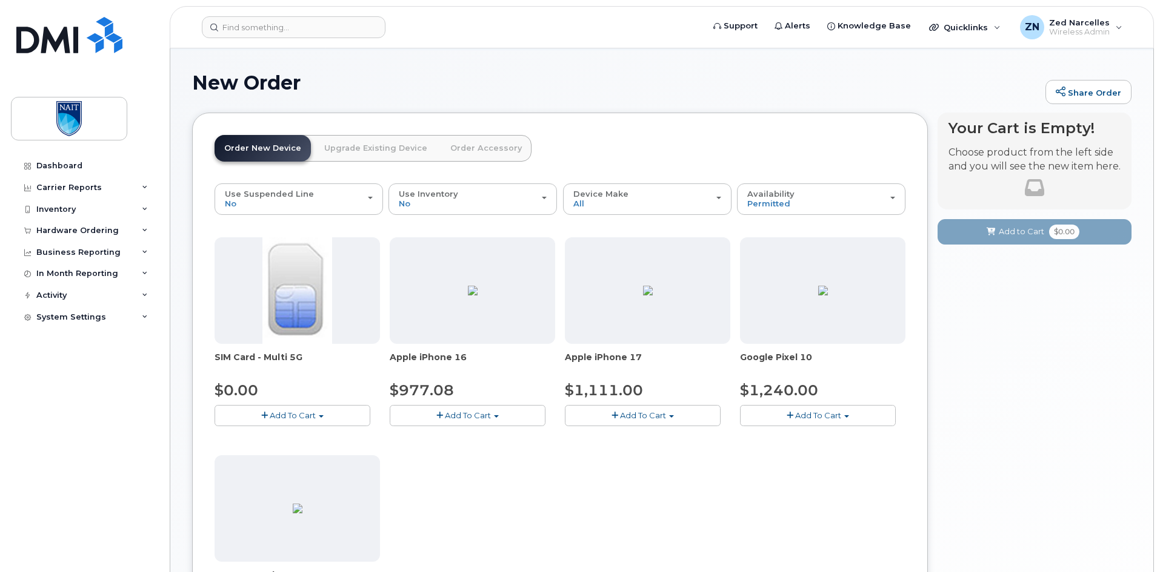
click at [831, 422] on button "Add To Cart" at bounding box center [818, 415] width 156 height 21
click at [840, 454] on link "$1240.00 - 30-day activation (128GB model)" at bounding box center [844, 453] width 203 height 15
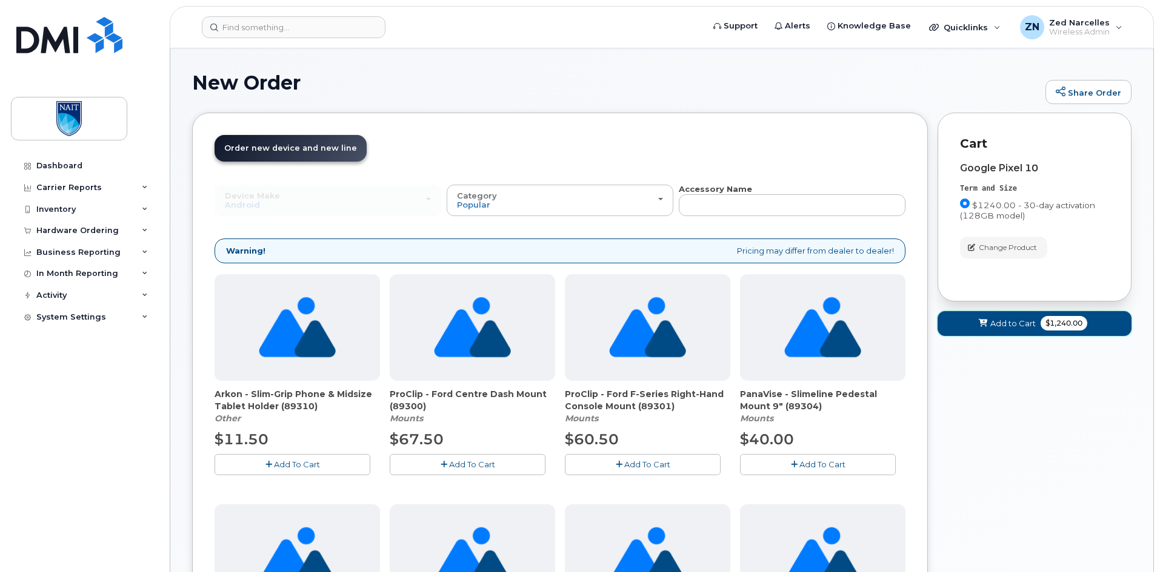
click at [992, 328] on span "Add to Cart" at bounding box center [1012, 324] width 45 height 12
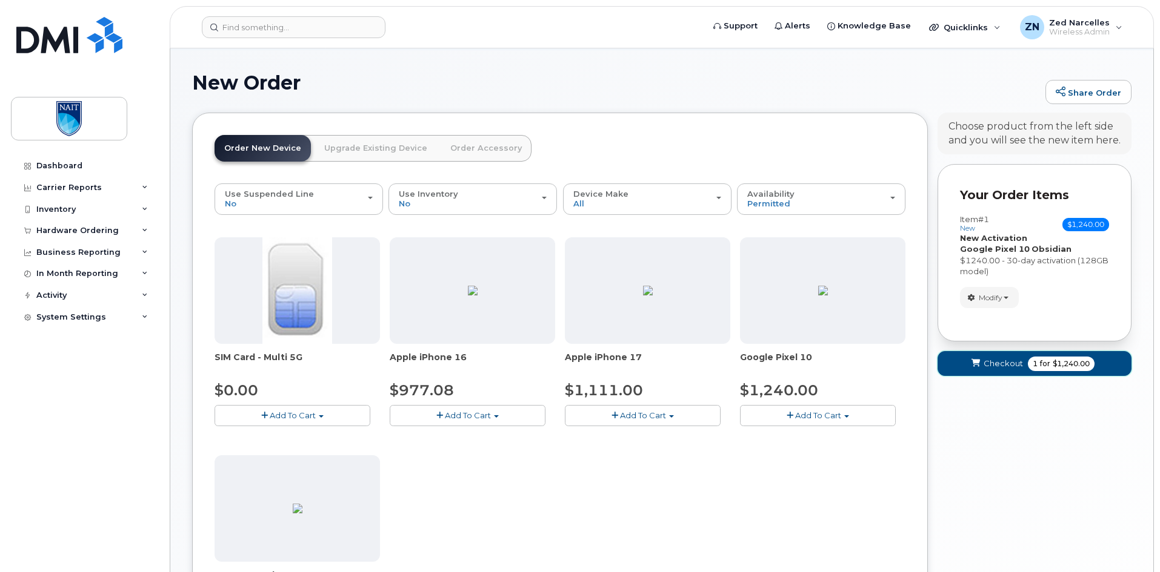
click at [1055, 367] on span "$1,240.00" at bounding box center [1070, 364] width 37 height 11
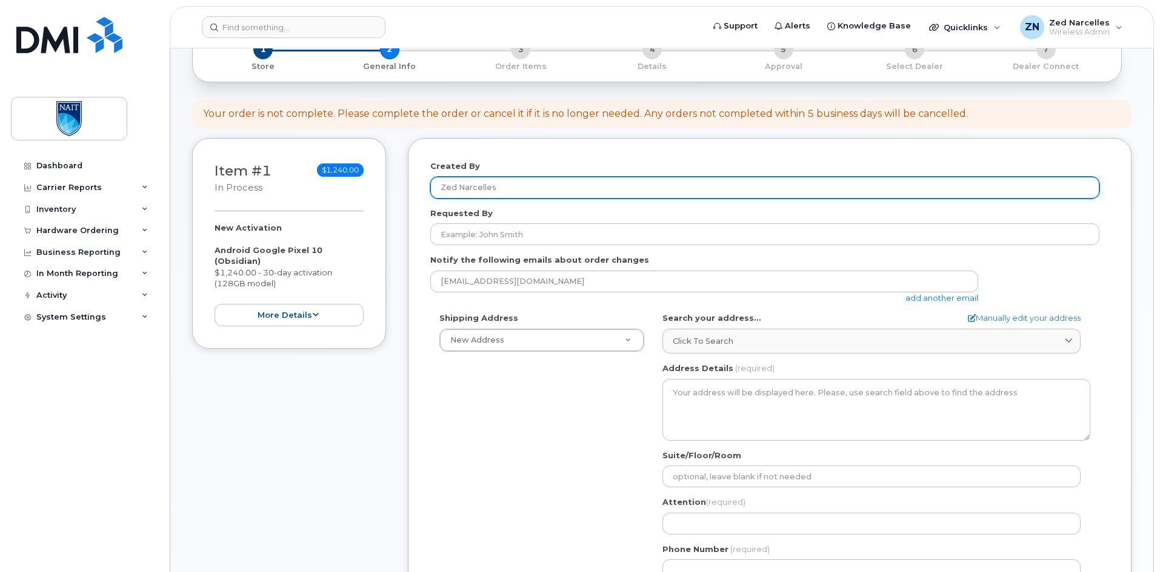
scroll to position [242, 0]
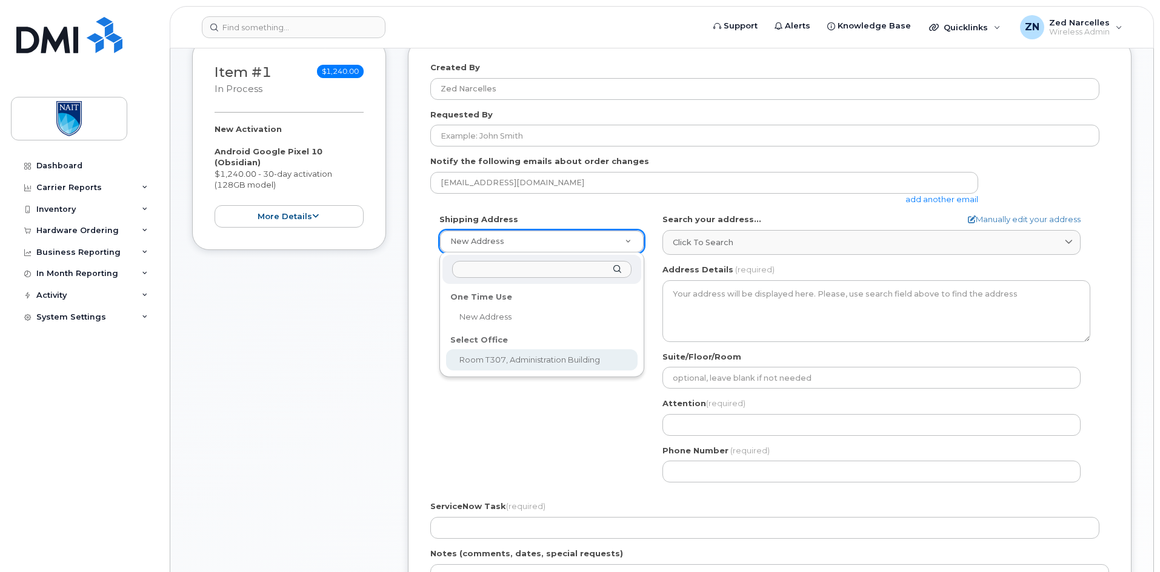
select select
type textarea "11762 106 St NW Edmonton Alberta T5G 2R1"
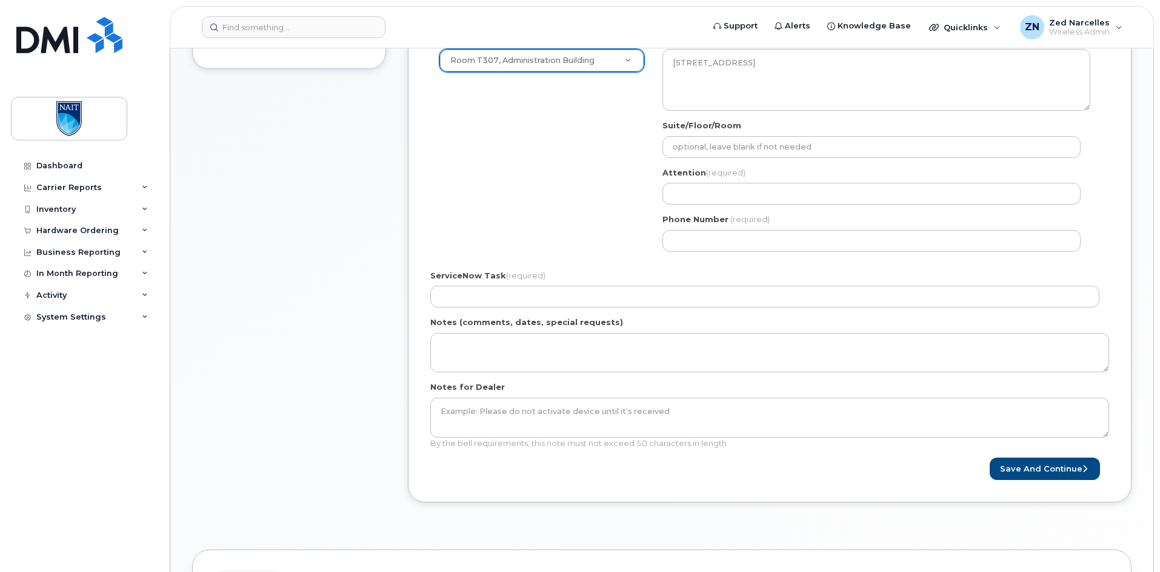
scroll to position [424, 0]
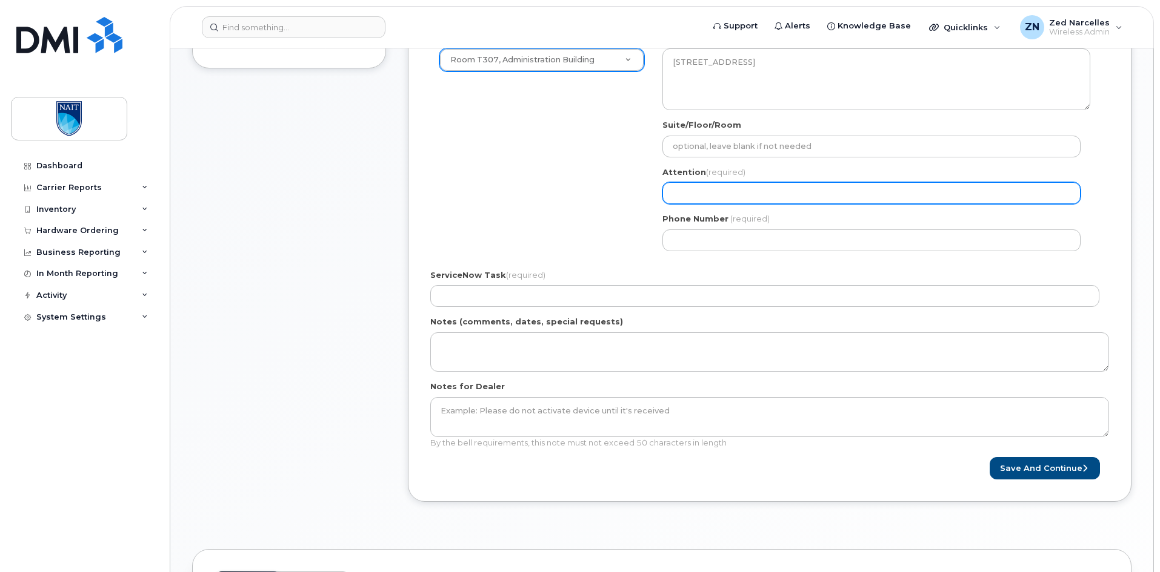
click at [706, 189] on input "Attention (required)" at bounding box center [871, 193] width 418 height 22
type input "RITM0160776-Zed Narcelles"
click at [680, 190] on input "RITM0160776-Zed Narcelles" at bounding box center [871, 193] width 418 height 22
paste input "852"
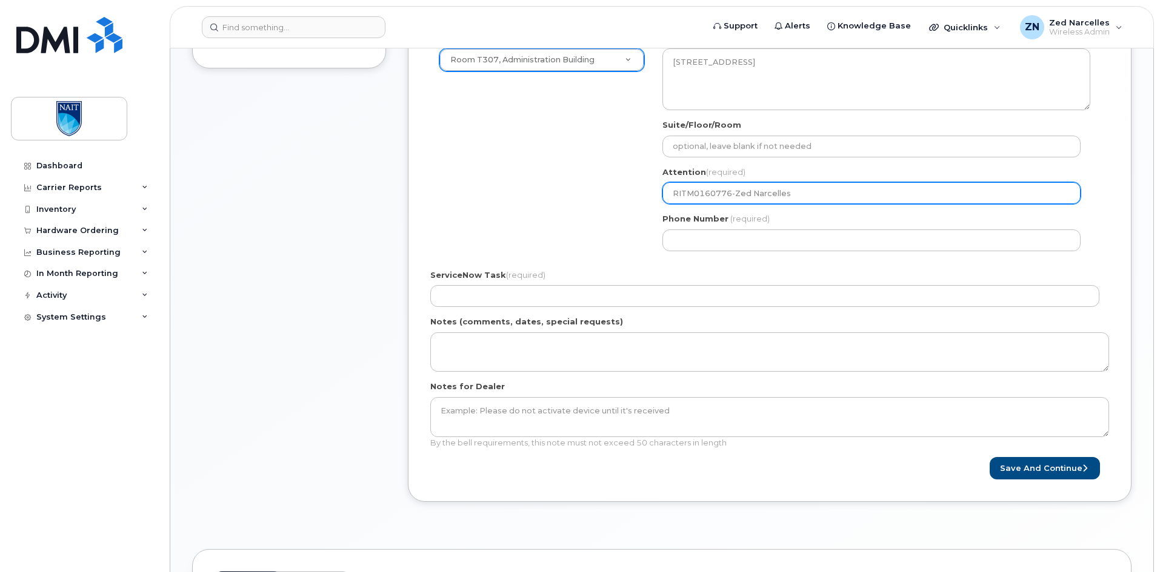
select select
drag, startPoint x: 808, startPoint y: 194, endPoint x: 588, endPoint y: 198, distance: 219.9
click at [589, 199] on div "Shipping Address Room T307, Administration Building New Address Room T307, Admi…" at bounding box center [764, 146] width 669 height 228
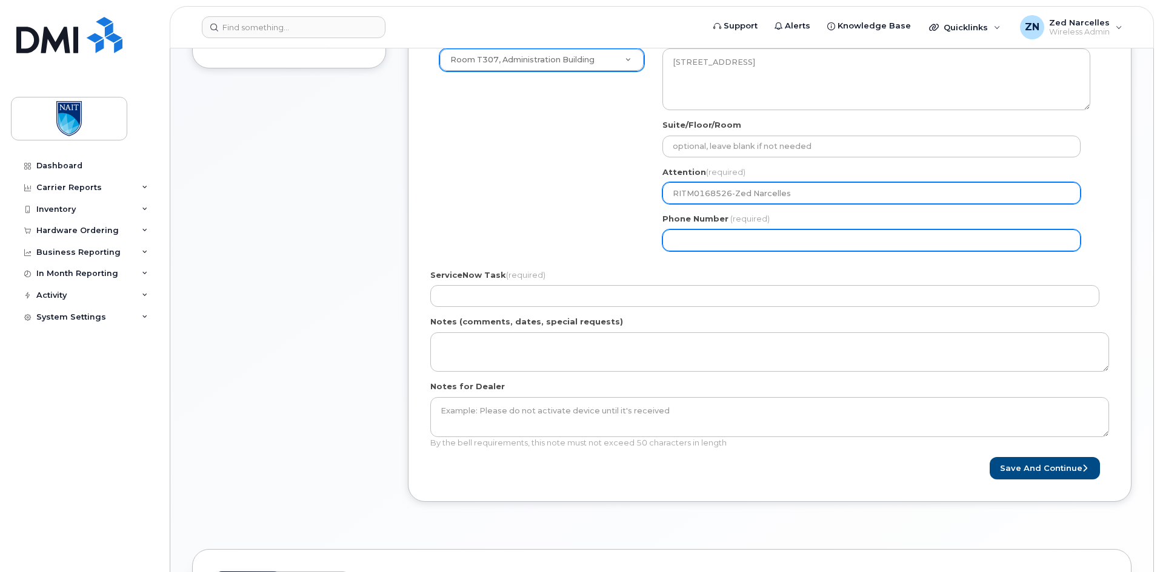
type input "RITM0168526-Zed Narcelles"
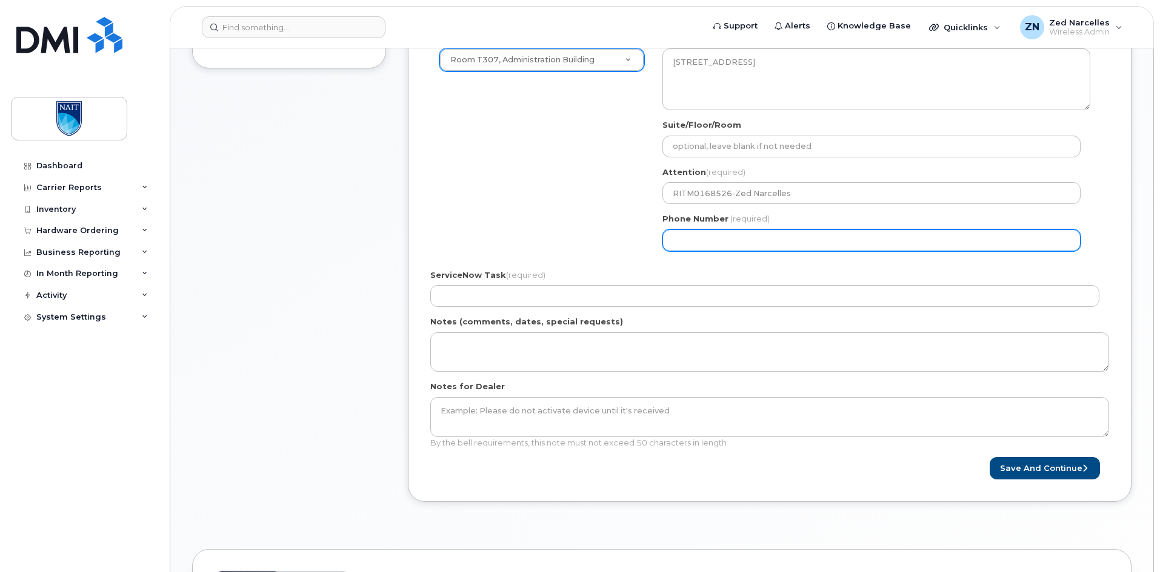
click at [732, 249] on input "Phone Number" at bounding box center [871, 241] width 418 height 22
select select
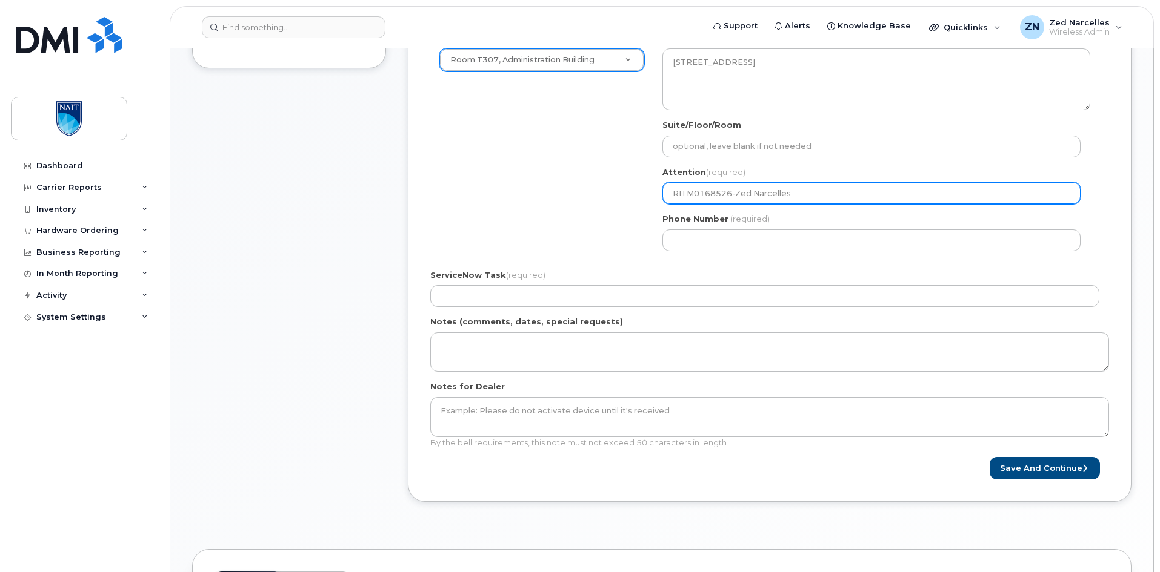
click at [746, 190] on input "RITM0168526-Zed Narcelles" at bounding box center [871, 193] width 418 height 22
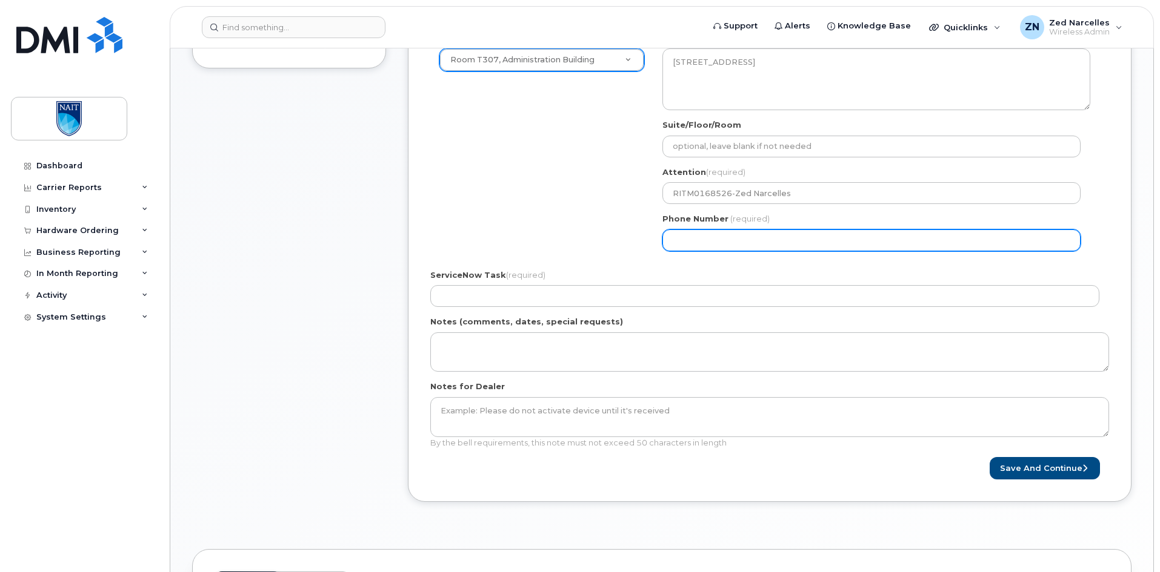
drag, startPoint x: 718, startPoint y: 242, endPoint x: 542, endPoint y: 234, distance: 176.4
click at [542, 234] on div "Shipping Address Room T307, Administration Building New Address Room T307, Admi…" at bounding box center [764, 146] width 669 height 228
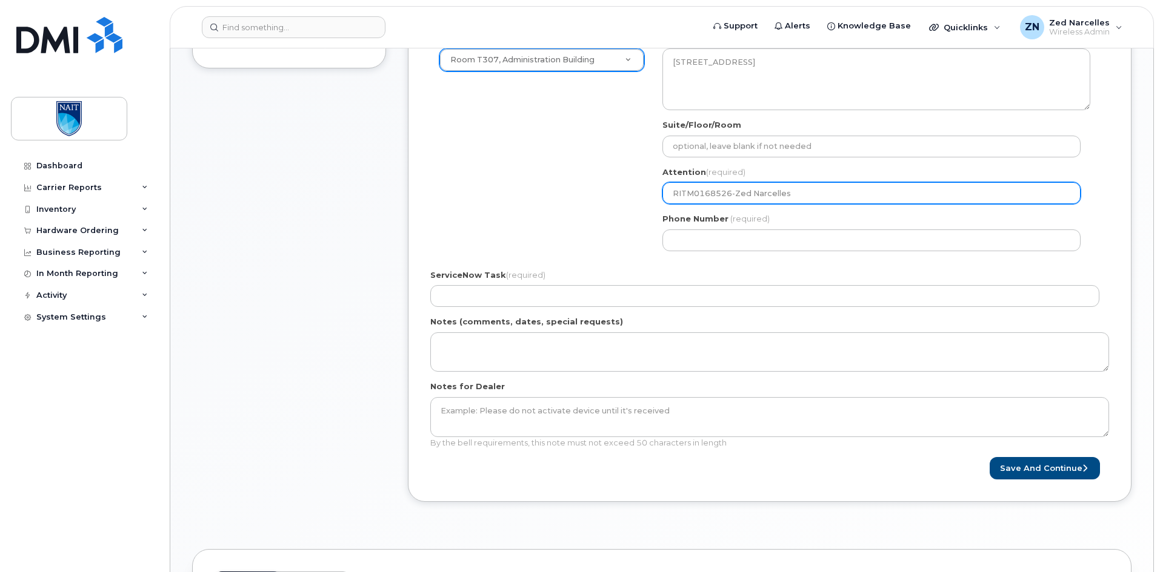
click at [715, 191] on input "RITM0168526-Zed Narcelles" at bounding box center [871, 193] width 418 height 22
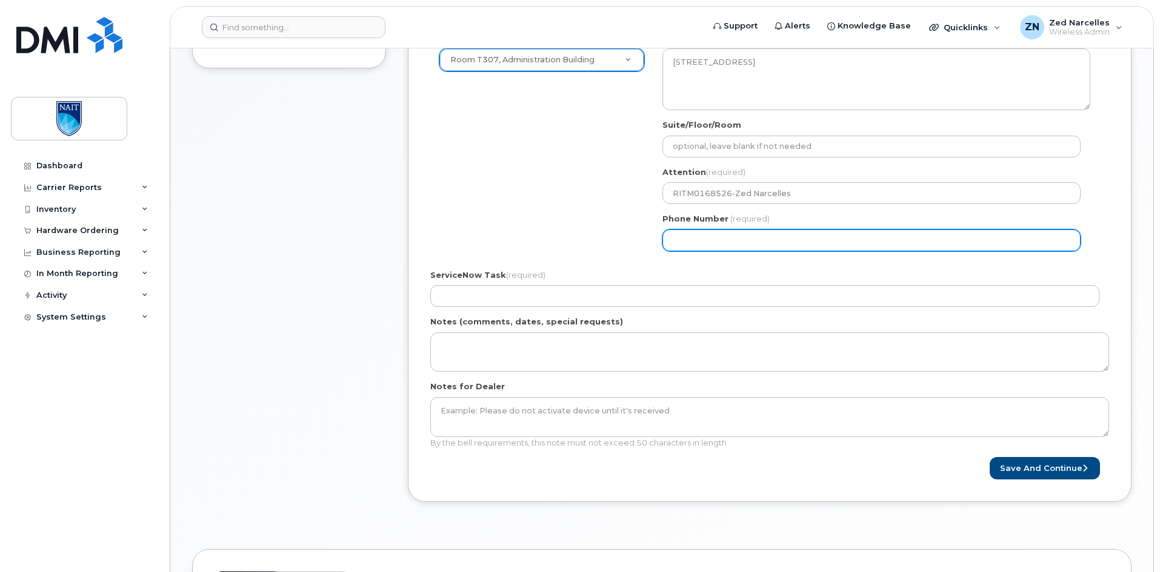
click at [730, 236] on input "Phone Number" at bounding box center [871, 241] width 418 height 22
drag, startPoint x: 761, startPoint y: 238, endPoint x: 549, endPoint y: 234, distance: 211.5
click at [550, 234] on div "Shipping Address Room T307, Administration Building New Address Room T307, Admi…" at bounding box center [764, 146] width 669 height 228
paste input "0168526"
type input "0"
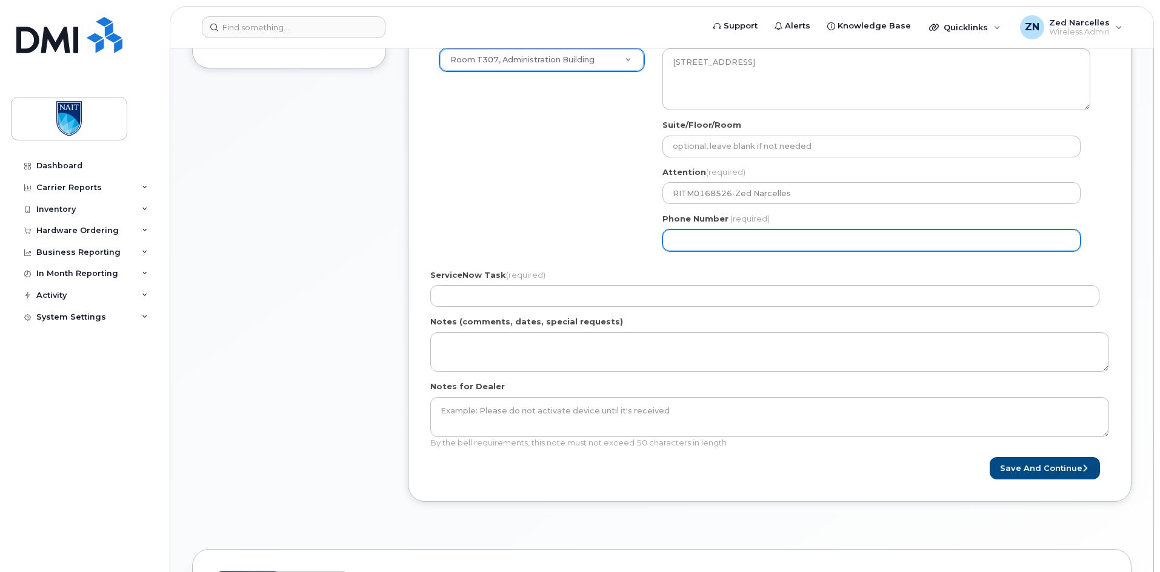
click at [739, 241] on input "Phone Number" at bounding box center [871, 241] width 418 height 22
type input "416826640"
select select
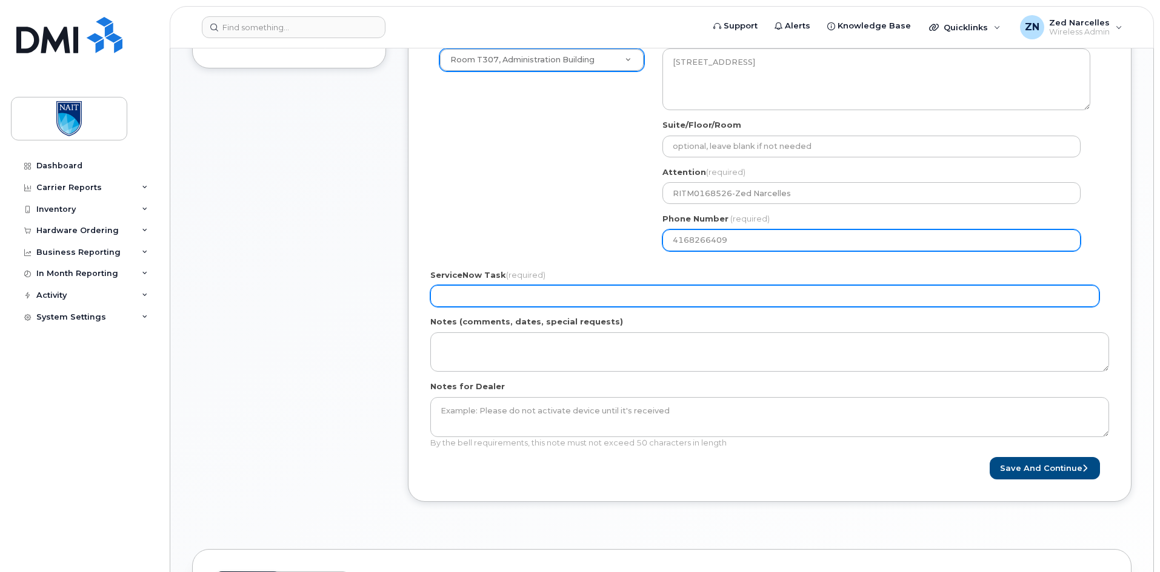
type input "4168266409"
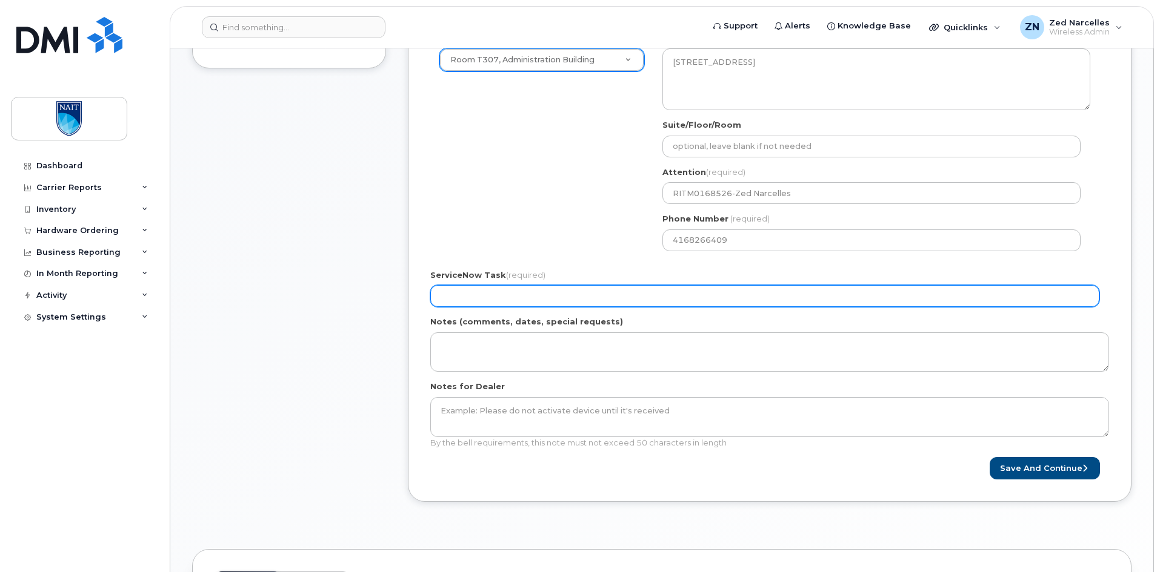
click at [510, 298] on input "ServiceNow Task (required)" at bounding box center [764, 296] width 669 height 22
paste input "RITM0168526-Zed Narcelles"
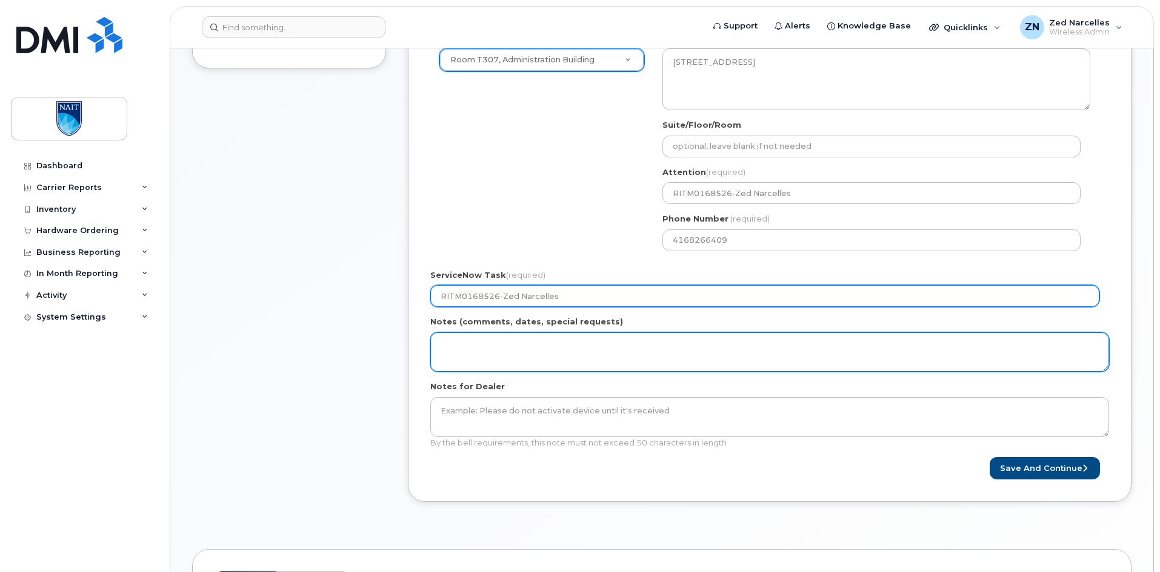
type input "RITM0168526-Zed Narcelles"
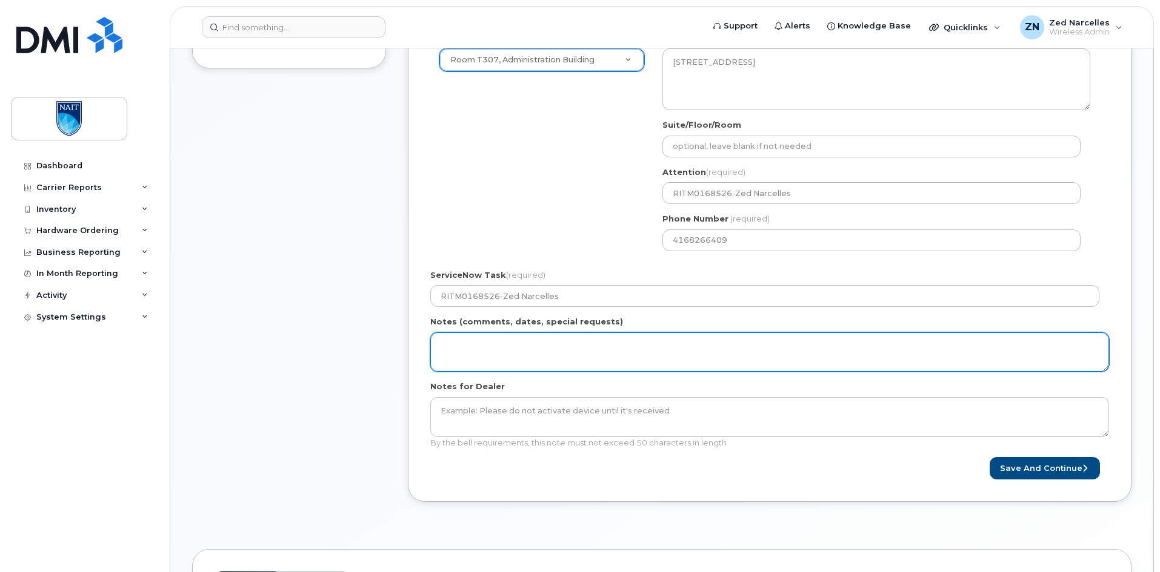
click at [545, 350] on textarea "Notes (comments, dates, special requests)" at bounding box center [769, 353] width 678 height 40
paste textarea "RITM0168526-Zed Narcelles"
type textarea "RITM0168526-Zed Narcelles"
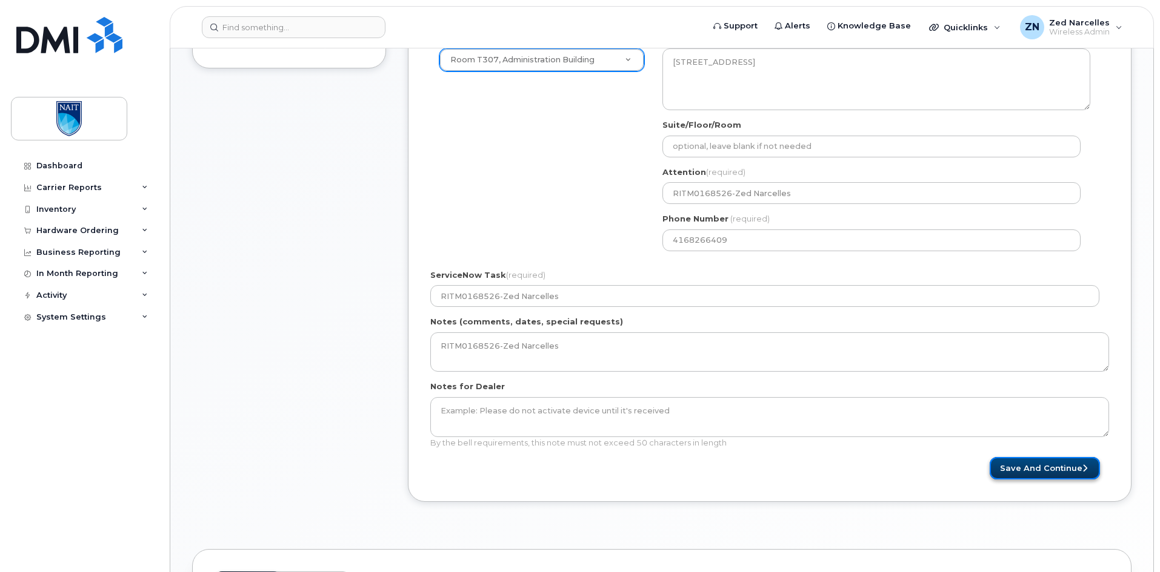
click at [1037, 468] on button "Save and Continue" at bounding box center [1044, 468] width 110 height 22
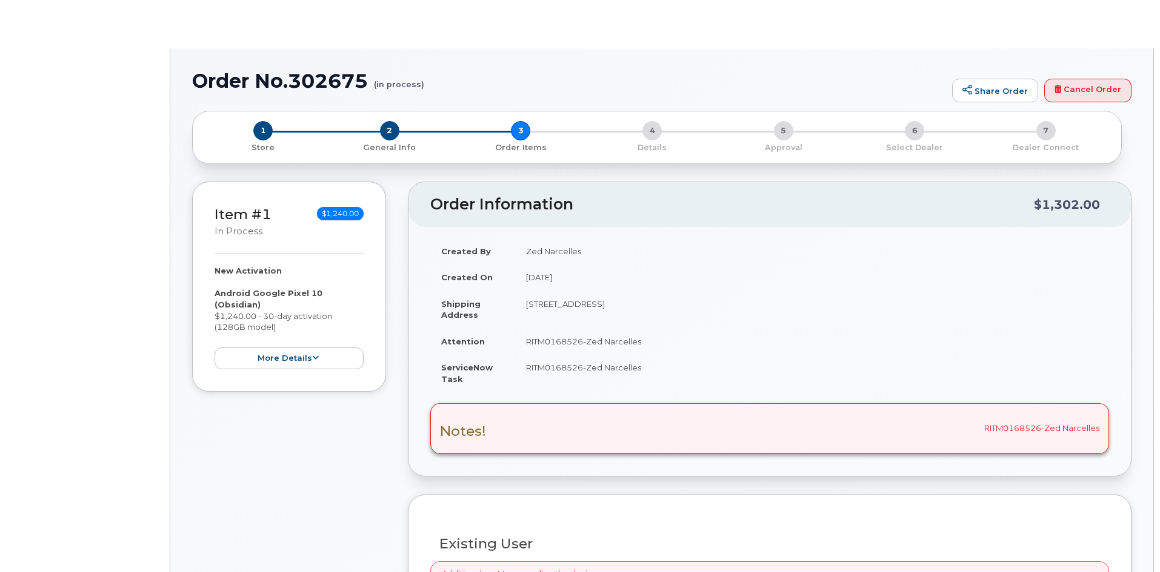
select select "2012794"
radio input "true"
select select
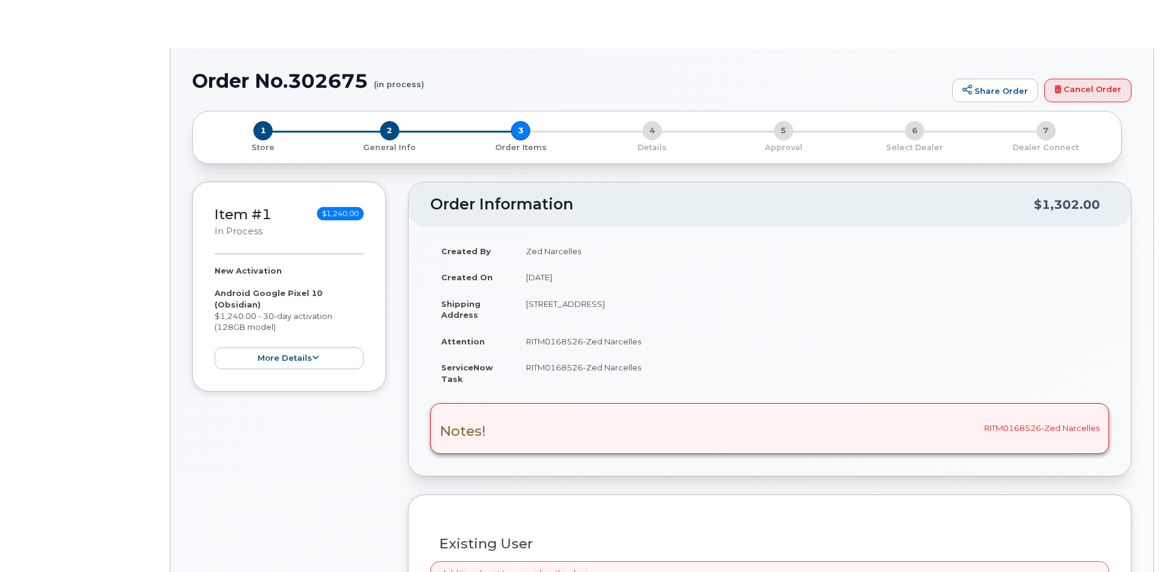
select select
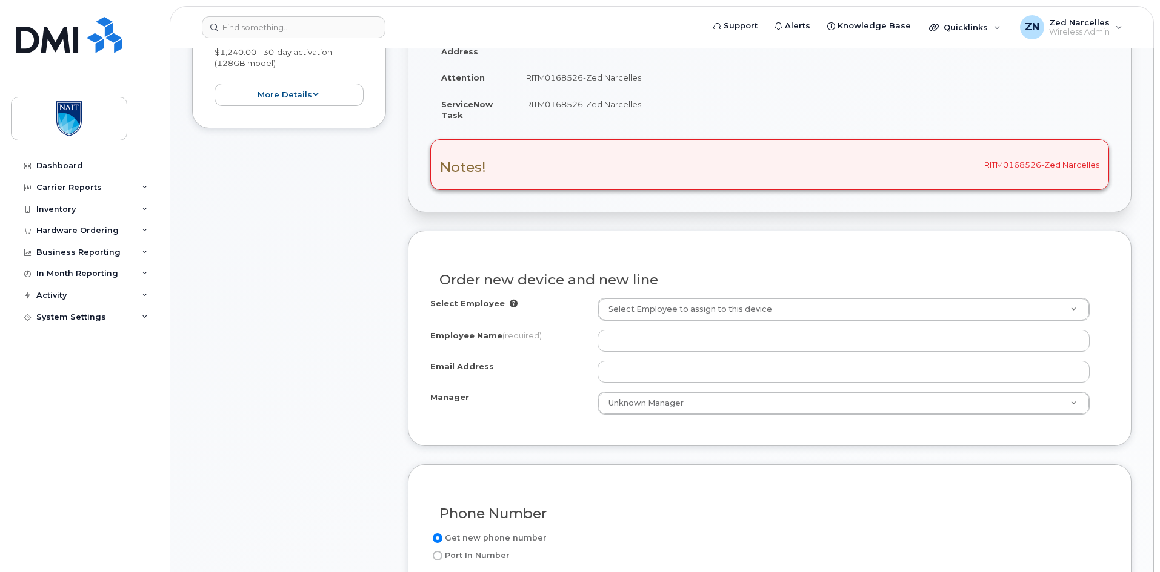
scroll to position [303, 0]
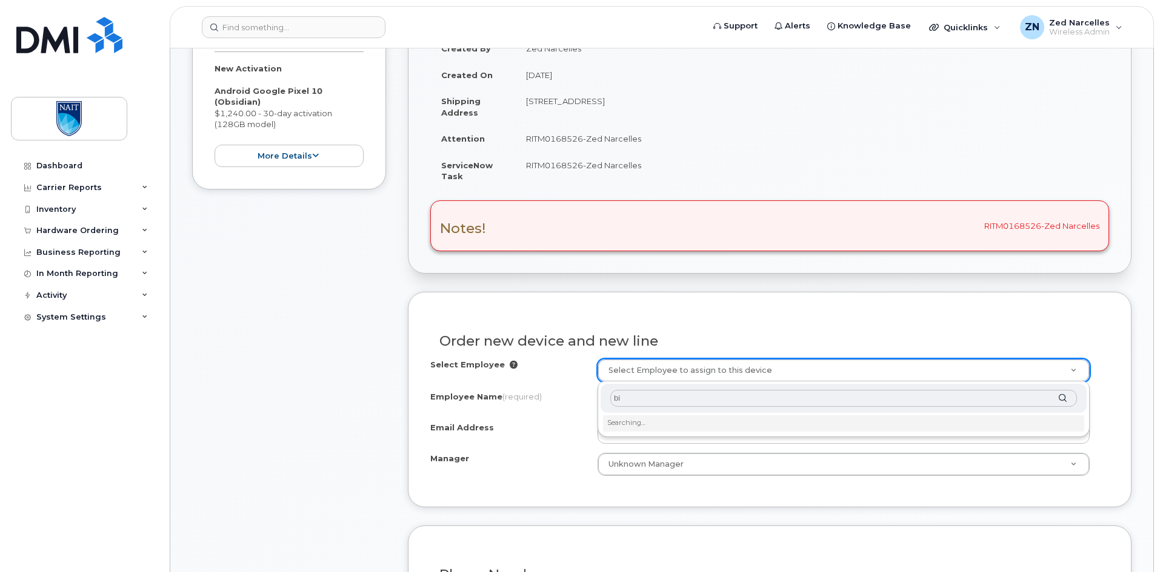
type input "b"
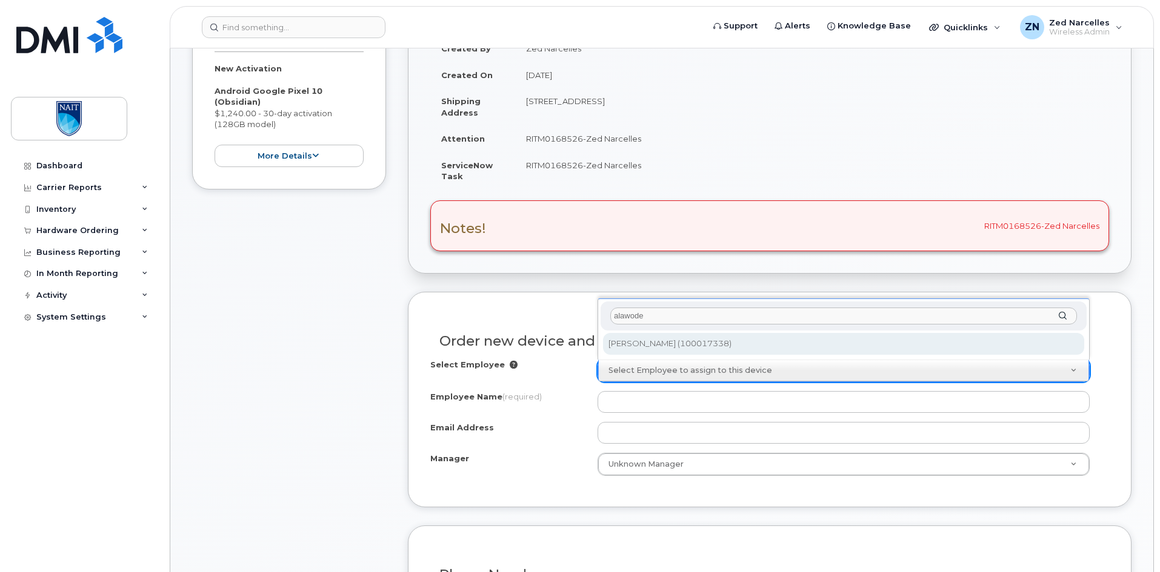
type input "alawode"
type input "2992477"
type input "Oluwasegun Alawode"
type input "BISIA@nait.ca"
select select "2368527"
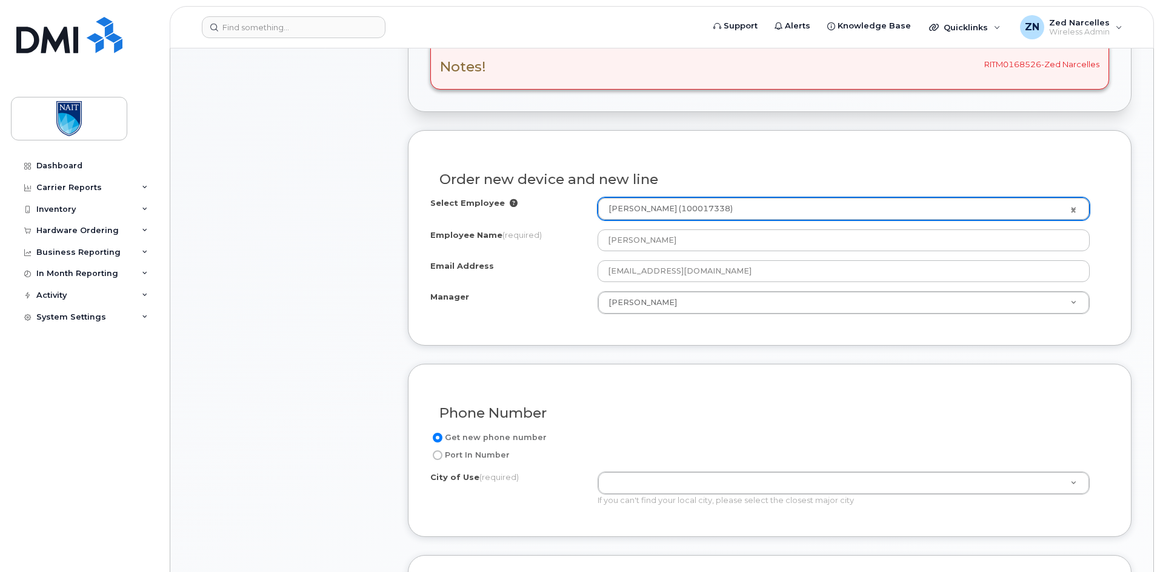
scroll to position [485, 0]
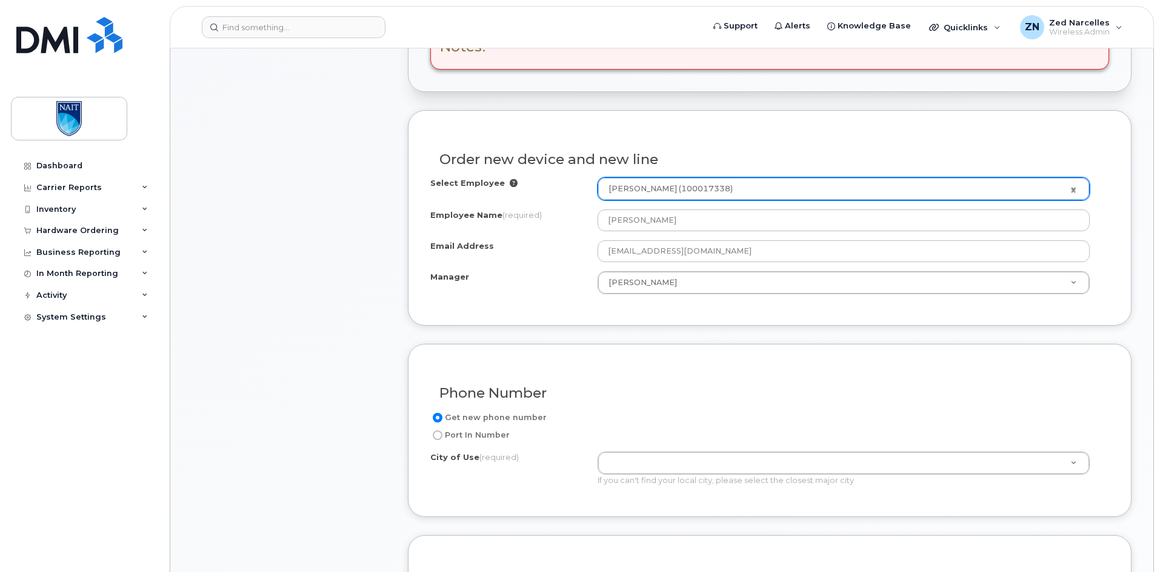
click at [468, 436] on label "Port In Number" at bounding box center [469, 435] width 79 height 15
click at [442, 436] on input "Port In Number" at bounding box center [438, 436] width 10 height 10
radio input "true"
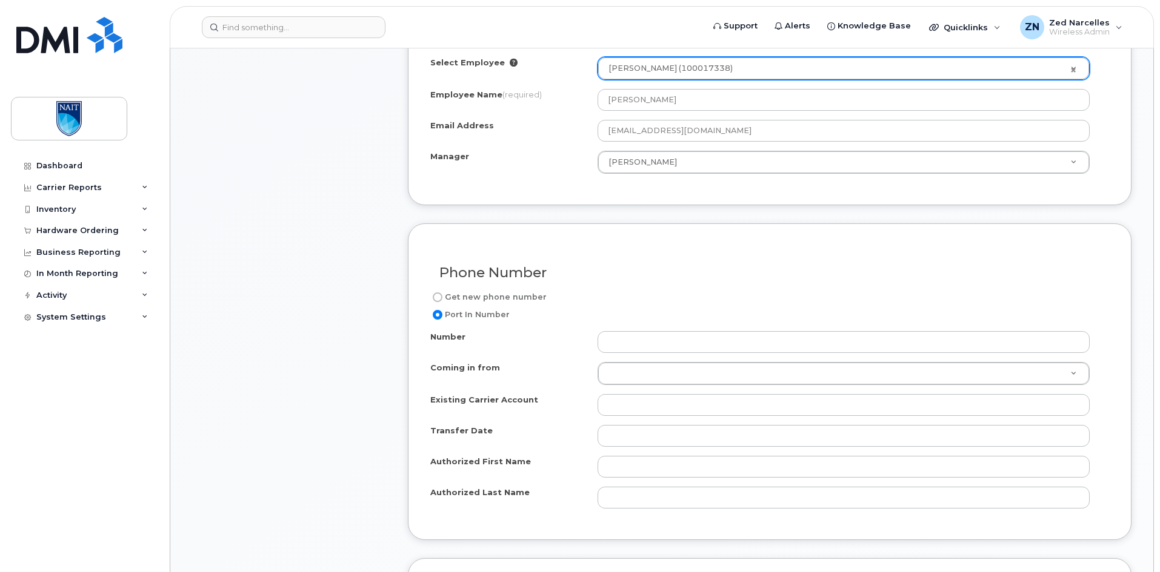
scroll to position [606, 0]
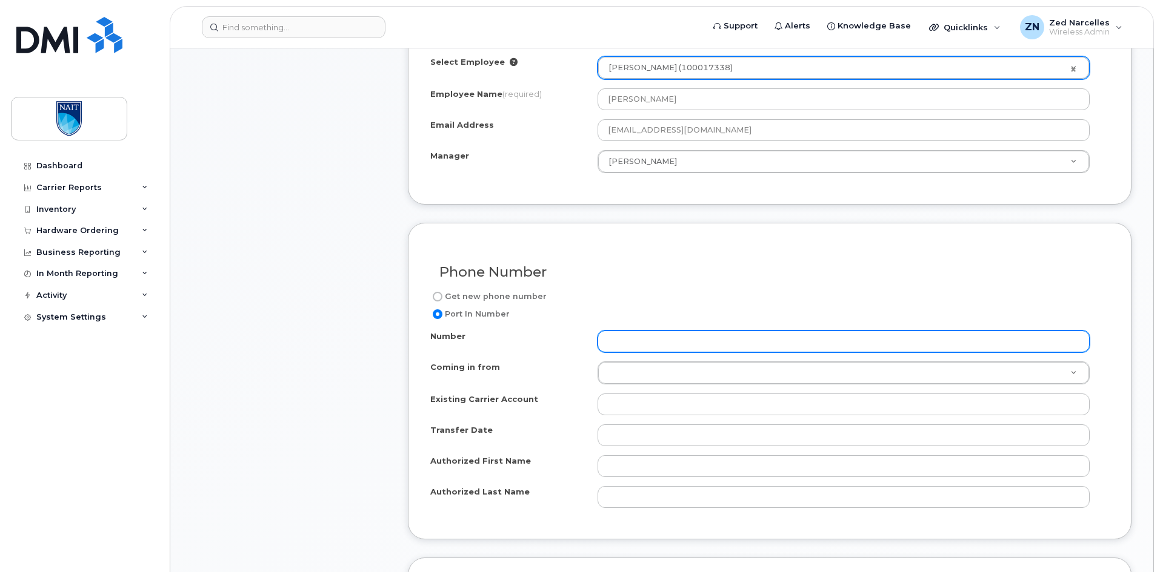
click at [642, 345] on input "Number" at bounding box center [843, 342] width 492 height 22
type input "647-241-3010"
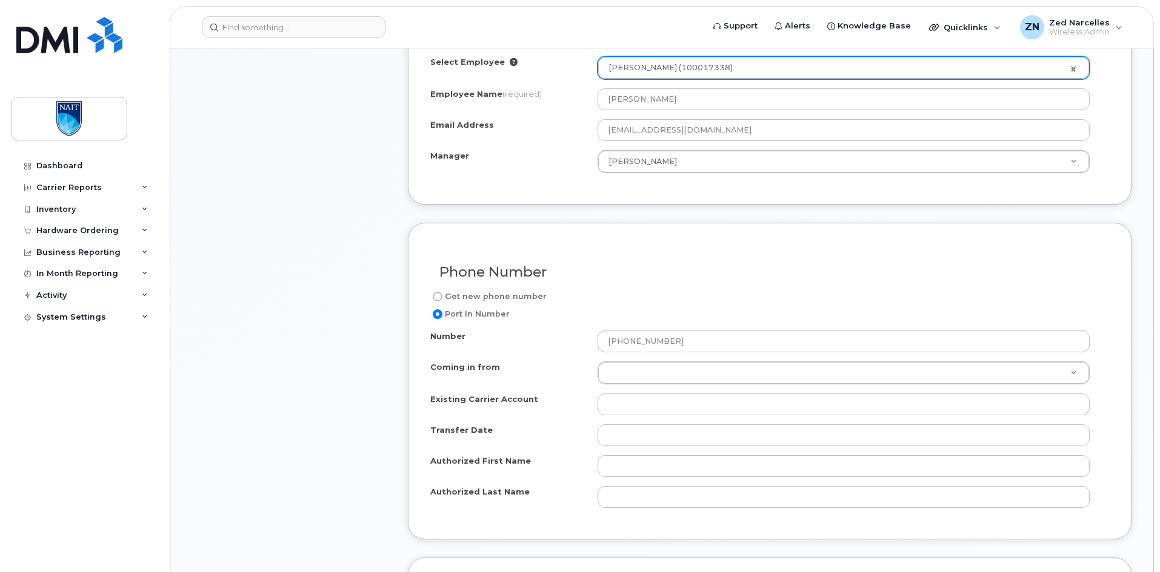
click at [290, 373] on div "Item #1 in process $1,240.00 New Activation Android Google Pixel 10 (Obsidian) …" at bounding box center [289, 354] width 194 height 1356
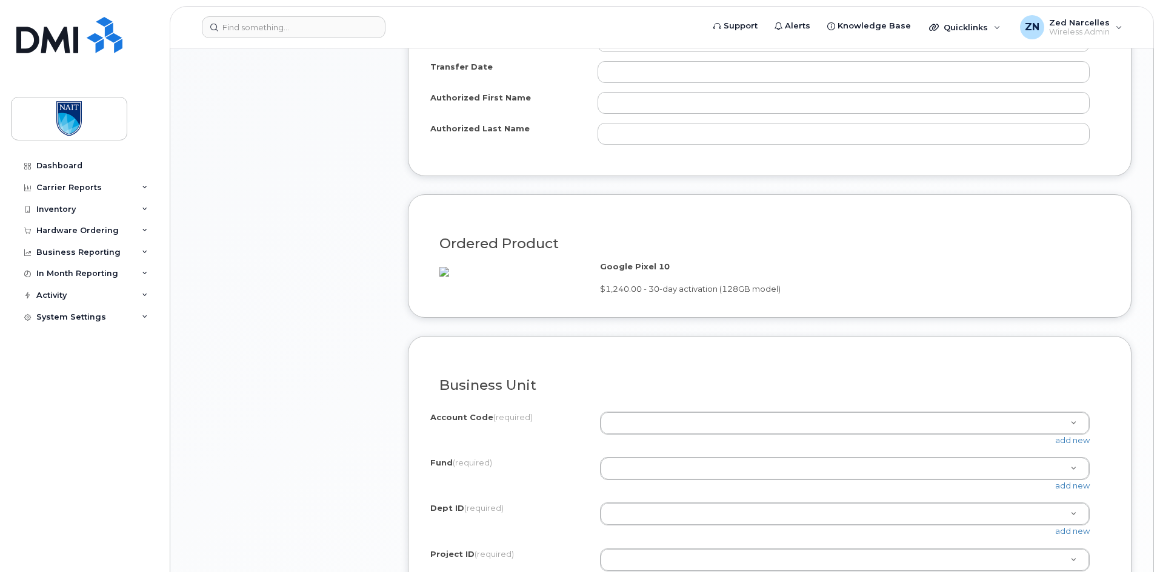
scroll to position [1030, 0]
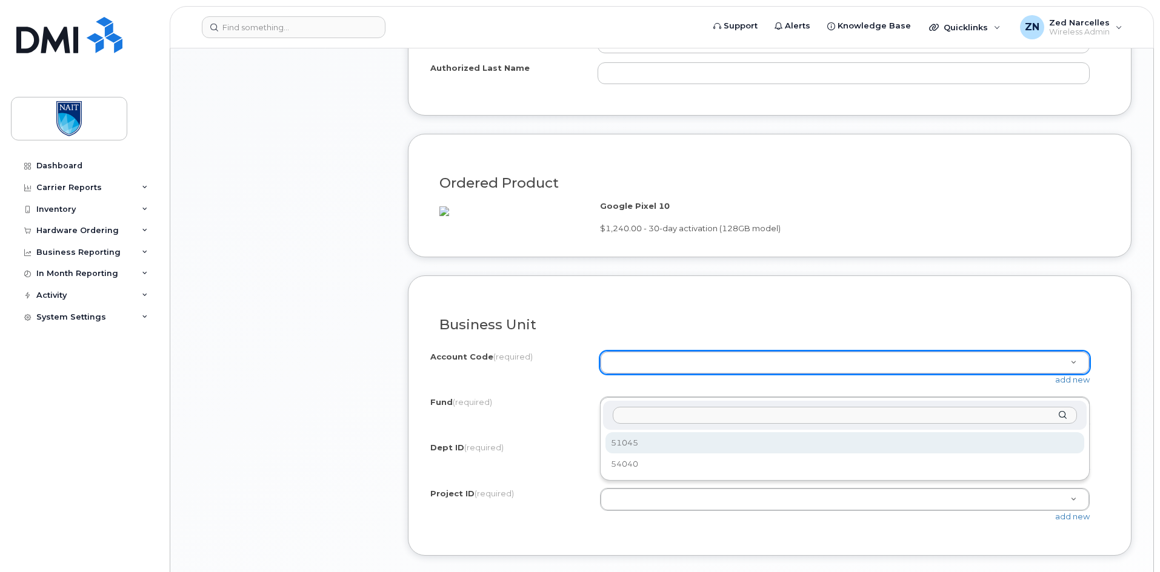
select select "51045"
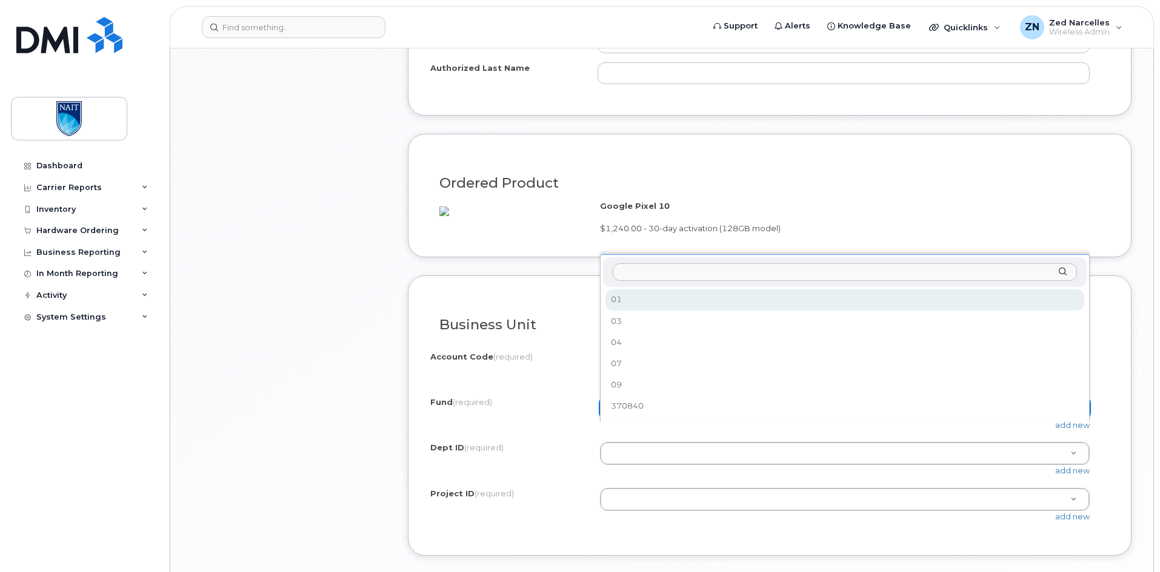
select select "01"
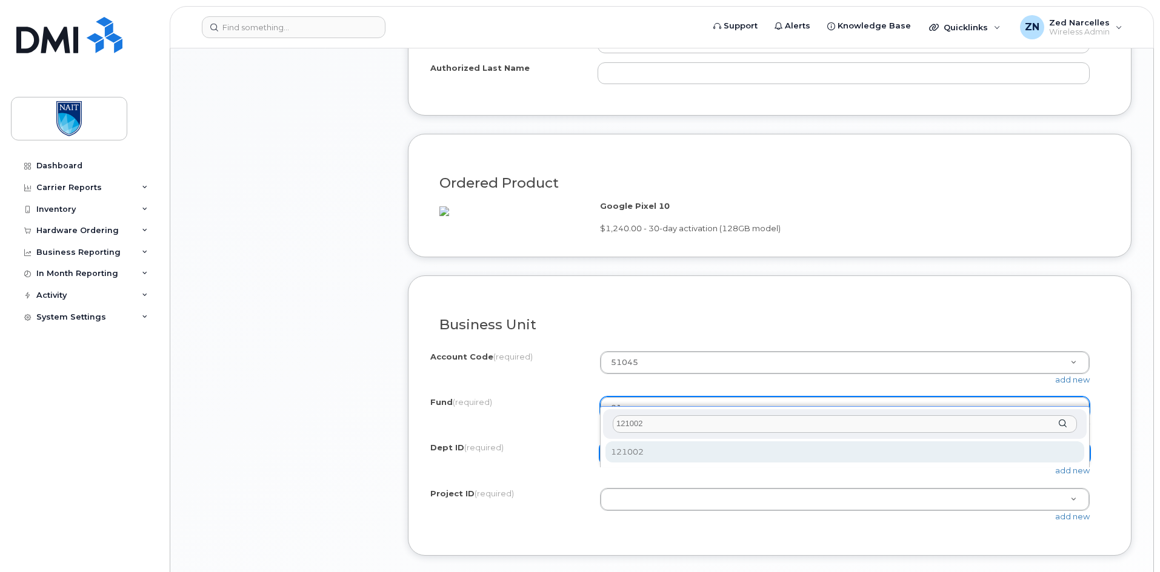
type input "121002"
select select "121002"
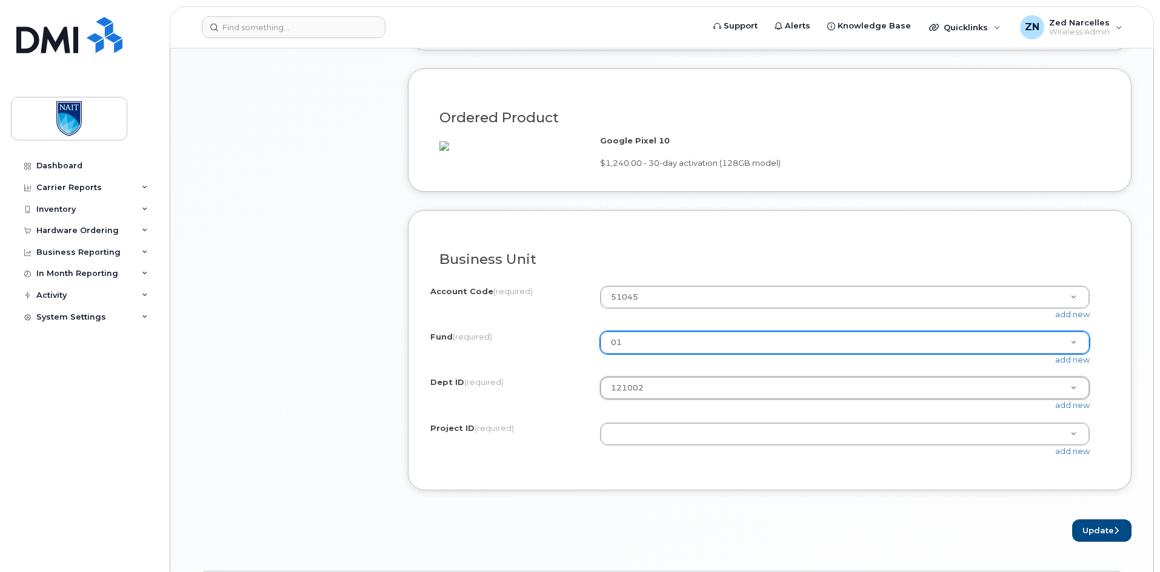
scroll to position [1151, 0]
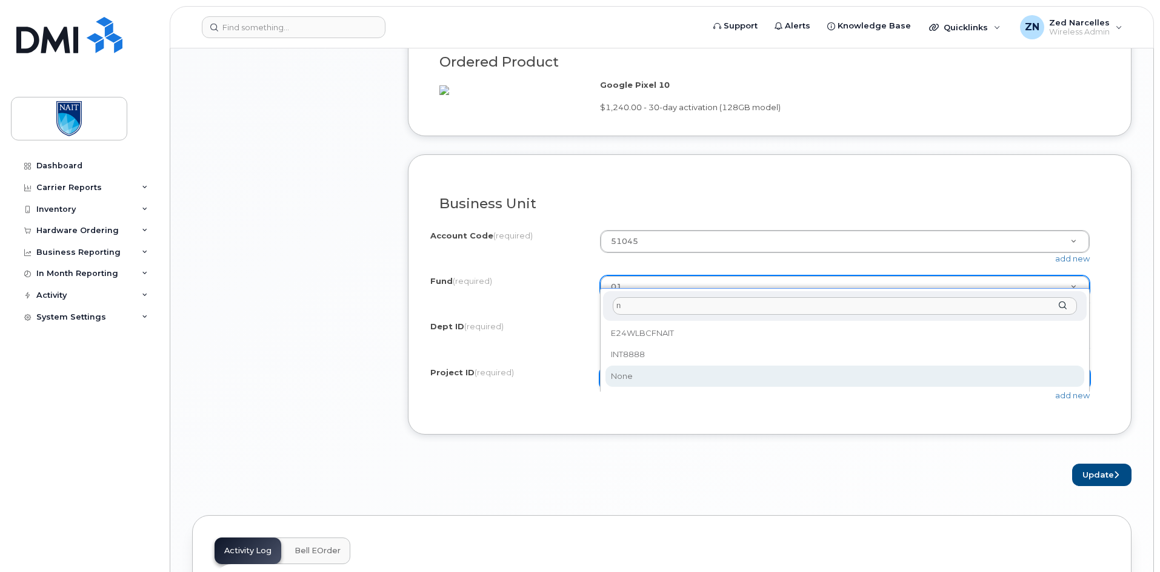
type input "n"
select select "None"
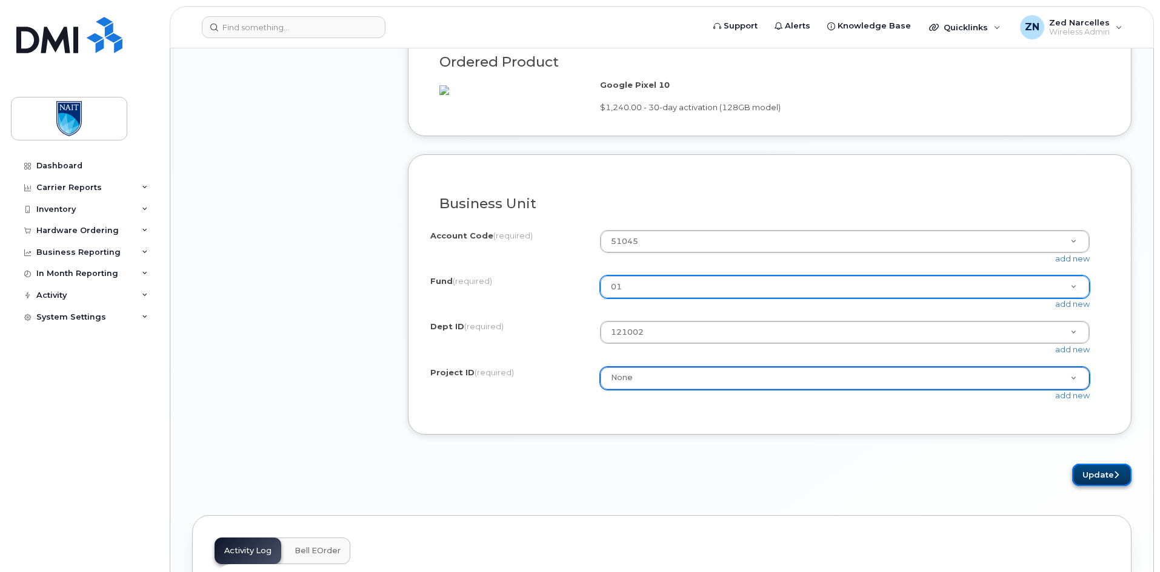
click at [1101, 486] on button "Update" at bounding box center [1101, 475] width 59 height 22
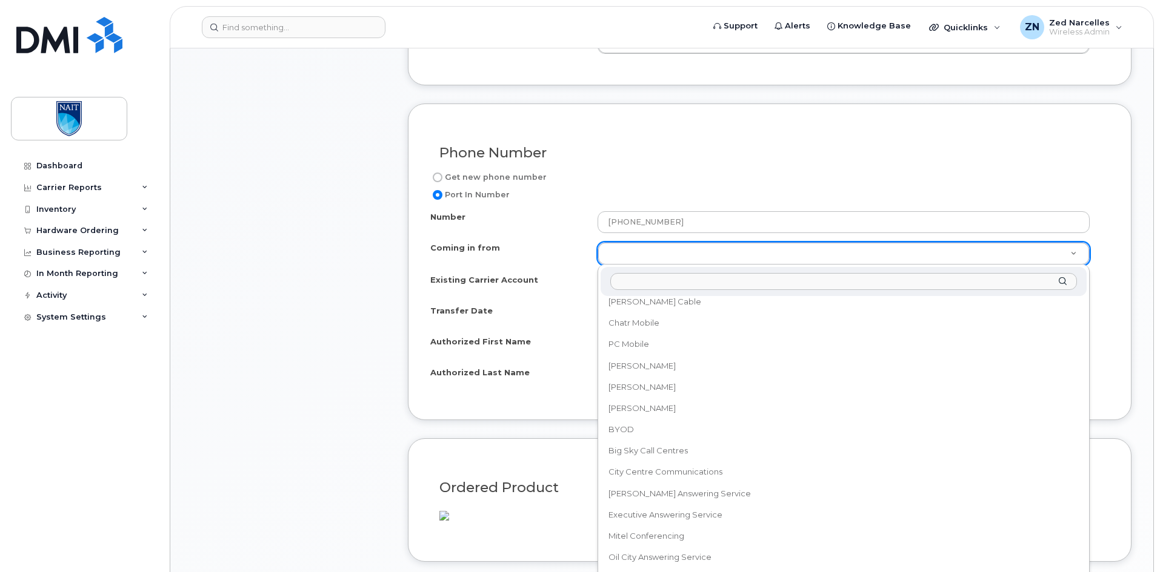
scroll to position [545, 0]
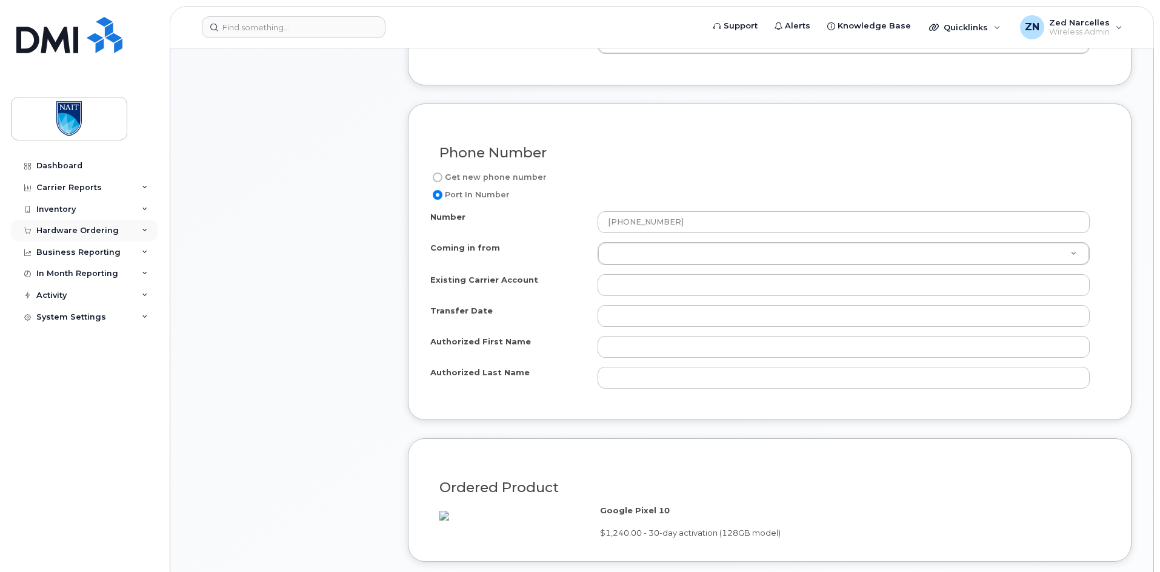
click at [139, 232] on div "Hardware Ordering" at bounding box center [84, 231] width 147 height 22
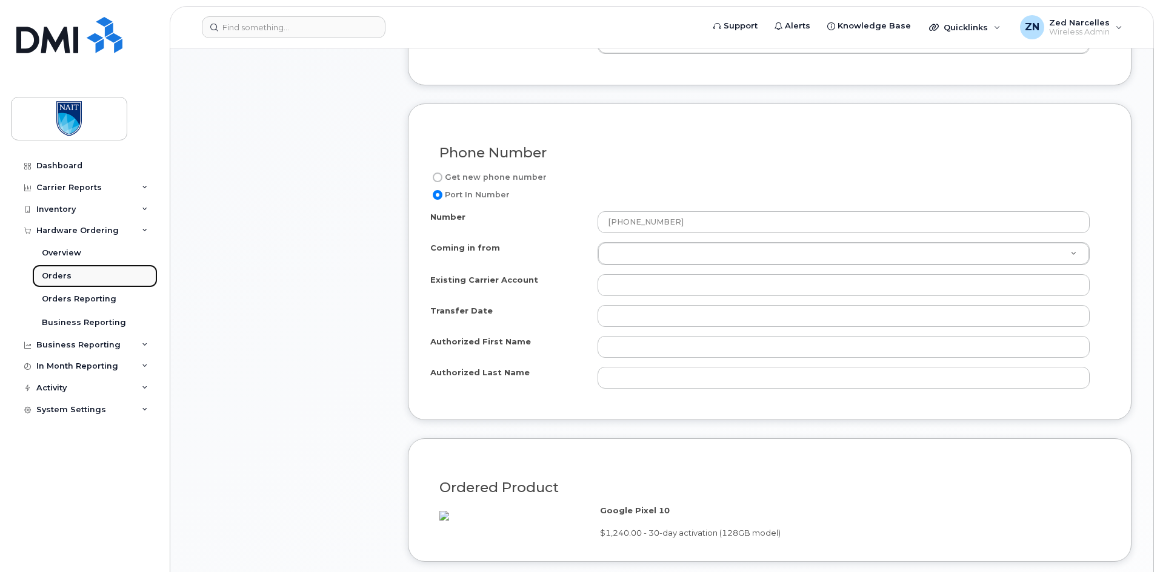
click at [69, 275] on link "Orders" at bounding box center [94, 276] width 125 height 23
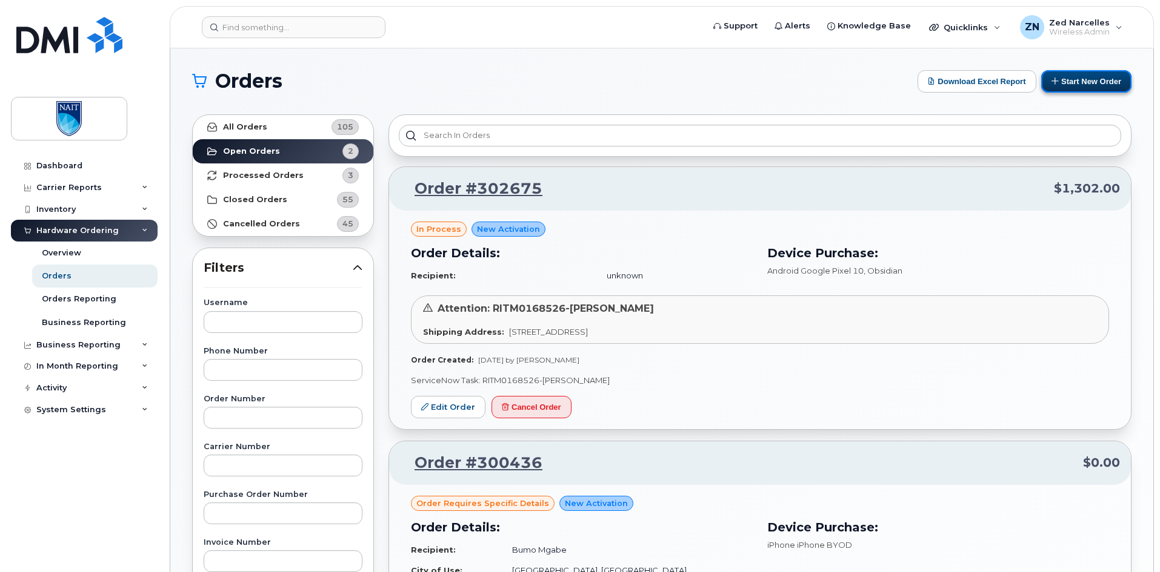
click at [1072, 84] on button "Start New Order" at bounding box center [1086, 81] width 90 height 22
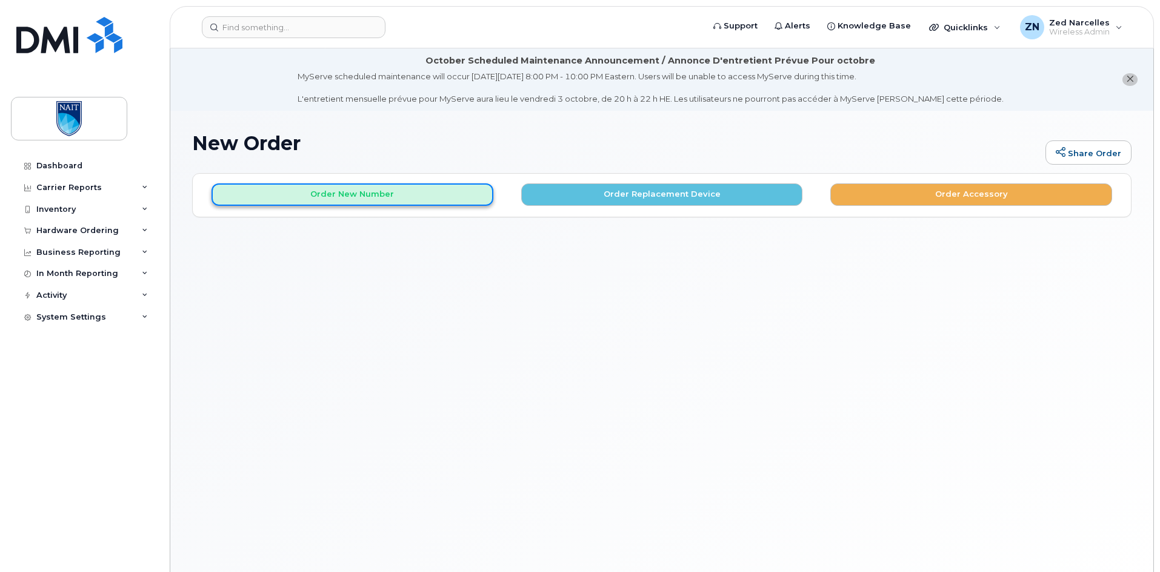
click at [386, 199] on button "Order New Number" at bounding box center [352, 195] width 282 height 22
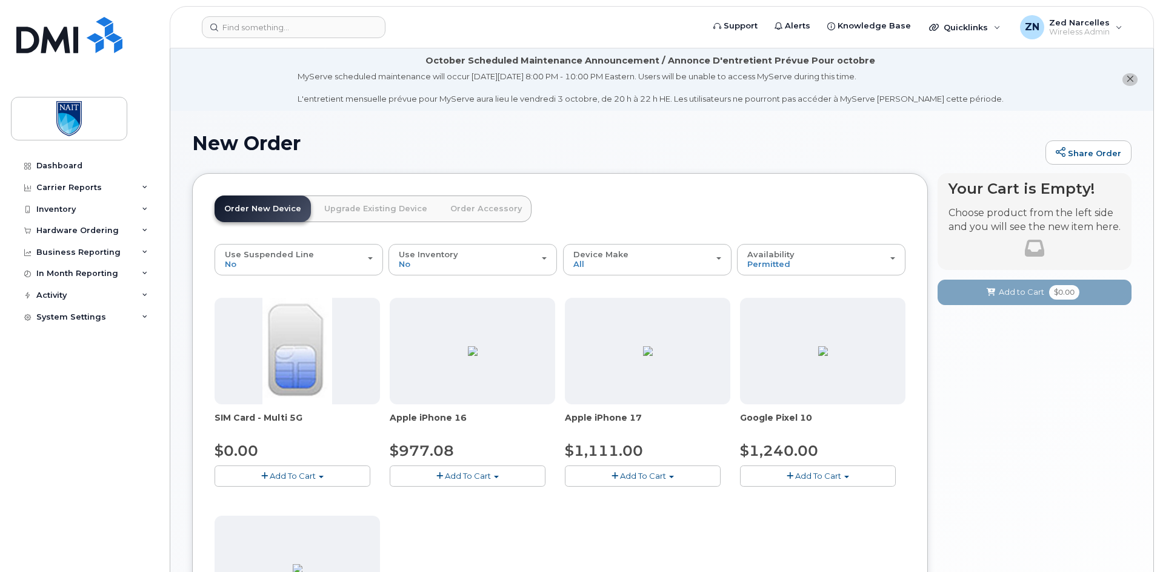
click at [648, 476] on span "Add To Cart" at bounding box center [643, 476] width 46 height 10
click at [654, 513] on link "$1111.00 - 30-day activation (256GB model)" at bounding box center [669, 513] width 203 height 15
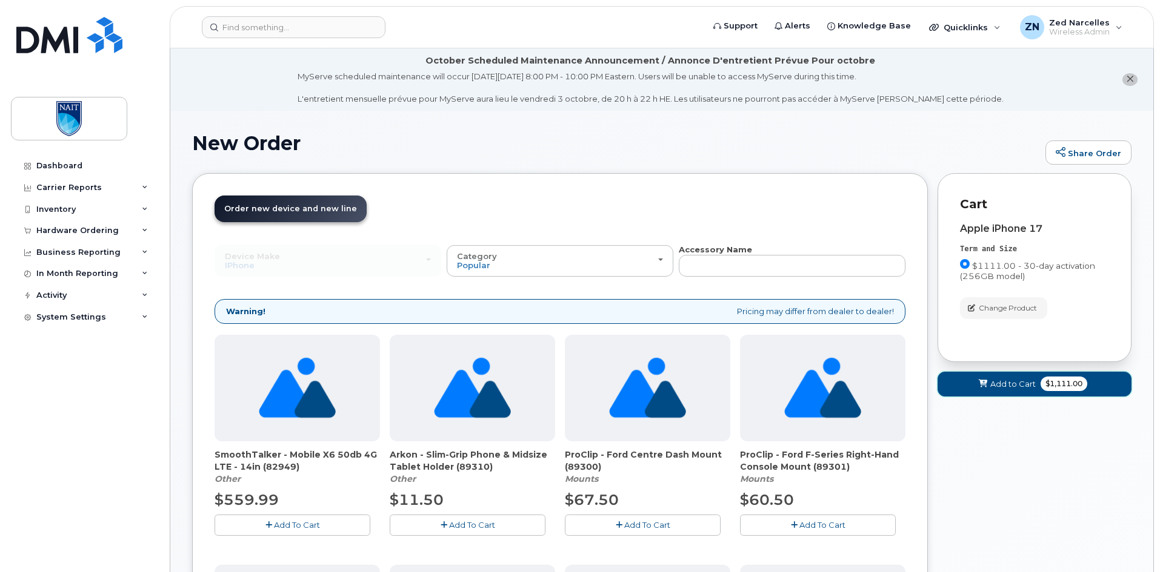
click at [1052, 388] on span "$1,111.00" at bounding box center [1063, 384] width 47 height 15
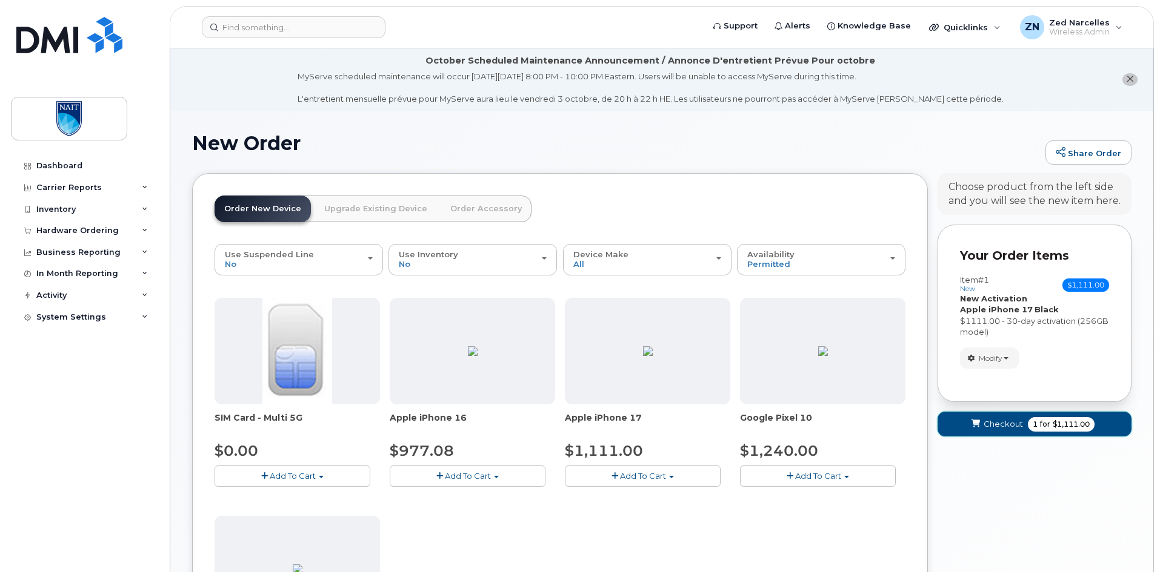
click at [1057, 422] on span "$1,111.00" at bounding box center [1070, 424] width 37 height 11
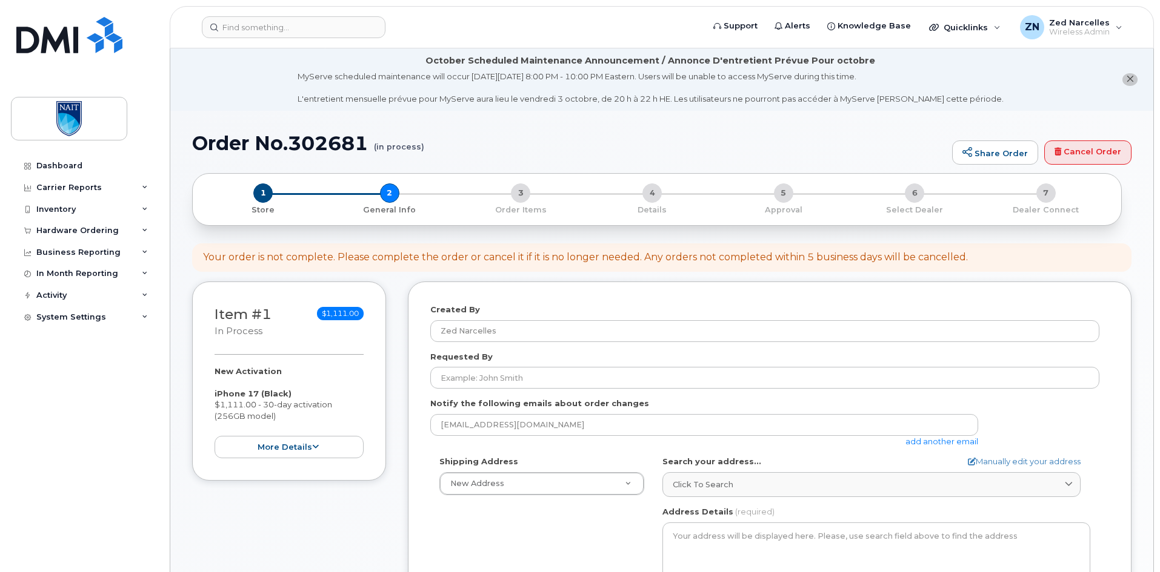
select select
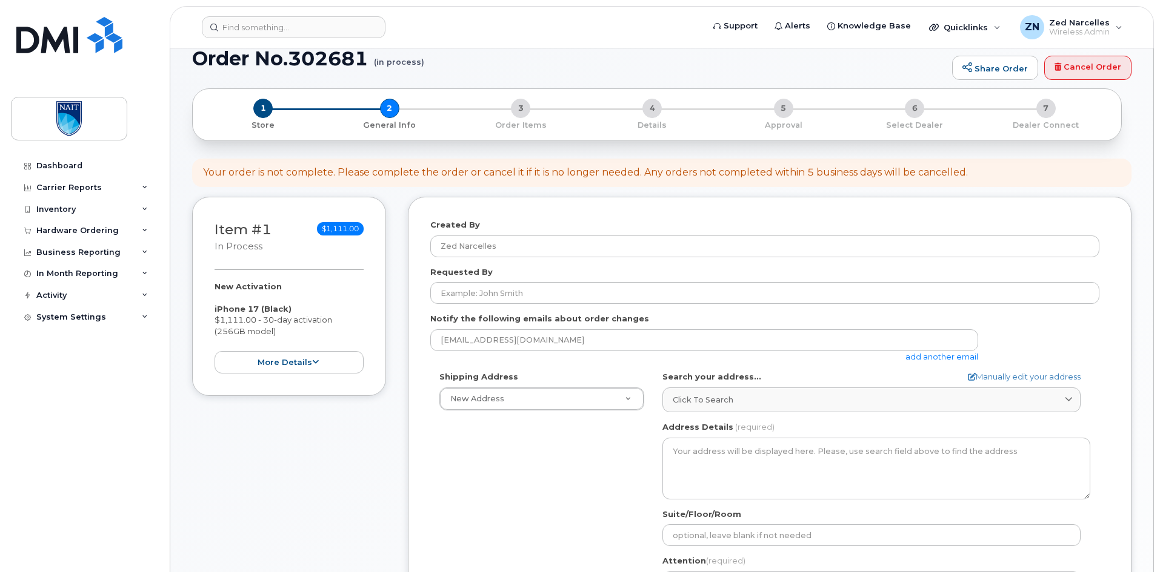
scroll to position [121, 0]
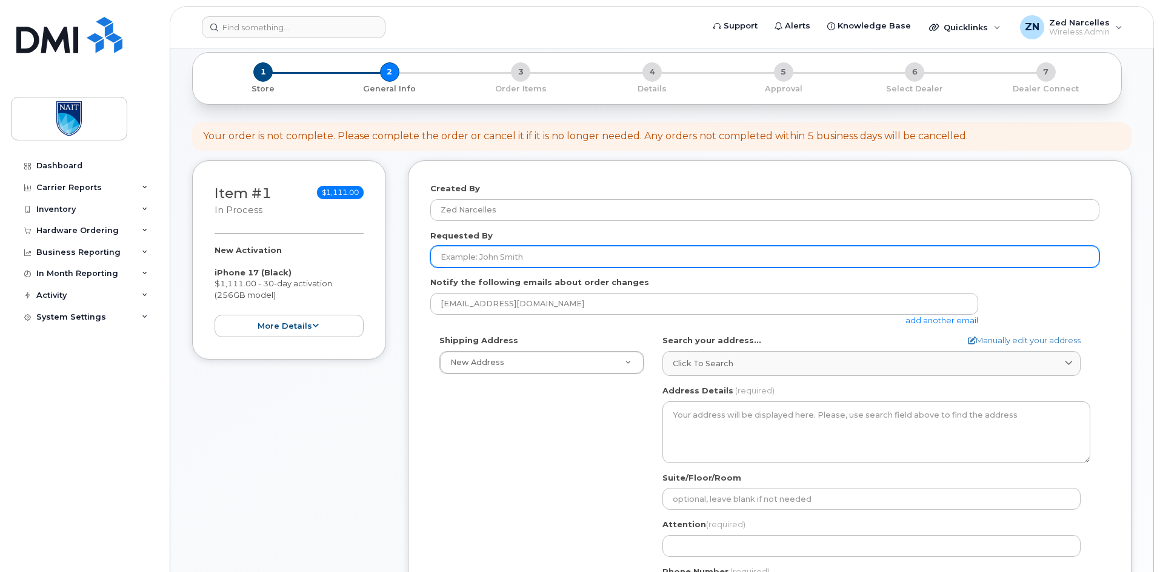
click at [529, 252] on input "Requested By" at bounding box center [764, 257] width 669 height 22
paste input "[PERSON_NAME]"
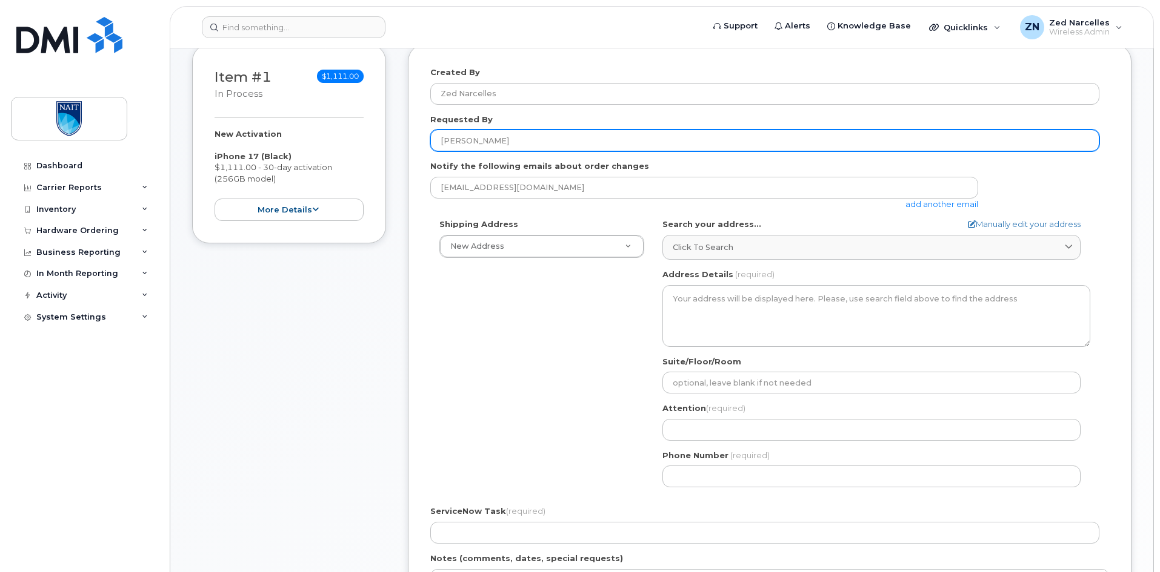
scroll to position [242, 0]
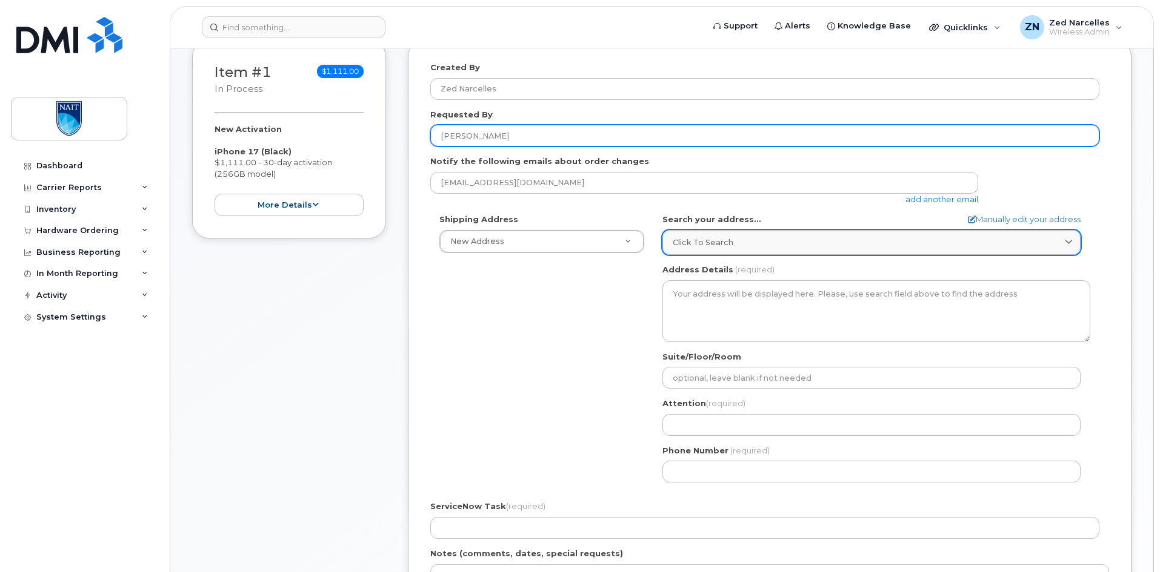
type input "[PERSON_NAME]"
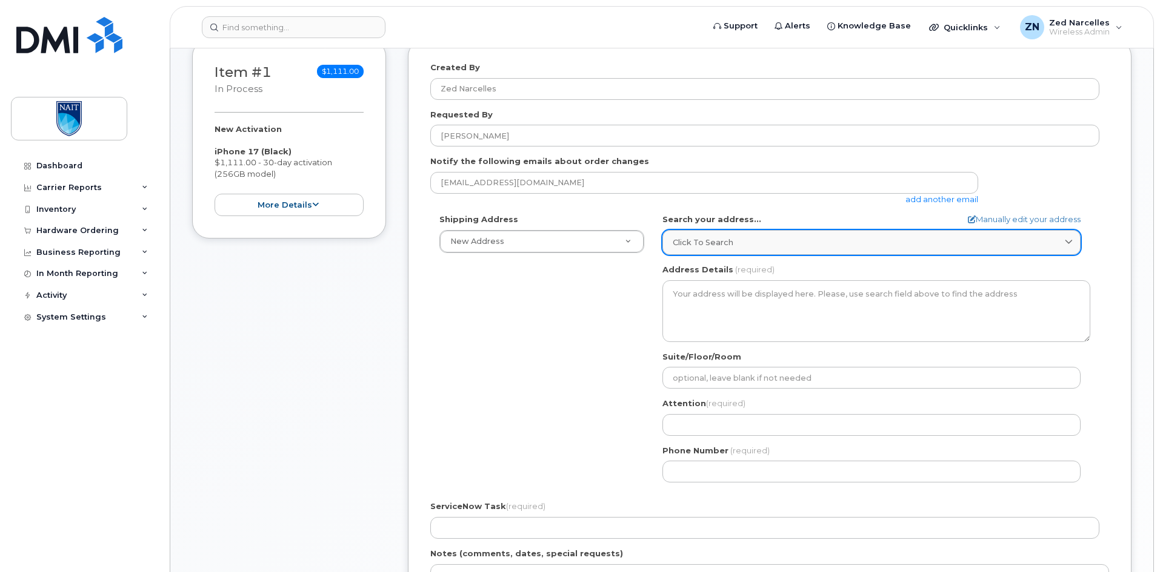
click at [758, 238] on div "Click to search" at bounding box center [870, 243] width 397 height 12
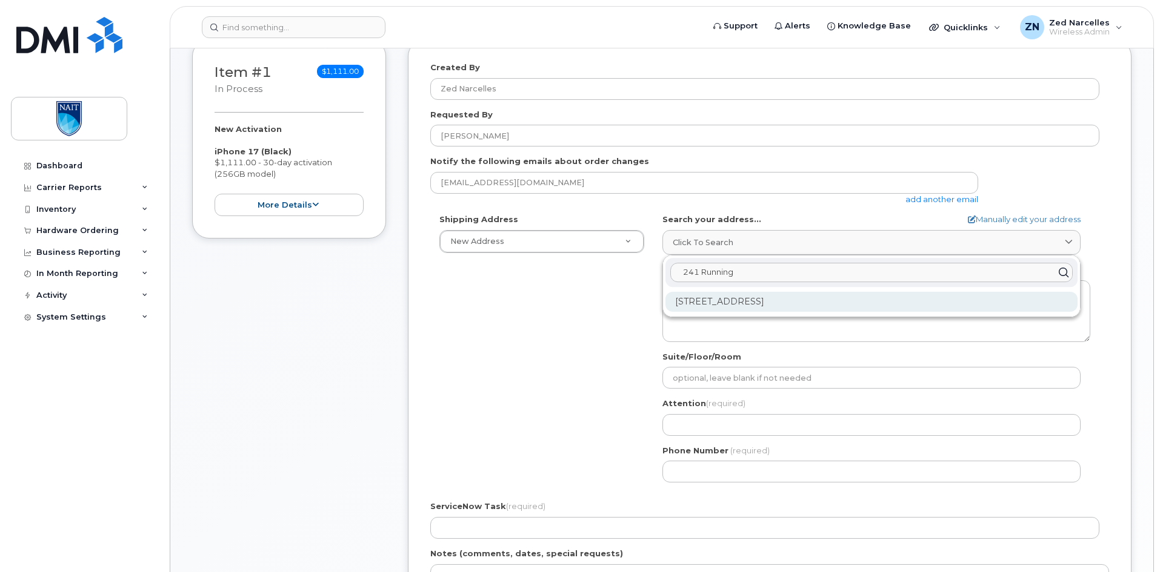
type input "241 Running"
click at [794, 308] on div "[STREET_ADDRESS]" at bounding box center [871, 302] width 412 height 20
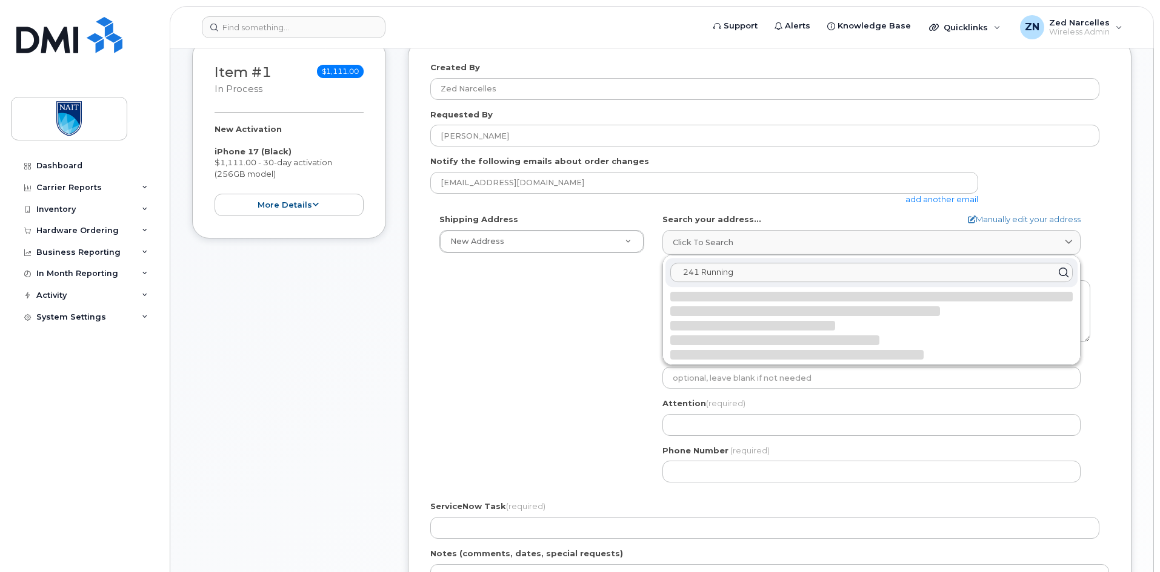
select select
type textarea "[STREET_ADDRESS]"
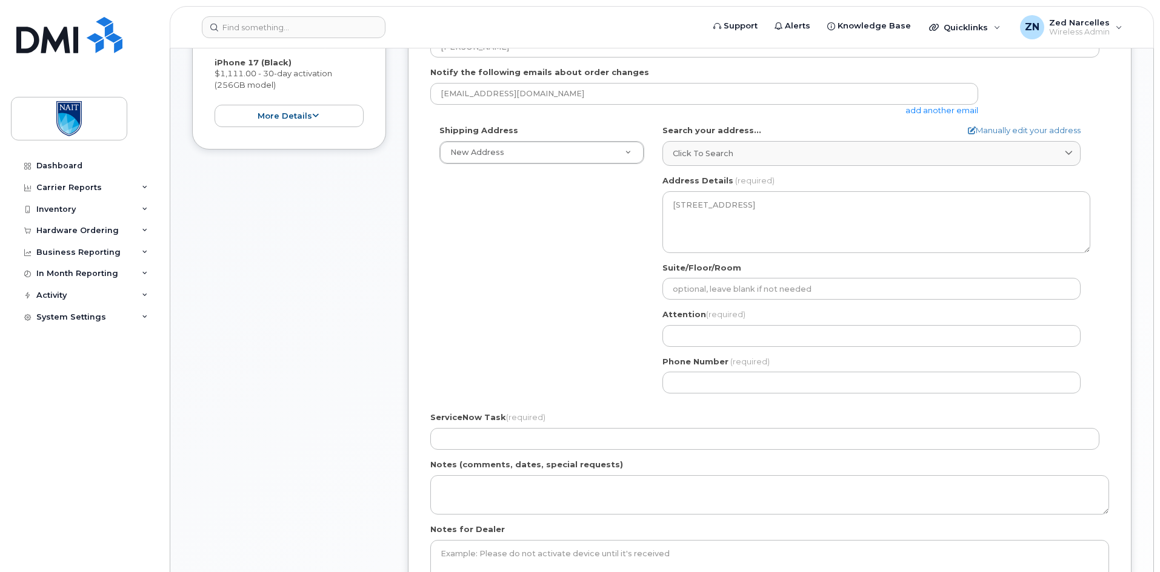
scroll to position [363, 0]
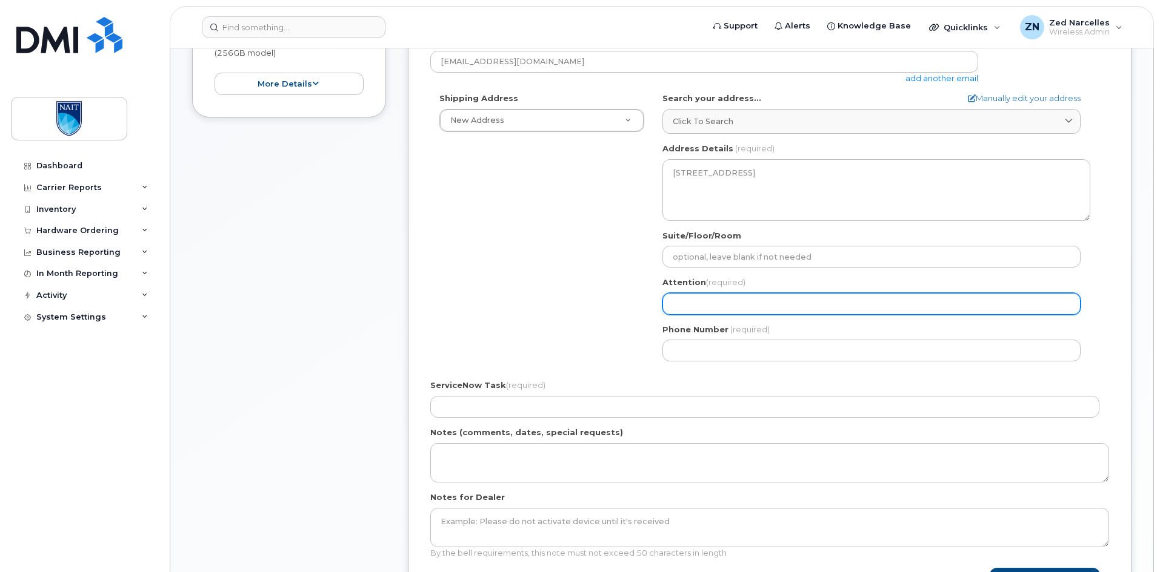
click at [732, 305] on input "Attention (required)" at bounding box center [871, 304] width 418 height 22
type input "RITM0160776-Zed Narcelles"
click at [681, 302] on input "RITM0160776-Zed Narcelles" at bounding box center [871, 304] width 418 height 22
paste input "8629"
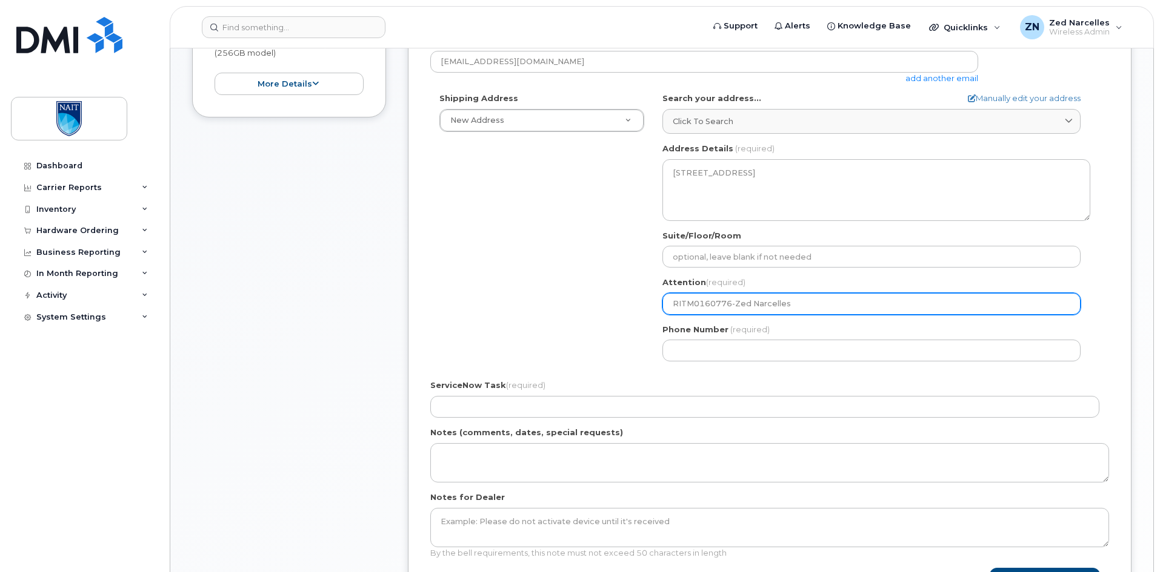
select select
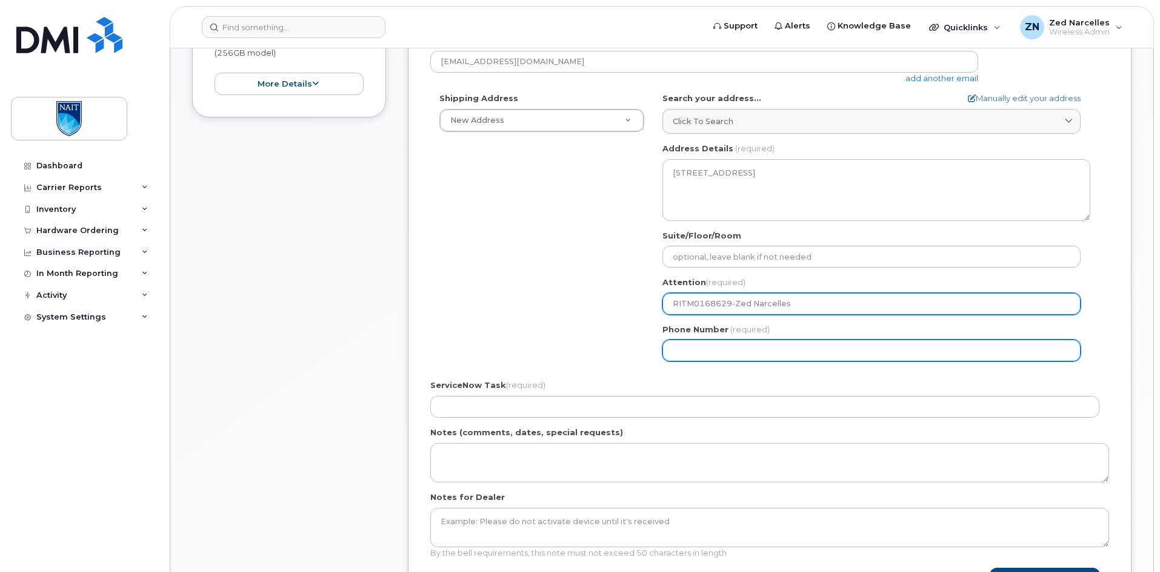
type input "RITM0168629-Zed Narcelles"
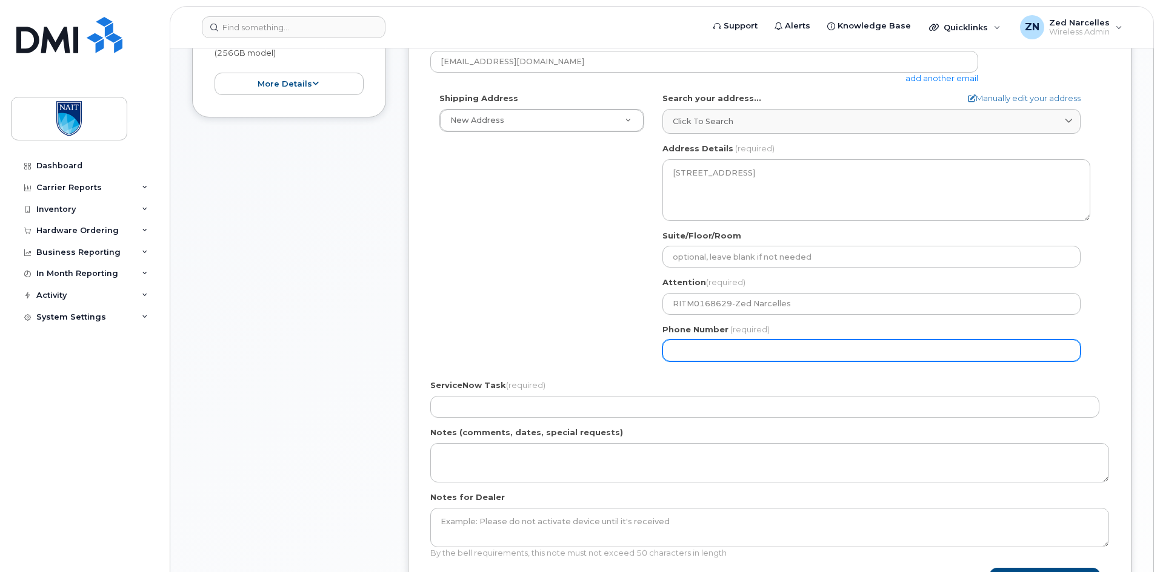
click at [696, 350] on input "Phone Number" at bounding box center [871, 351] width 418 height 22
type input "416826640"
select select
type input "4168266409"
select select
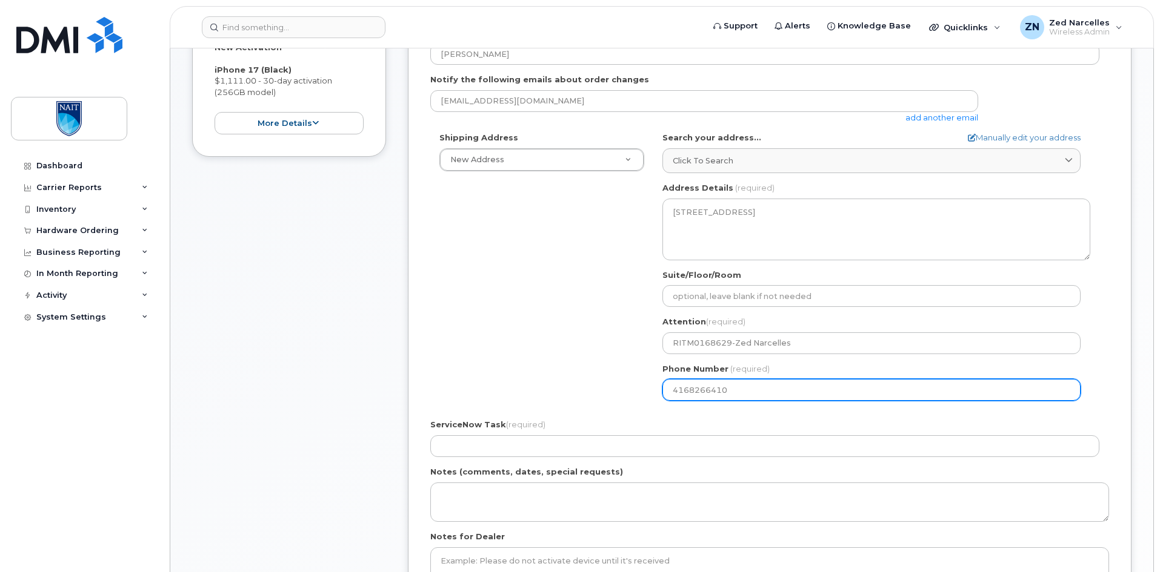
scroll to position [303, 0]
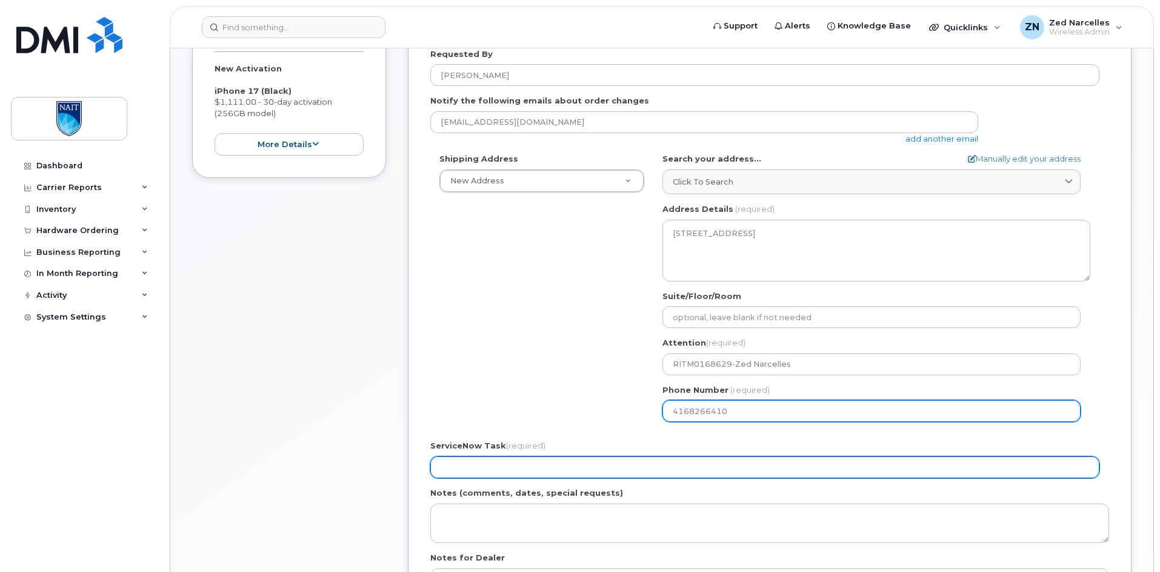
type input "4168266410"
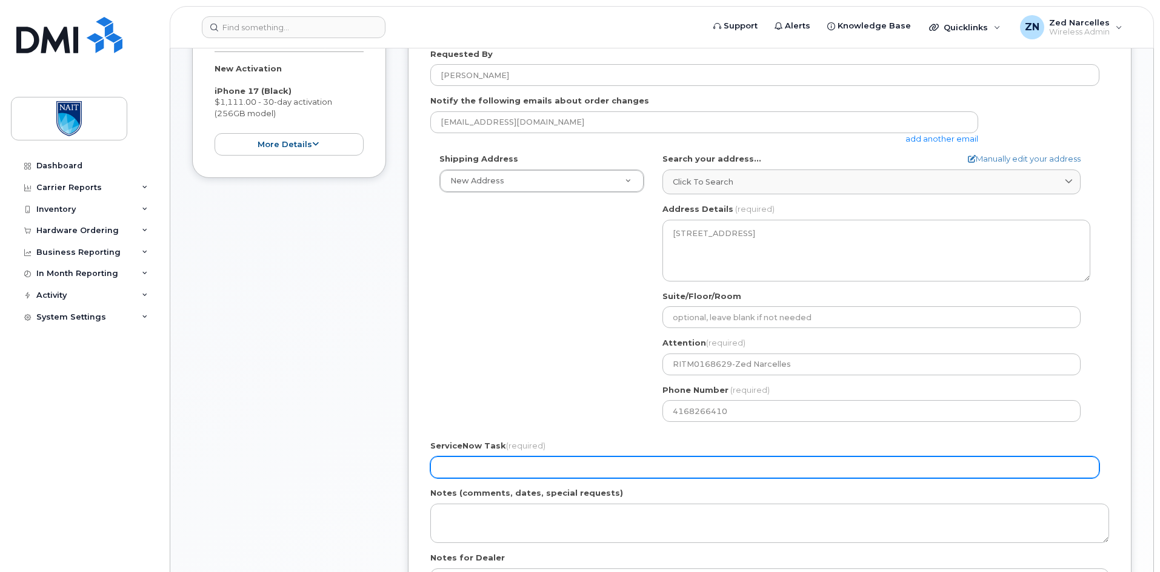
click at [576, 471] on input "ServiceNow Task (required)" at bounding box center [764, 468] width 669 height 22
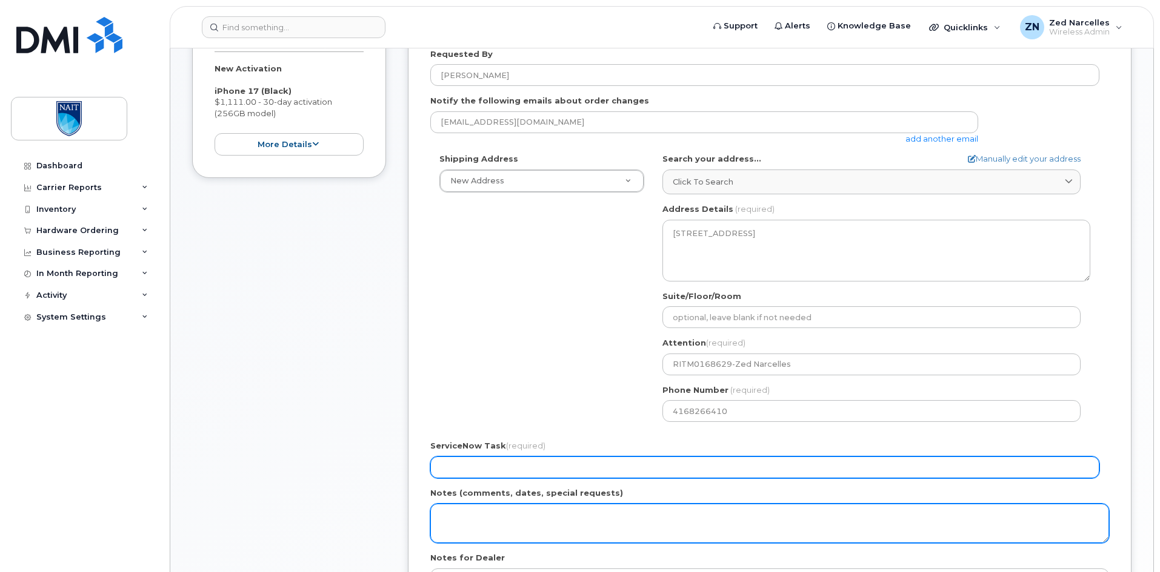
paste input "RITM0168629-Zed Narcelles"
type input "RITM0168629-Zed Narcelles"
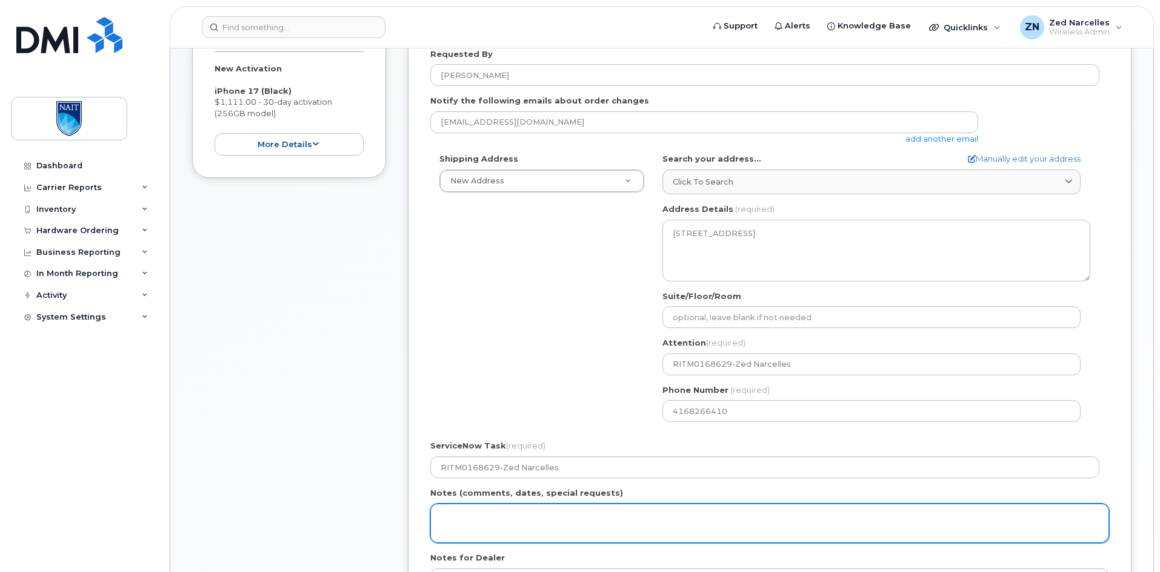
click at [582, 513] on textarea "Notes (comments, dates, special requests)" at bounding box center [769, 524] width 678 height 40
paste textarea "RITM0168629-Zed Narcelles"
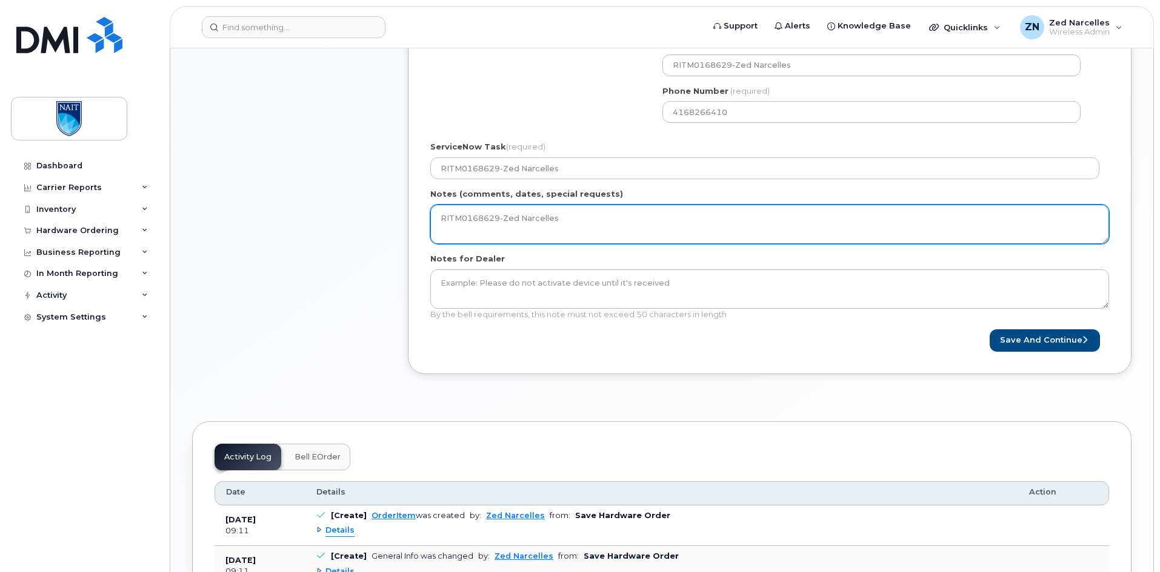
scroll to position [606, 0]
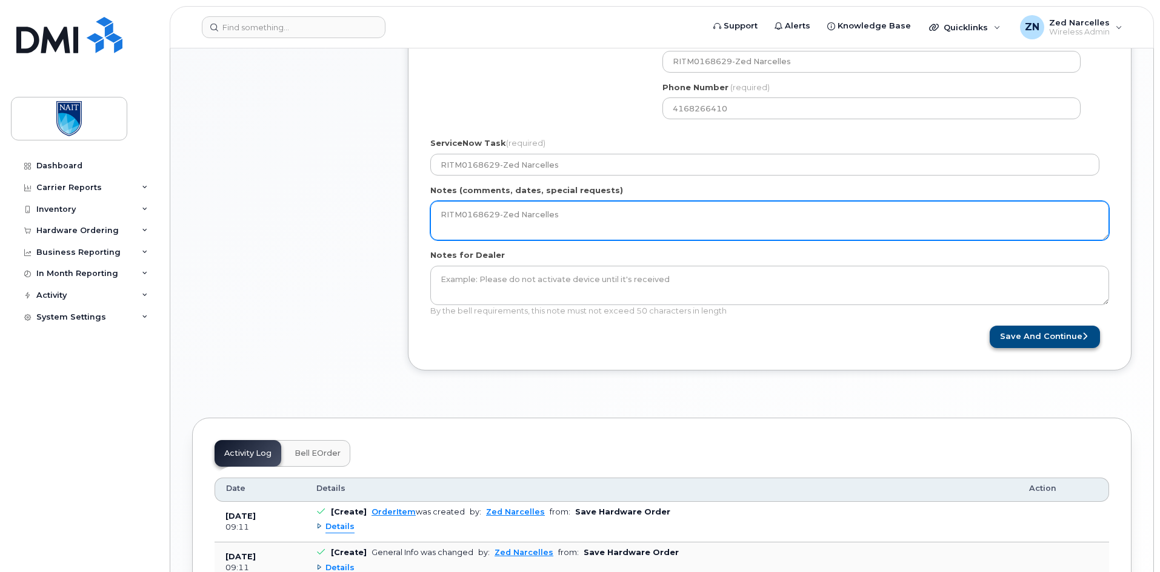
type textarea "RITM0168629-Zed Narcelles"
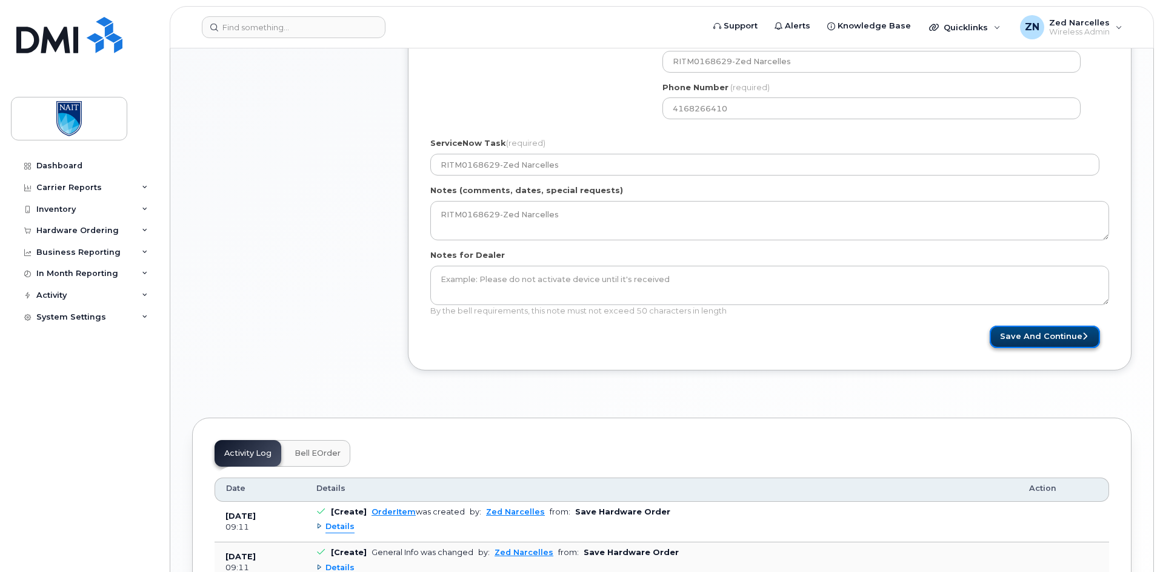
click at [1049, 339] on button "Save and Continue" at bounding box center [1044, 337] width 110 height 22
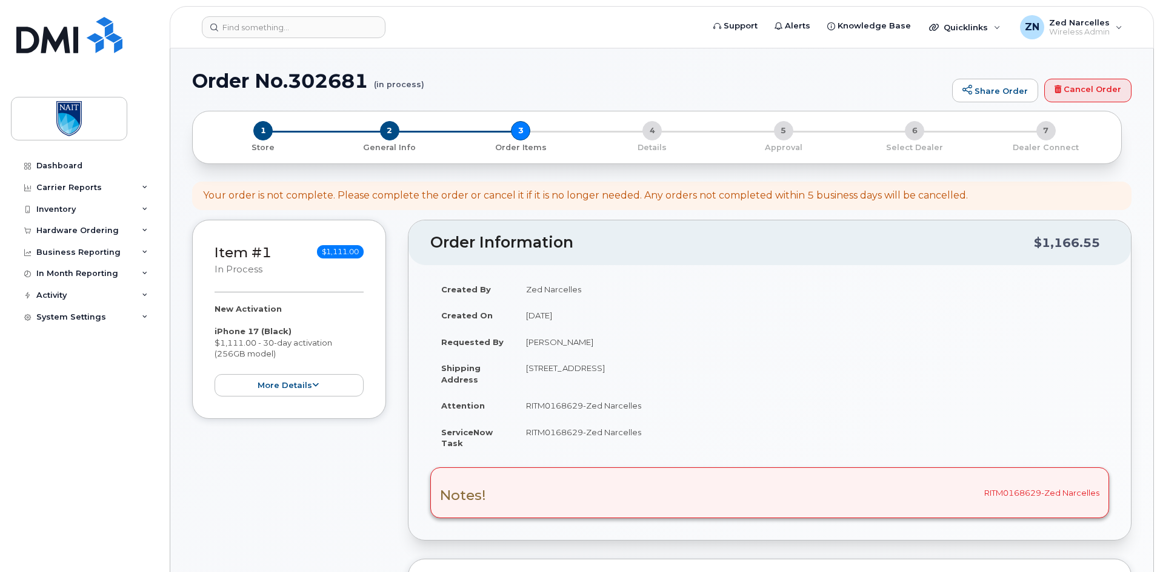
select select
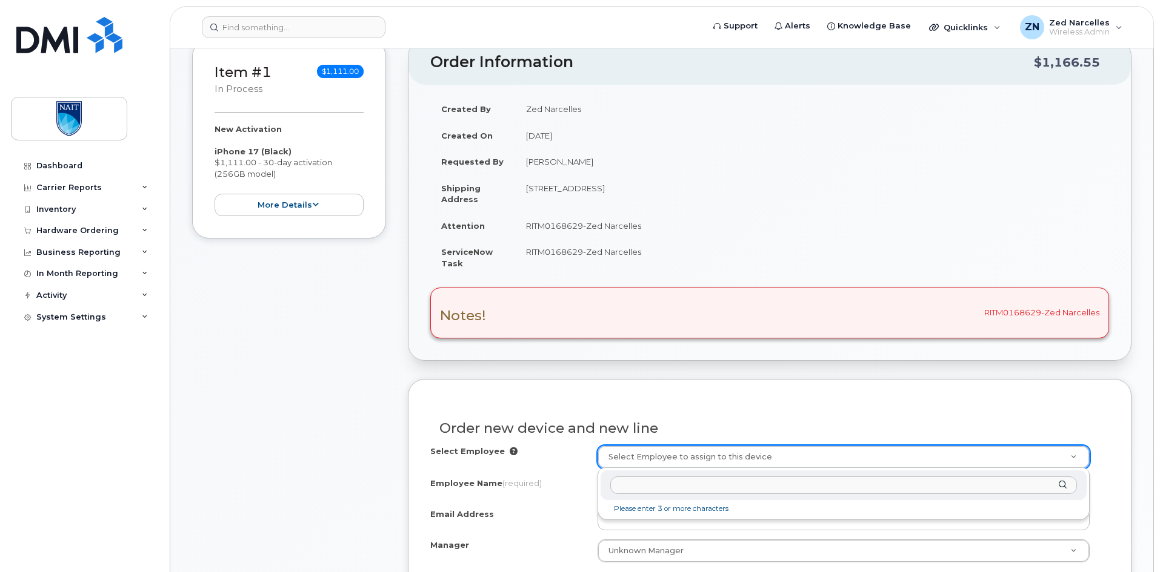
scroll to position [304, 0]
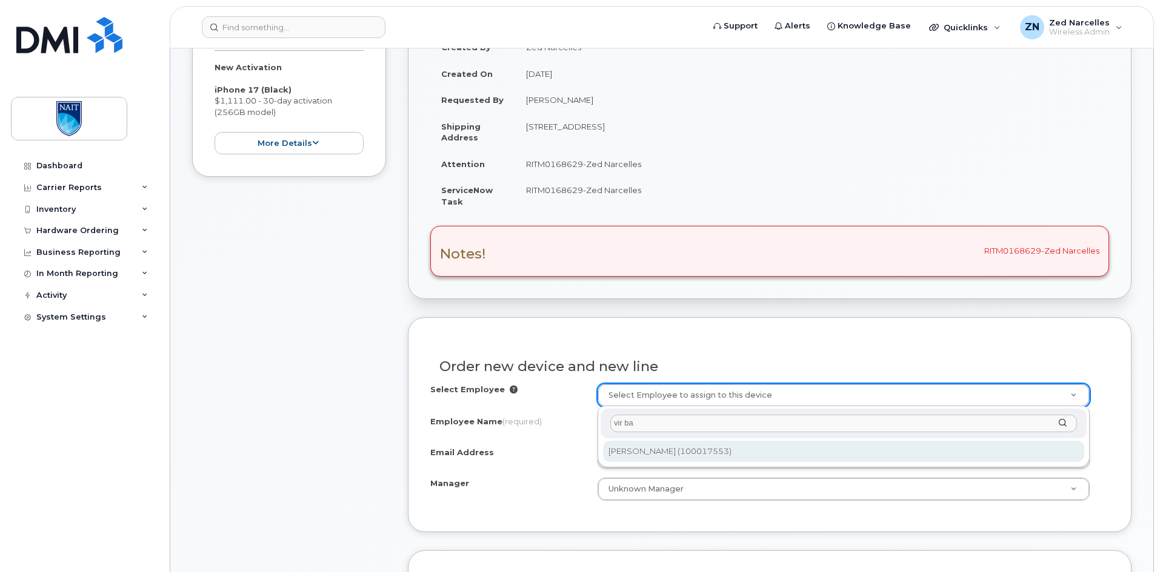
type input "vir ba"
type input "3014901"
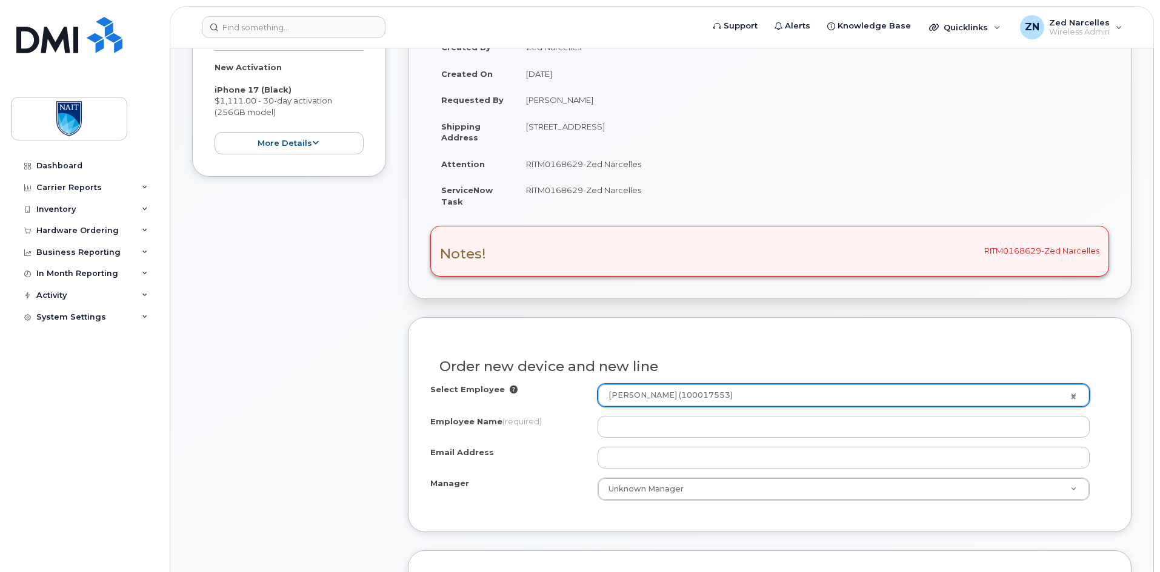
type input "Amarvir Bajwa"
type input "VIRB@nait.ca"
select select "2089646"
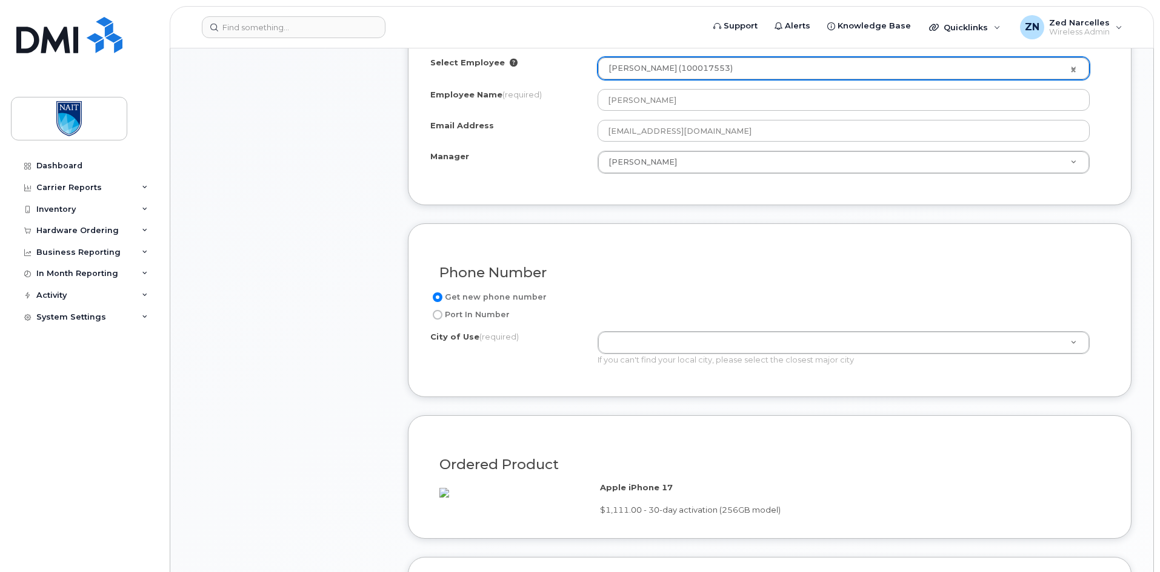
scroll to position [668, 0]
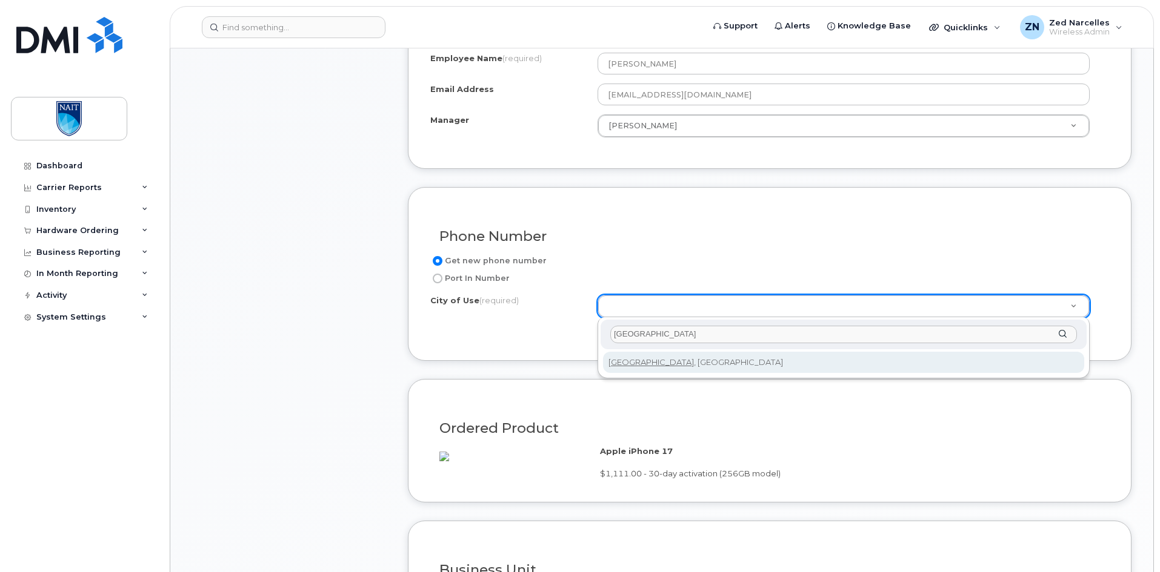
type input "Edmonton"
type input "182"
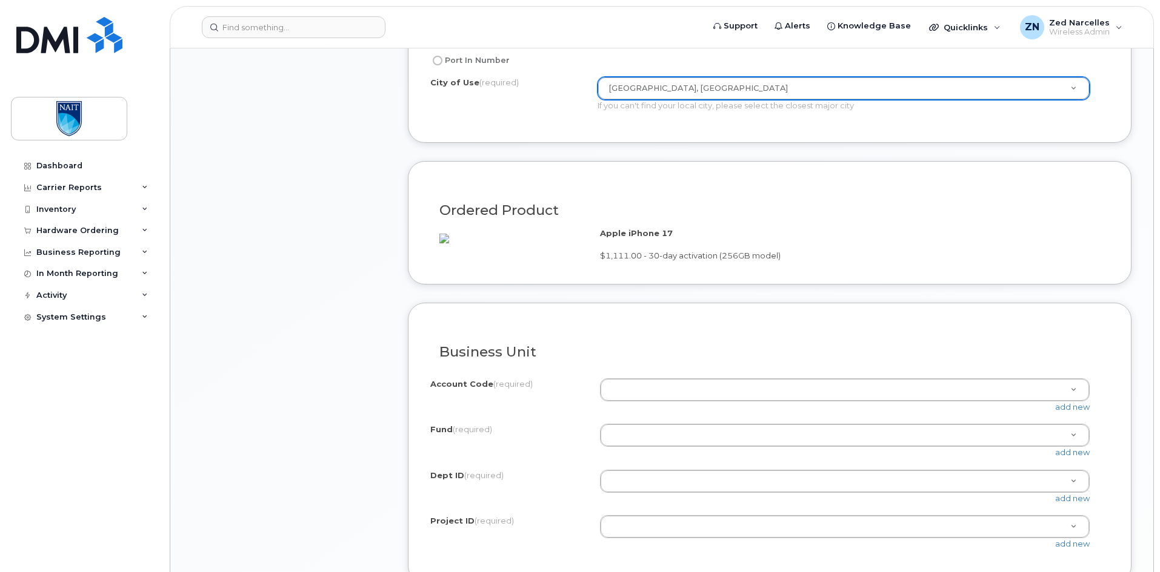
scroll to position [910, 0]
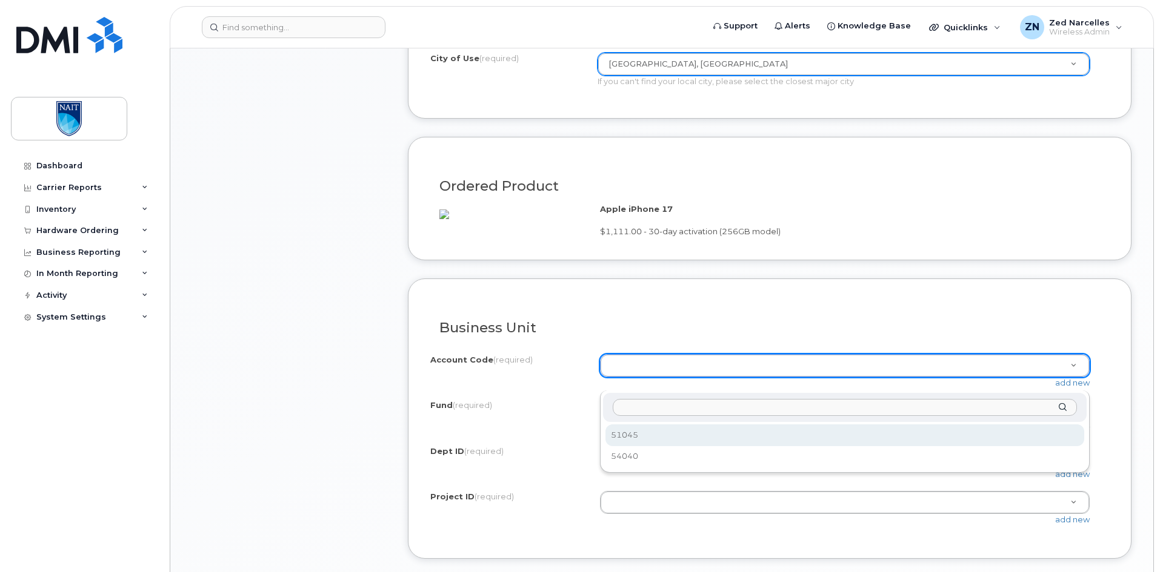
select select "51045"
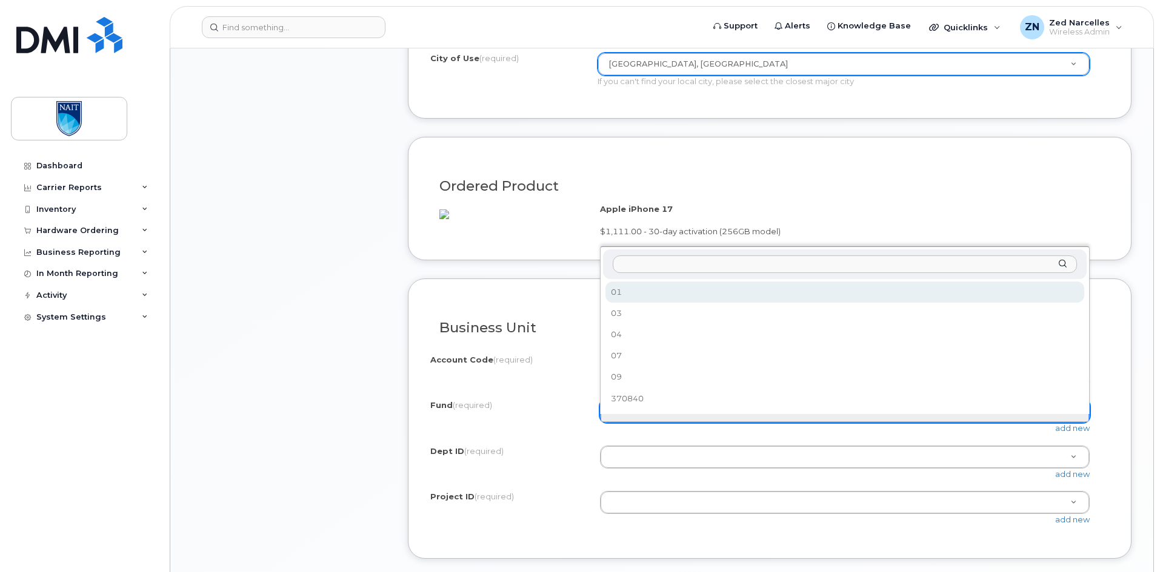
select select "01"
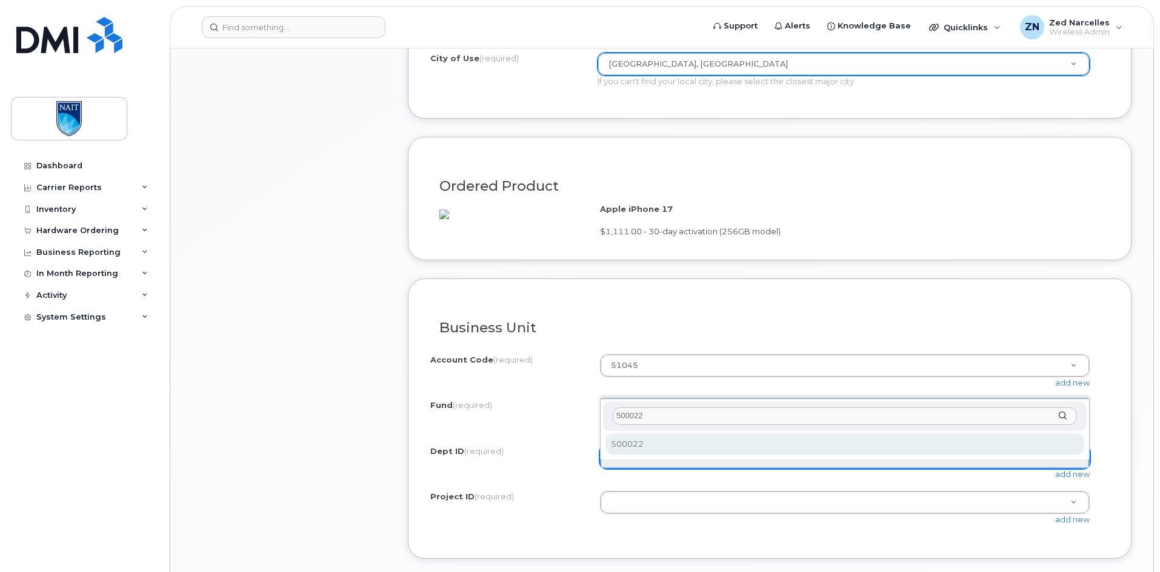
type input "500022"
select select "500022"
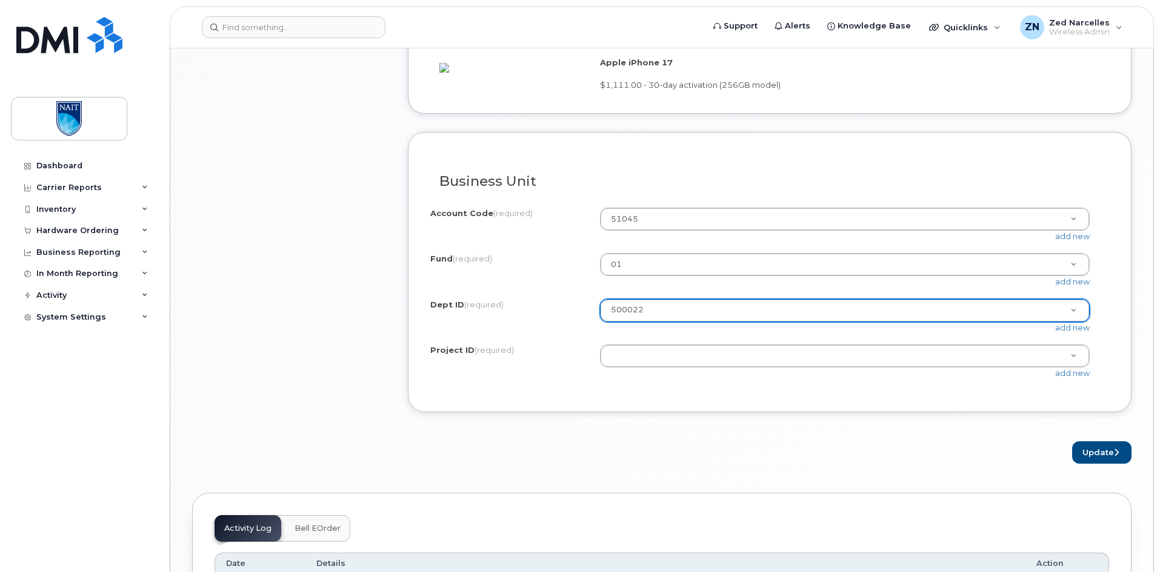
scroll to position [1092, 0]
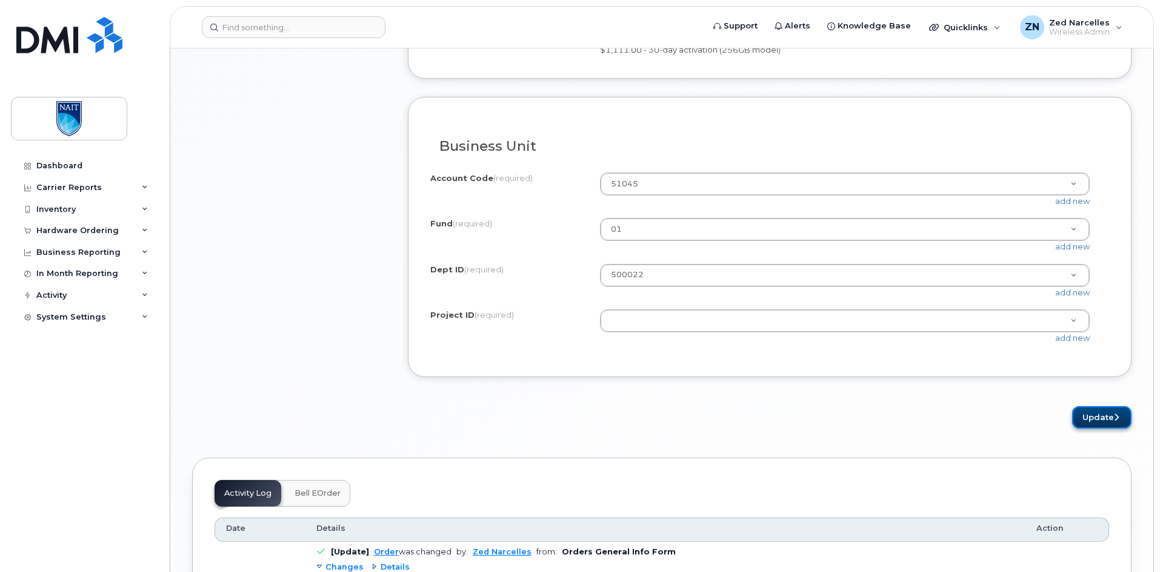
click at [1103, 429] on button "Update" at bounding box center [1101, 417] width 59 height 22
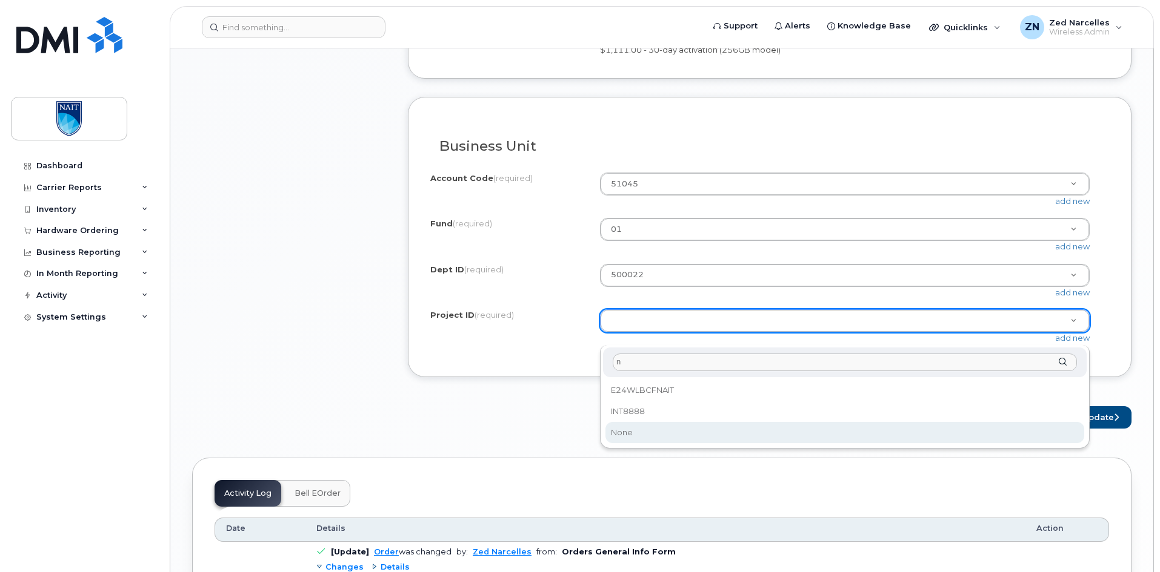
type input "n"
select select "None"
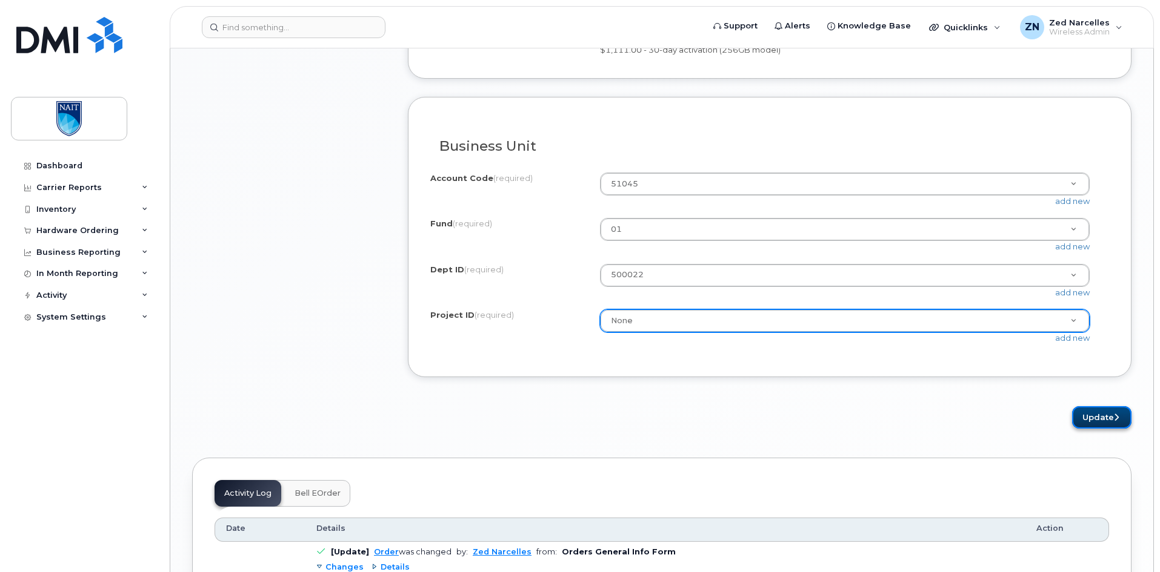
click at [1087, 429] on button "Update" at bounding box center [1101, 417] width 59 height 22
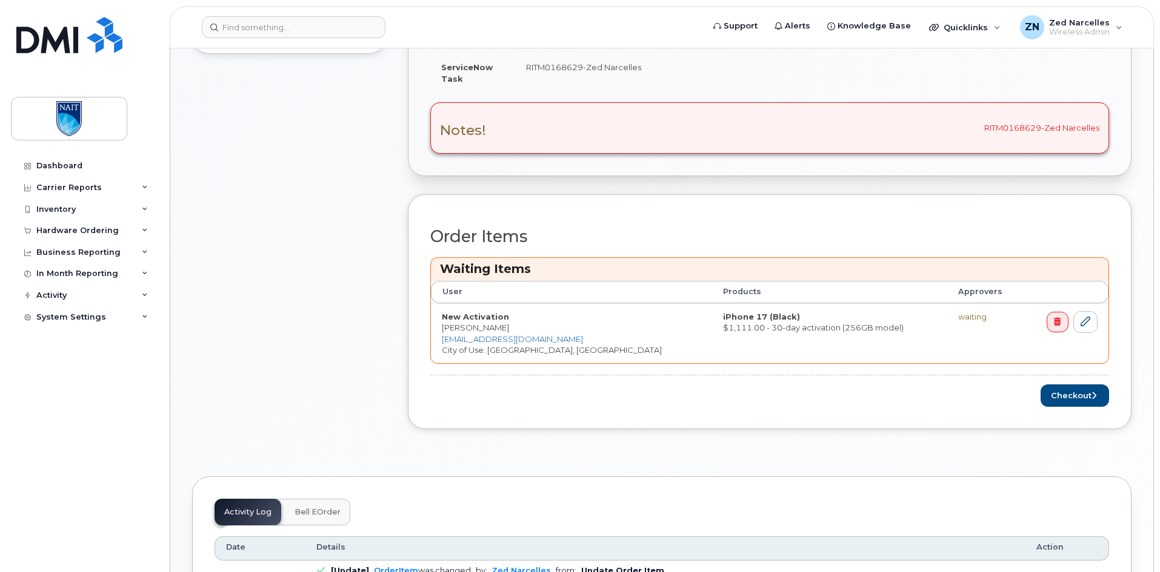
scroll to position [485, 0]
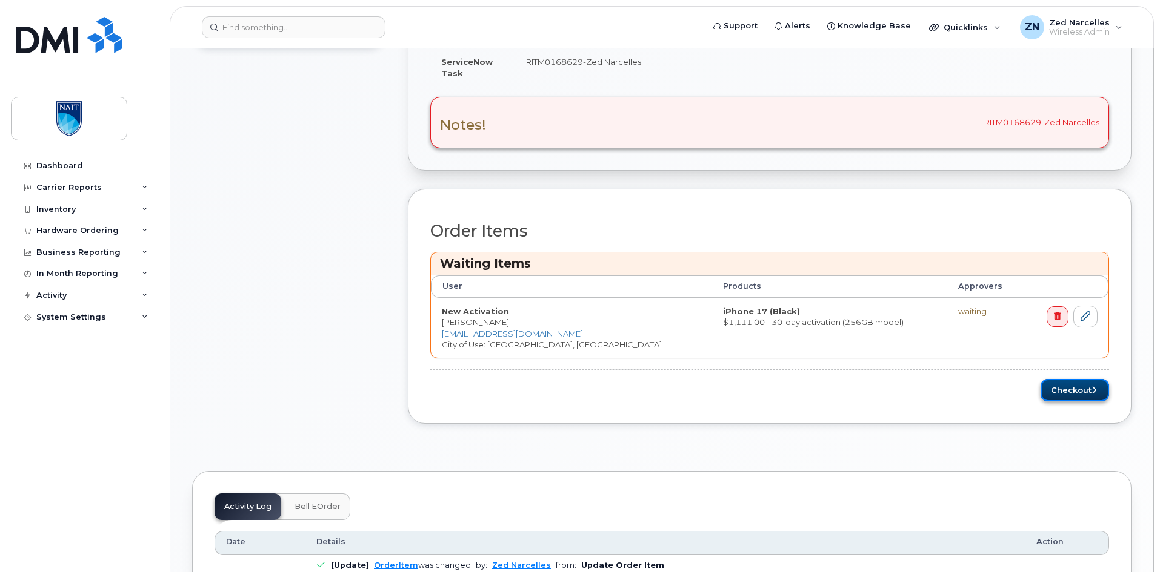
click at [1083, 388] on button "Checkout" at bounding box center [1074, 390] width 68 height 22
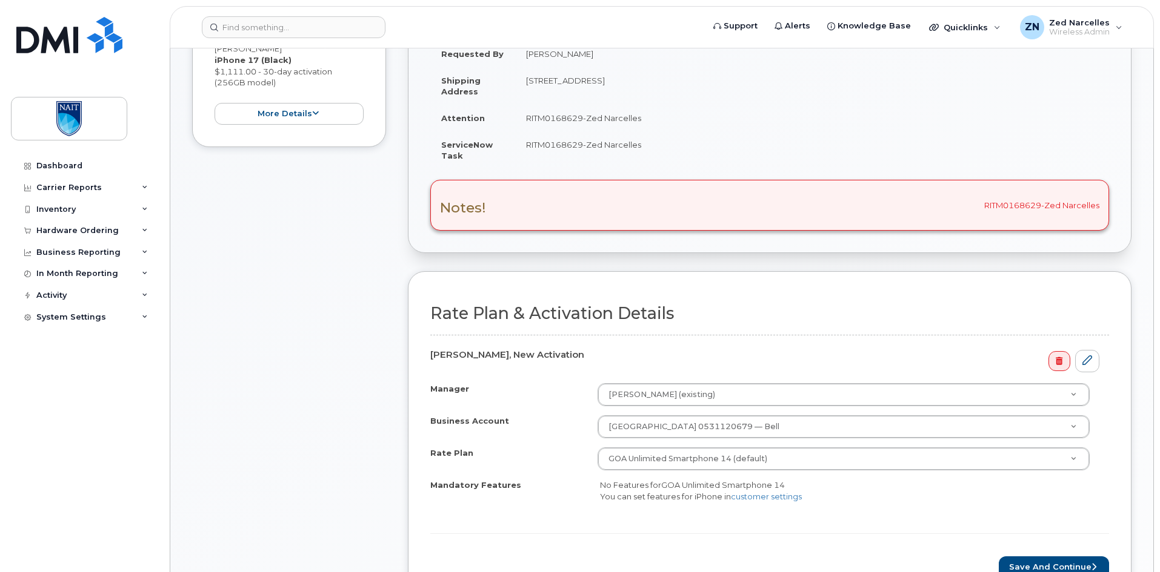
scroll to position [363, 0]
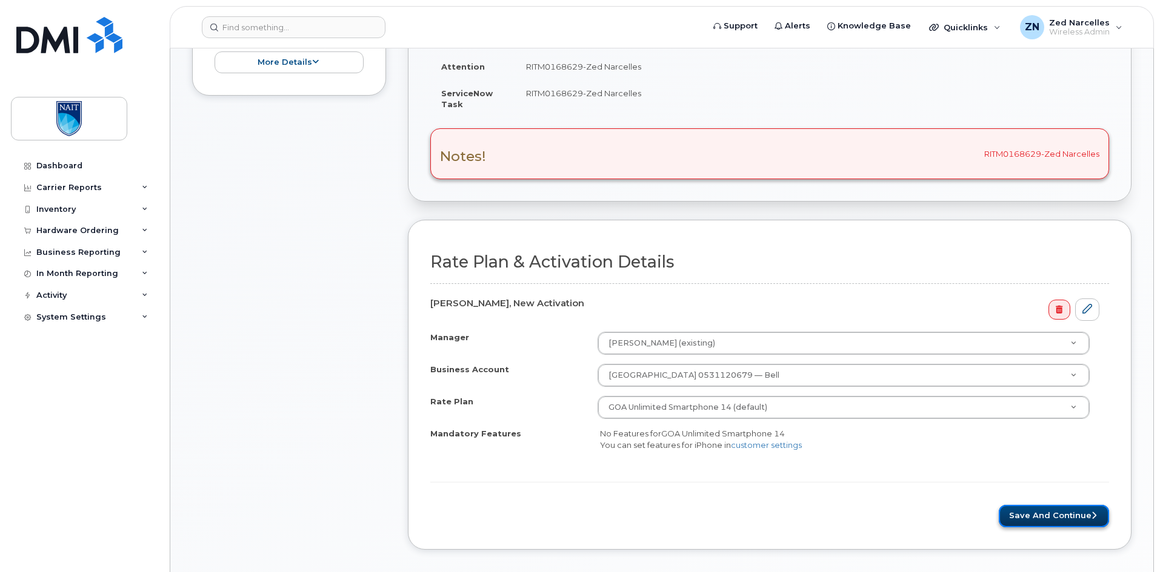
click at [1053, 514] on button "Save and Continue" at bounding box center [1053, 516] width 110 height 22
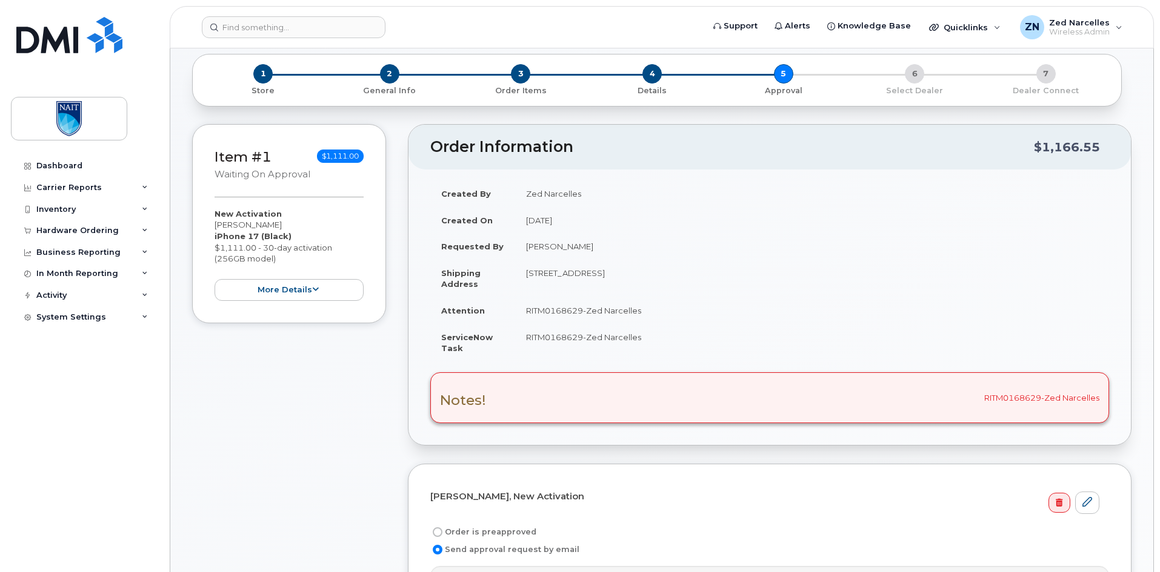
scroll to position [363, 0]
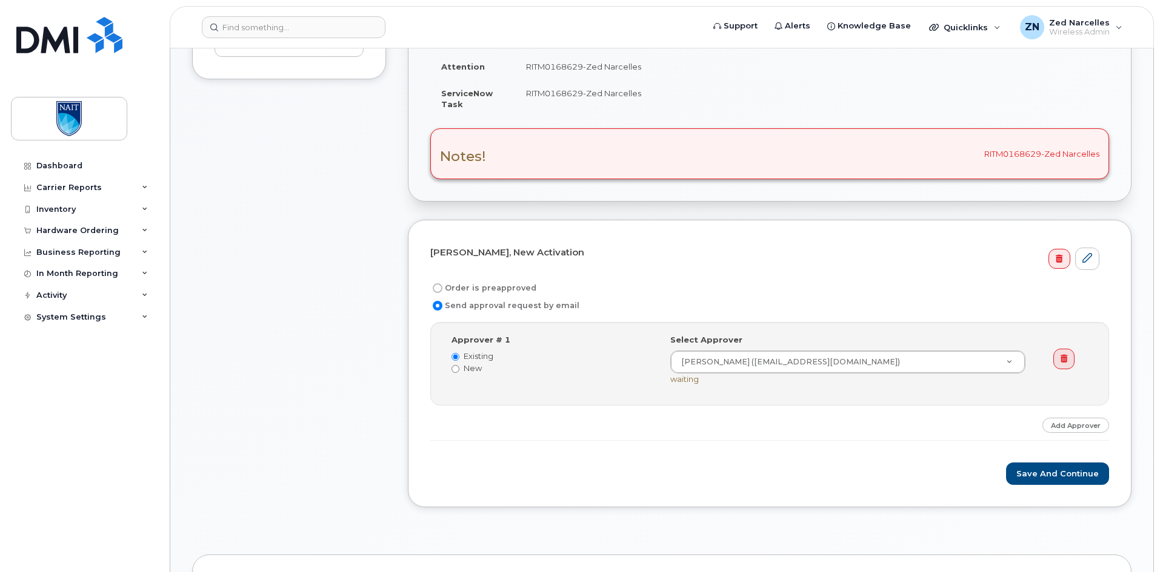
click at [468, 292] on label "Order is preapproved" at bounding box center [483, 288] width 106 height 15
click at [442, 292] on input "Order is preapproved" at bounding box center [438, 289] width 10 height 10
radio input "true"
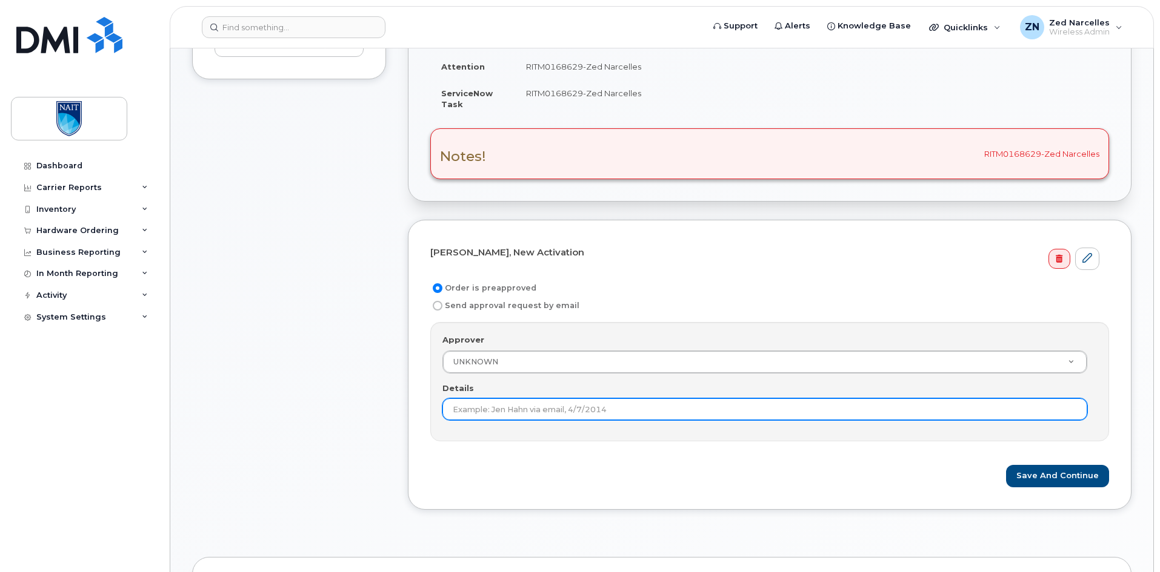
click at [577, 411] on input "Details" at bounding box center [764, 410] width 645 height 22
click at [555, 408] on input "pre approved from RITM0158569" at bounding box center [764, 410] width 645 height 22
paste input "6862"
type input "pre approved from RITM0168629"
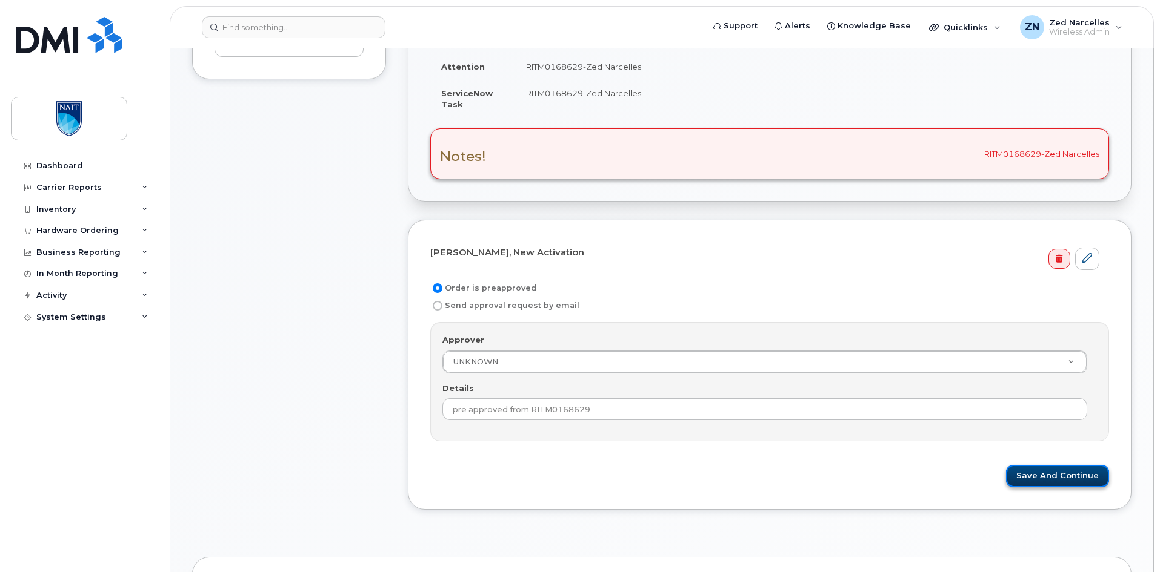
click at [1058, 478] on button "Save and Continue" at bounding box center [1057, 476] width 103 height 22
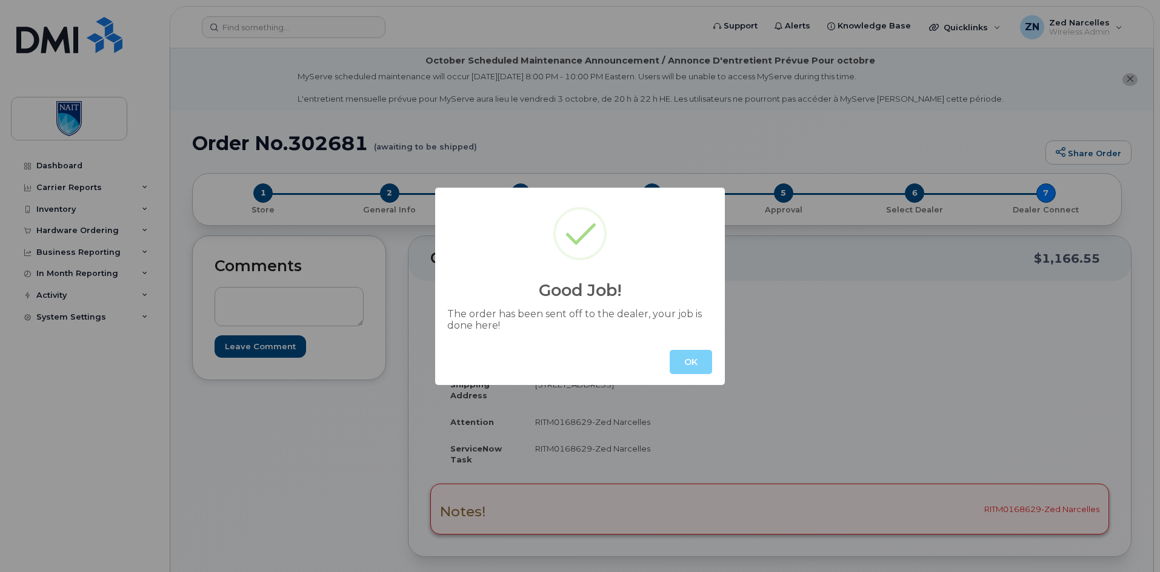
drag, startPoint x: 187, startPoint y: 143, endPoint x: 284, endPoint y: 150, distance: 97.2
click at [294, 151] on div "Good Job! The order has been sent off to the dealer, your job is done here! OK" at bounding box center [580, 286] width 1160 height 572
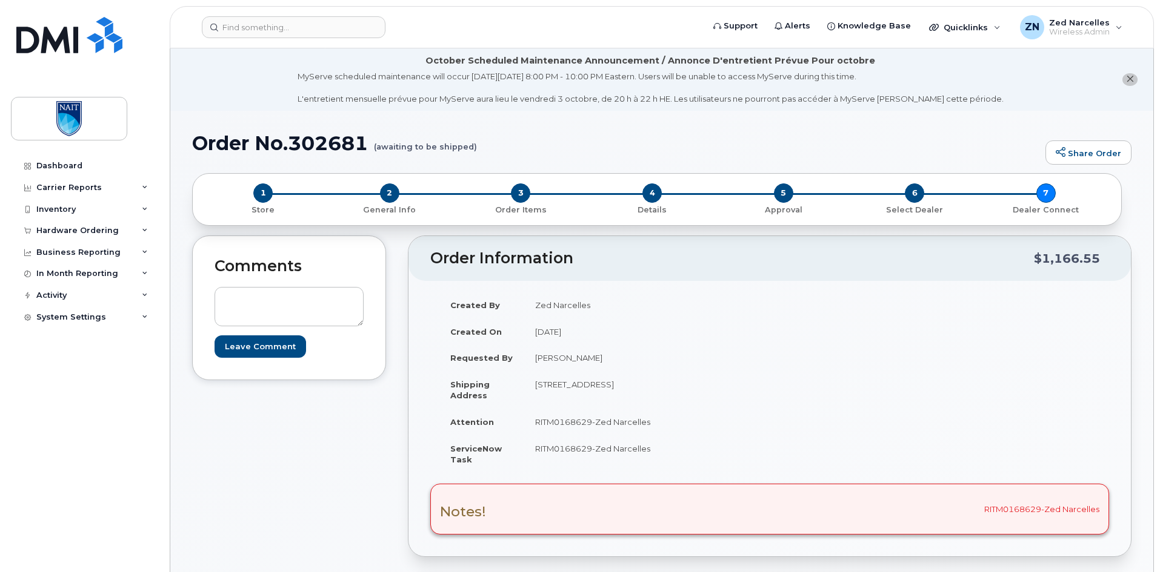
click at [282, 149] on h1 "Order No.302681 (awaiting to be shipped)" at bounding box center [615, 143] width 847 height 21
drag, startPoint x: 196, startPoint y: 144, endPoint x: 367, endPoint y: 144, distance: 170.8
click at [367, 144] on h1 "Order No.302681 (awaiting to be shipped)" at bounding box center [615, 143] width 847 height 21
copy h1 "Order No.302681"
click at [331, 420] on div "Comments Leave Comment" at bounding box center [289, 580] width 194 height 688
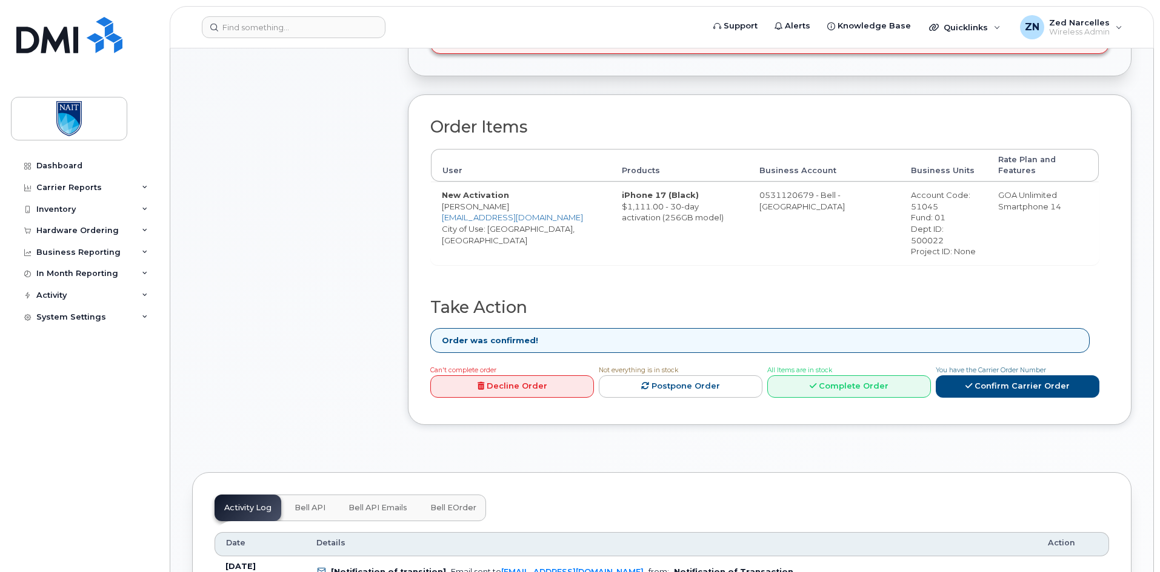
scroll to position [485, 0]
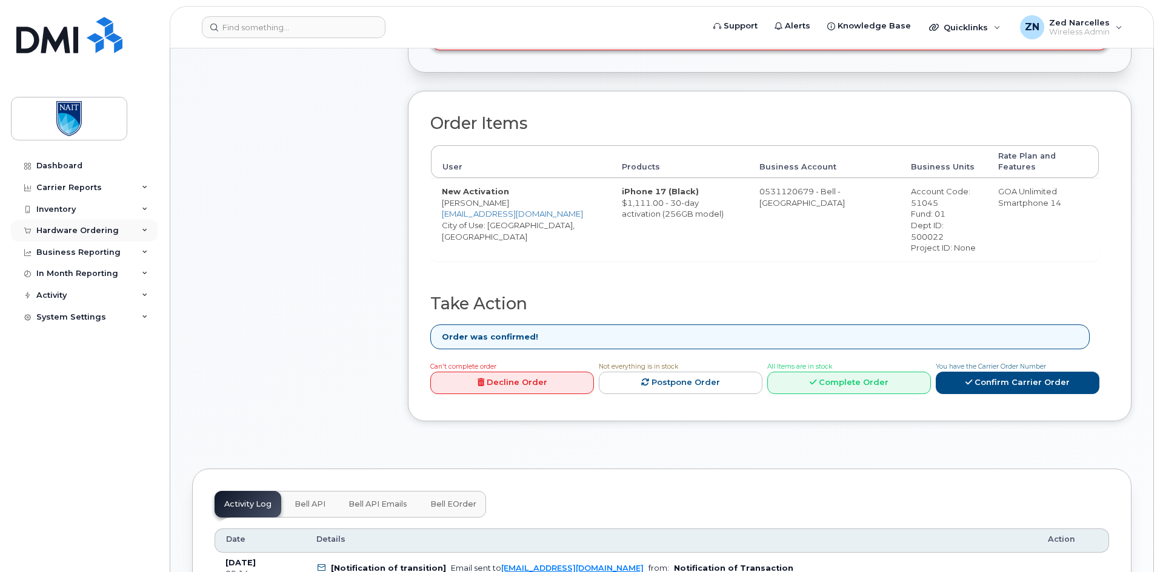
click at [128, 233] on div "Hardware Ordering" at bounding box center [84, 231] width 147 height 22
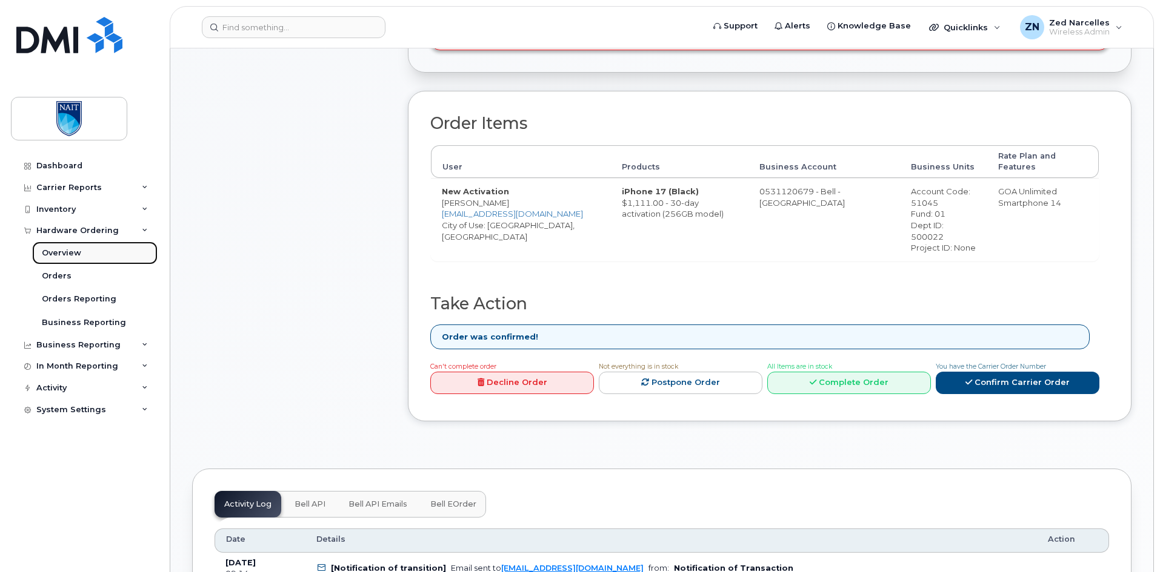
click at [105, 255] on link "Overview" at bounding box center [94, 253] width 125 height 23
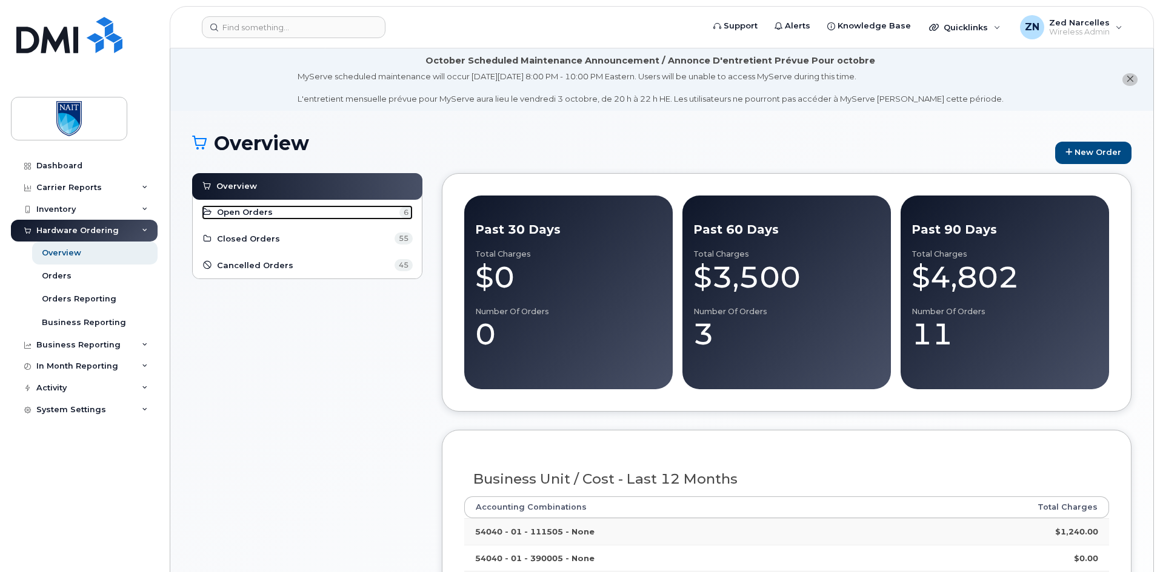
click at [230, 214] on span "Open Orders" at bounding box center [245, 213] width 56 height 12
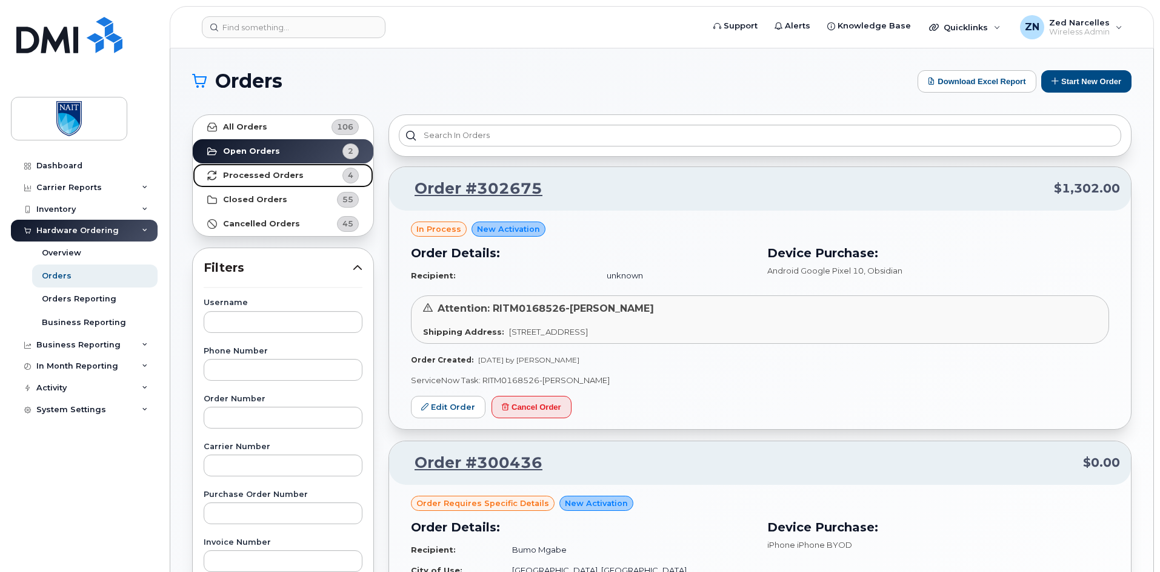
click at [282, 178] on strong "Processed Orders" at bounding box center [263, 176] width 81 height 10
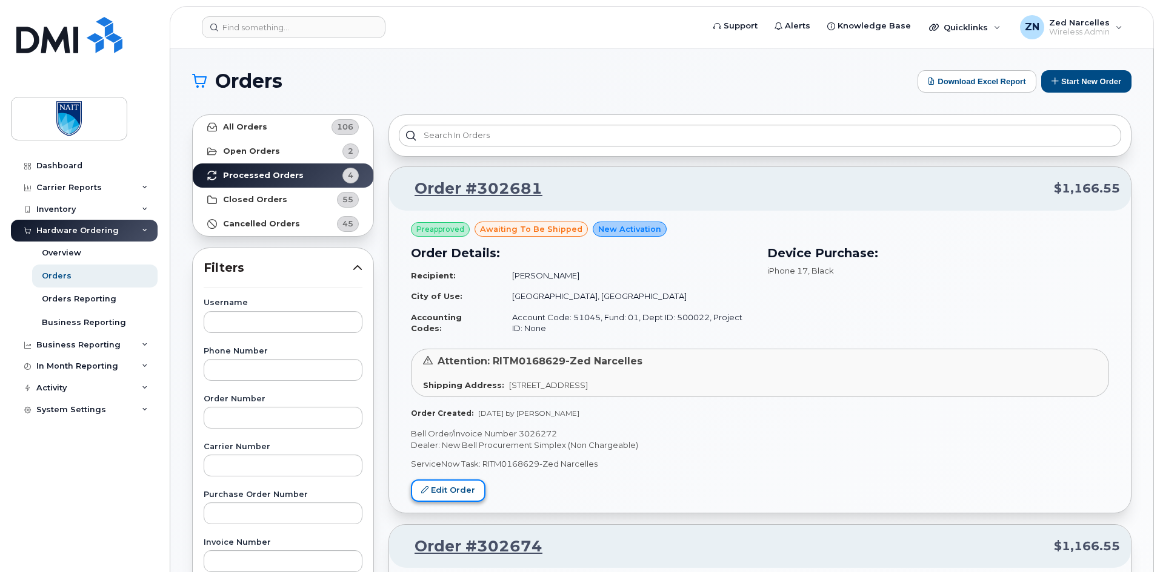
click at [462, 491] on link "Edit Order" at bounding box center [448, 491] width 75 height 22
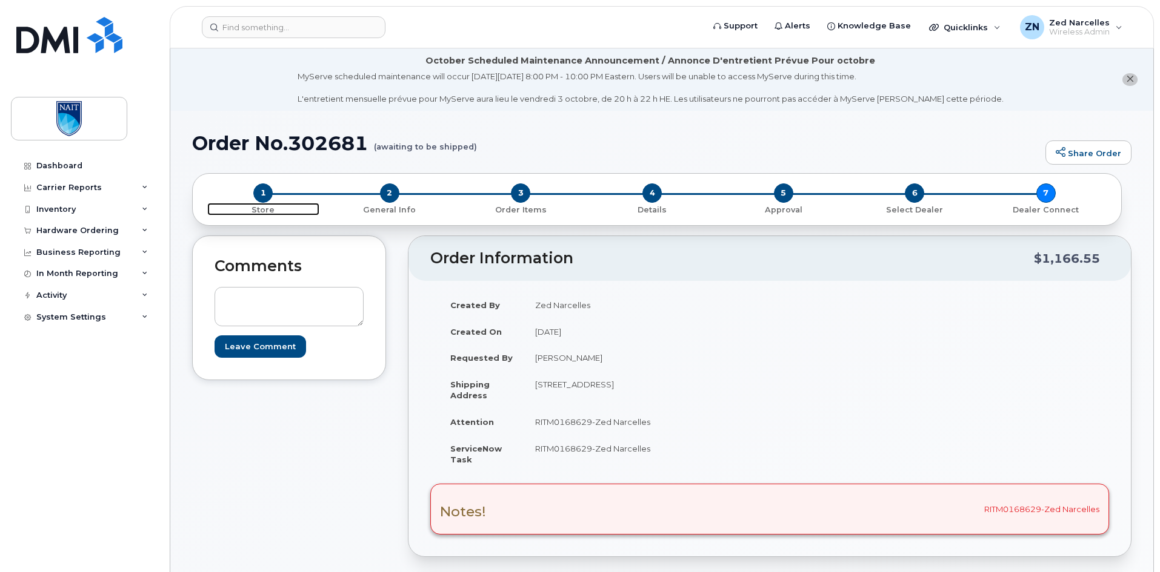
click at [264, 197] on span "1" at bounding box center [262, 193] width 19 height 19
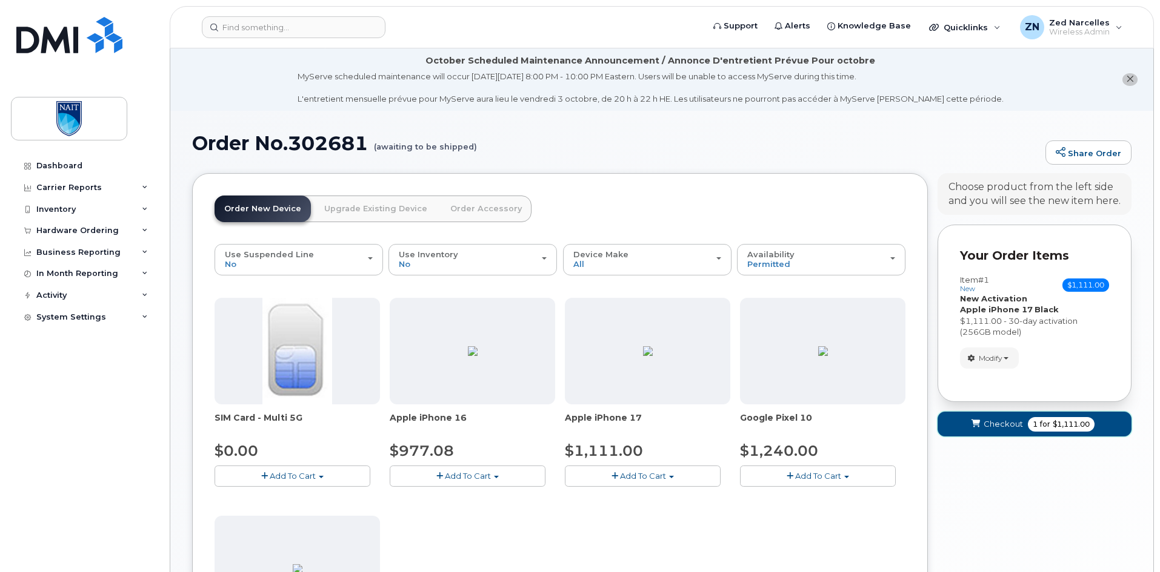
click at [1057, 426] on span "$1,111.00" at bounding box center [1070, 424] width 37 height 11
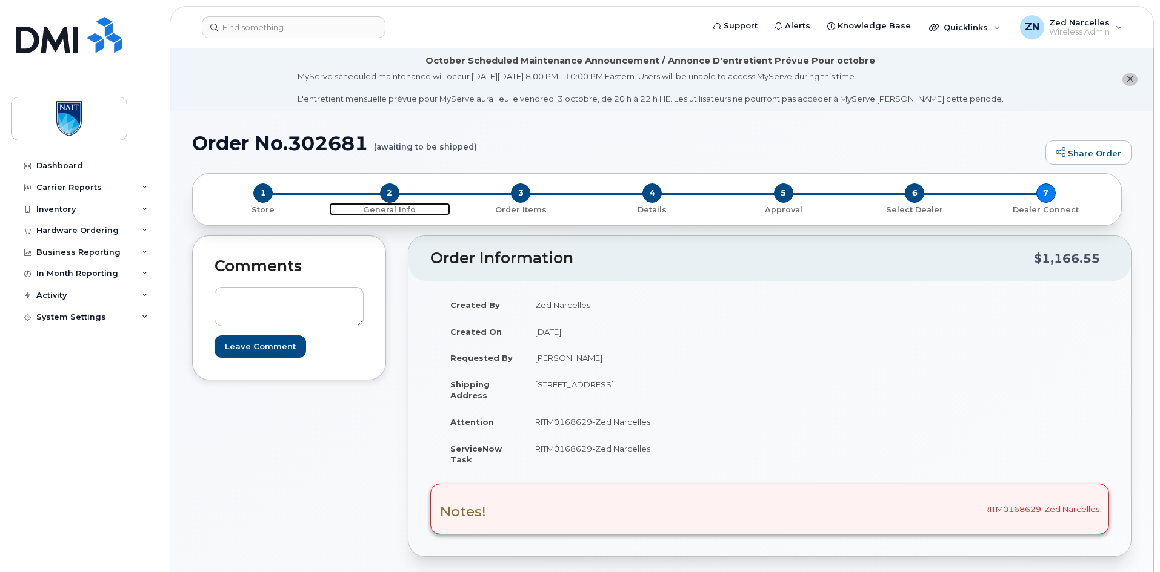
click at [396, 197] on span "2" at bounding box center [389, 193] width 19 height 19
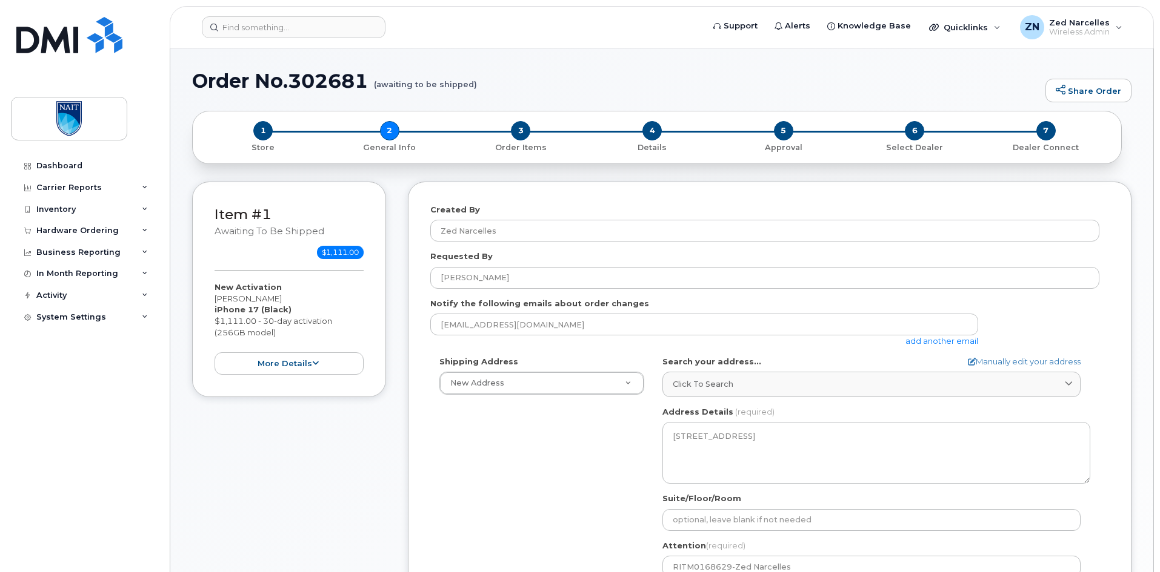
select select
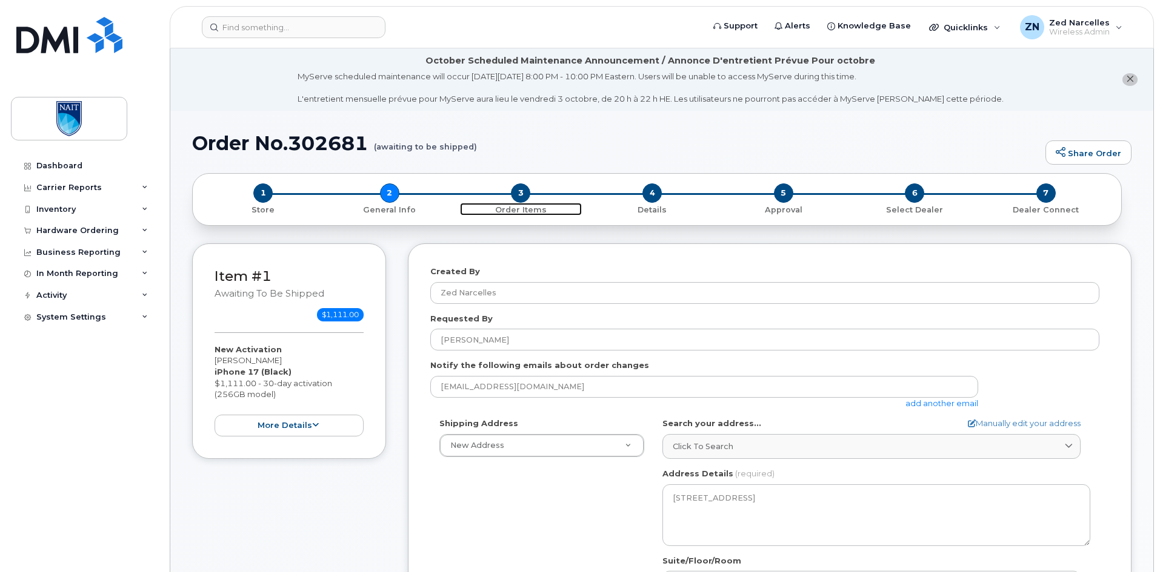
click at [523, 195] on span "3" at bounding box center [520, 193] width 19 height 19
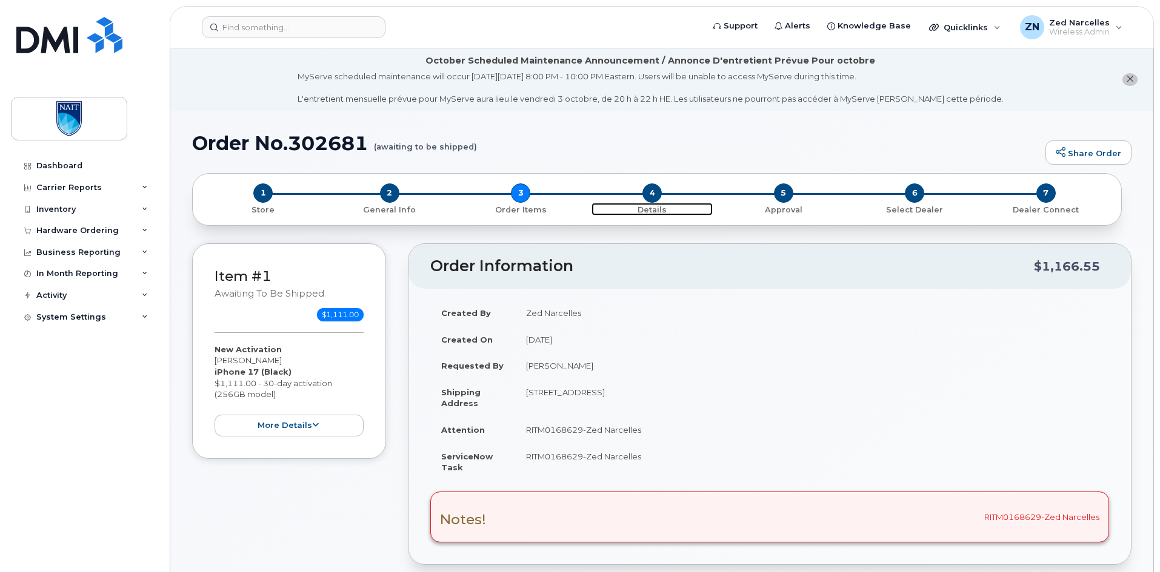
click at [651, 197] on span "4" at bounding box center [651, 193] width 19 height 19
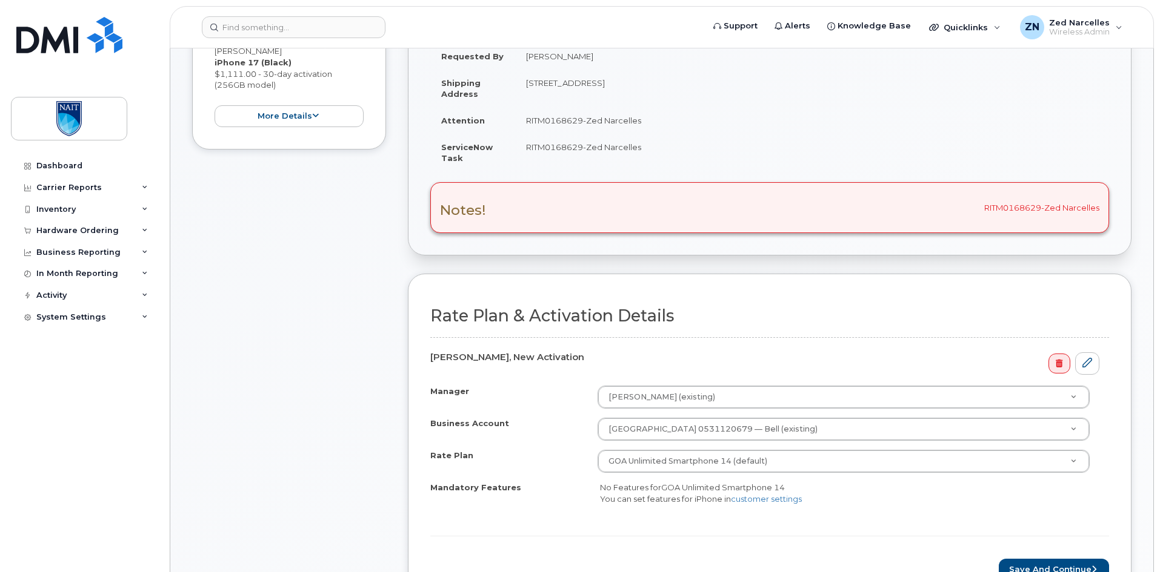
scroll to position [61, 0]
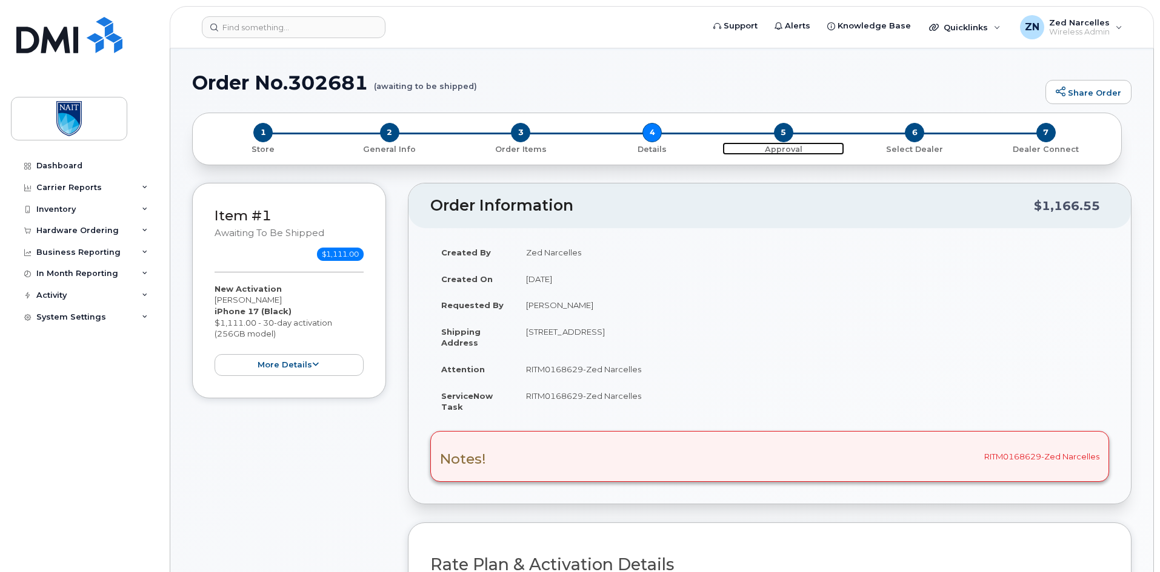
click at [790, 127] on span "5" at bounding box center [783, 132] width 19 height 19
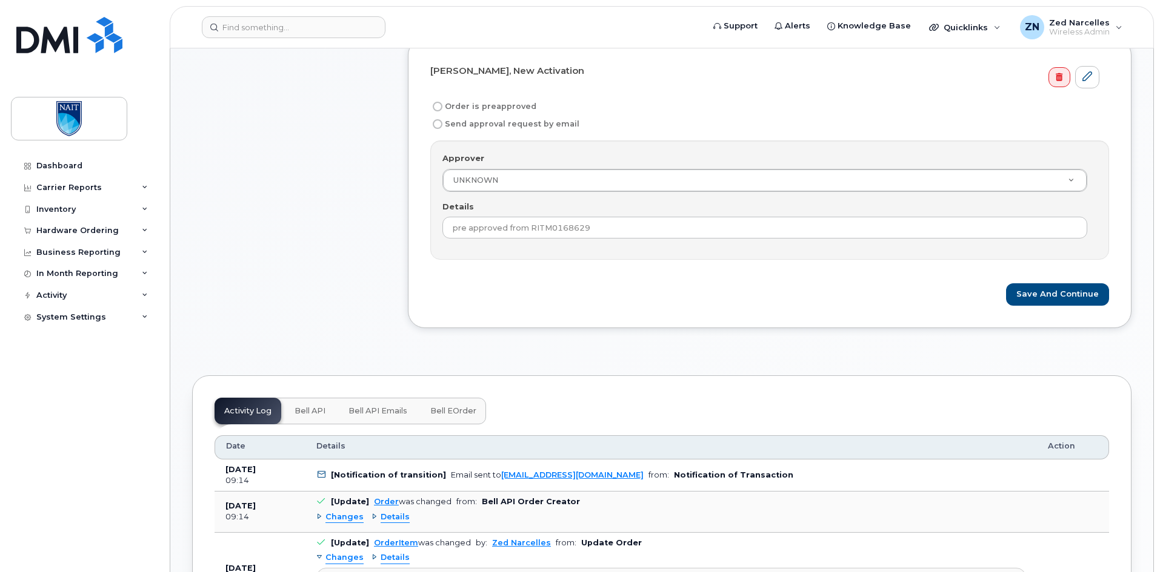
scroll to position [121, 0]
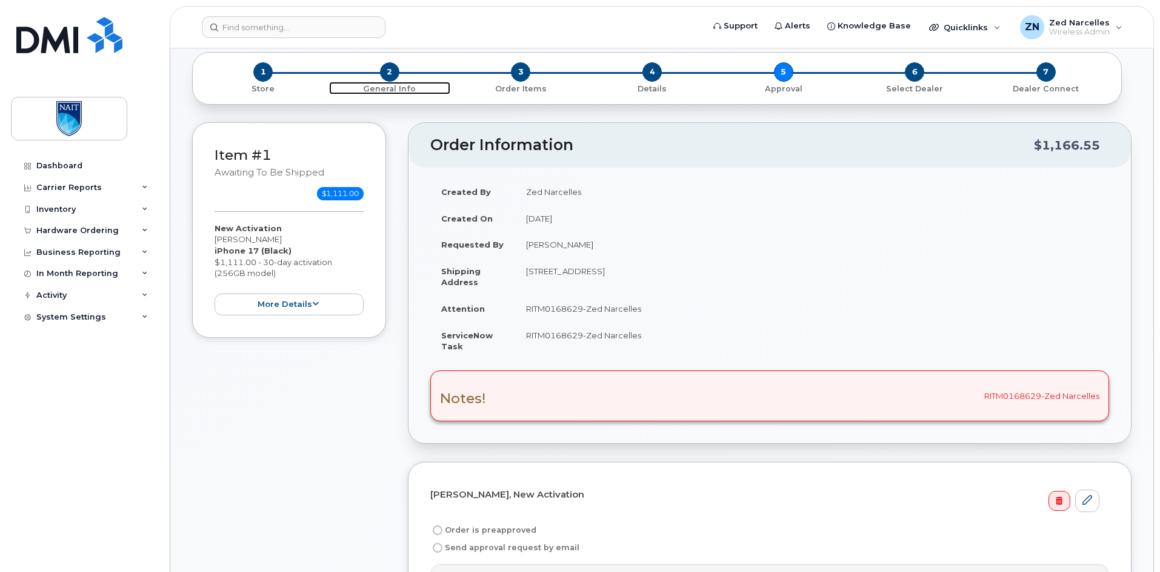
click at [395, 82] on span "General Info" at bounding box center [390, 88] width 122 height 13
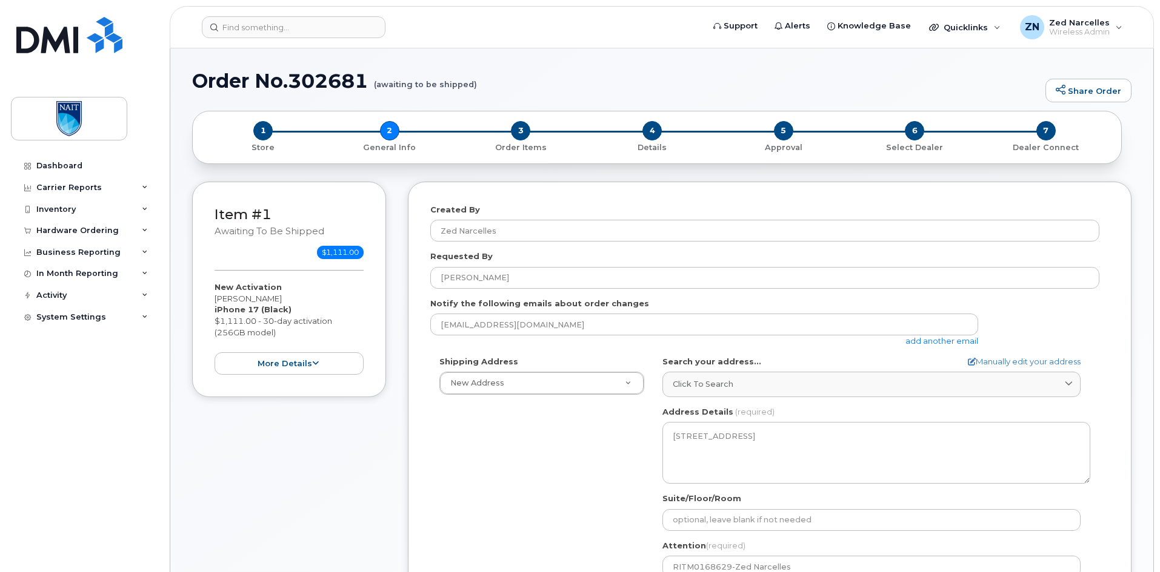
select select
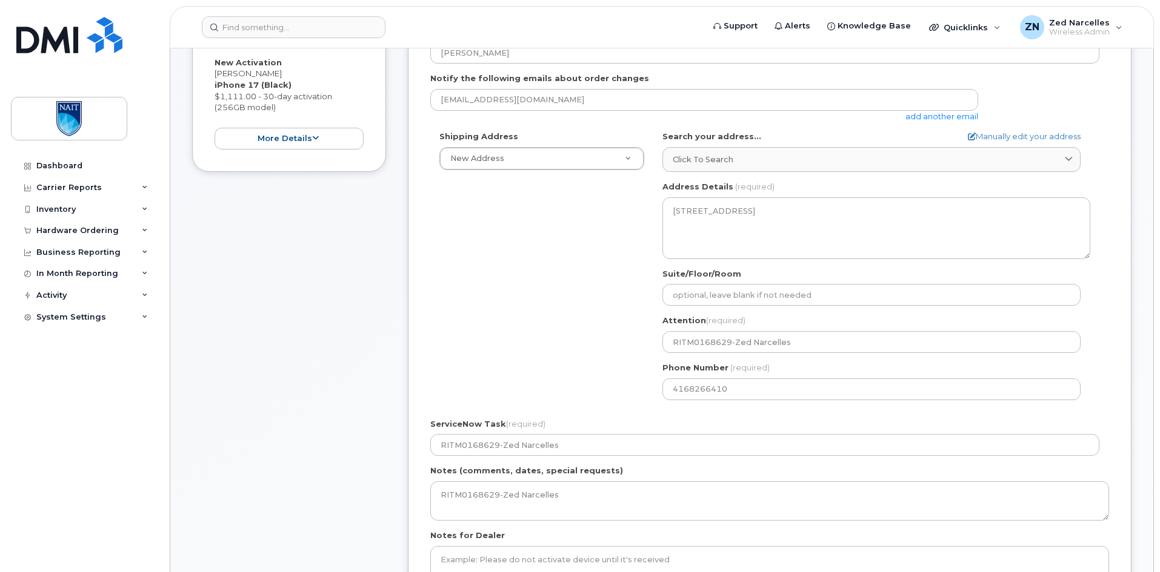
scroll to position [424, 0]
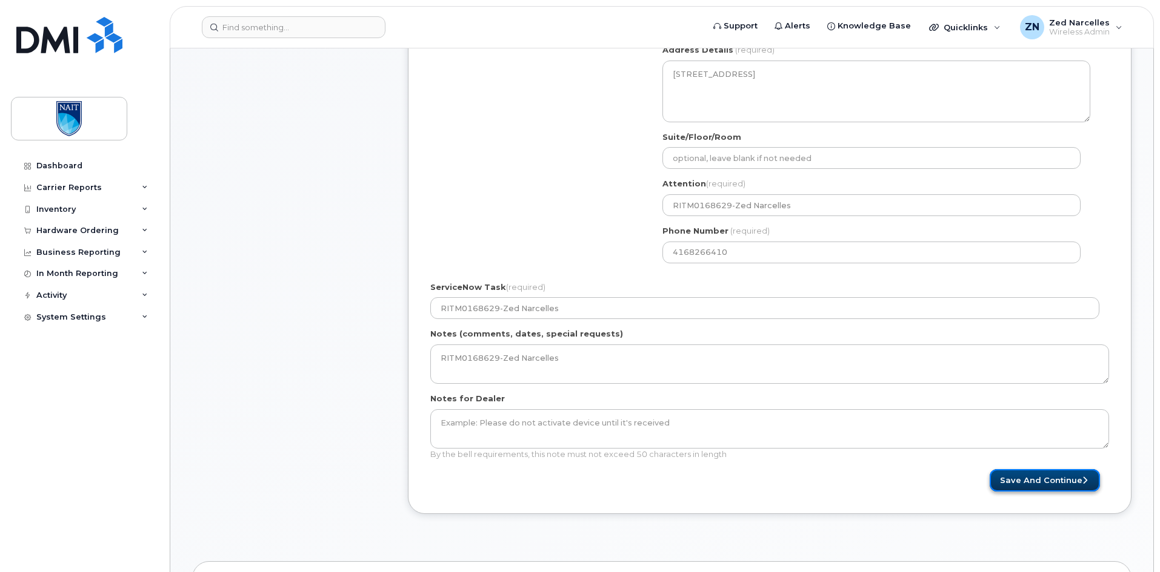
click at [1050, 490] on button "Save and Continue" at bounding box center [1044, 480] width 110 height 22
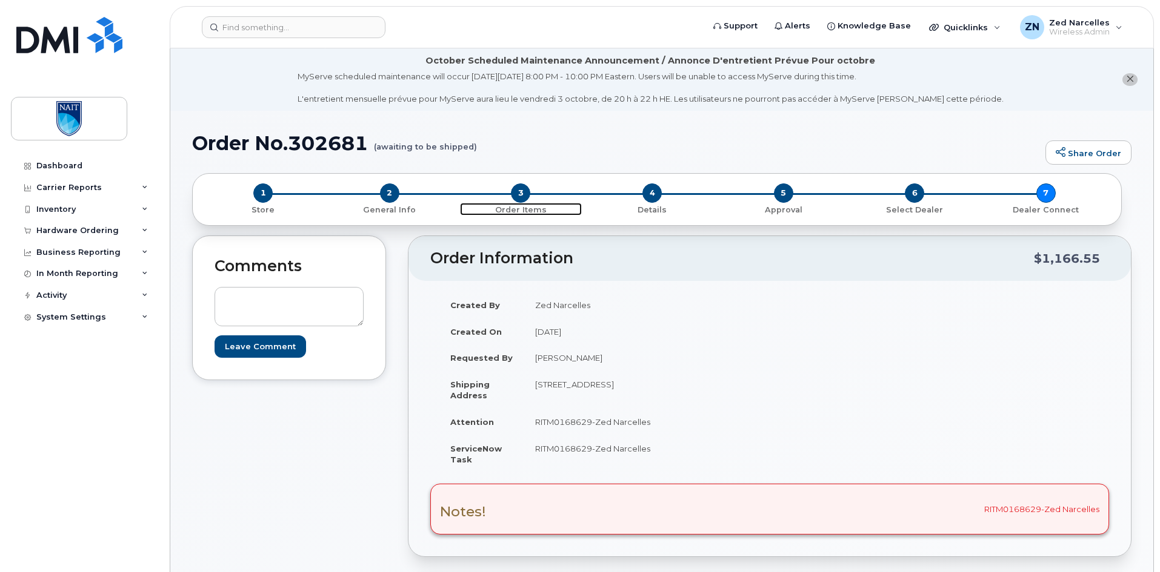
click at [522, 193] on span "3" at bounding box center [520, 193] width 19 height 19
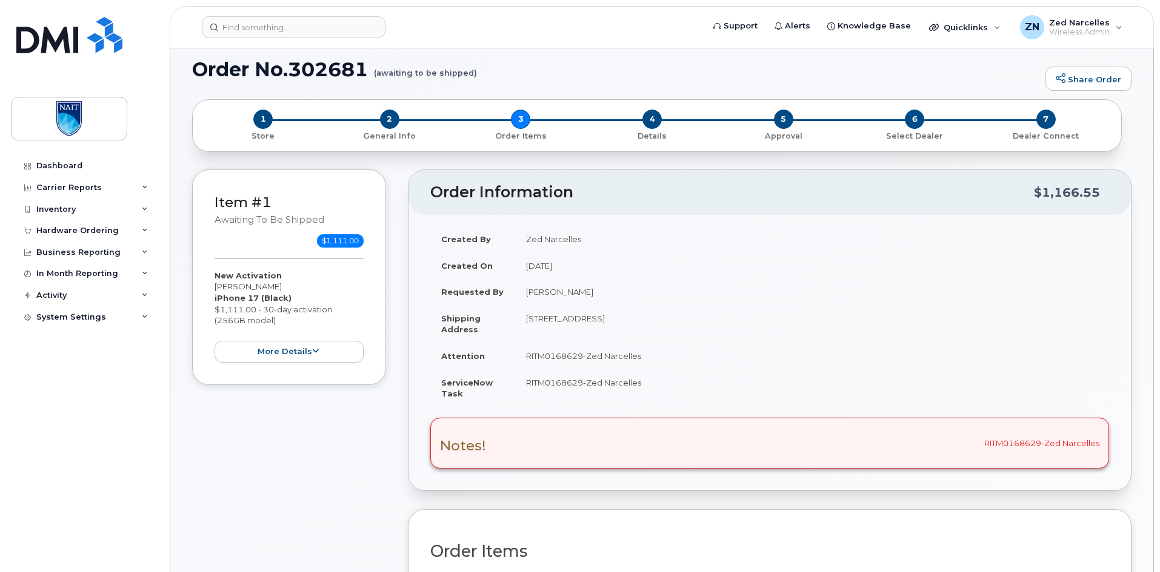
scroll to position [61, 0]
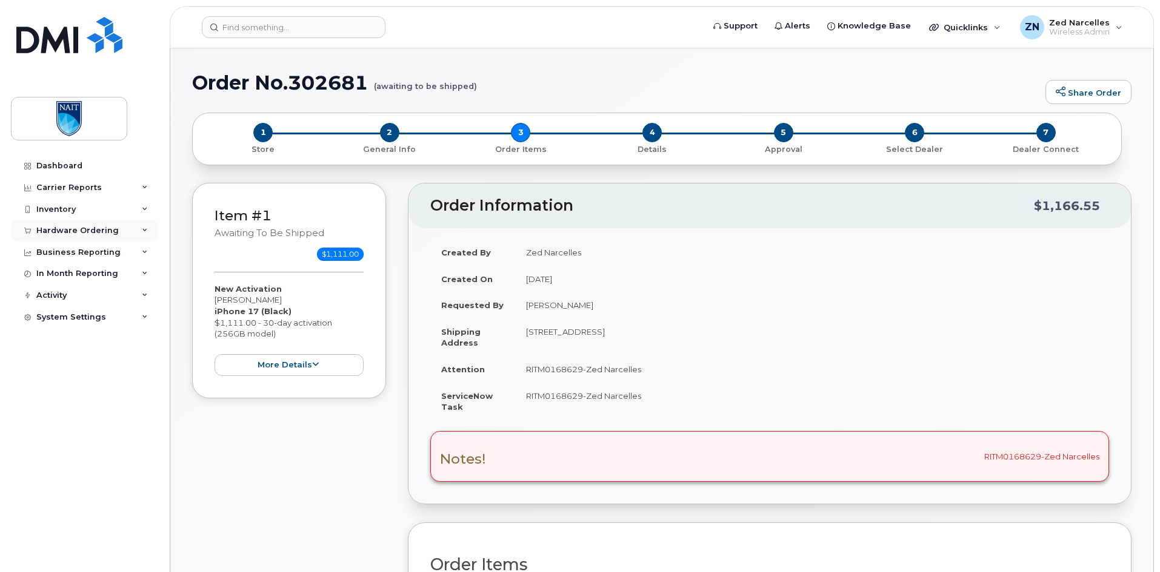
click at [141, 228] on div "Hardware Ordering" at bounding box center [84, 231] width 147 height 22
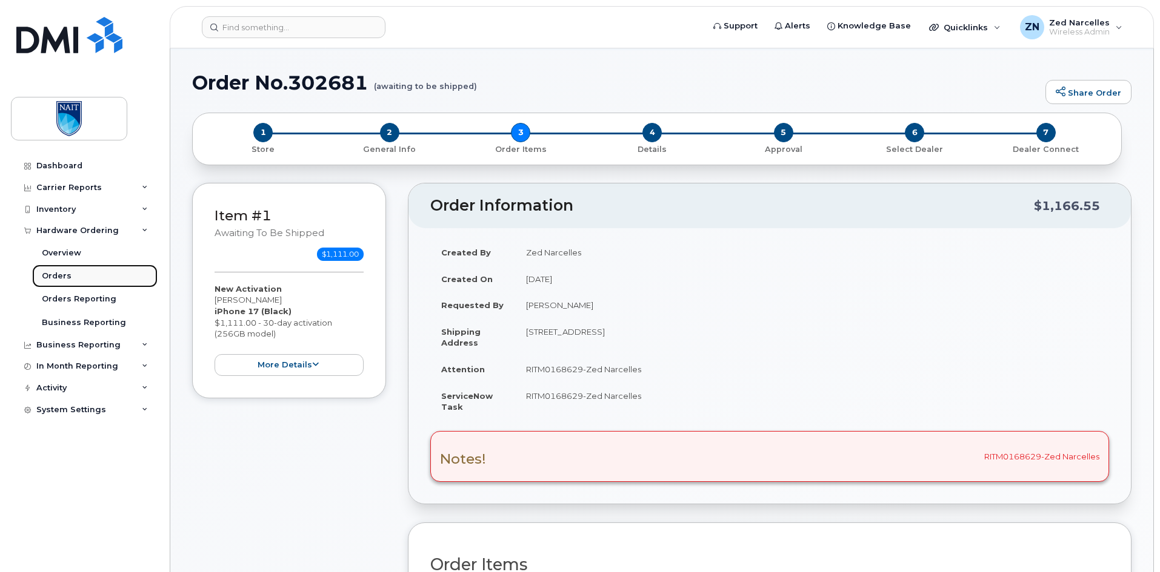
click at [93, 280] on link "Orders" at bounding box center [94, 276] width 125 height 23
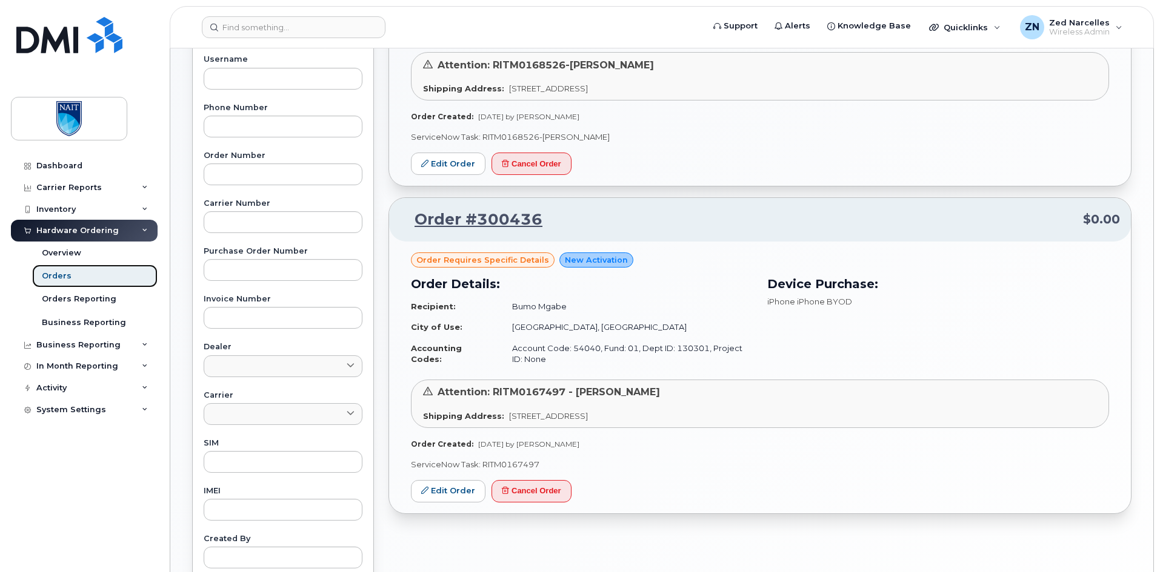
scroll to position [61, 0]
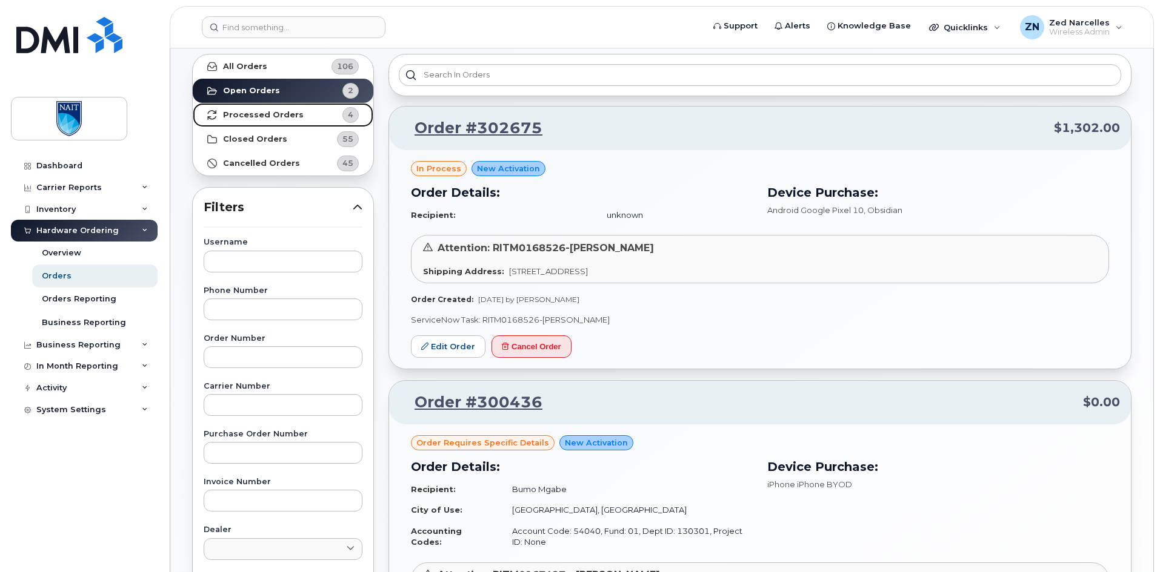
click at [276, 114] on strong "Processed Orders" at bounding box center [263, 115] width 81 height 10
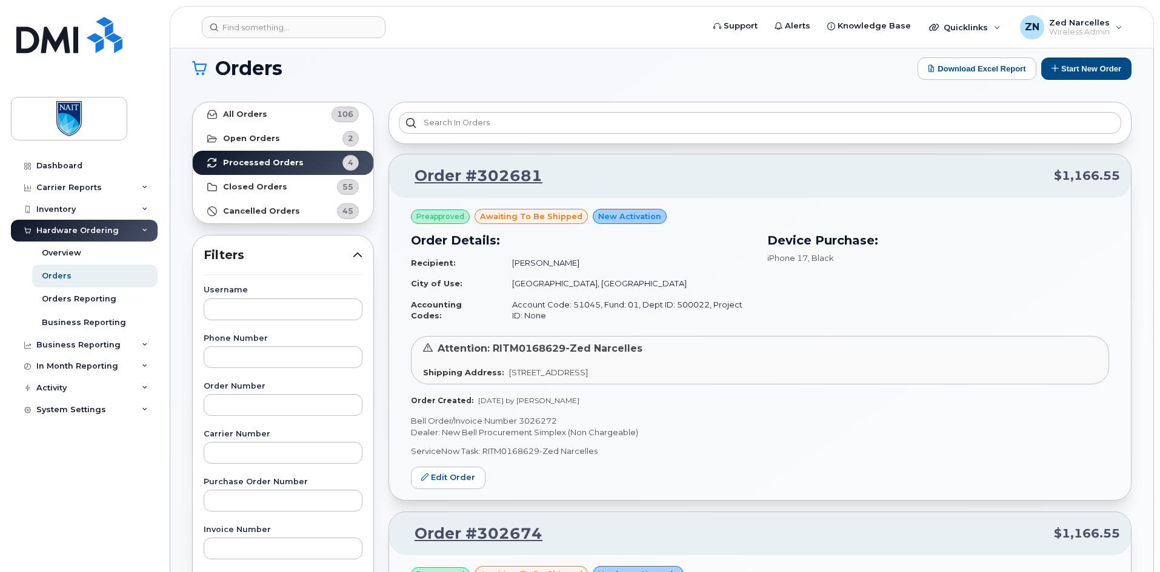
scroll to position [0, 0]
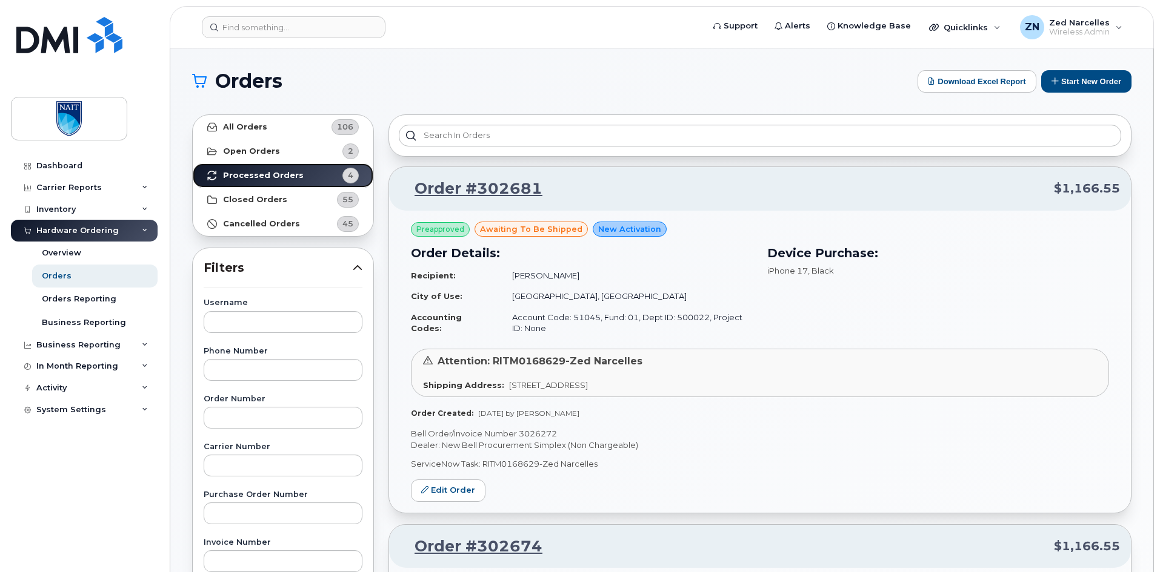
click at [267, 177] on strong "Processed Orders" at bounding box center [263, 176] width 81 height 10
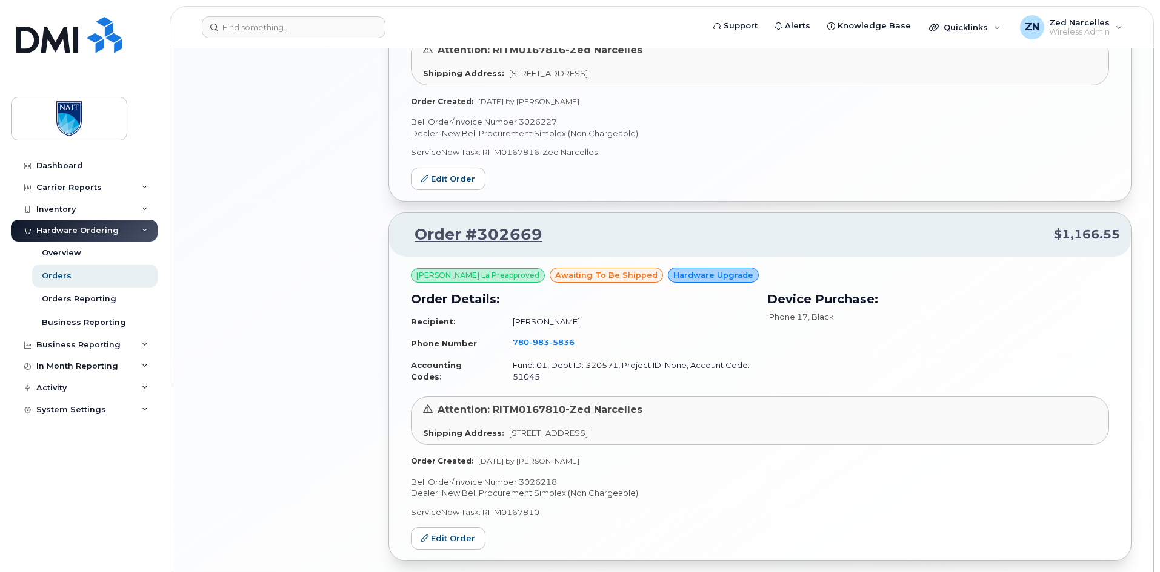
scroll to position [1090, 0]
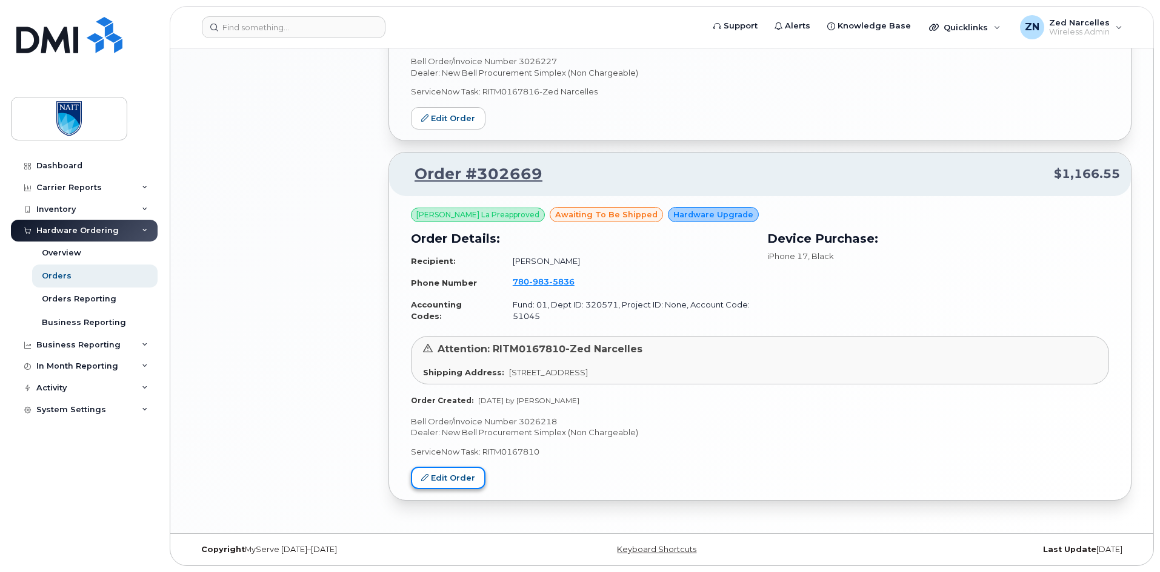
click at [457, 485] on link "Edit Order" at bounding box center [448, 478] width 75 height 22
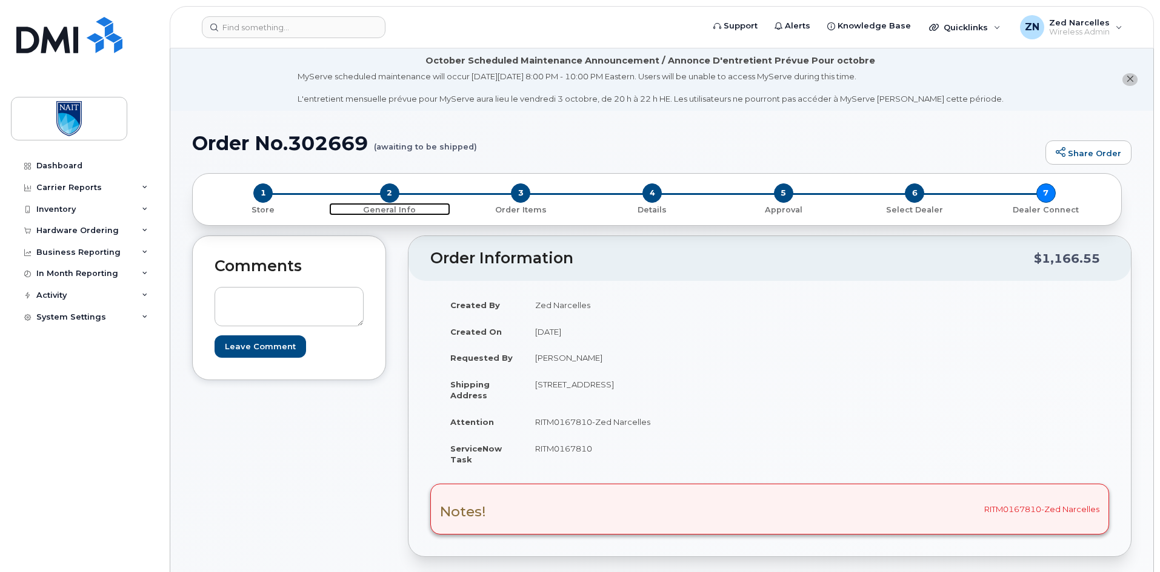
click at [388, 193] on span "2" at bounding box center [389, 193] width 19 height 19
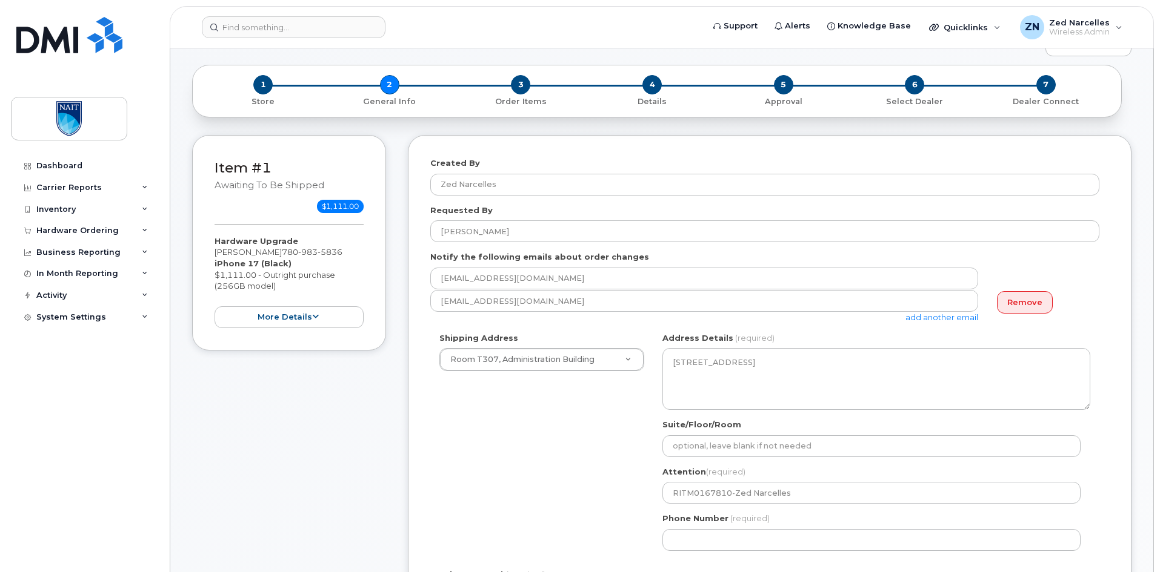
scroll to position [121, 0]
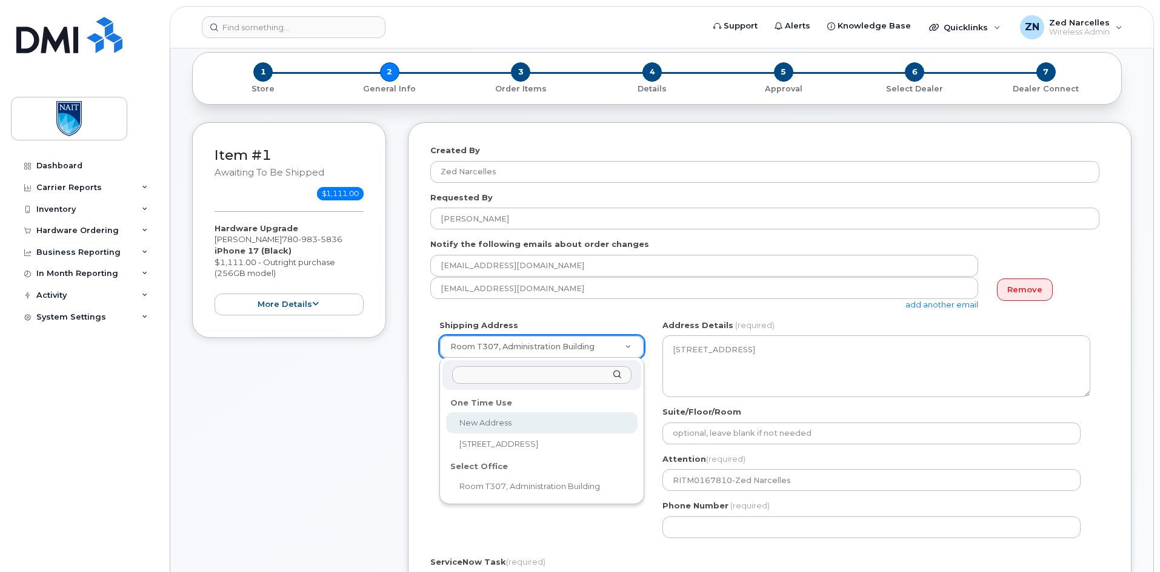
select select
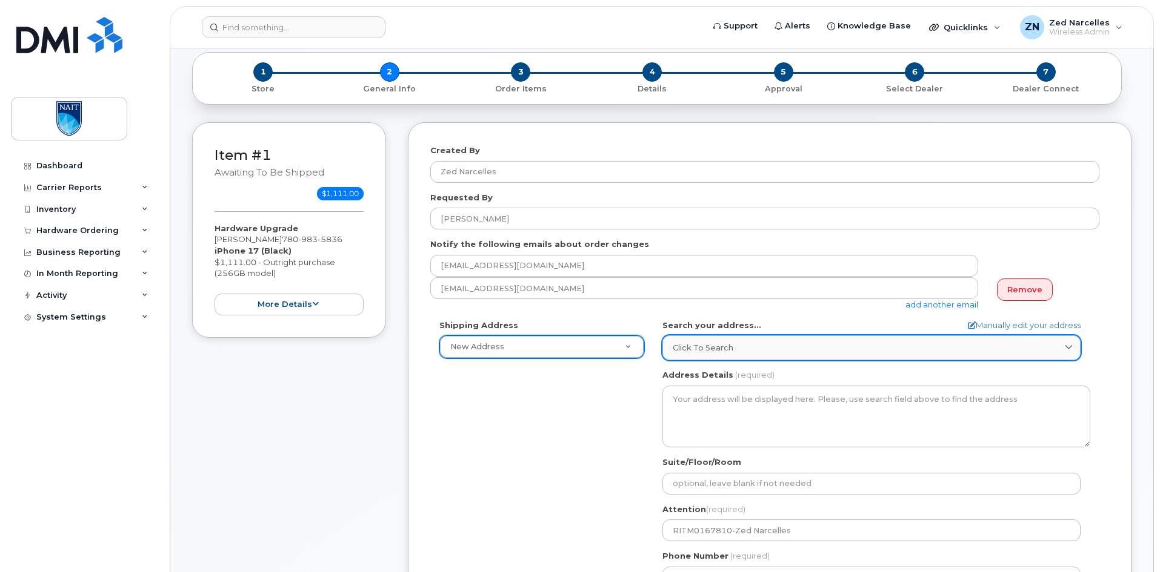
click at [863, 355] on link "Click to search" at bounding box center [871, 348] width 418 height 25
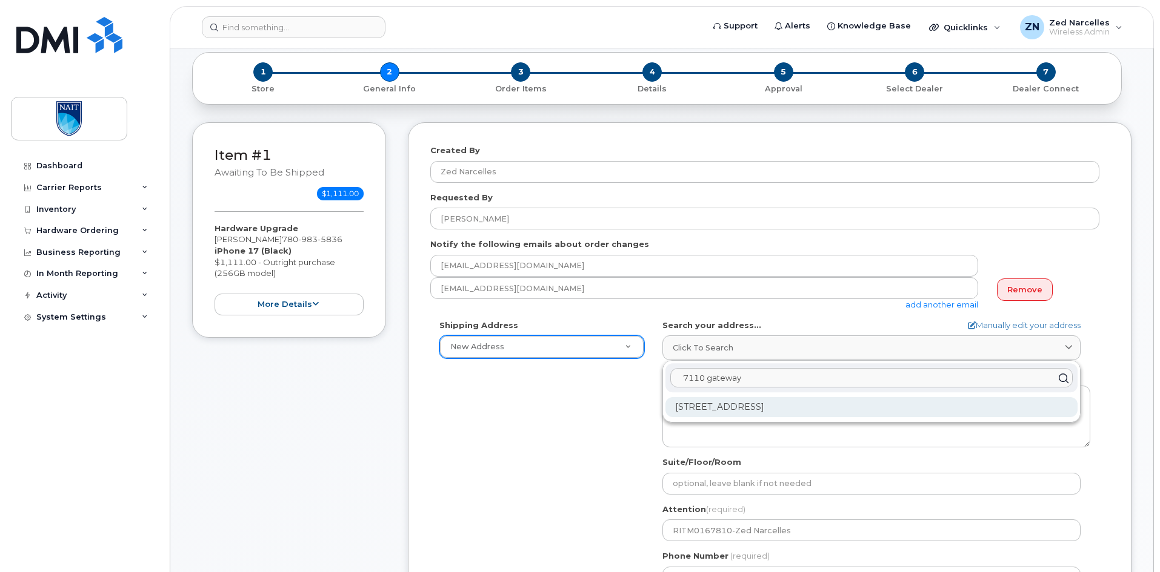
type input "7110 gateway"
click at [879, 409] on div "7110 Gateway Blvd NW Edmonton AB T6E 0E6" at bounding box center [871, 407] width 412 height 20
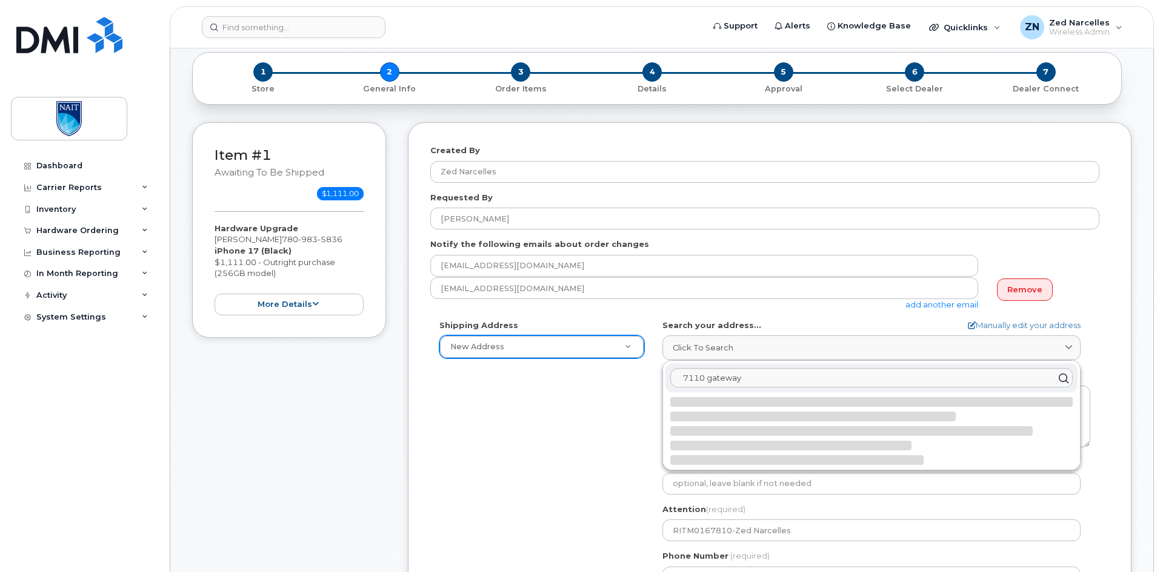
select select
type textarea "7110 Gateway Blvd NW EDMONTON AB T6E 0E6 CANADA"
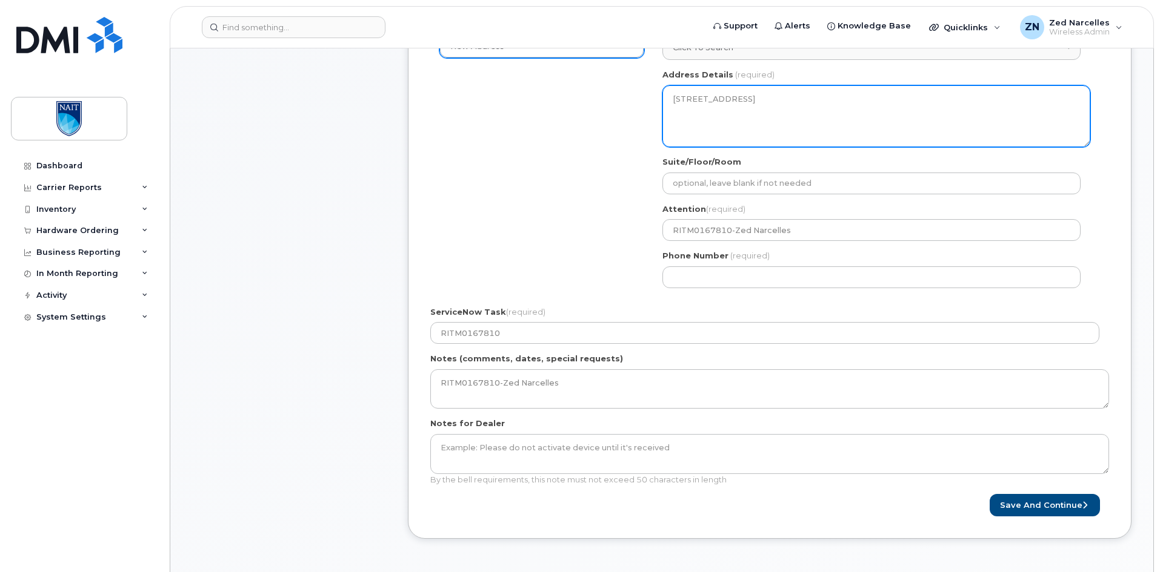
scroll to position [485, 0]
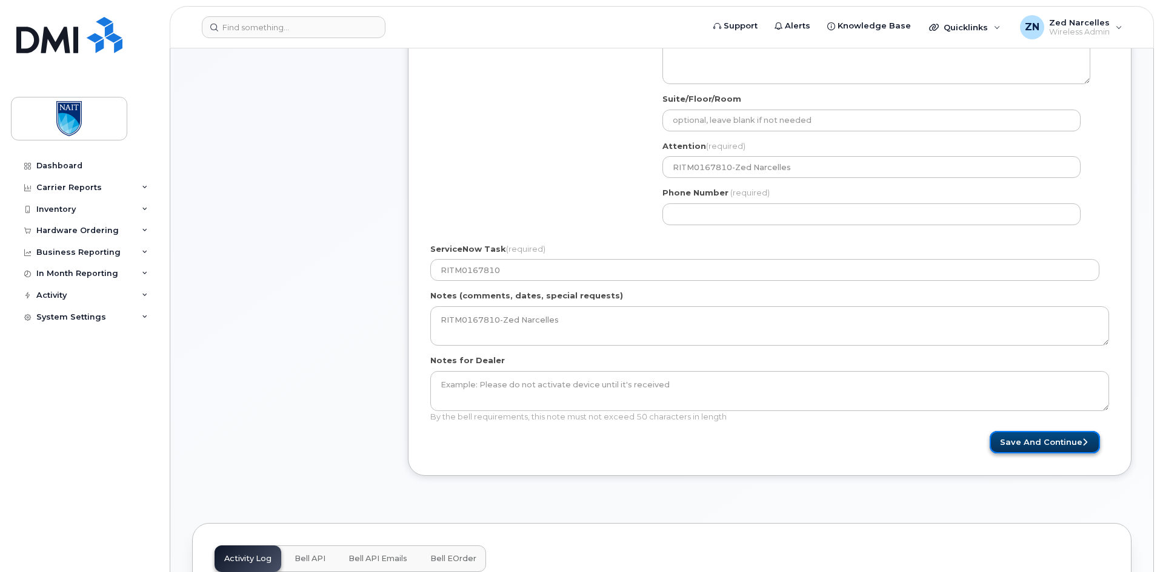
click at [1035, 445] on button "Save and Continue" at bounding box center [1044, 442] width 110 height 22
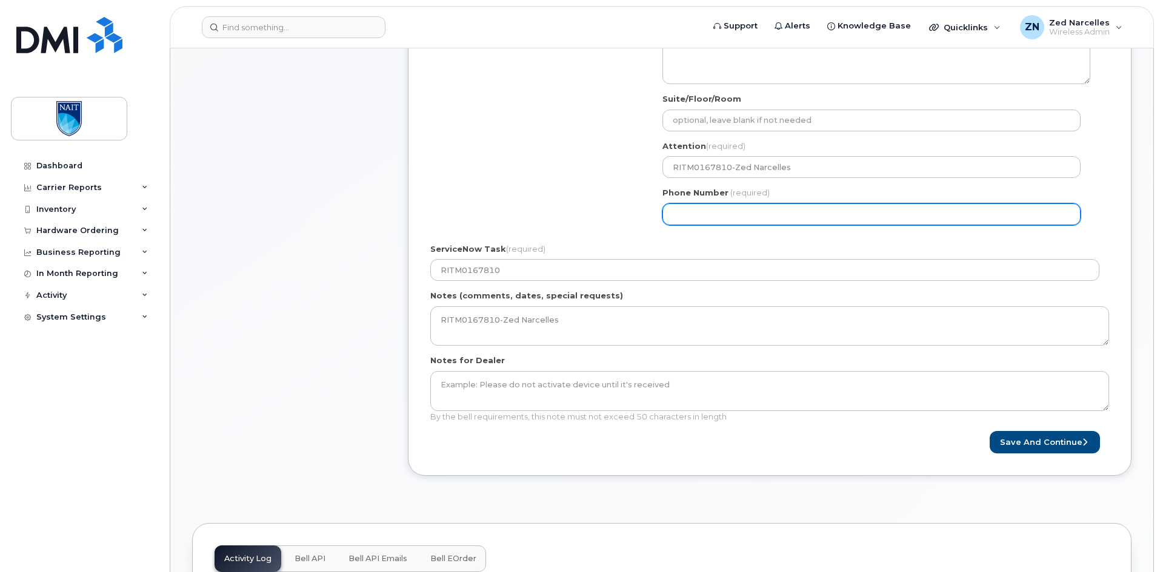
click at [734, 216] on input "Phone Number" at bounding box center [871, 215] width 418 height 22
select select
type input "416826640"
select select
type input "4168266409"
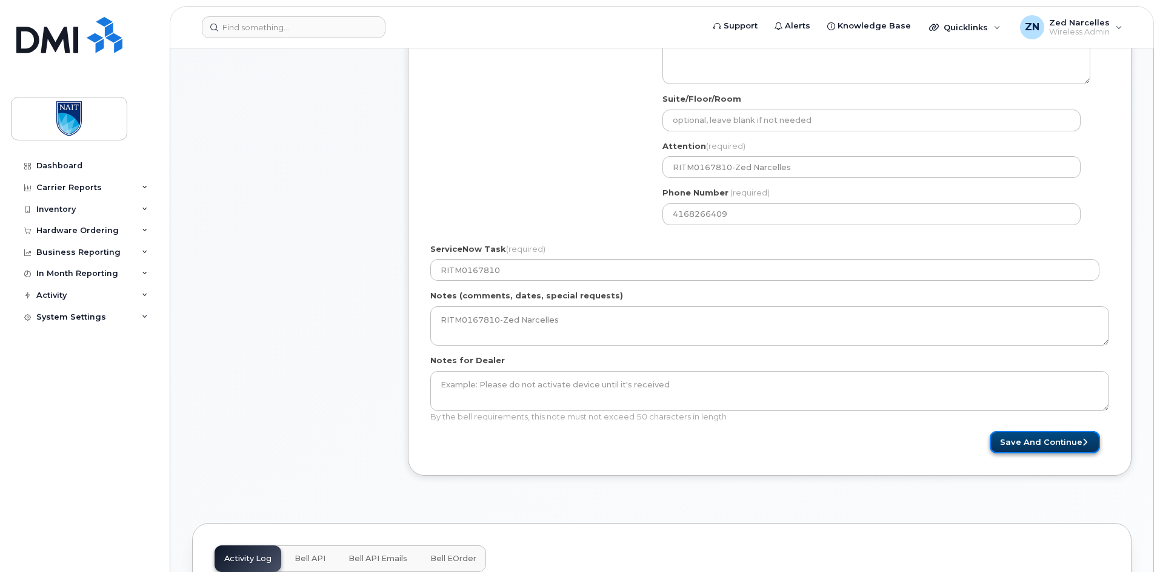
click at [1033, 437] on button "Save and Continue" at bounding box center [1044, 442] width 110 height 22
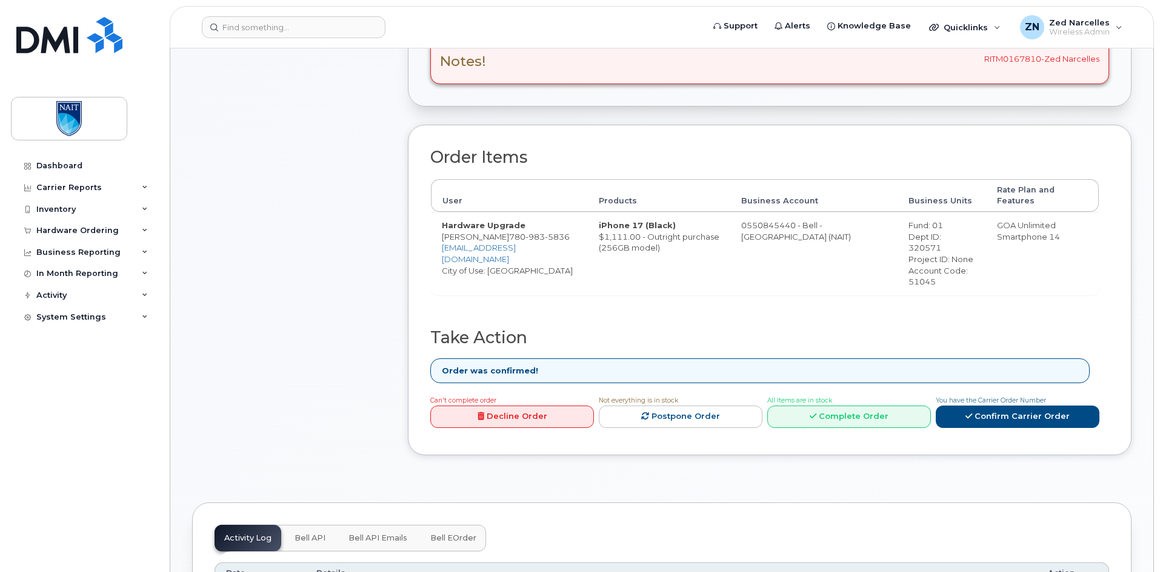
scroll to position [485, 0]
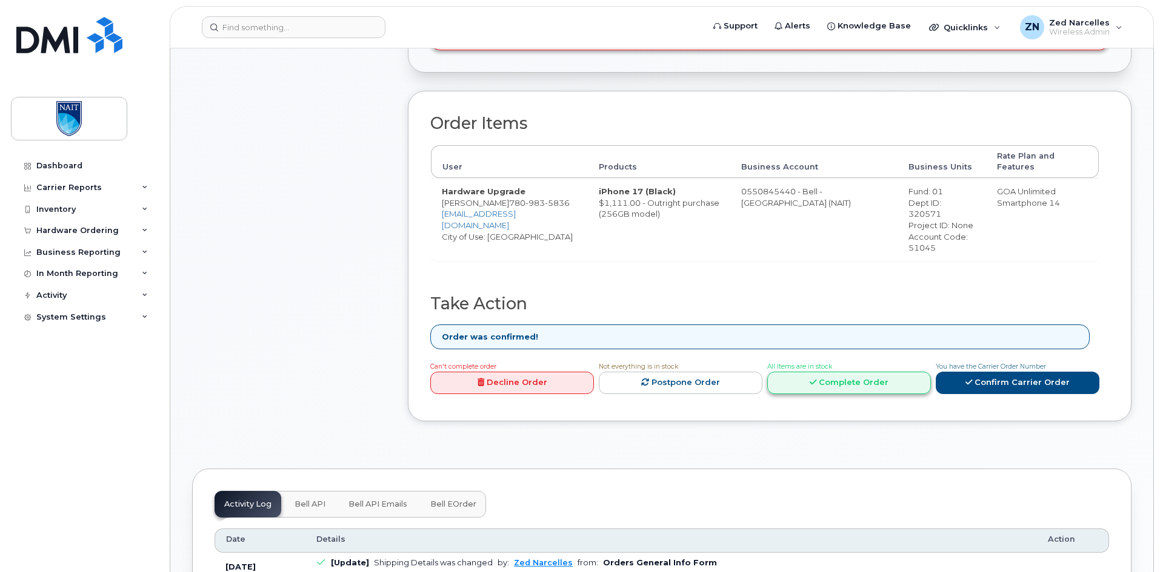
click at [846, 376] on link "Complete Order" at bounding box center [849, 383] width 164 height 22
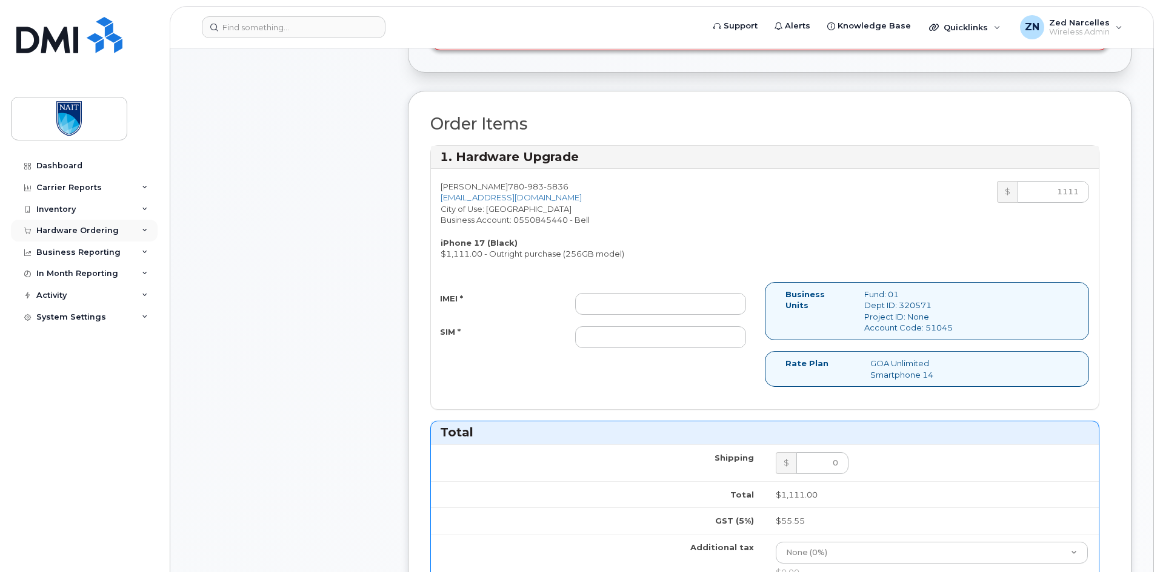
click at [118, 230] on div "Hardware Ordering" at bounding box center [84, 231] width 147 height 22
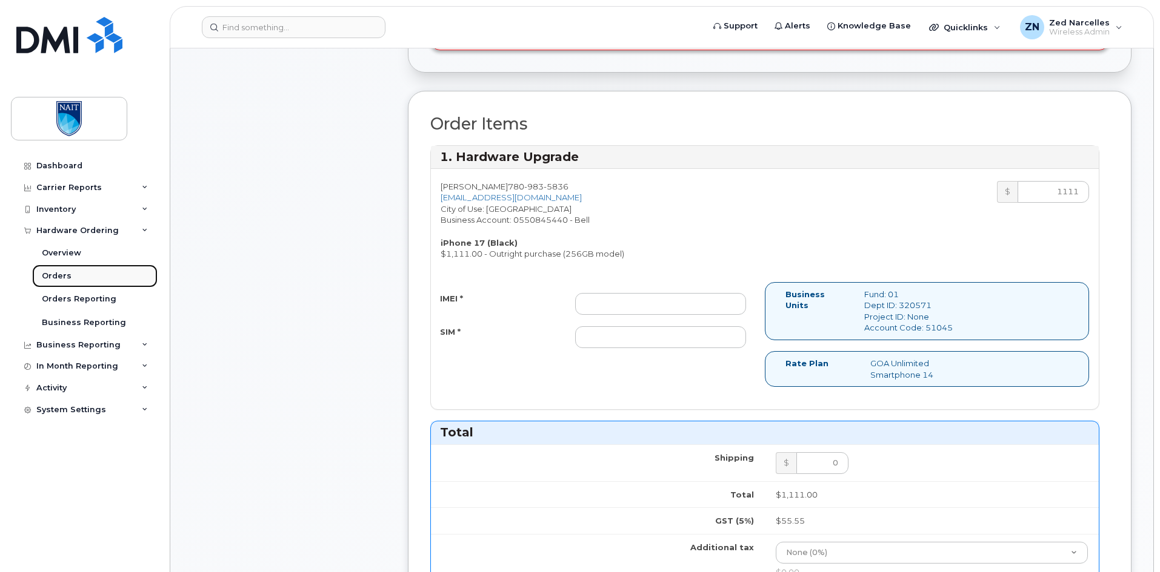
click at [95, 279] on link "Orders" at bounding box center [94, 276] width 125 height 23
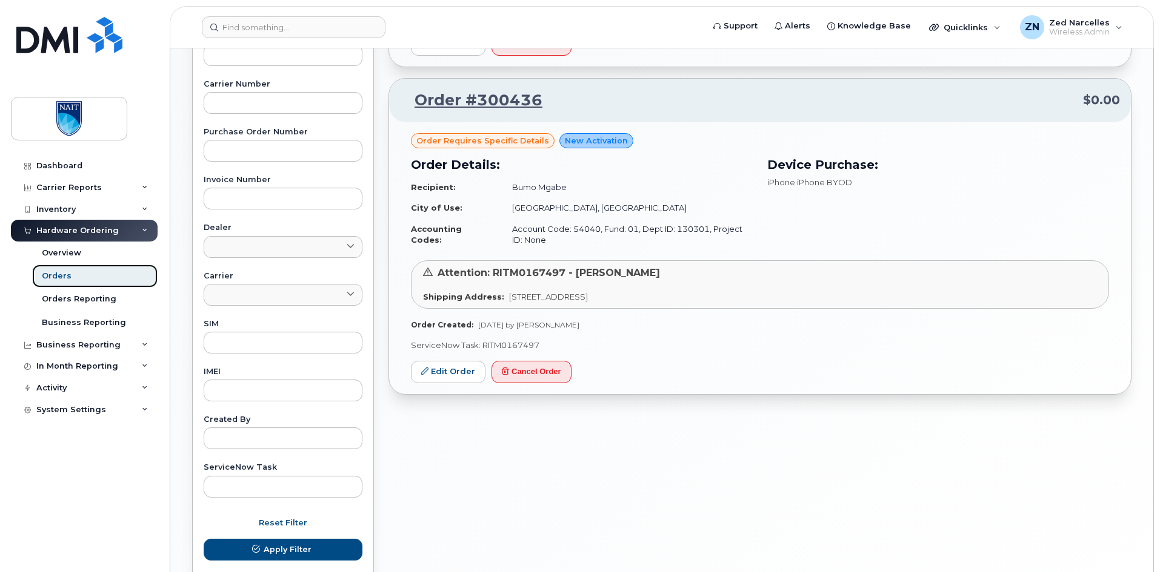
scroll to position [61, 0]
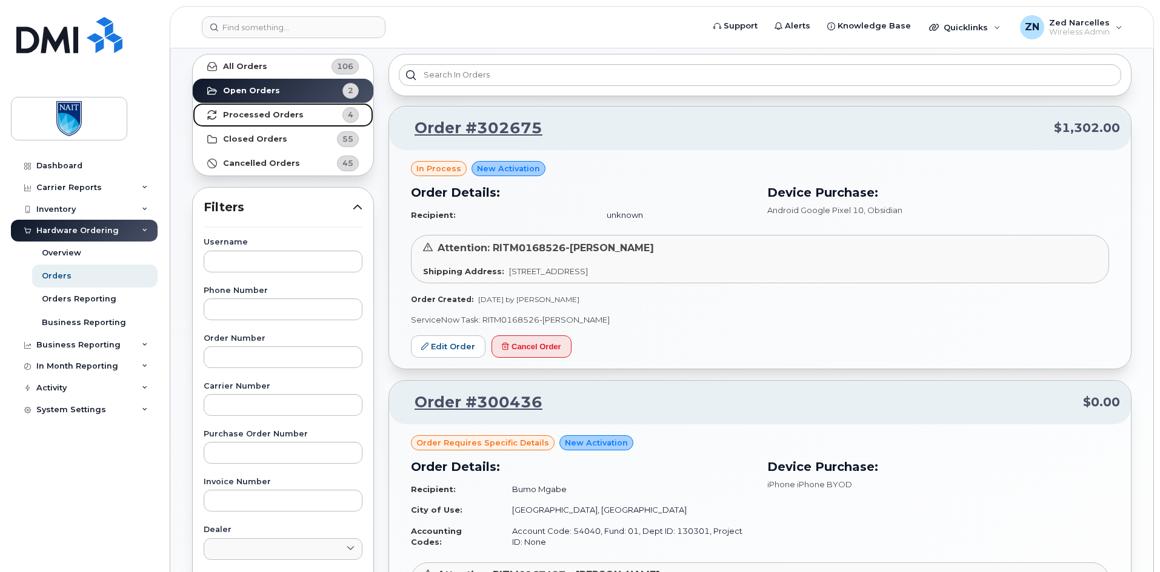
click at [308, 116] on link "Processed Orders 4" at bounding box center [283, 115] width 181 height 24
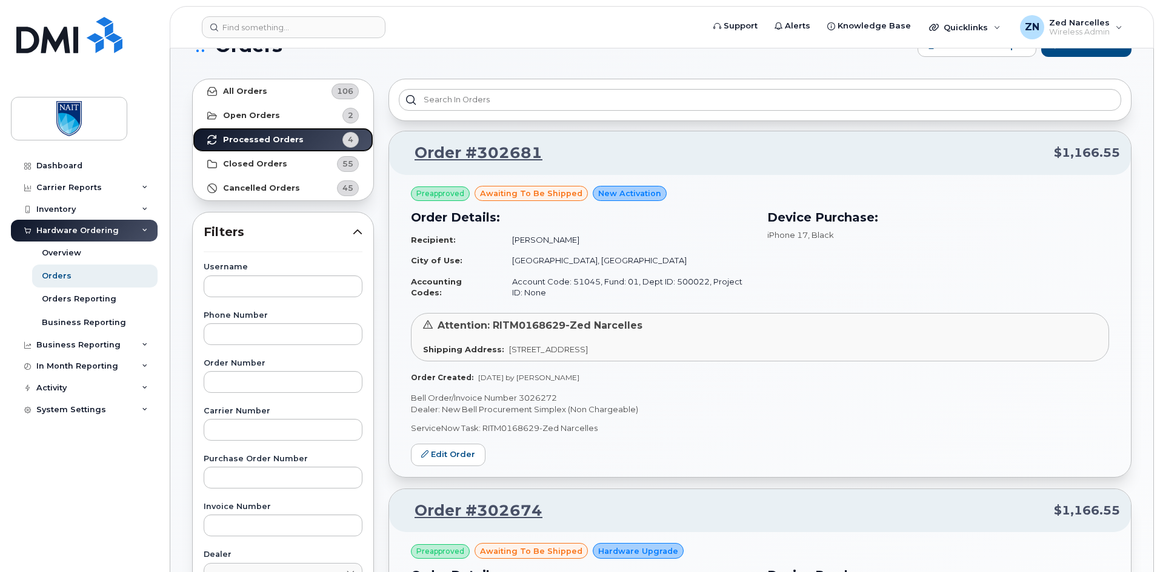
scroll to position [0, 0]
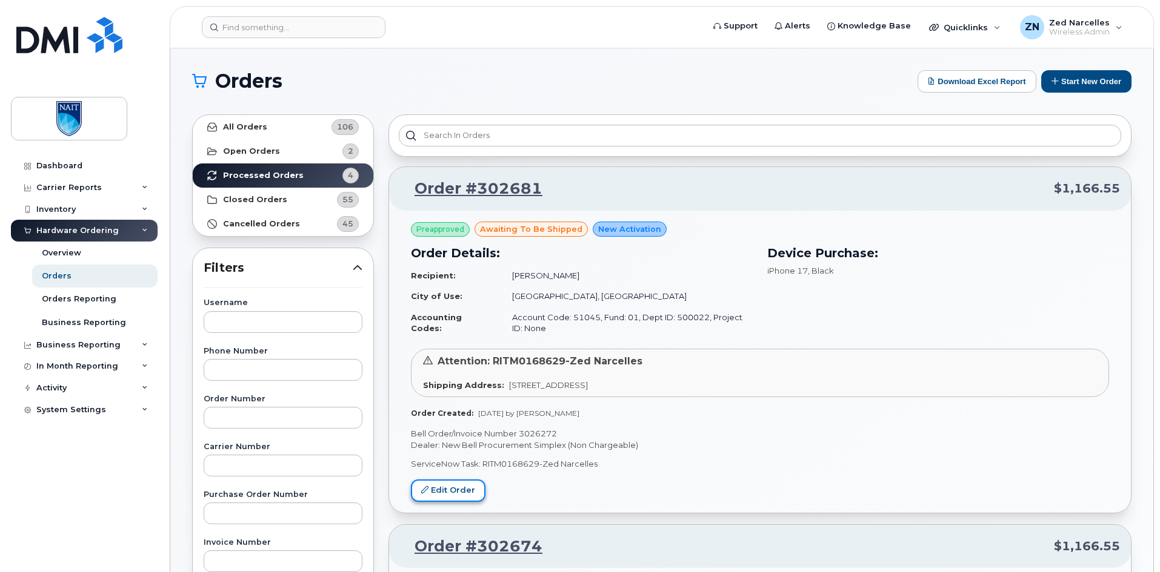
click at [431, 492] on link "Edit Order" at bounding box center [448, 491] width 75 height 22
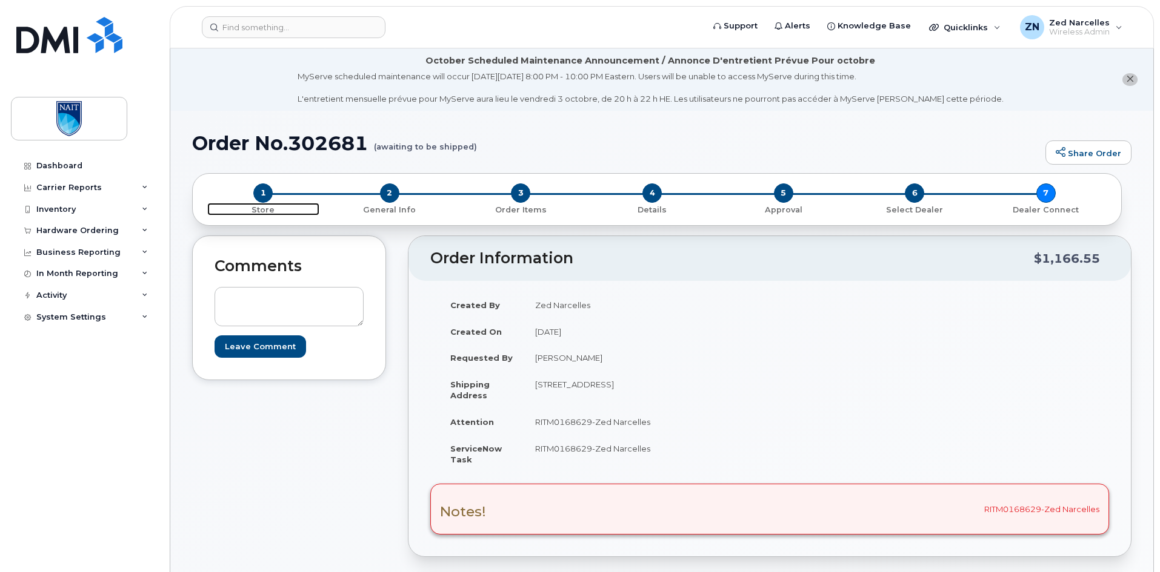
click at [266, 191] on span "1" at bounding box center [262, 193] width 19 height 19
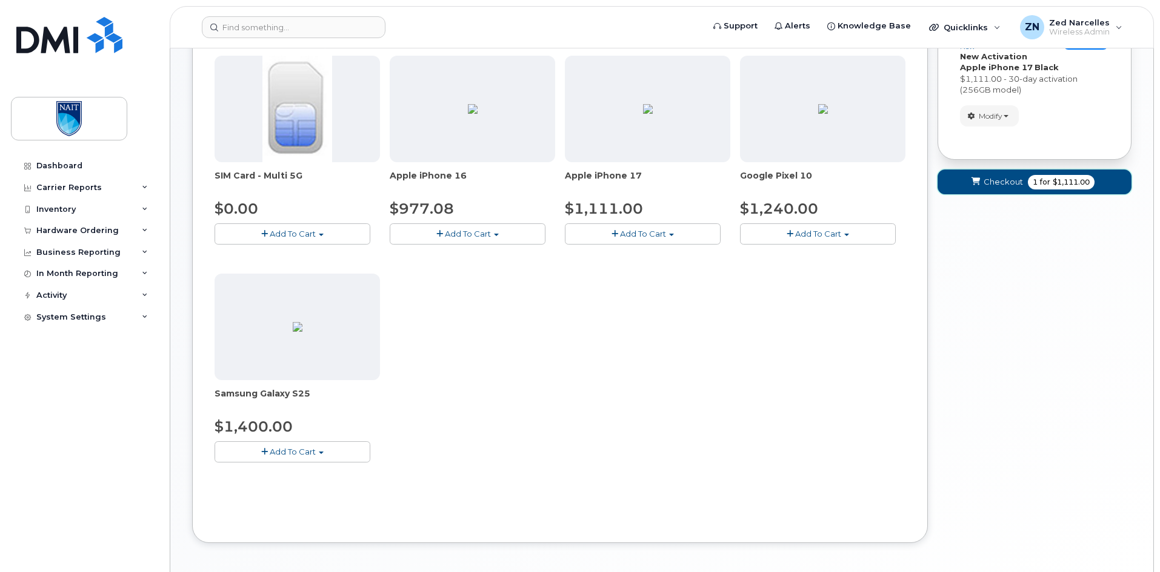
click at [1052, 188] on span "1 for $1,111.00" at bounding box center [1060, 182] width 67 height 15
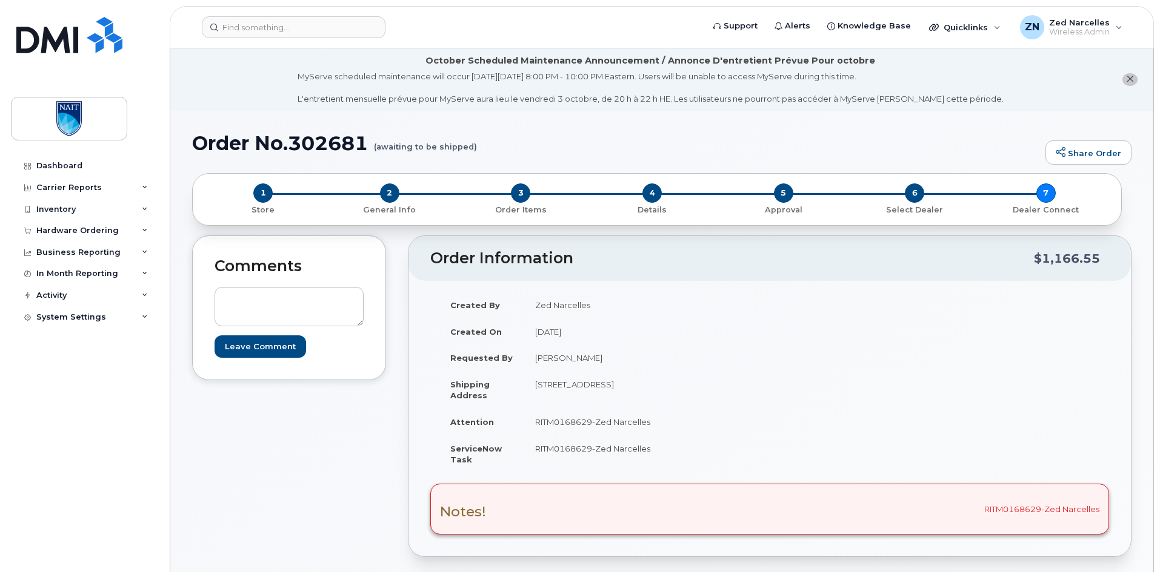
scroll to position [61, 0]
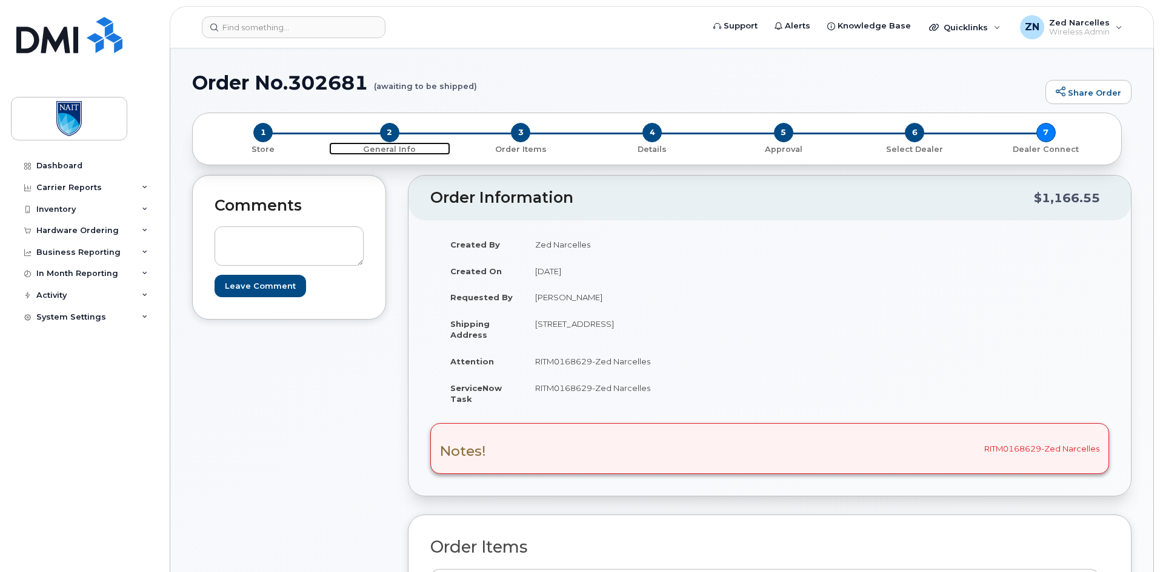
click at [391, 136] on span "2" at bounding box center [389, 132] width 19 height 19
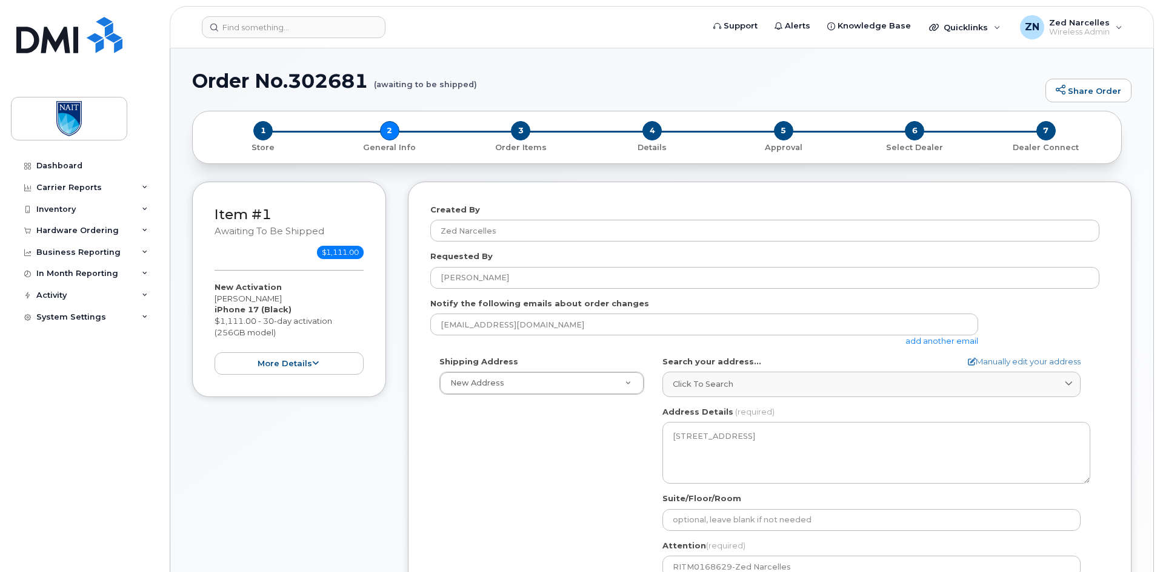
select select
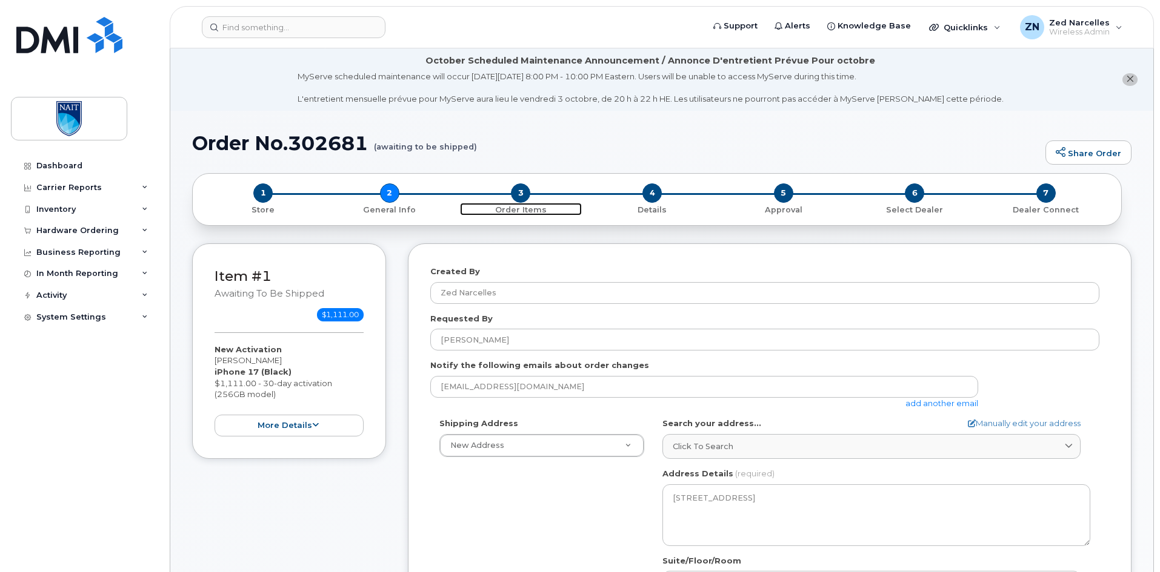
click at [519, 194] on span "3" at bounding box center [520, 193] width 19 height 19
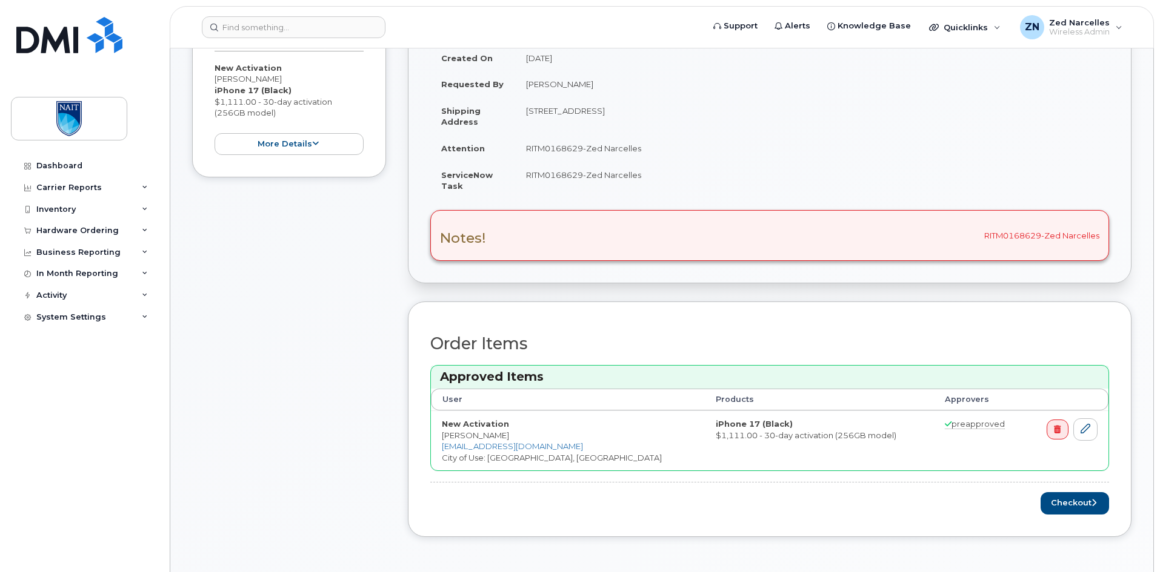
scroll to position [303, 0]
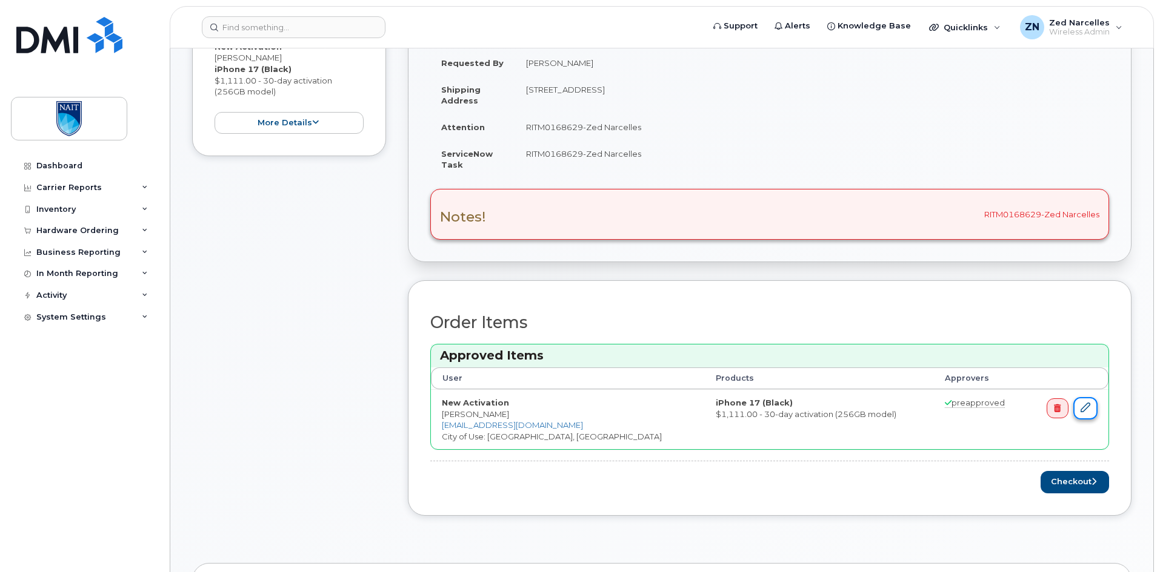
click at [1088, 409] on icon at bounding box center [1085, 408] width 10 height 10
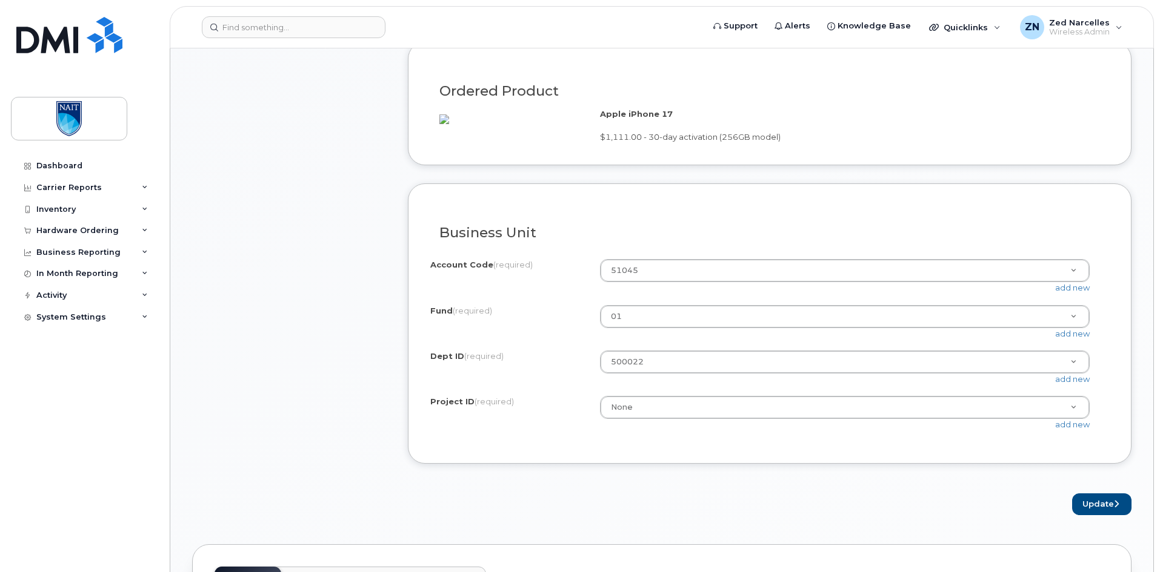
scroll to position [969, 0]
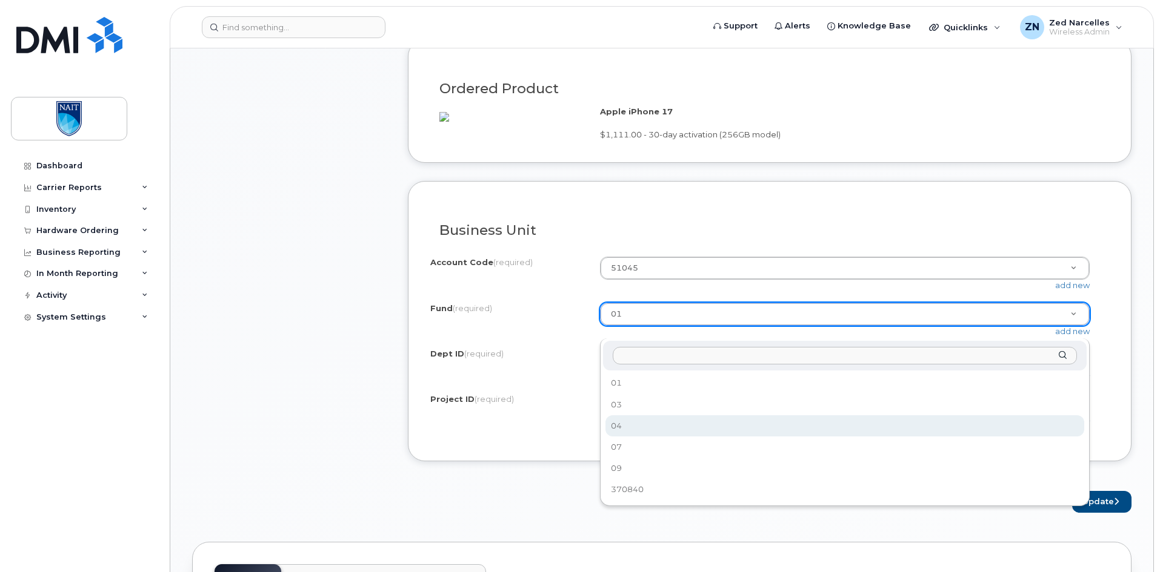
select select "04"
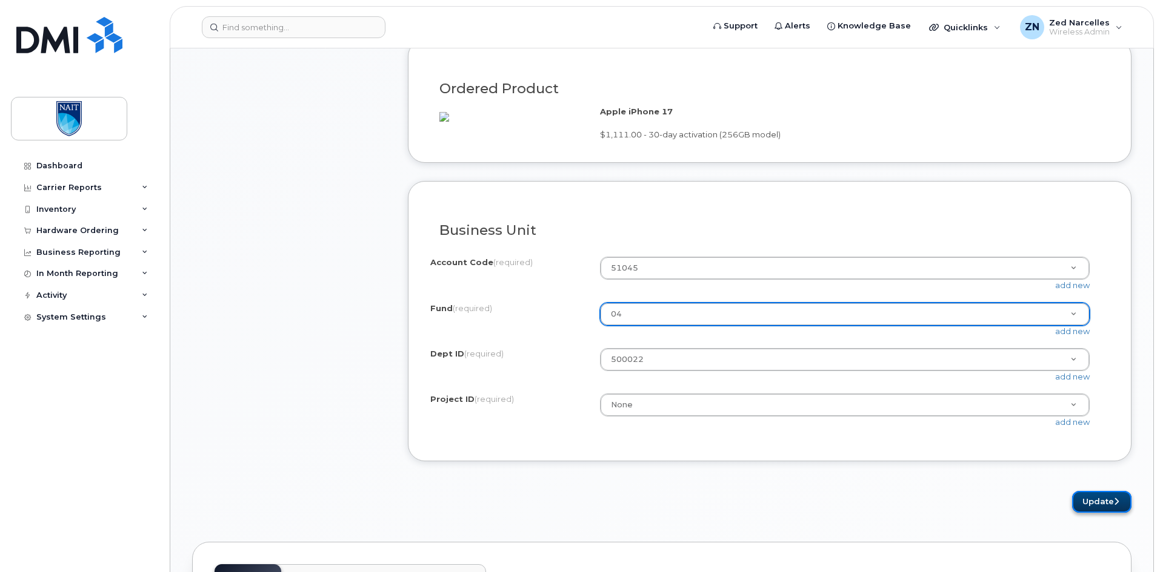
click at [1102, 514] on button "Update" at bounding box center [1101, 502] width 59 height 22
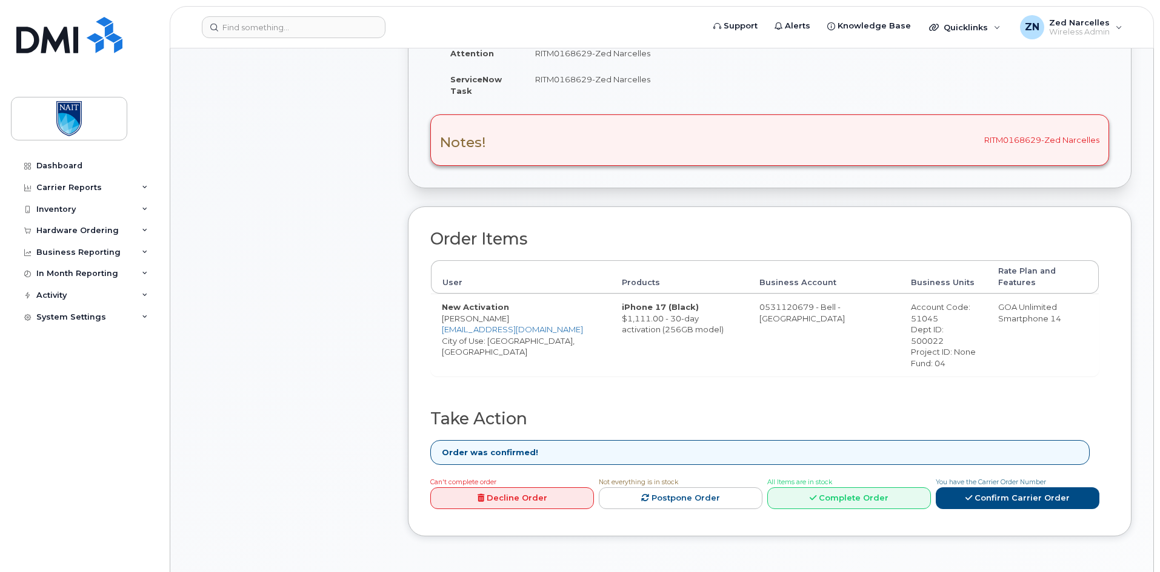
scroll to position [424, 0]
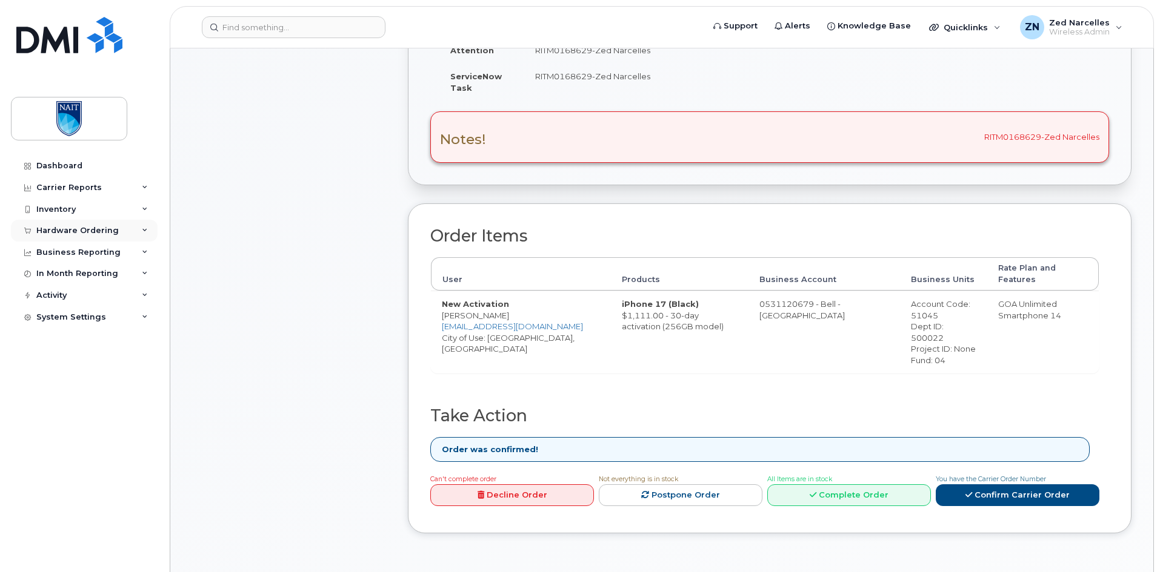
click at [104, 231] on div "Hardware Ordering" at bounding box center [77, 231] width 82 height 10
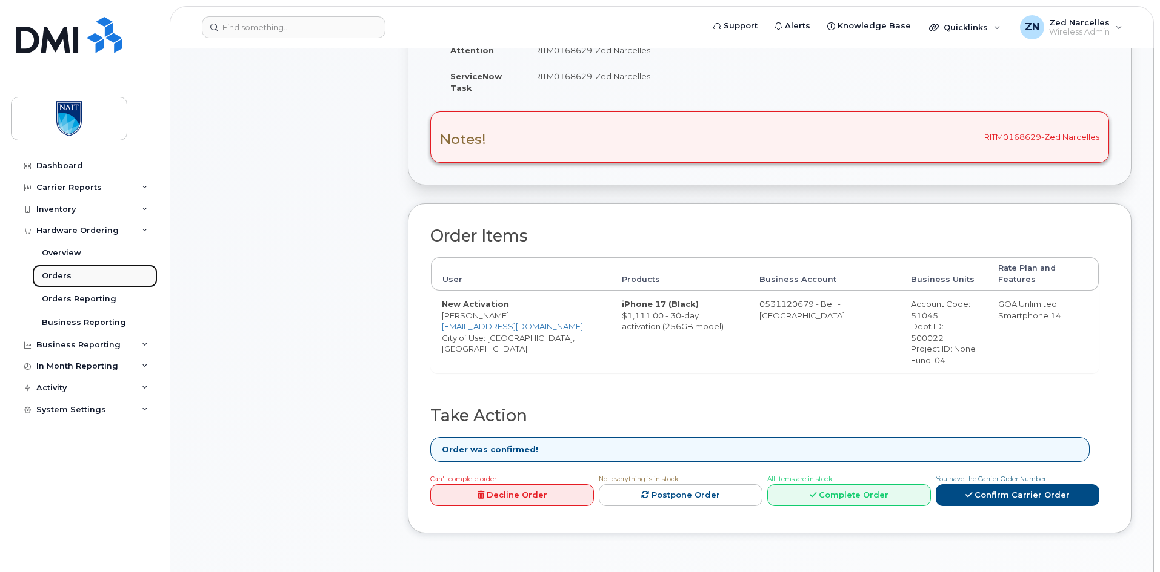
click at [68, 277] on div "Orders" at bounding box center [57, 276] width 30 height 11
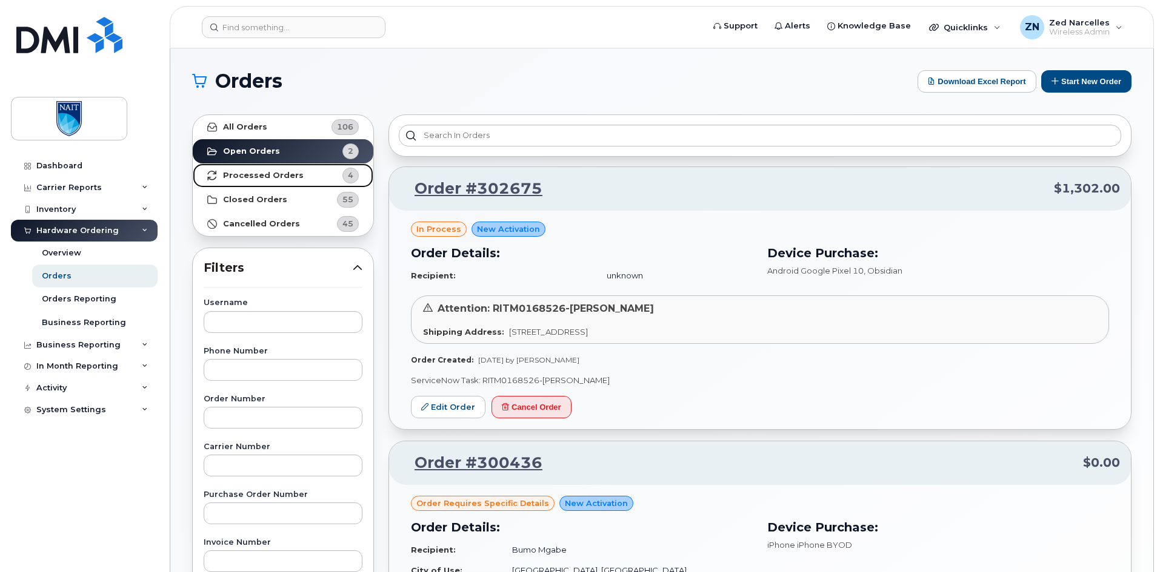
click at [290, 171] on strong "Processed Orders" at bounding box center [263, 176] width 81 height 10
